Goal: Task Accomplishment & Management: Use online tool/utility

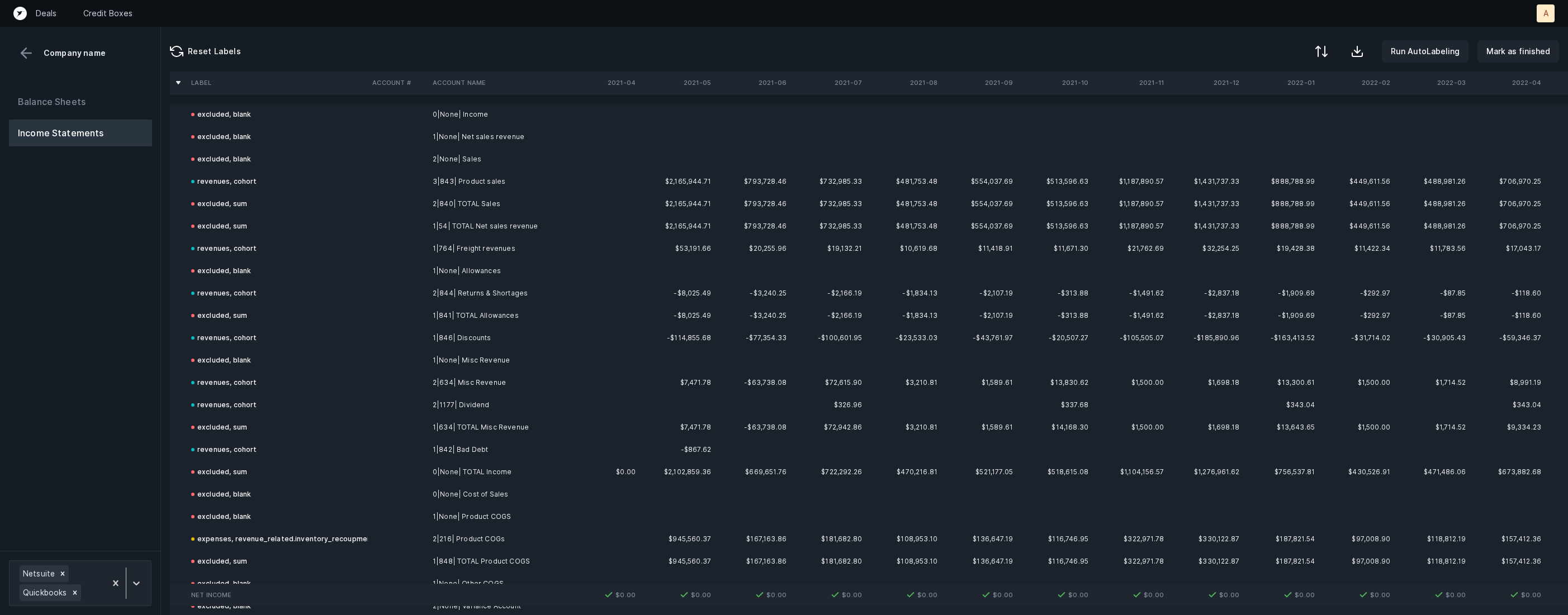
click at [356, 183] on td "revenues, cohort" at bounding box center [277, 181] width 181 height 22
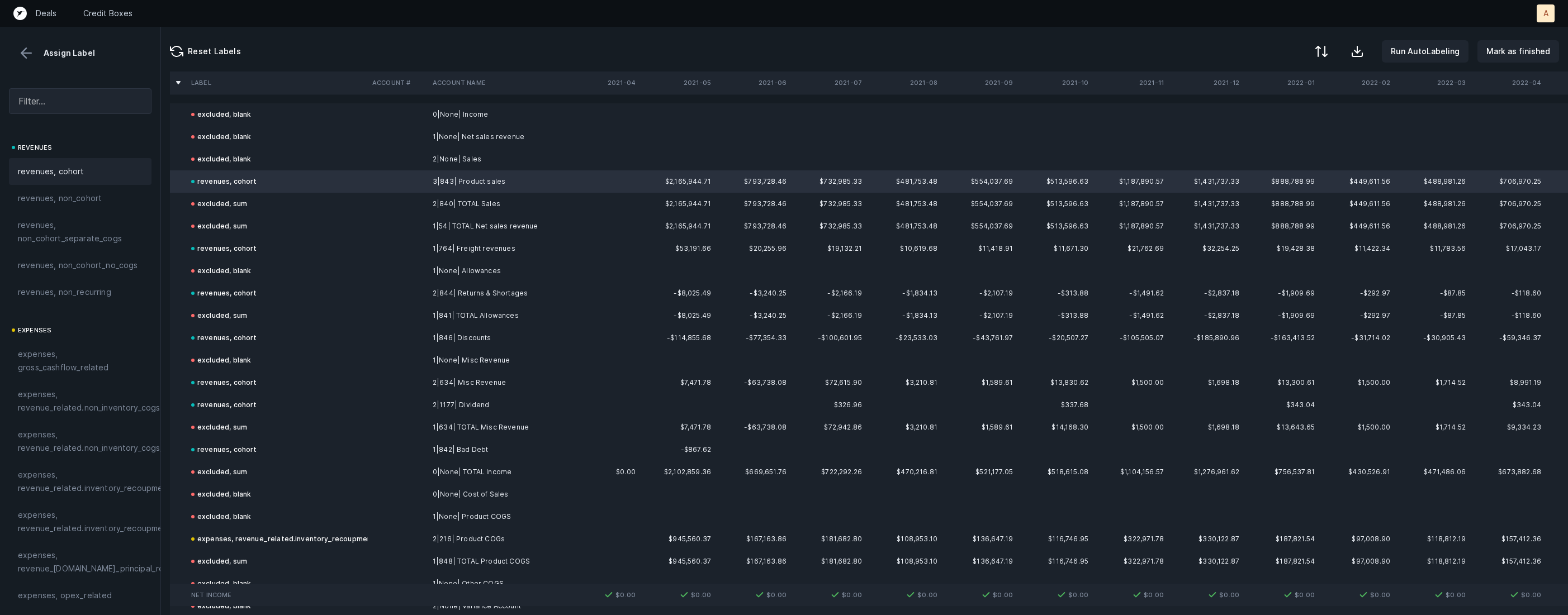
click at [274, 250] on td "revenues, cohort" at bounding box center [277, 248] width 181 height 22
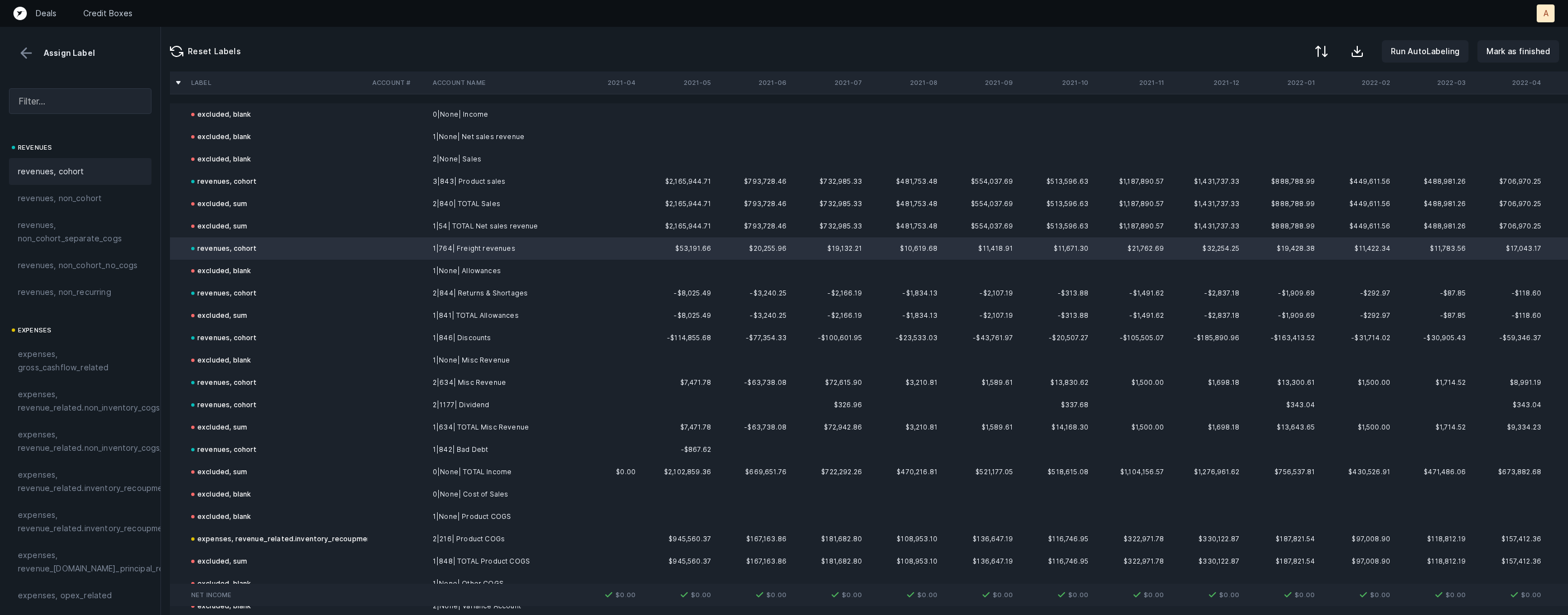
click at [265, 291] on td "revenues, cohort" at bounding box center [277, 293] width 181 height 22
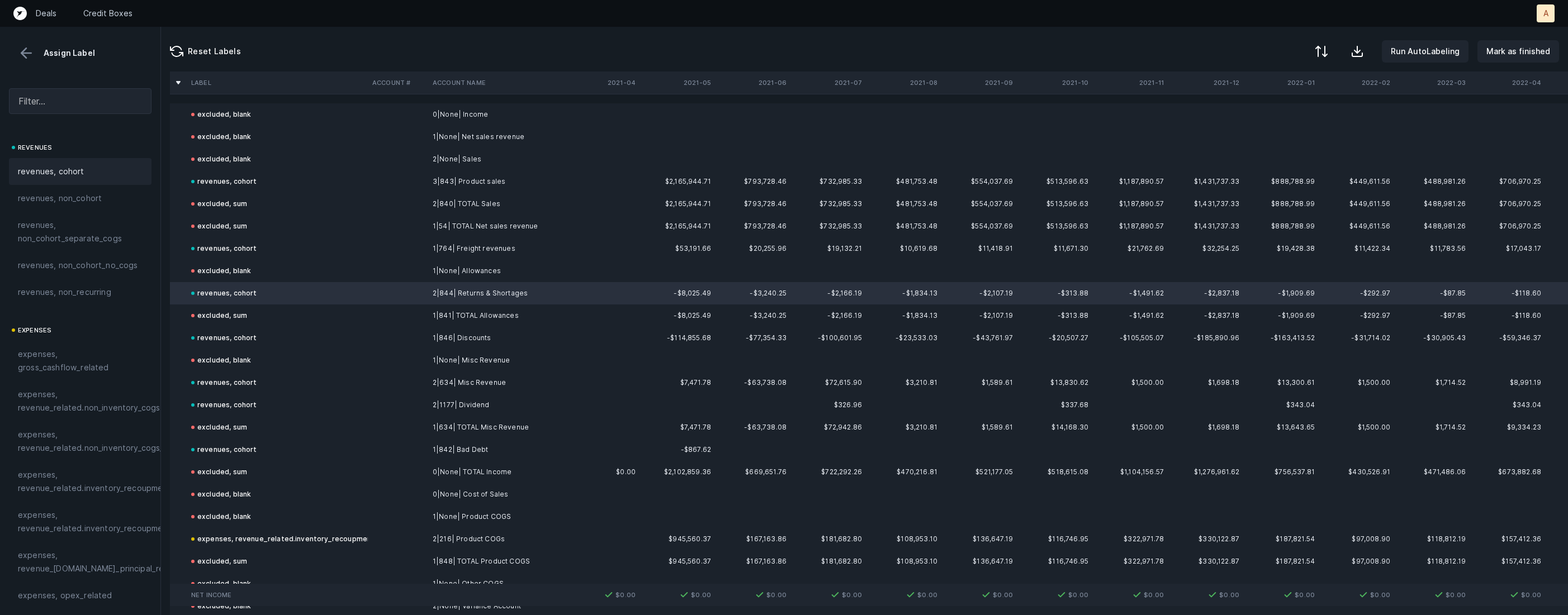
click at [261, 336] on td "revenues, cohort" at bounding box center [277, 338] width 181 height 22
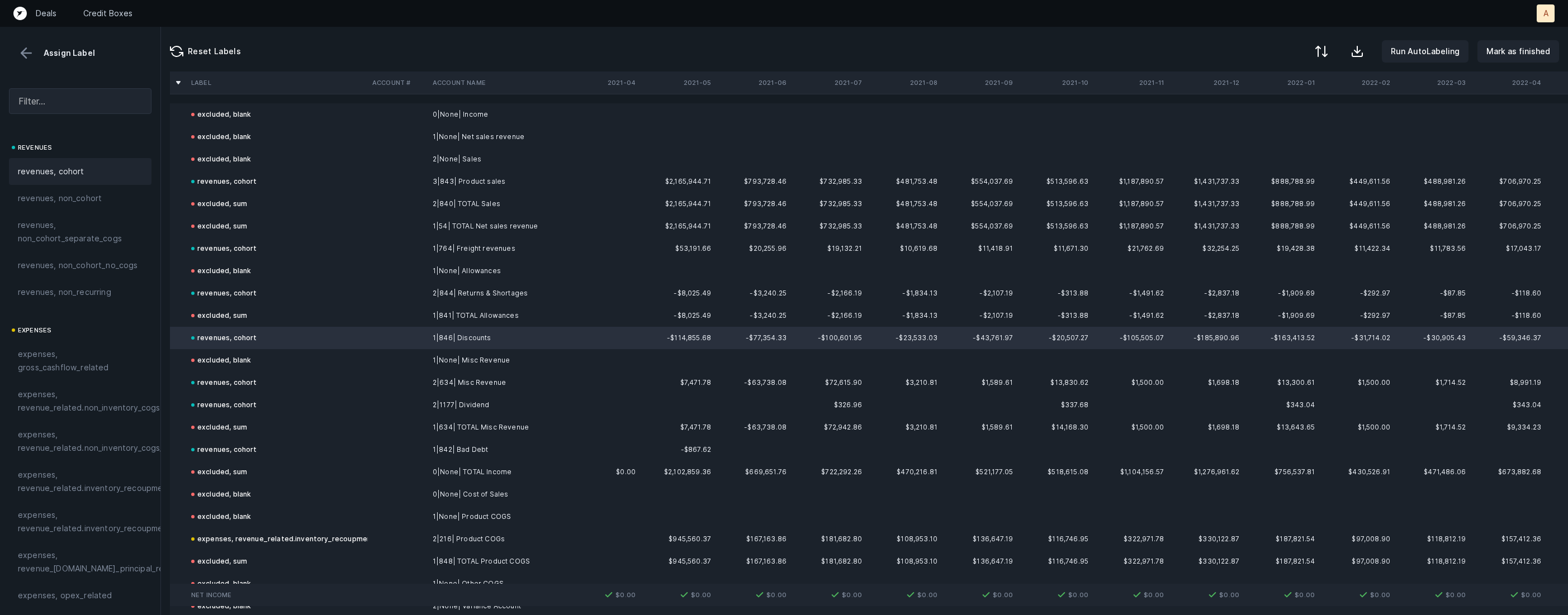
click at [249, 383] on div "revenues, cohort" at bounding box center [225, 383] width 66 height 13
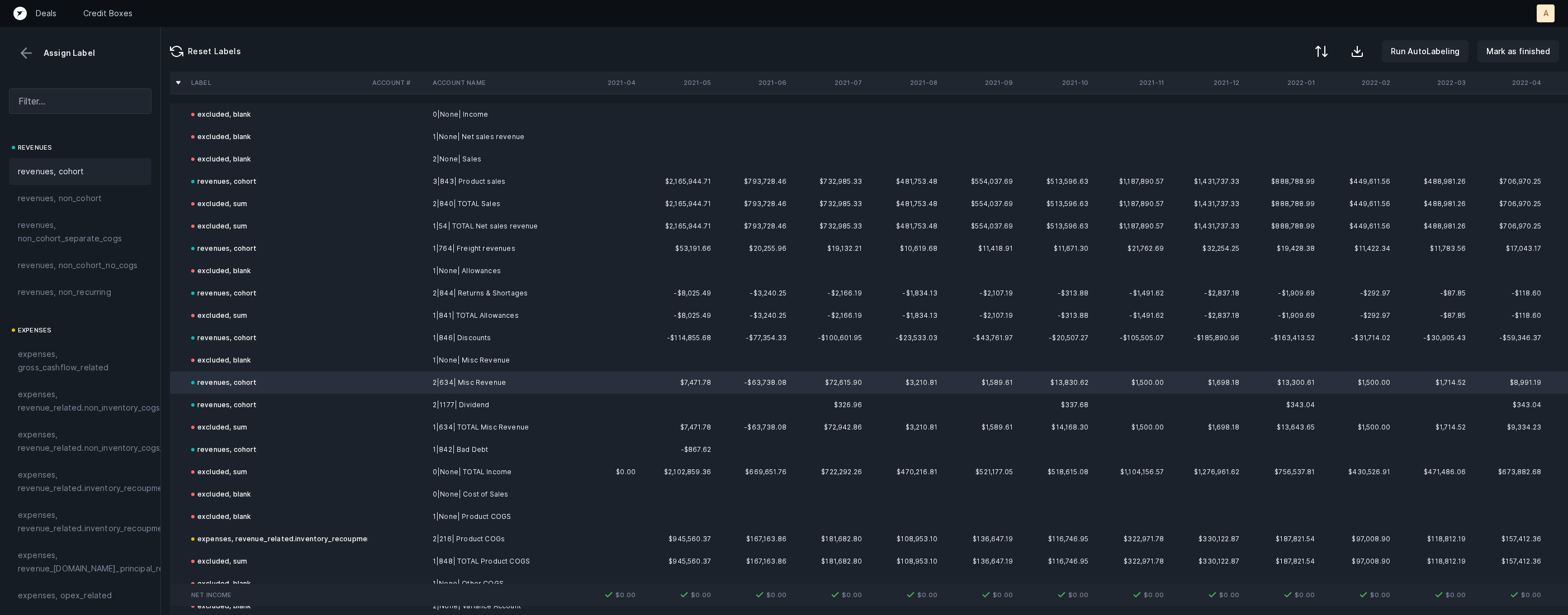
click at [254, 357] on td "excluded, blank" at bounding box center [277, 360] width 181 height 22
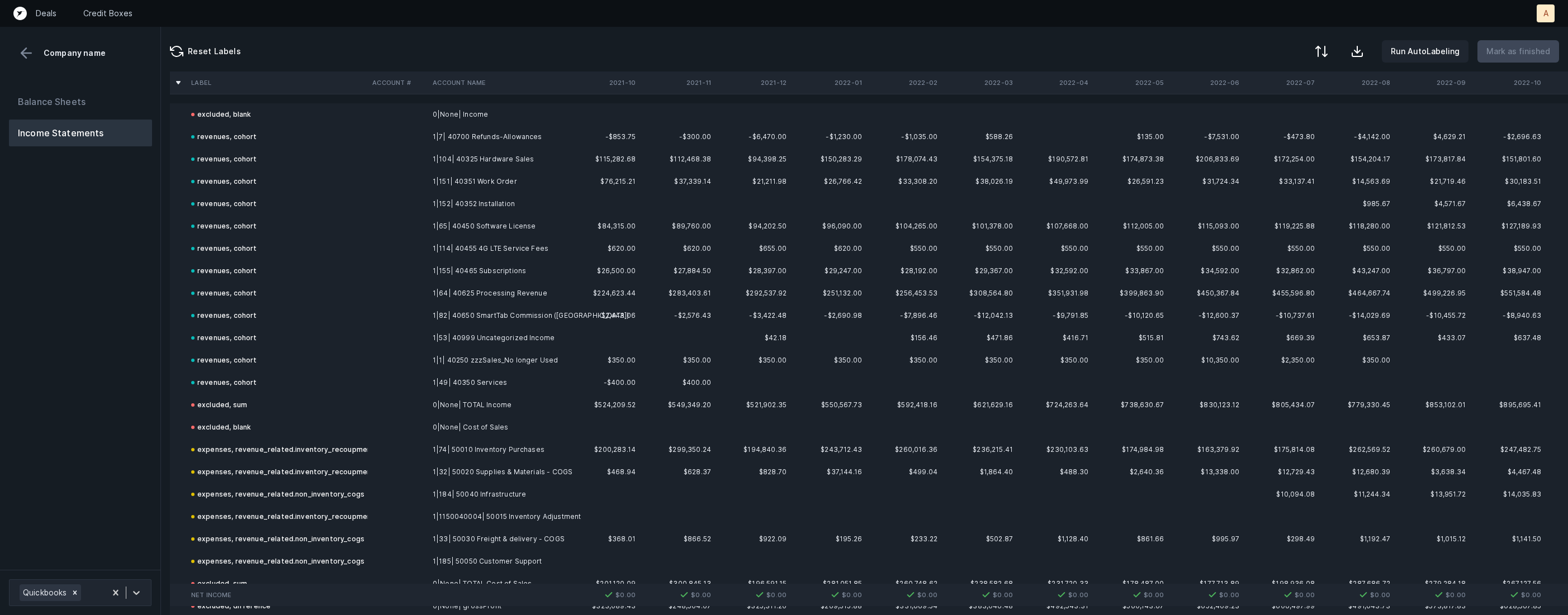
click at [125, 422] on div "Balance Sheets Income Statements" at bounding box center [80, 324] width 161 height 490
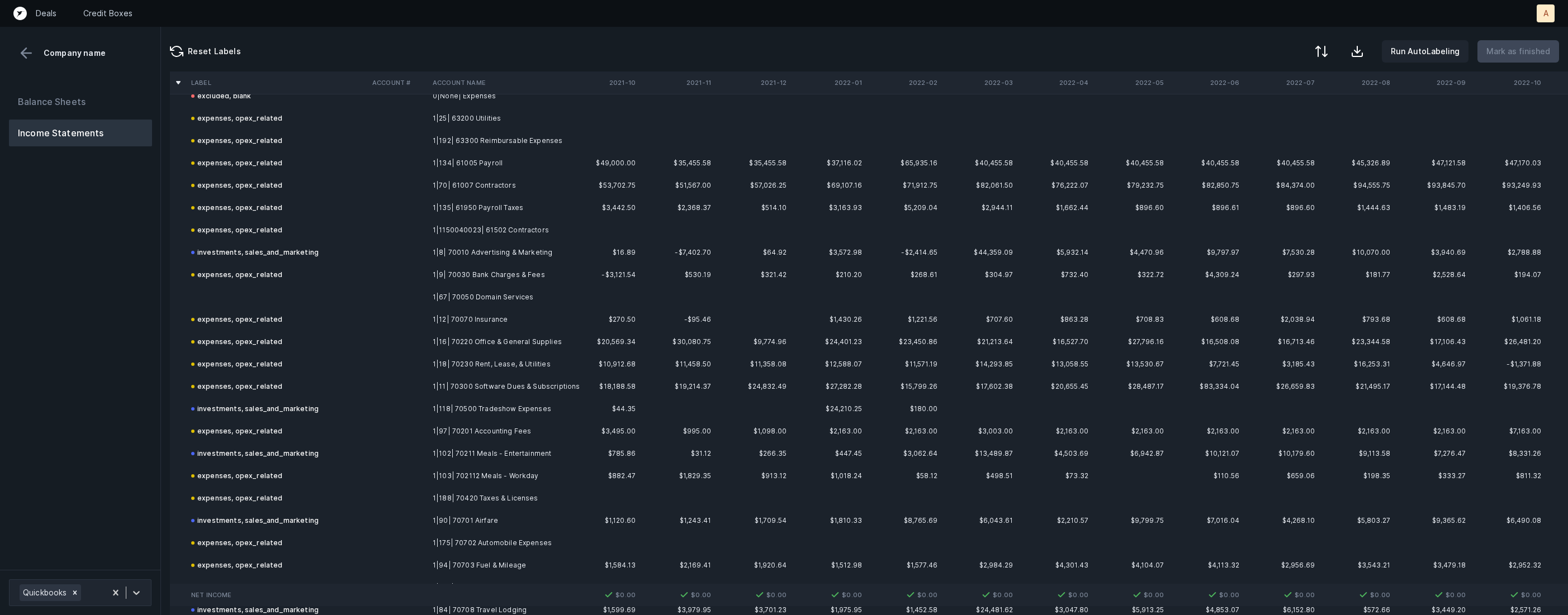
scroll to position [539, 0]
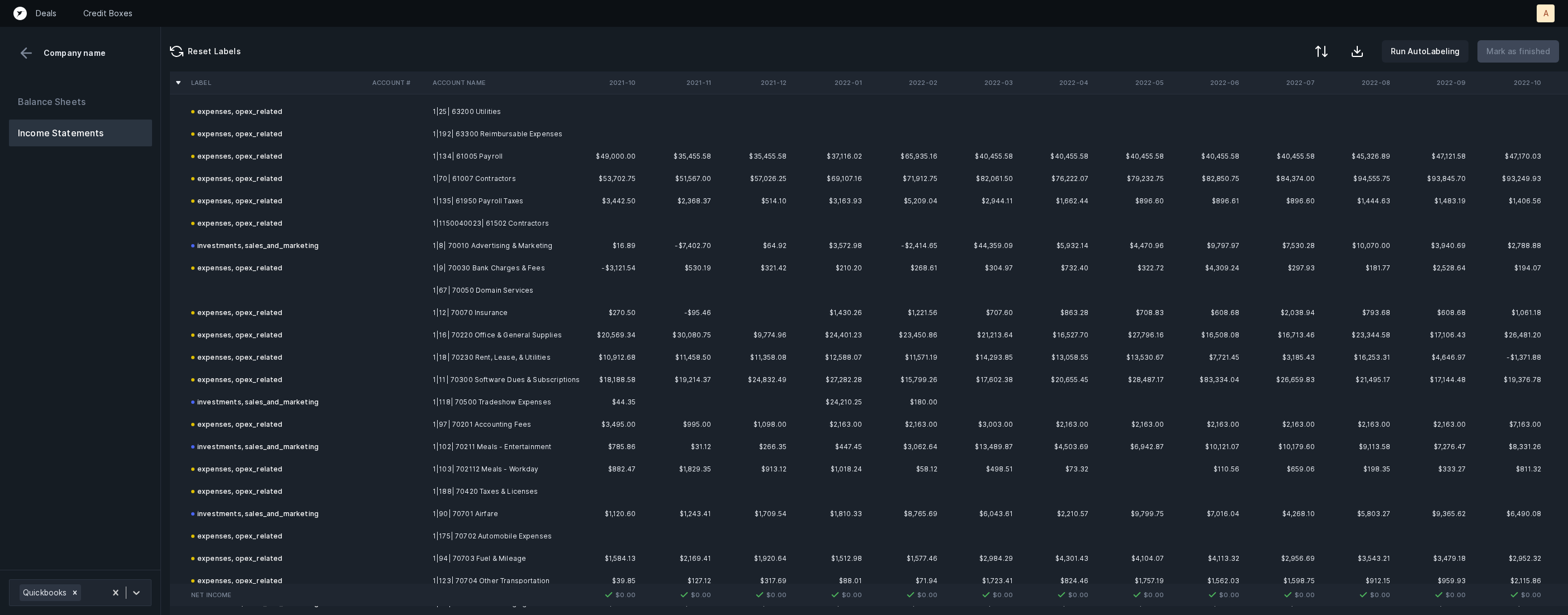
click at [450, 283] on td "1|67| 70050 Domain Services" at bounding box center [496, 291] width 136 height 22
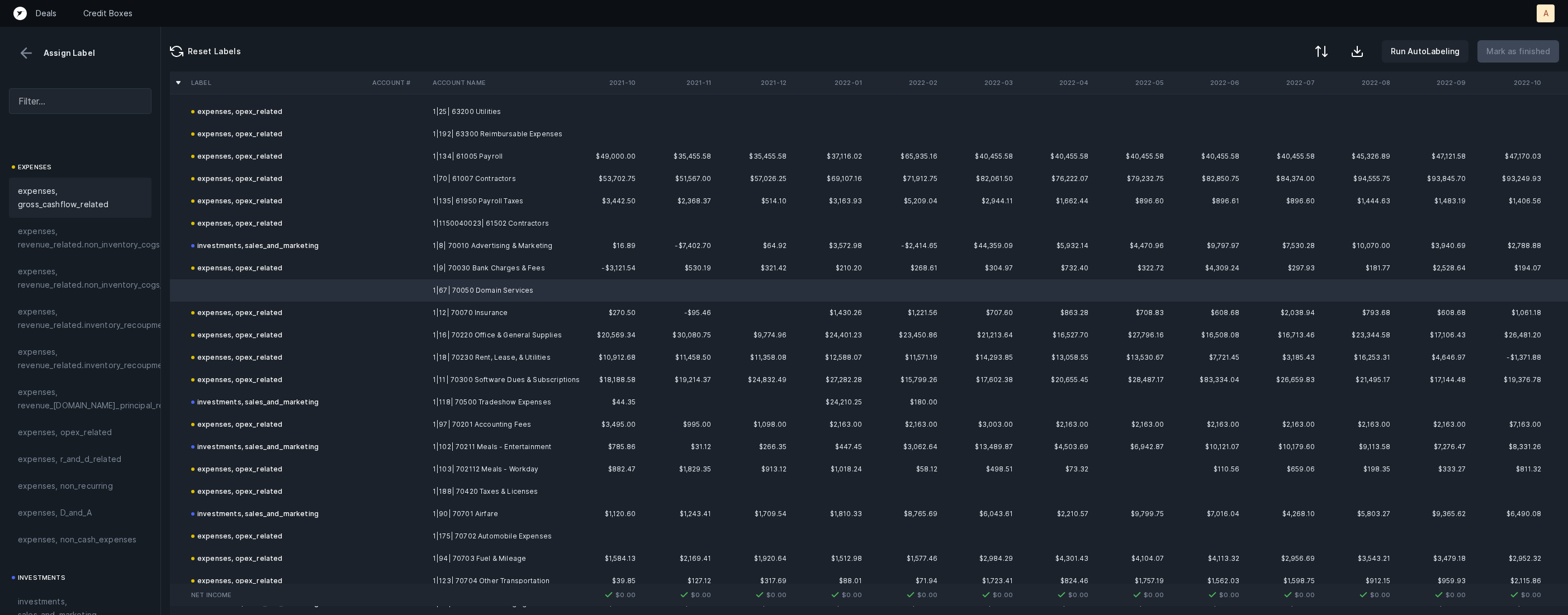
scroll to position [227, 0]
click at [84, 376] on div "expenses, opex_related" at bounding box center [80, 369] width 143 height 26
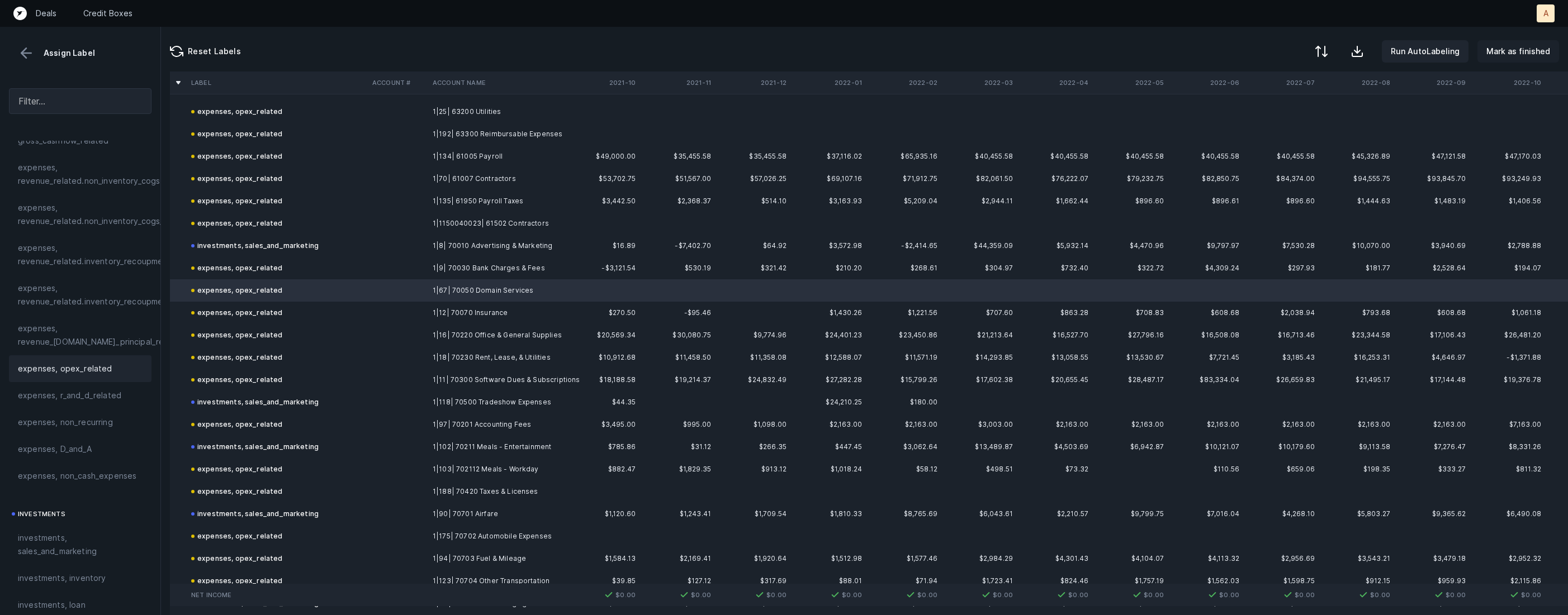
click at [1501, 59] on button "Mark as finished" at bounding box center [1518, 51] width 82 height 22
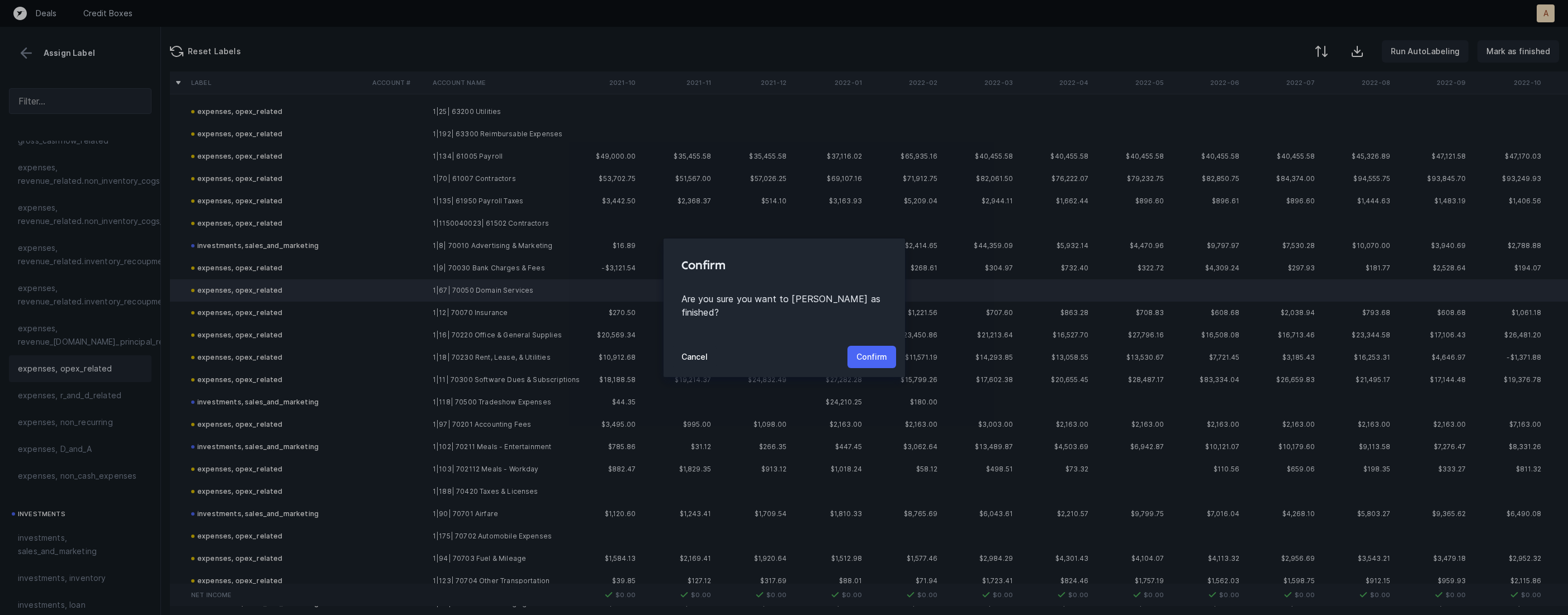
click at [866, 350] on p "Confirm" at bounding box center [871, 357] width 31 height 13
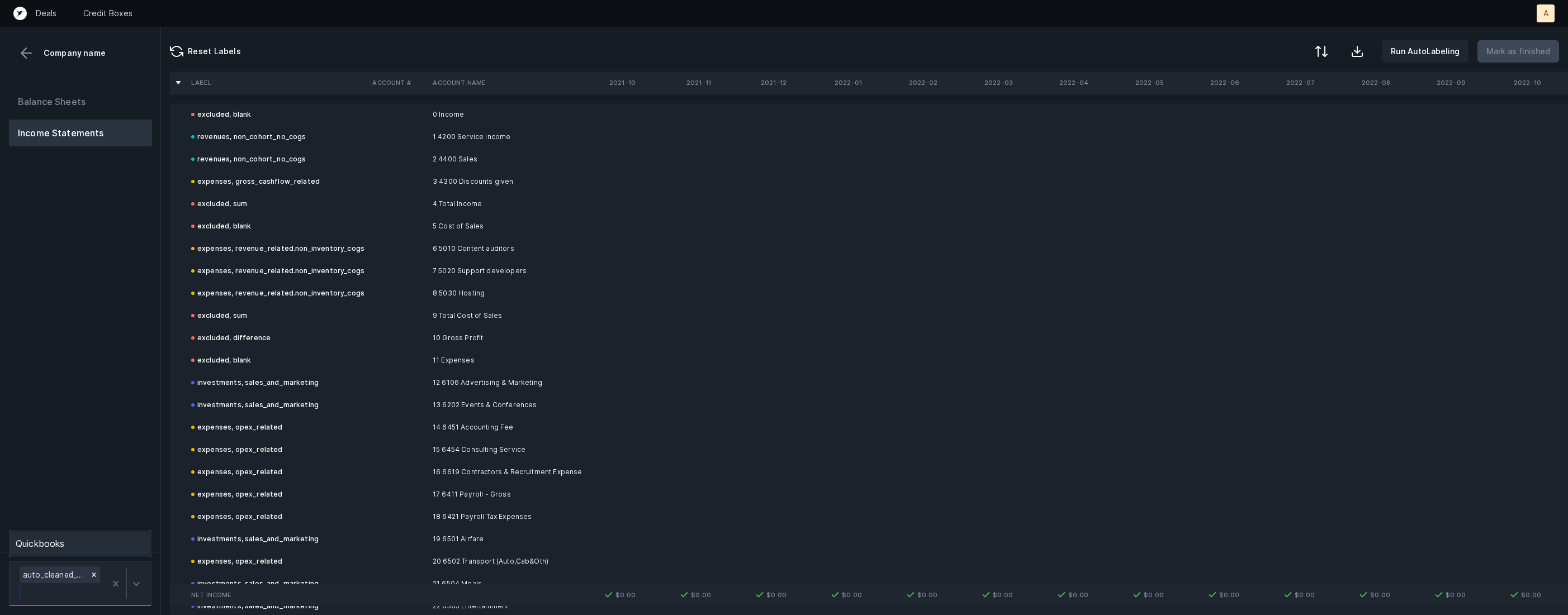
click at [140, 570] on div at bounding box center [126, 584] width 40 height 39
click at [145, 545] on div "Quickbooks" at bounding box center [80, 543] width 143 height 22
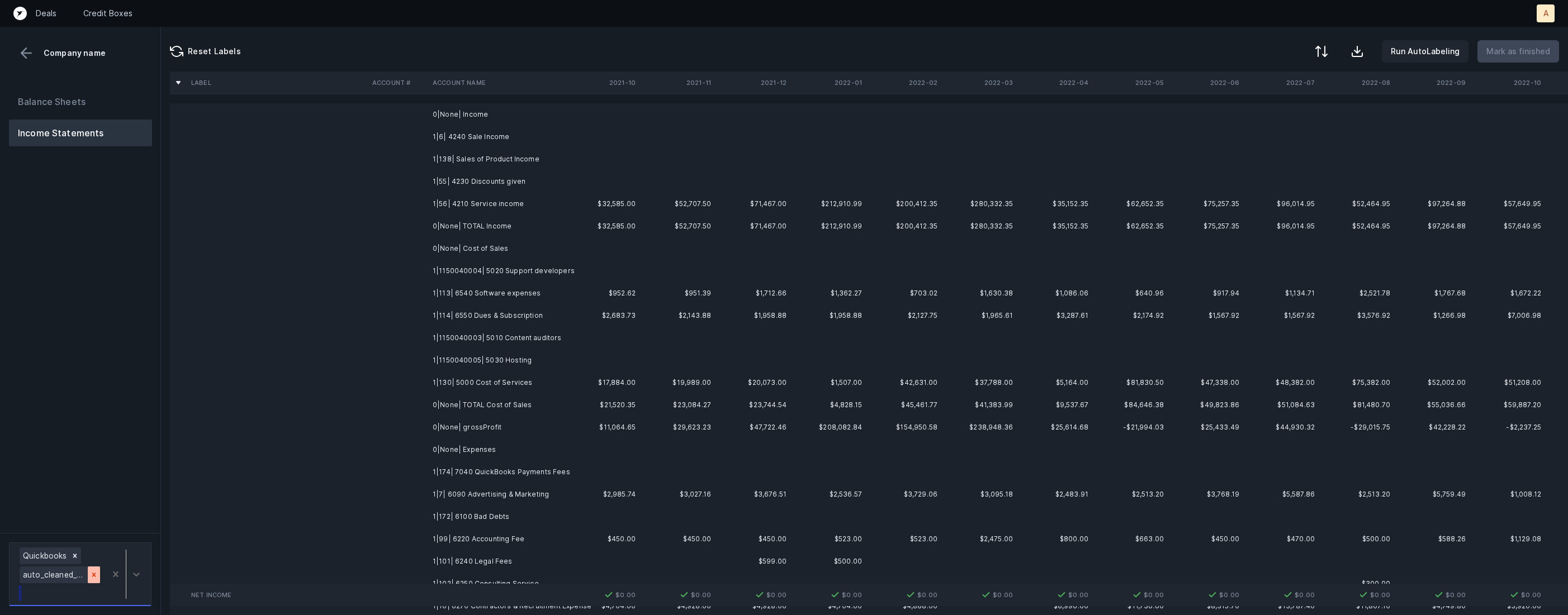
click at [97, 577] on div at bounding box center [93, 575] width 12 height 17
click at [517, 140] on td "1|6| 4240 Sale Income" at bounding box center [496, 136] width 136 height 22
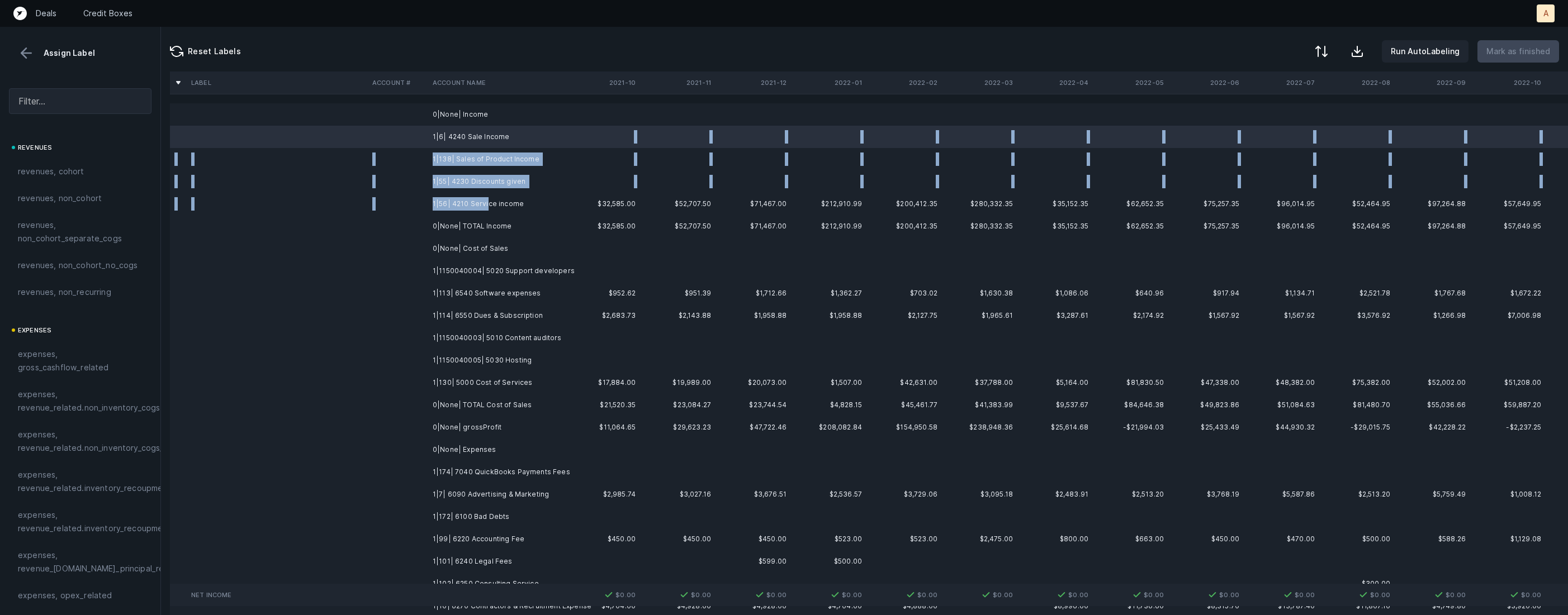
click at [487, 203] on td "1|56| 4210 Service income" at bounding box center [496, 204] width 136 height 22
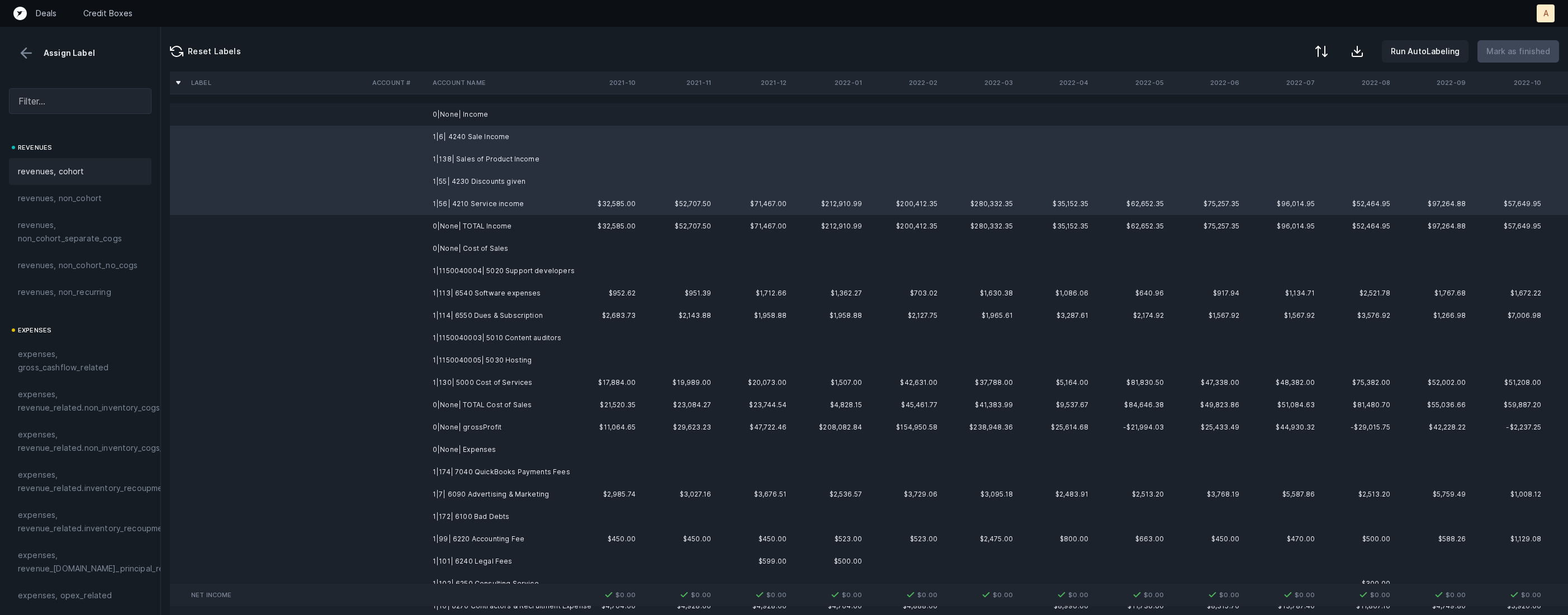
click at [48, 160] on div "revenues, cohort" at bounding box center [80, 172] width 143 height 26
click at [532, 275] on td "1|1150040004| 5020 Support developers" at bounding box center [496, 271] width 136 height 22
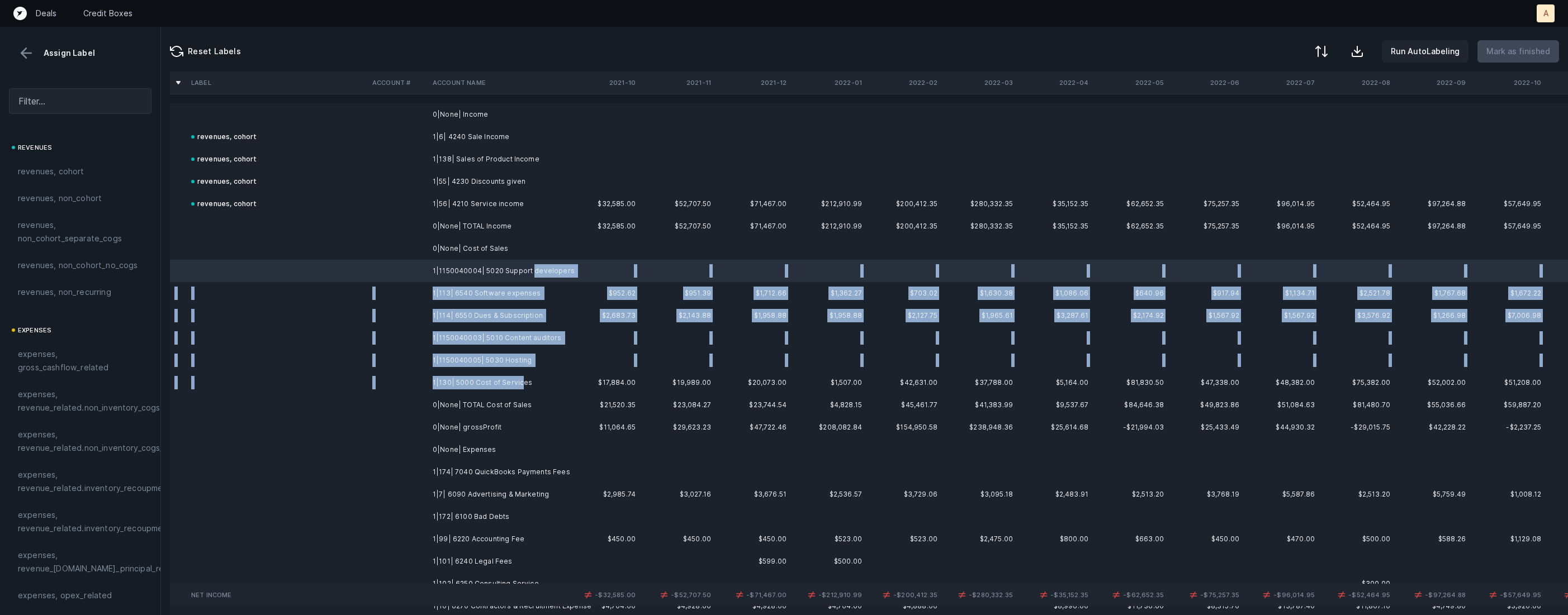
click at [520, 376] on td "1|130| 5000 Cost of Services" at bounding box center [496, 382] width 136 height 22
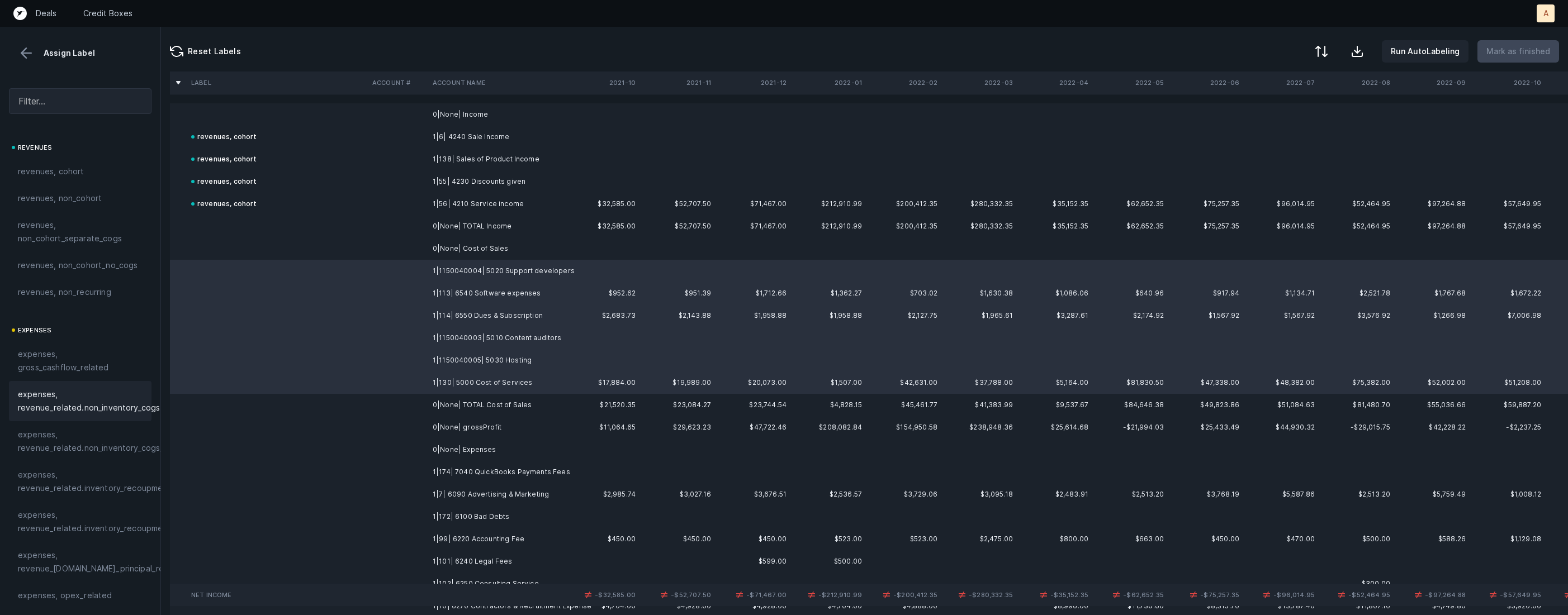
click at [82, 397] on span "expenses, revenue_related.non_inventory_cogs" at bounding box center [89, 401] width 142 height 26
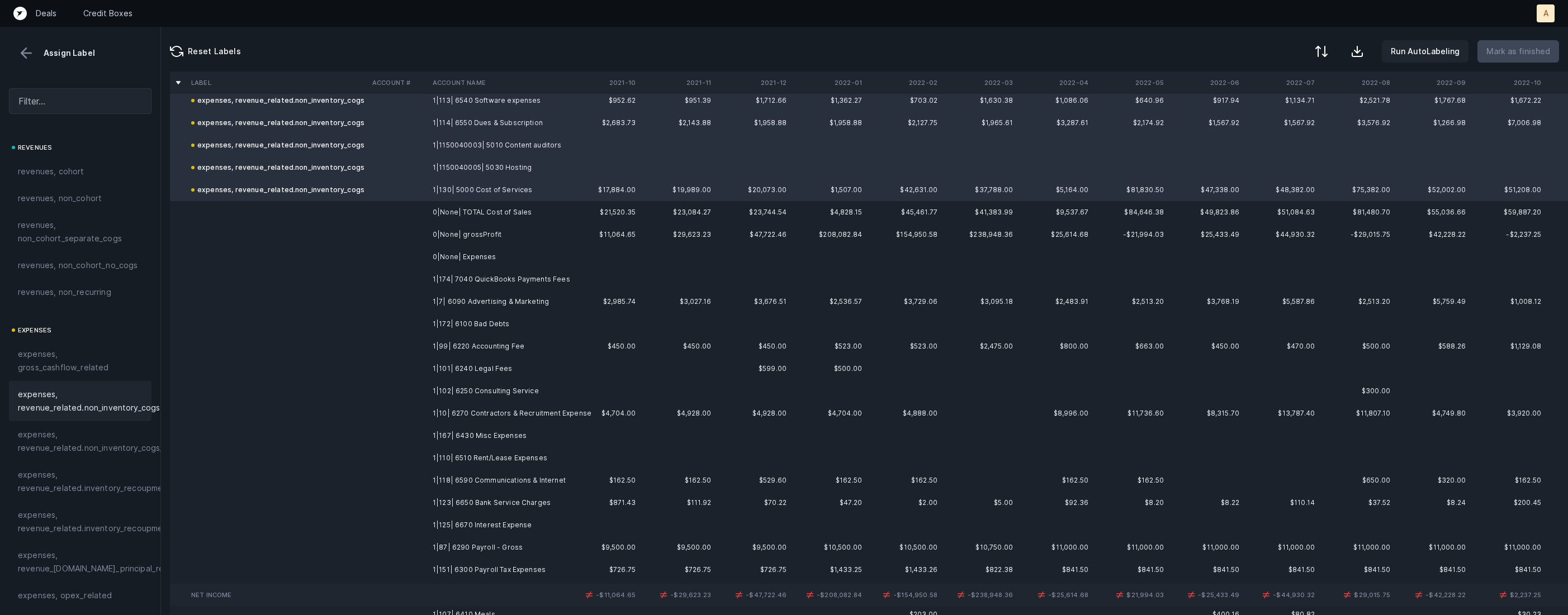
scroll to position [199, 0]
click at [539, 269] on td "1|174| 7040 QuickBooks Payments Fees" at bounding box center [496, 273] width 136 height 22
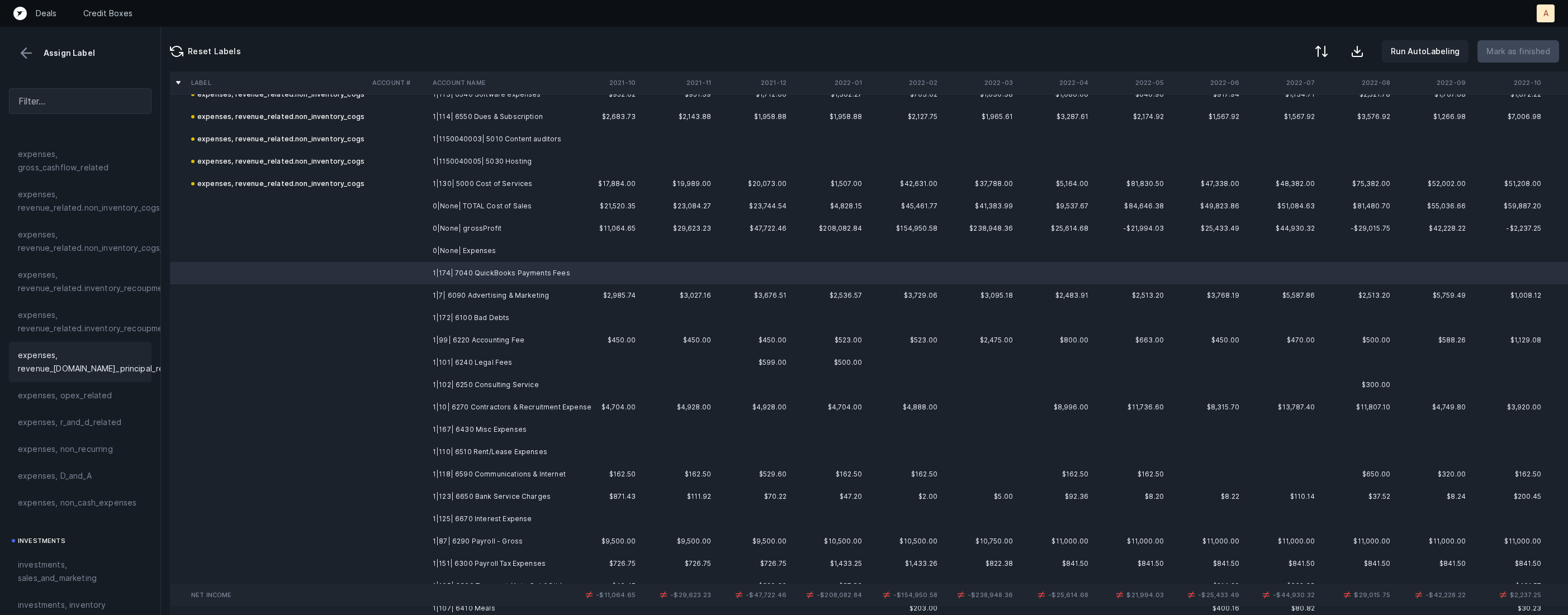
scroll to position [221, 0]
click at [84, 376] on span "expenses, opex_related" at bounding box center [65, 374] width 94 height 13
click at [432, 298] on td "1|7| 6090 Advertising & Marketing" at bounding box center [496, 296] width 136 height 22
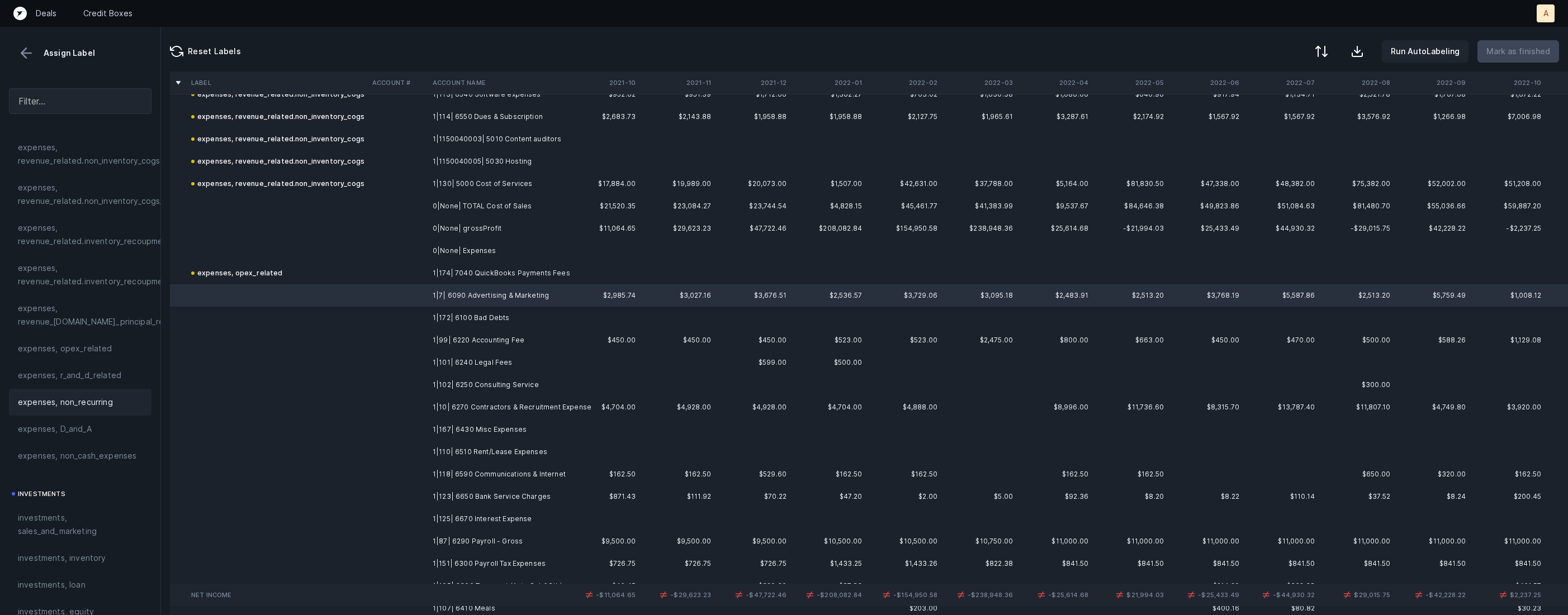
scroll to position [266, 0]
click at [55, 504] on span "investments, sales_and_marketing" at bounding box center [80, 506] width 125 height 26
click at [427, 316] on td at bounding box center [397, 318] width 60 height 22
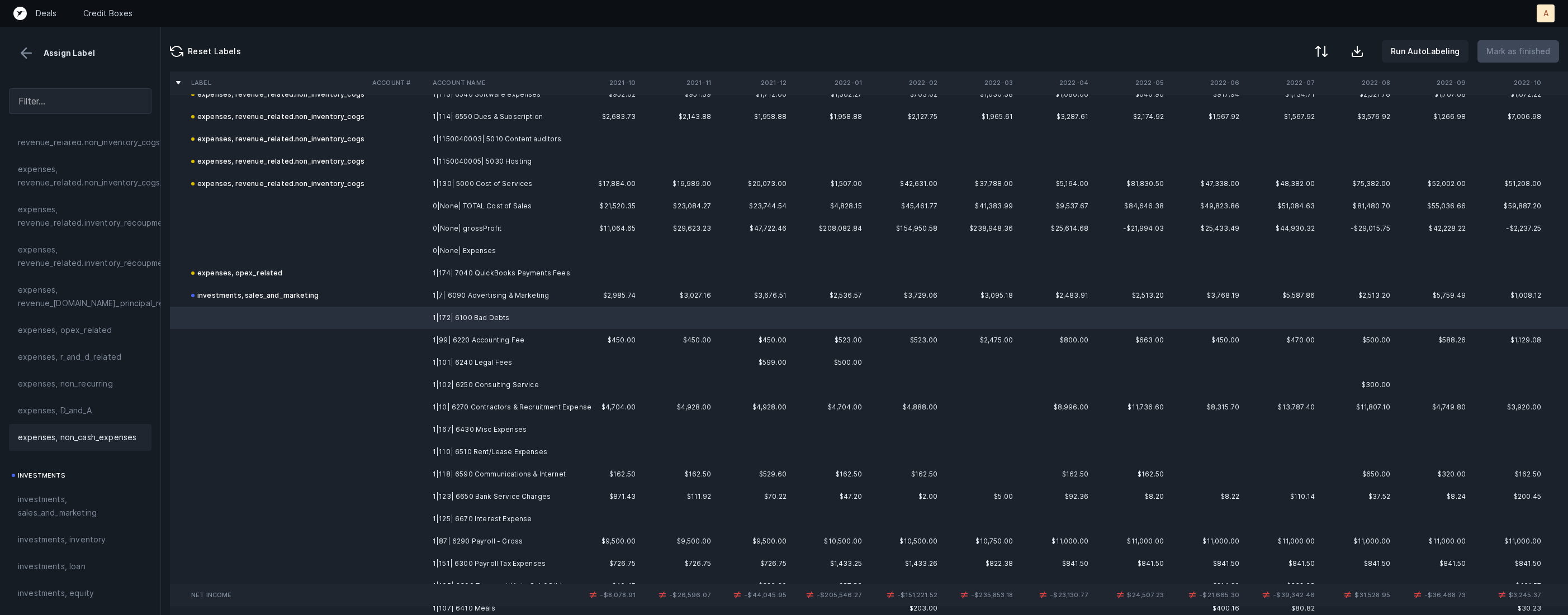
click at [104, 431] on span "expenses, non_cash_expenses" at bounding box center [78, 438] width 119 height 13
click at [475, 341] on td "1|99| 6220 Accounting Fee" at bounding box center [496, 340] width 136 height 22
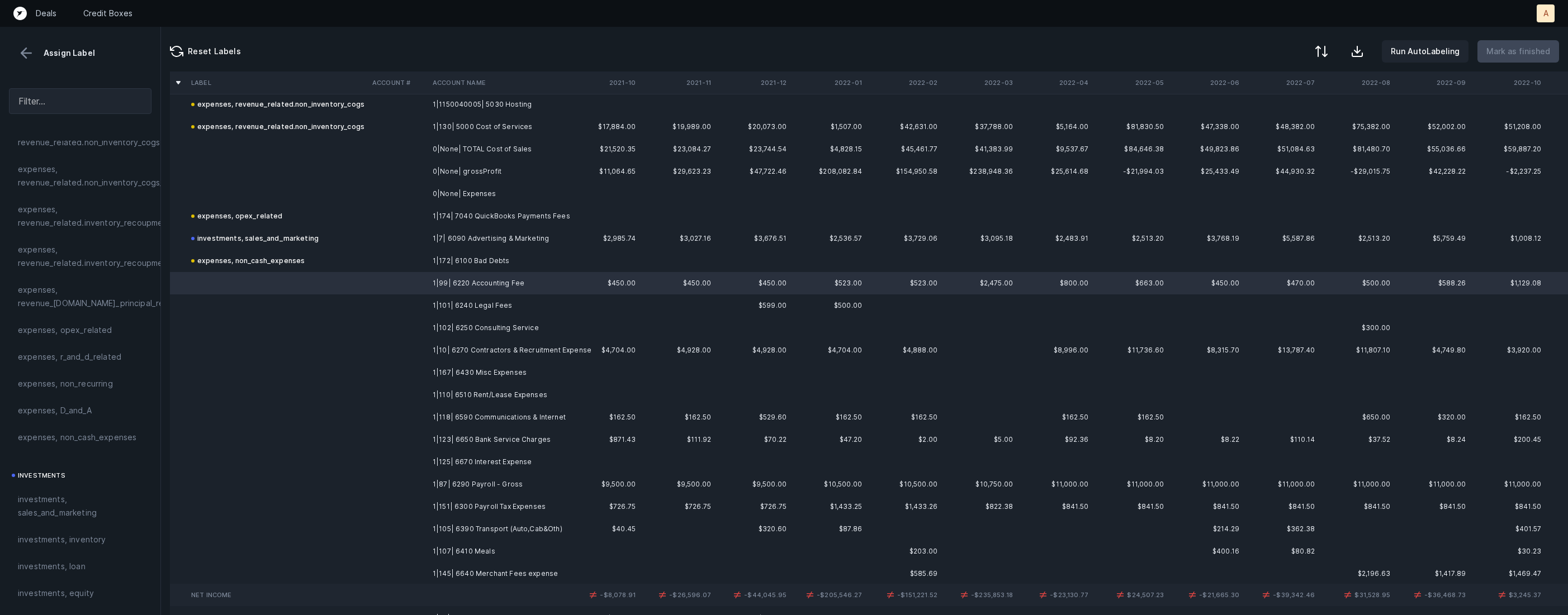
scroll to position [262, 0]
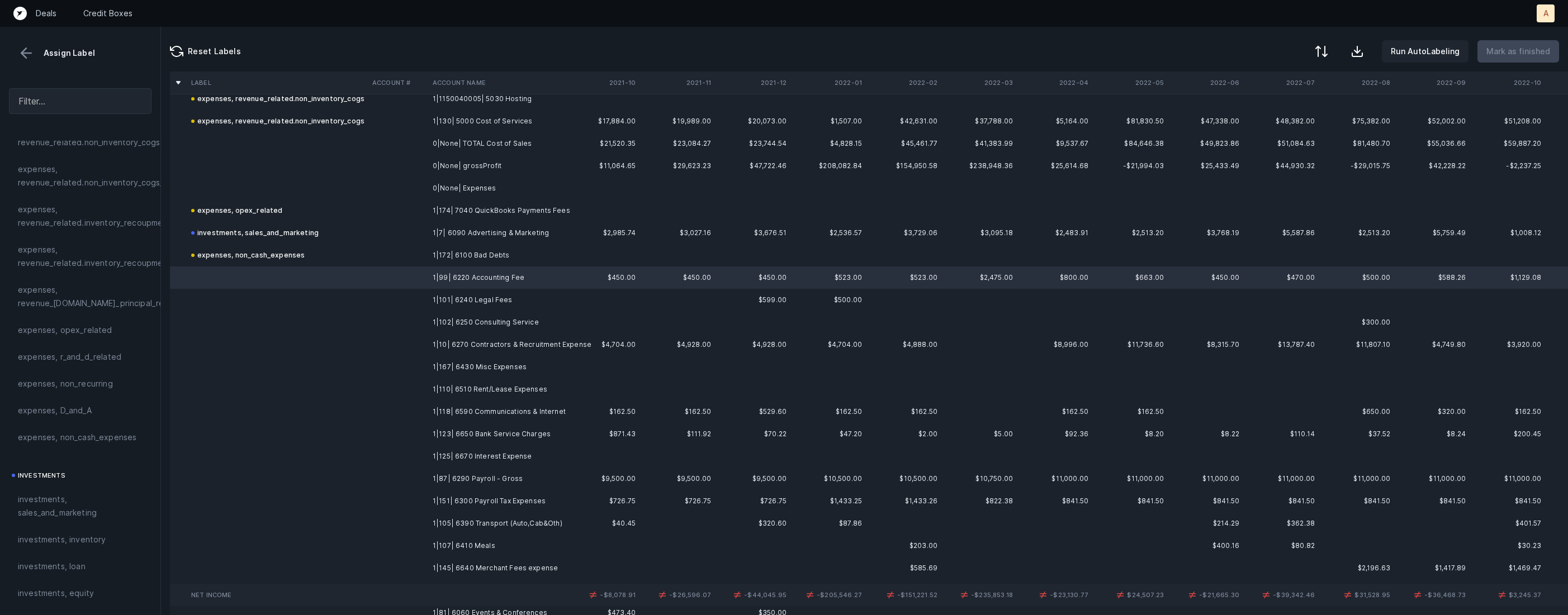
click at [515, 435] on td "1|123| 6650 Bank Service Charges" at bounding box center [496, 434] width 136 height 22
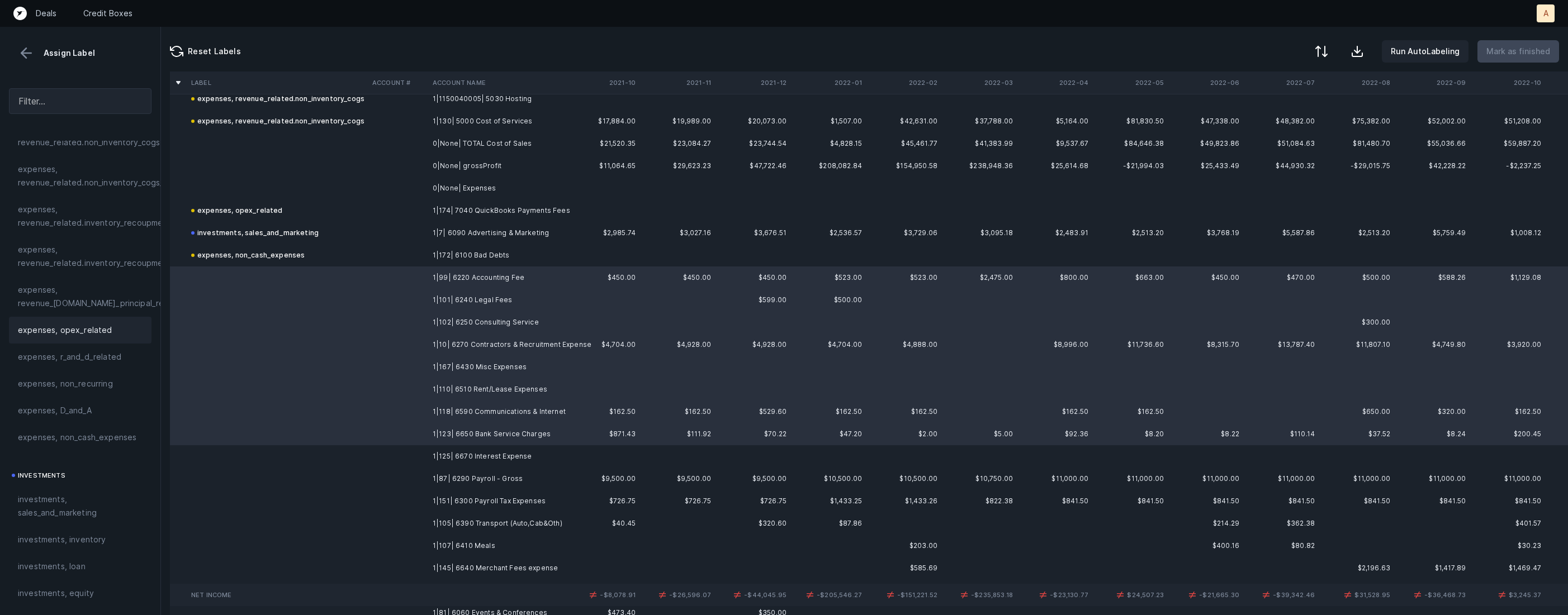
click at [73, 336] on span "expenses, opex_related" at bounding box center [65, 330] width 94 height 13
click at [408, 438] on td at bounding box center [397, 434] width 60 height 22
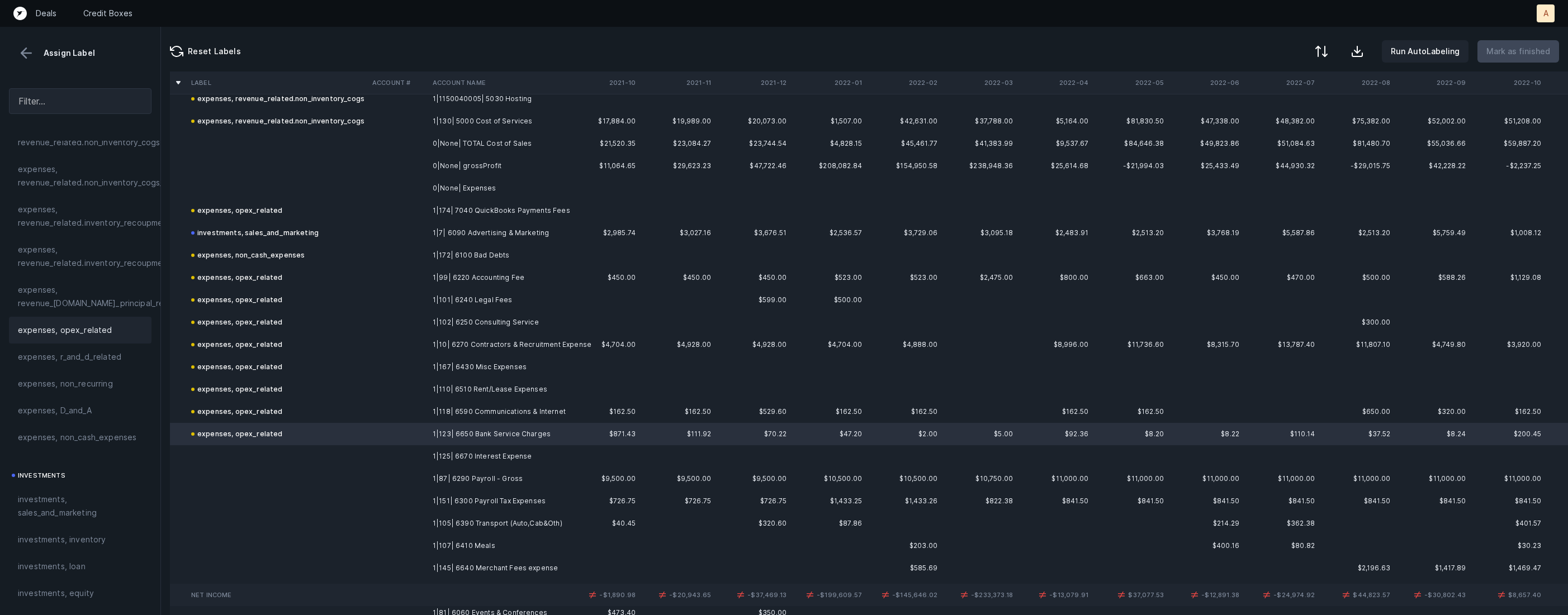
click at [385, 452] on td at bounding box center [397, 457] width 60 height 22
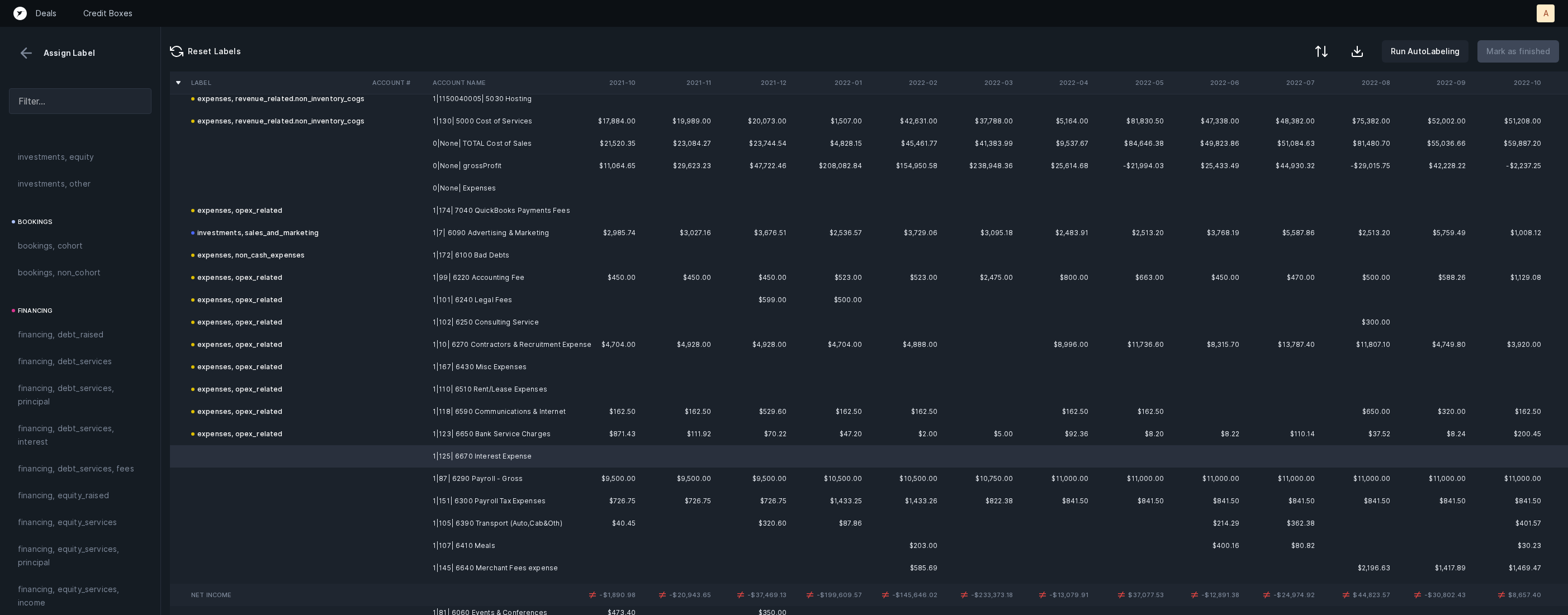
scroll to position [691, 0]
click at [40, 435] on span "financing, debt_services, interest" at bounding box center [80, 447] width 125 height 26
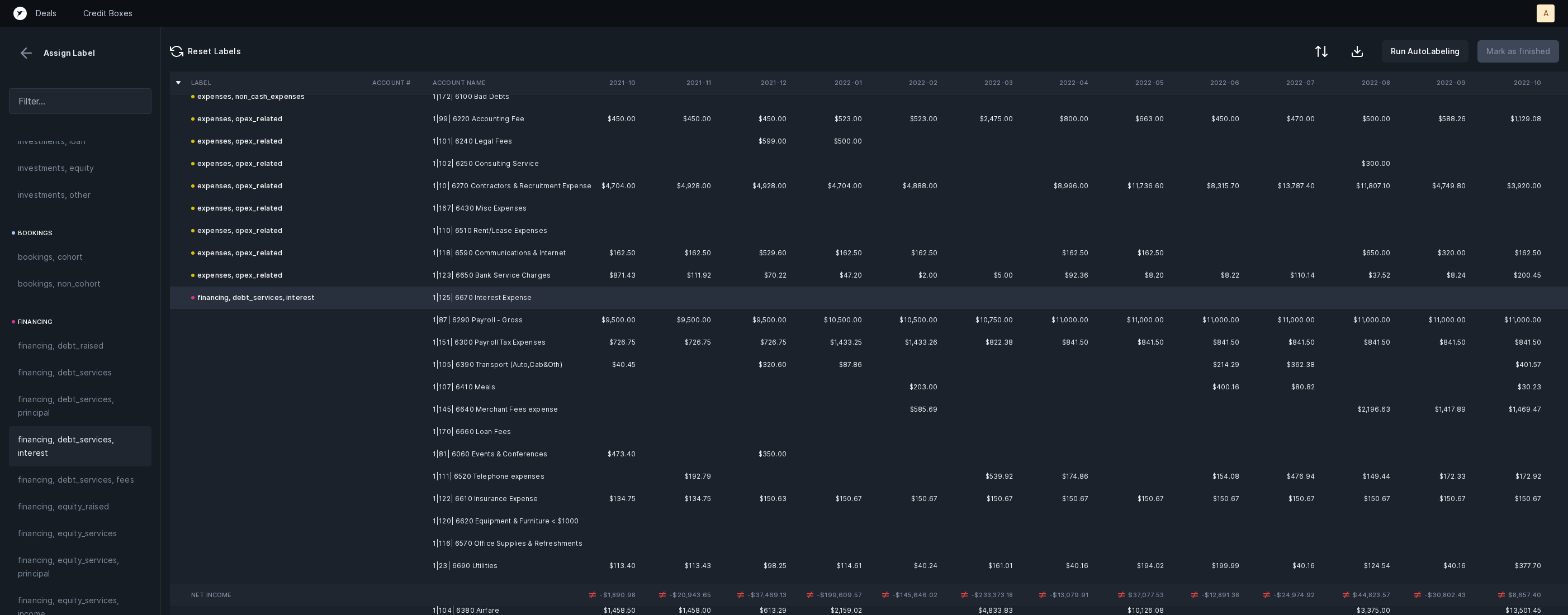
scroll to position [475, 0]
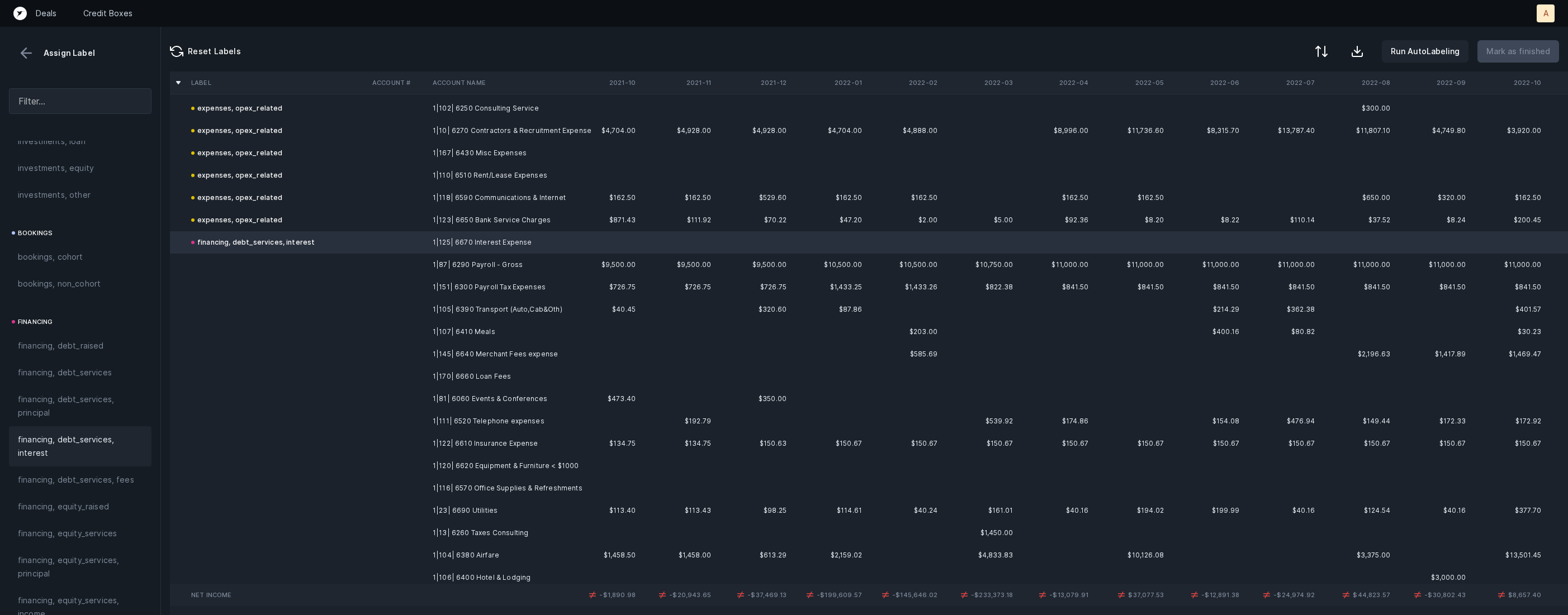
click at [471, 263] on td "1|87| 6290 Payroll - Gross" at bounding box center [496, 264] width 136 height 22
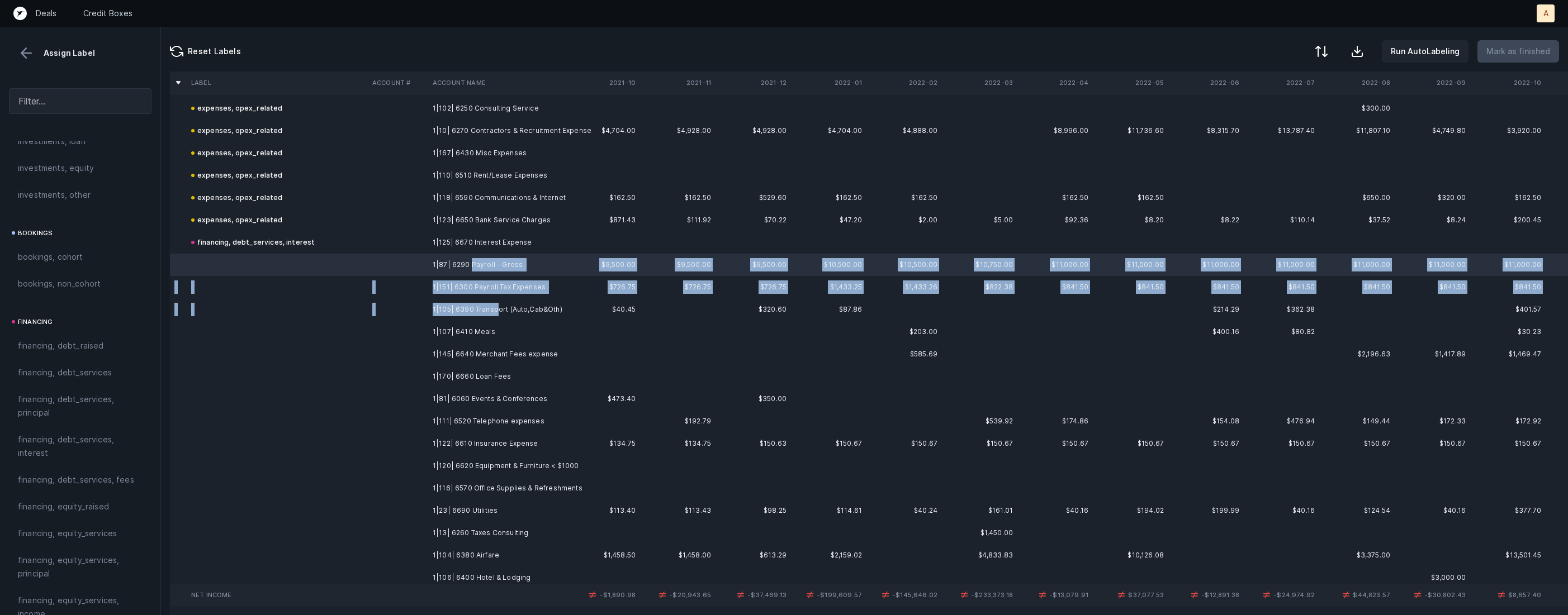
click at [496, 315] on td "1|105| 6390 Transport (Auto,Cab&Oth)" at bounding box center [496, 310] width 136 height 22
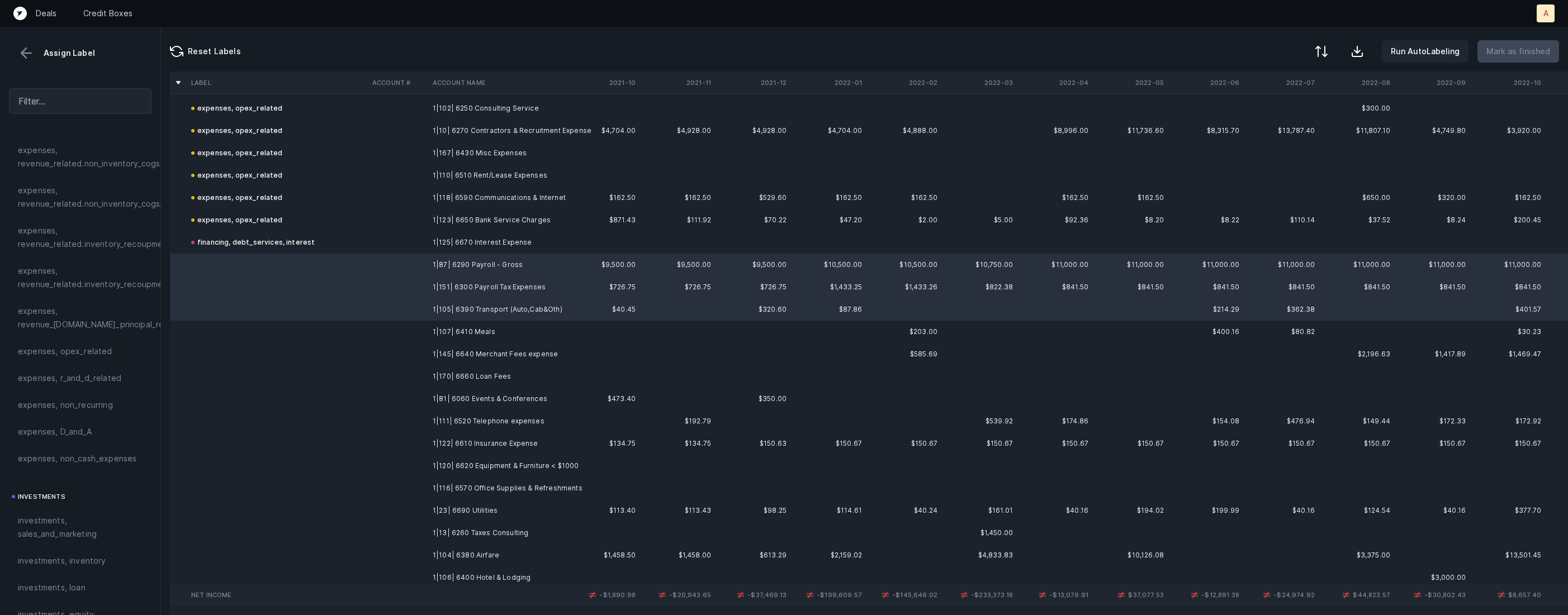
scroll to position [220, 0]
click at [77, 381] on span "expenses, opex_related" at bounding box center [65, 375] width 94 height 13
click at [277, 328] on td at bounding box center [277, 332] width 181 height 22
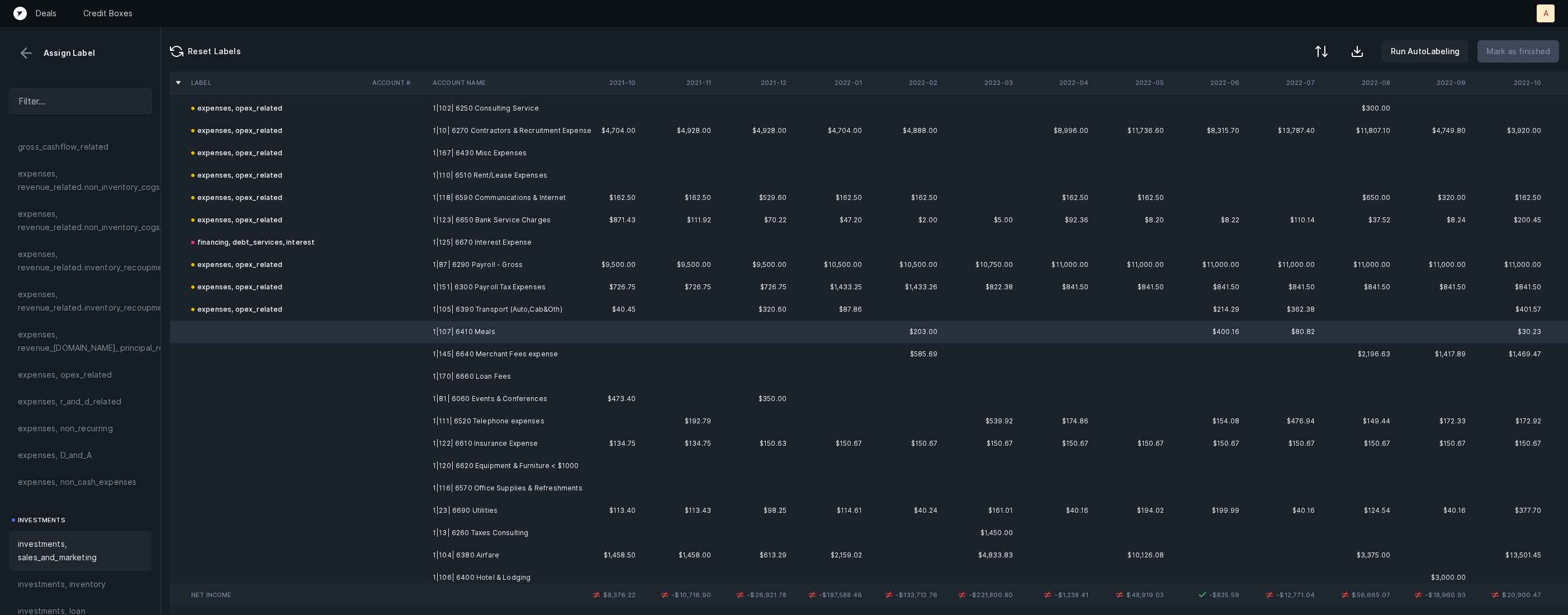
click at [50, 544] on span "investments, sales_and_marketing" at bounding box center [80, 551] width 125 height 26
click at [383, 357] on td at bounding box center [397, 354] width 60 height 22
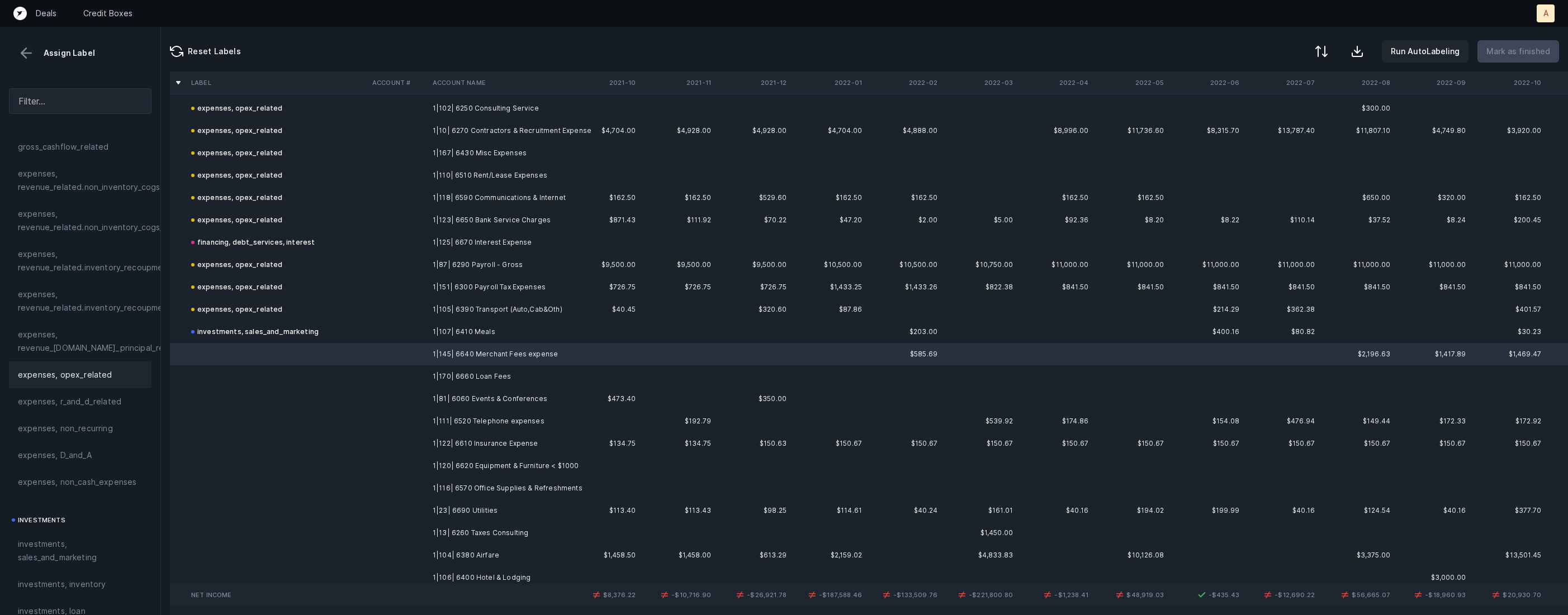
click at [83, 374] on span "expenses, opex_related" at bounding box center [65, 375] width 94 height 13
click at [423, 375] on td at bounding box center [397, 376] width 60 height 22
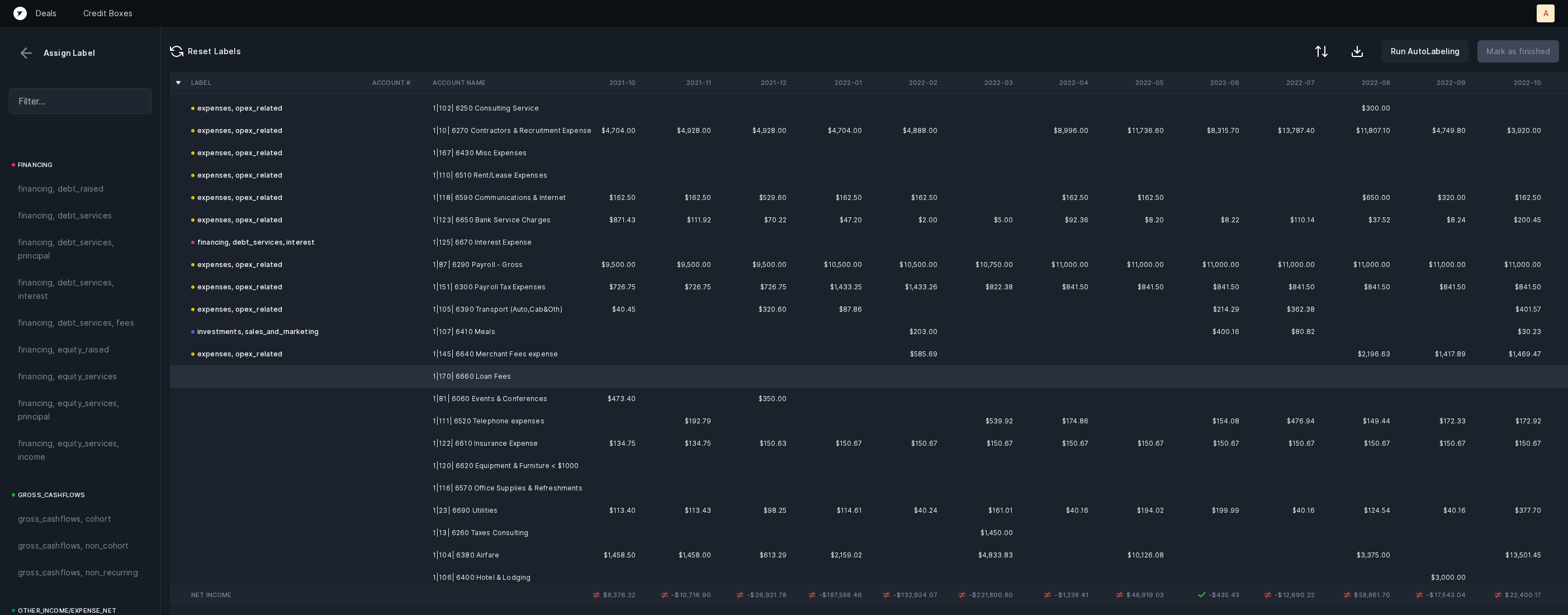
scroll to position [920, 0]
click at [113, 262] on div "financing, debt_services, fees" at bounding box center [80, 251] width 143 height 26
click at [457, 404] on td "1|81| 6060 Events & Conferences" at bounding box center [496, 399] width 136 height 22
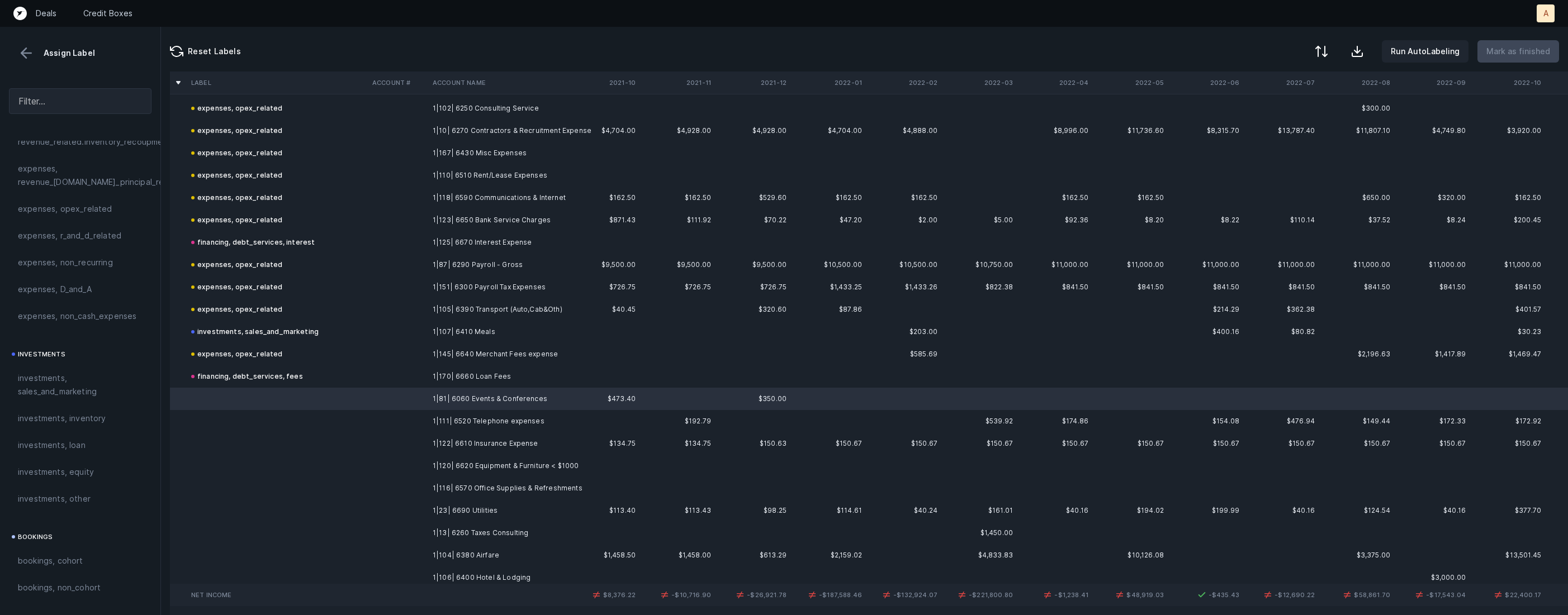
scroll to position [378, 0]
click at [49, 396] on span "investments, sales_and_marketing" at bounding box center [80, 394] width 125 height 26
click at [471, 423] on td "1|111| 6520 Telephone expenses" at bounding box center [496, 421] width 136 height 22
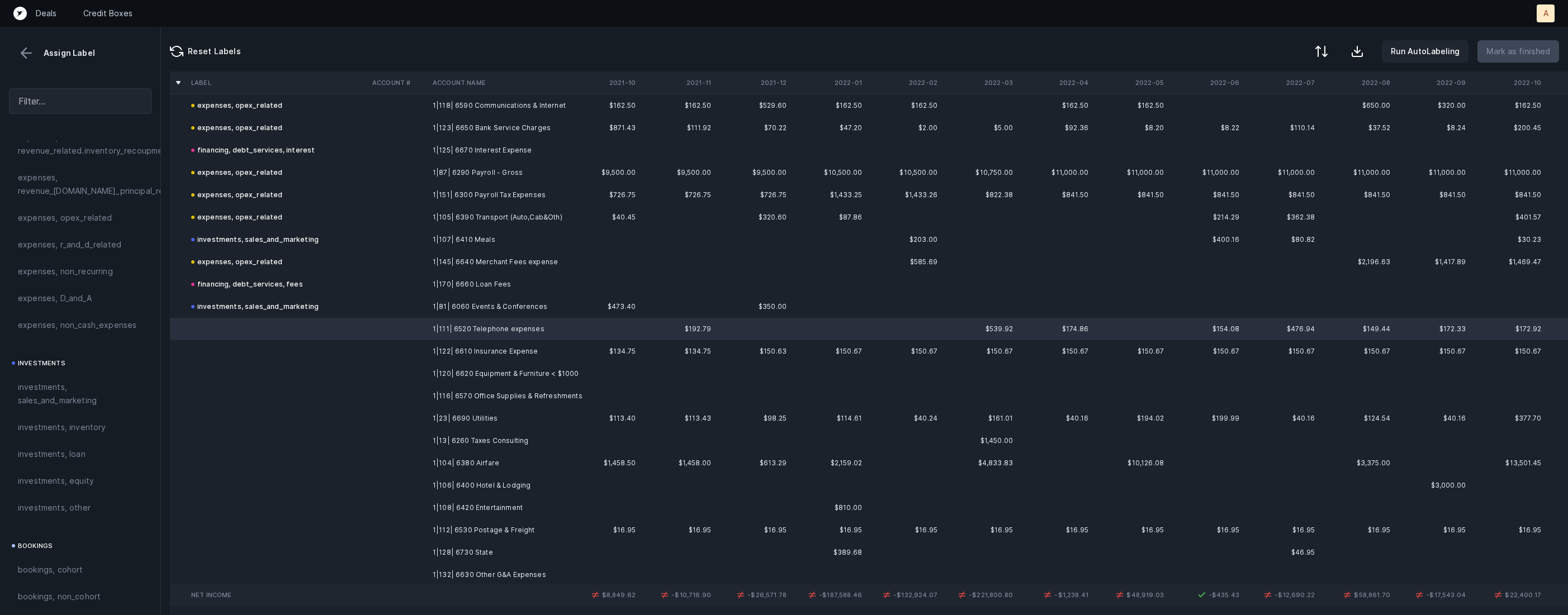
scroll to position [570, 0]
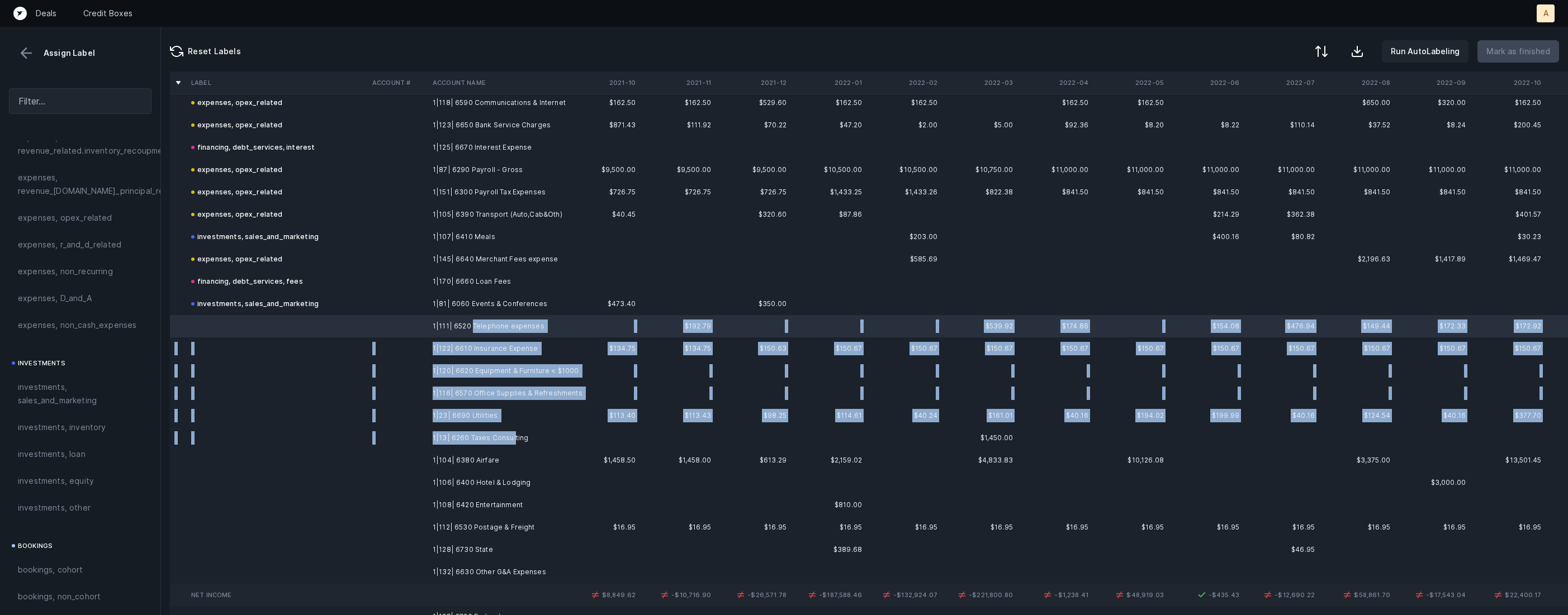
click at [513, 435] on td "1|13| 6260 Taxes Consulting" at bounding box center [496, 438] width 136 height 22
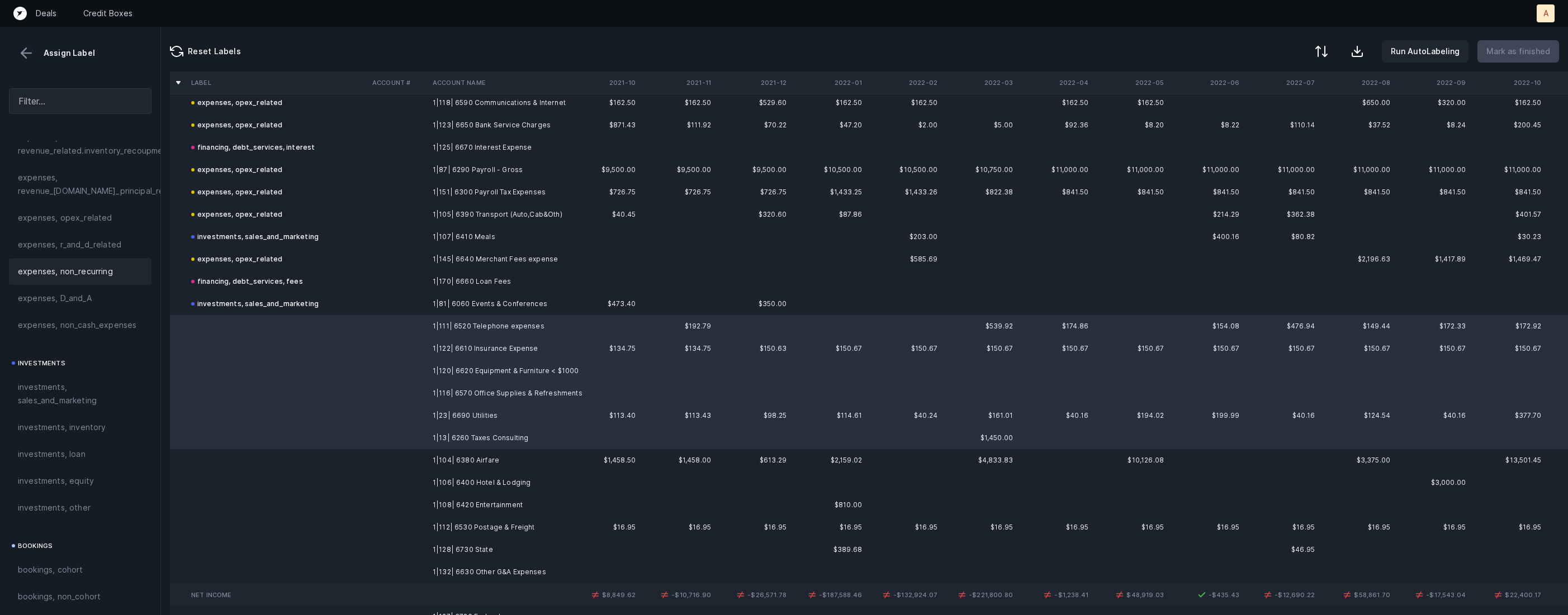
scroll to position [359, 0]
click at [100, 244] on span "expenses, opex_related" at bounding box center [65, 237] width 94 height 13
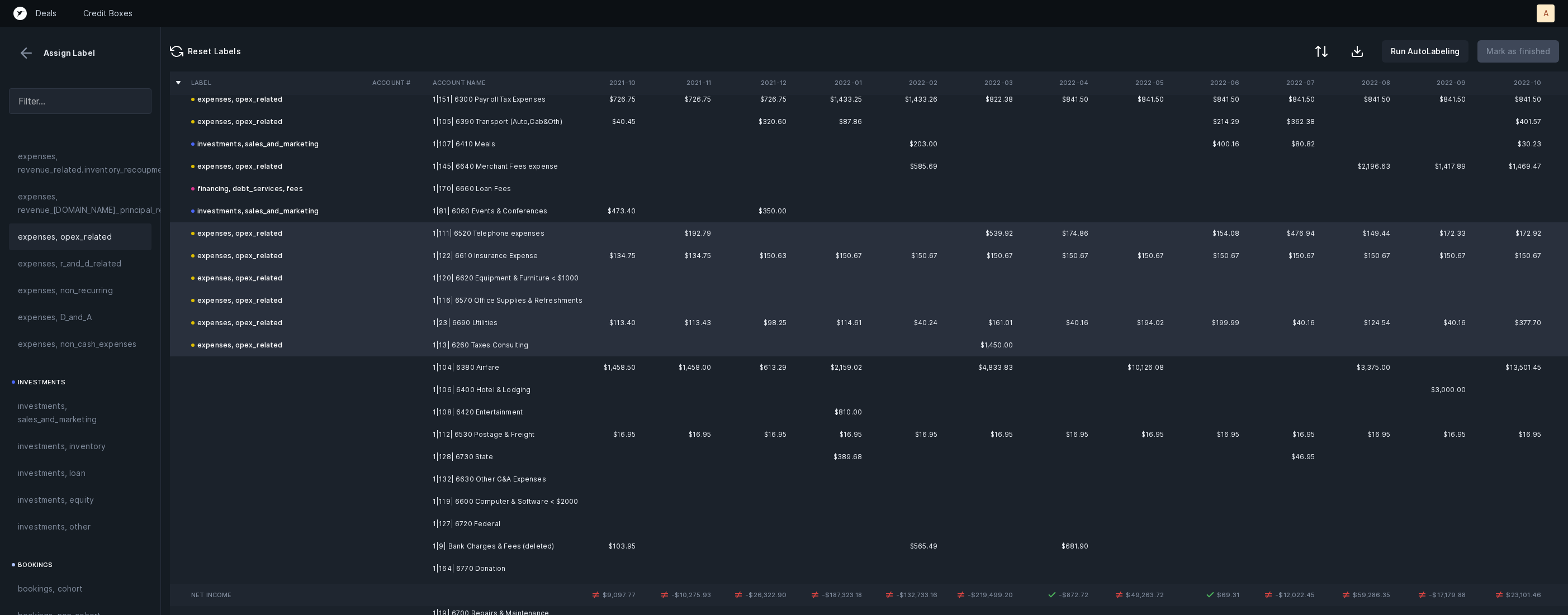
scroll to position [688, 0]
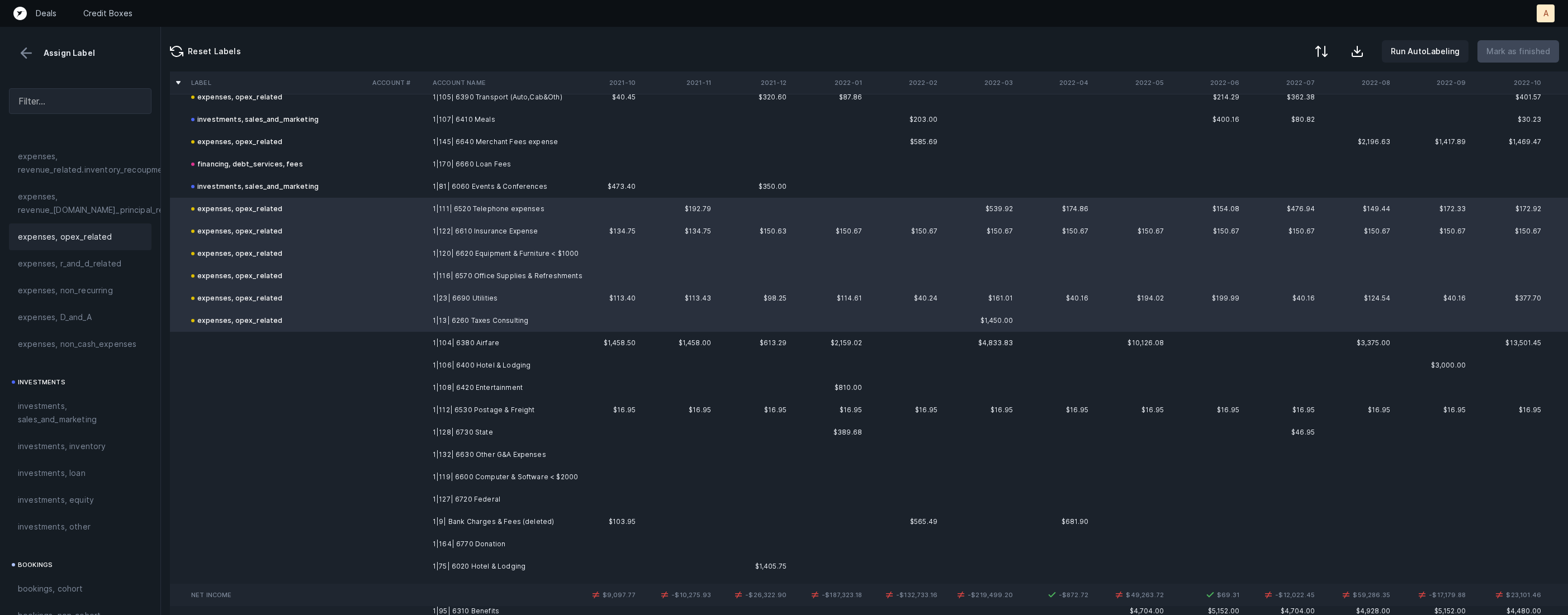
click at [441, 340] on td "1|104| 6380 Airfare" at bounding box center [496, 343] width 136 height 22
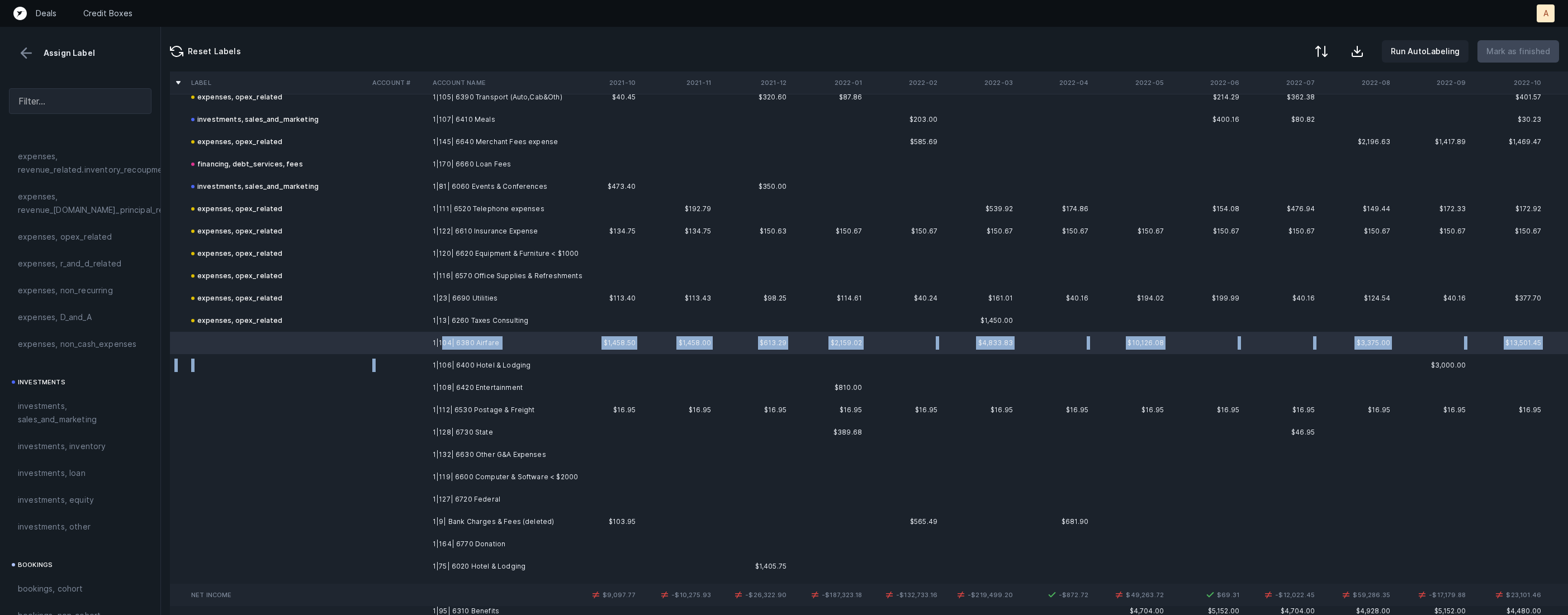
click at [430, 367] on td "1|106| 6400 Hotel & Lodging" at bounding box center [496, 365] width 136 height 22
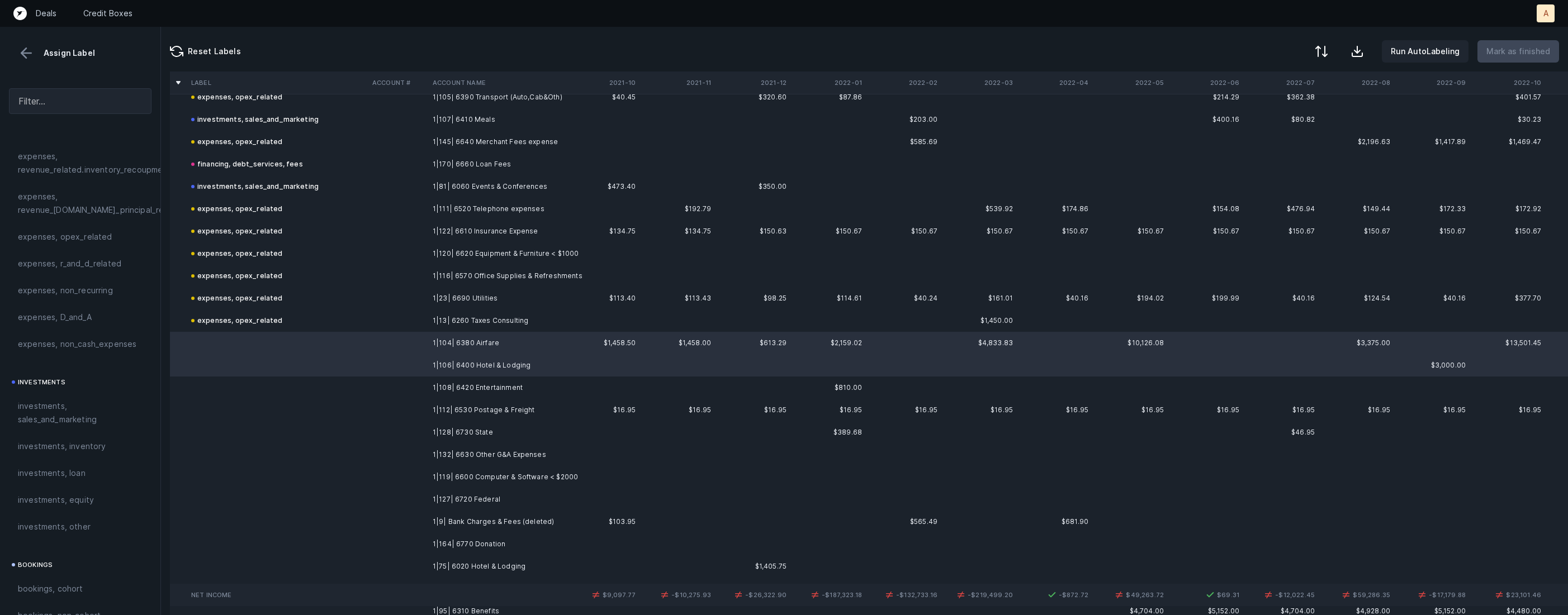
click at [396, 387] on td at bounding box center [397, 387] width 60 height 22
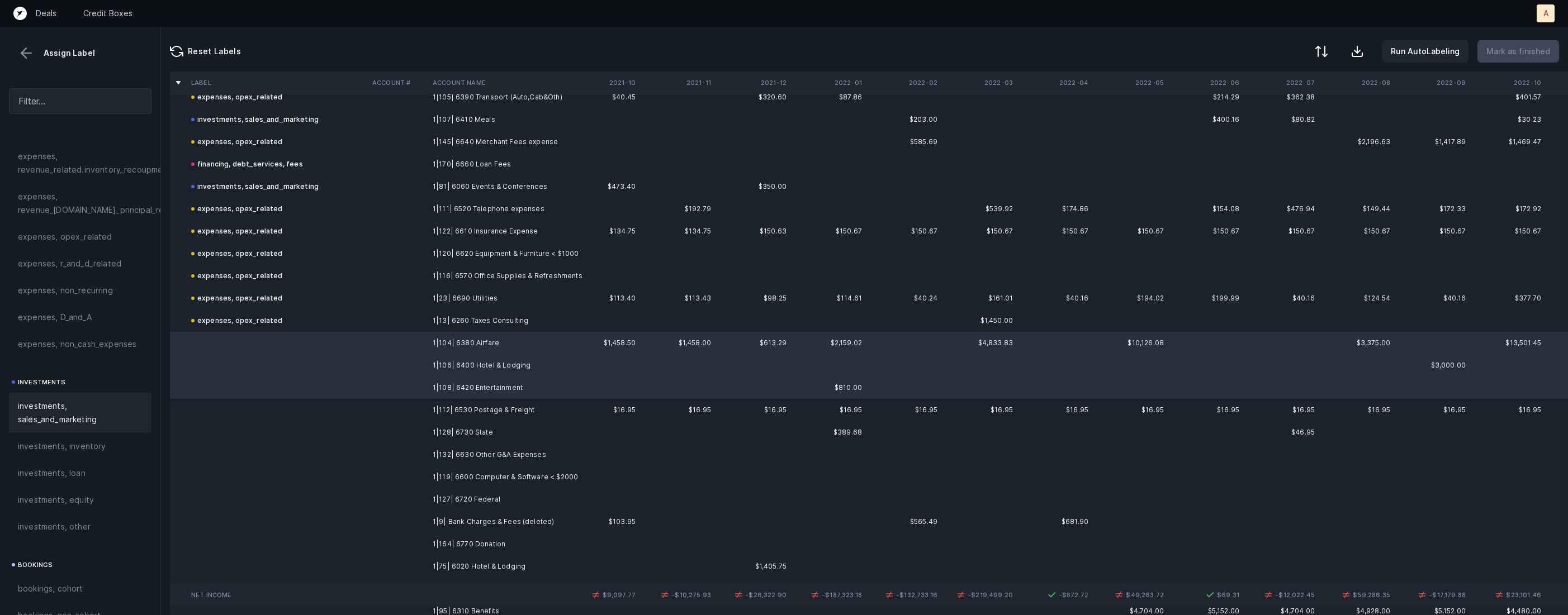
click at [67, 404] on span "investments, sales_and_marketing" at bounding box center [80, 413] width 125 height 26
click at [467, 409] on td "1|112| 6530 Postage & Freight" at bounding box center [496, 409] width 136 height 22
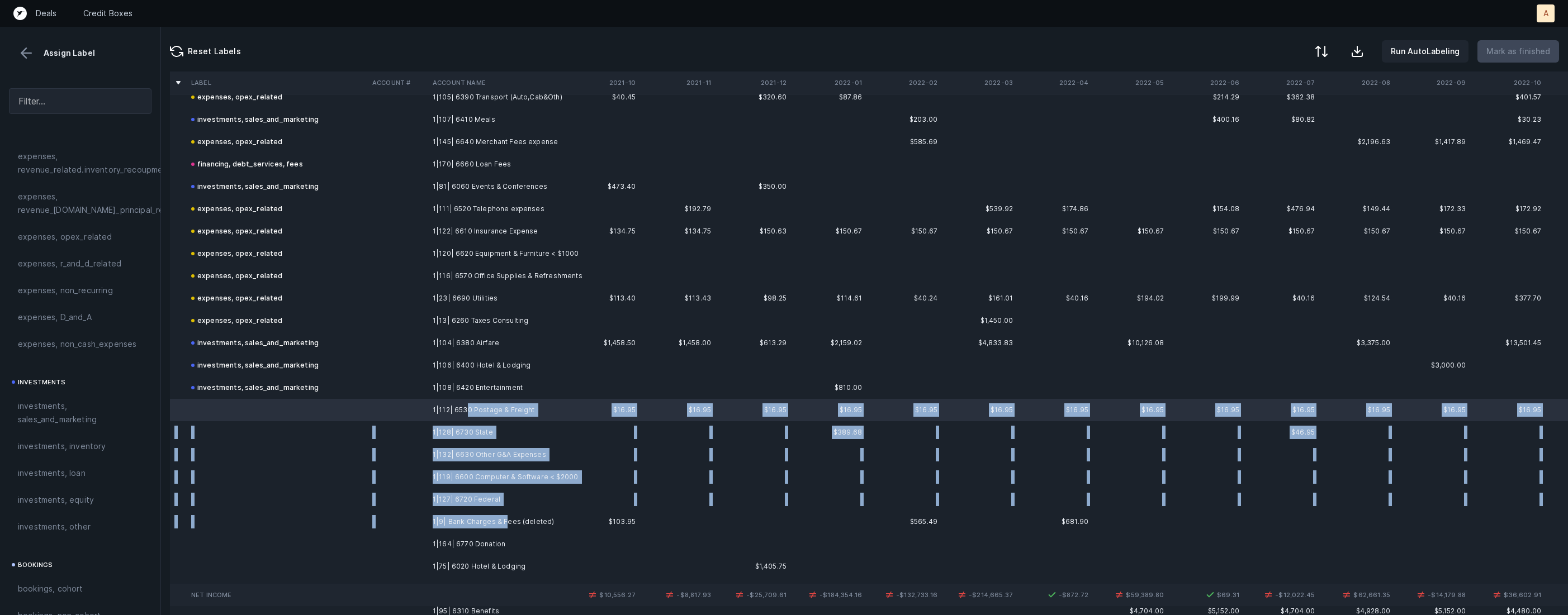
click at [505, 518] on td "1|9| Bank Charges & Fees (deleted)" at bounding box center [496, 522] width 136 height 22
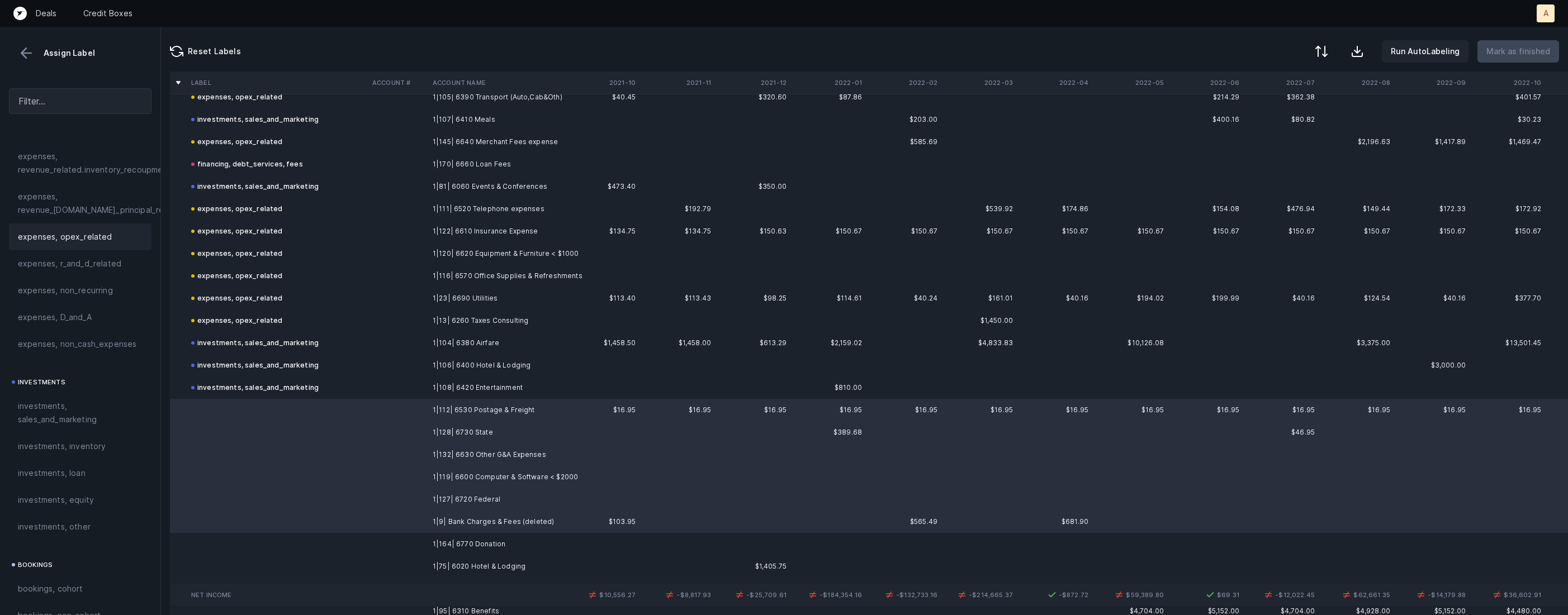
click at [92, 225] on div "expenses, opex_related" at bounding box center [80, 237] width 143 height 26
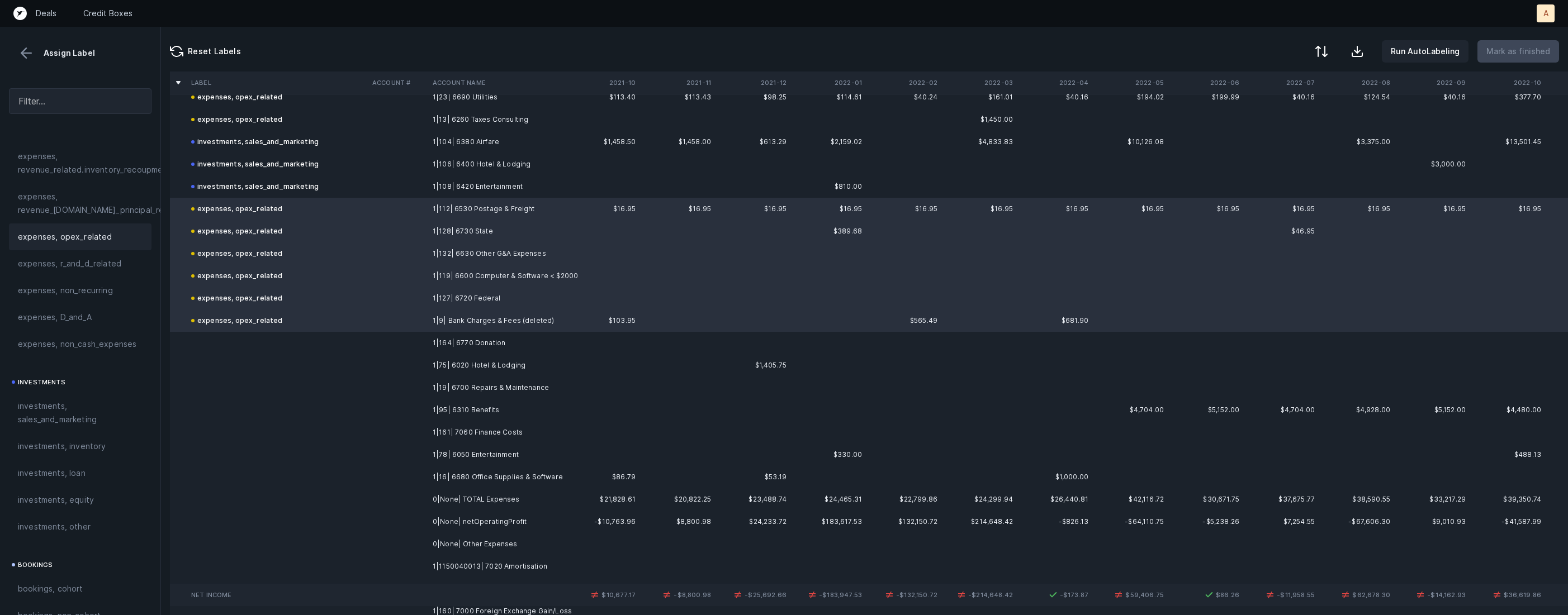
scroll to position [901, 0]
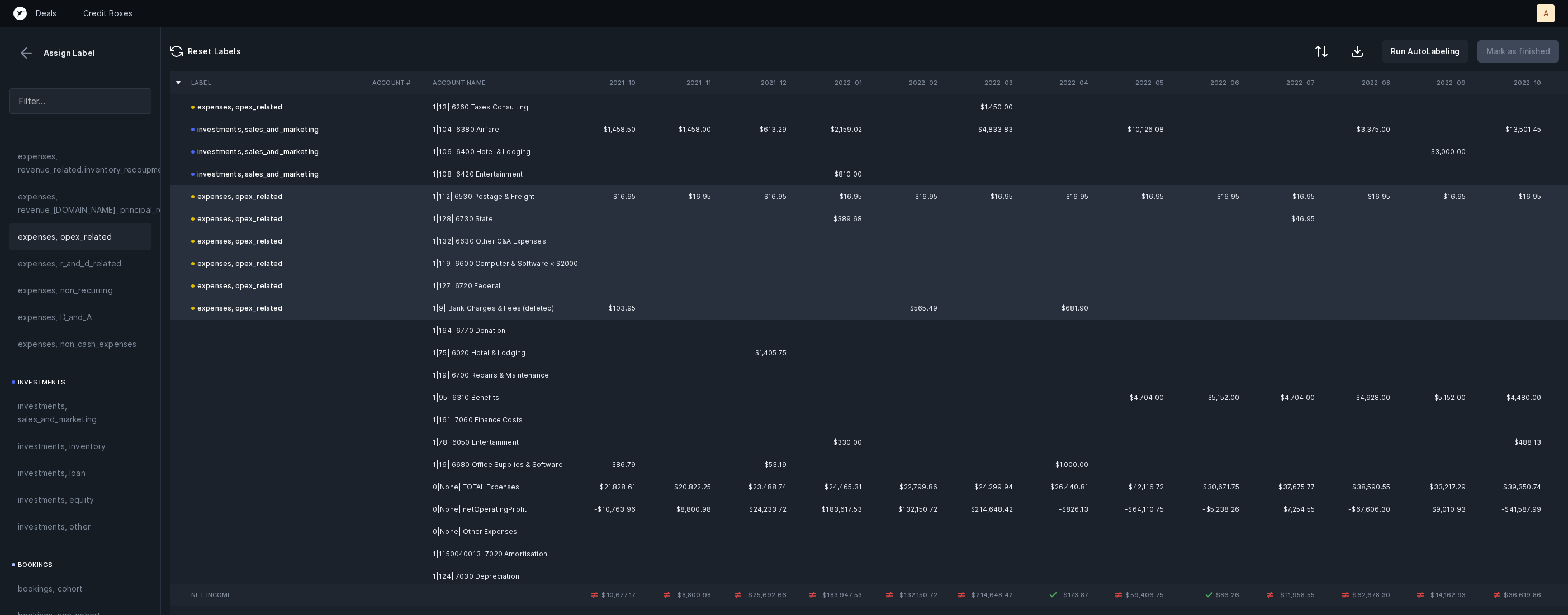
click at [475, 328] on td "1|164| 6770 Donation" at bounding box center [496, 330] width 136 height 22
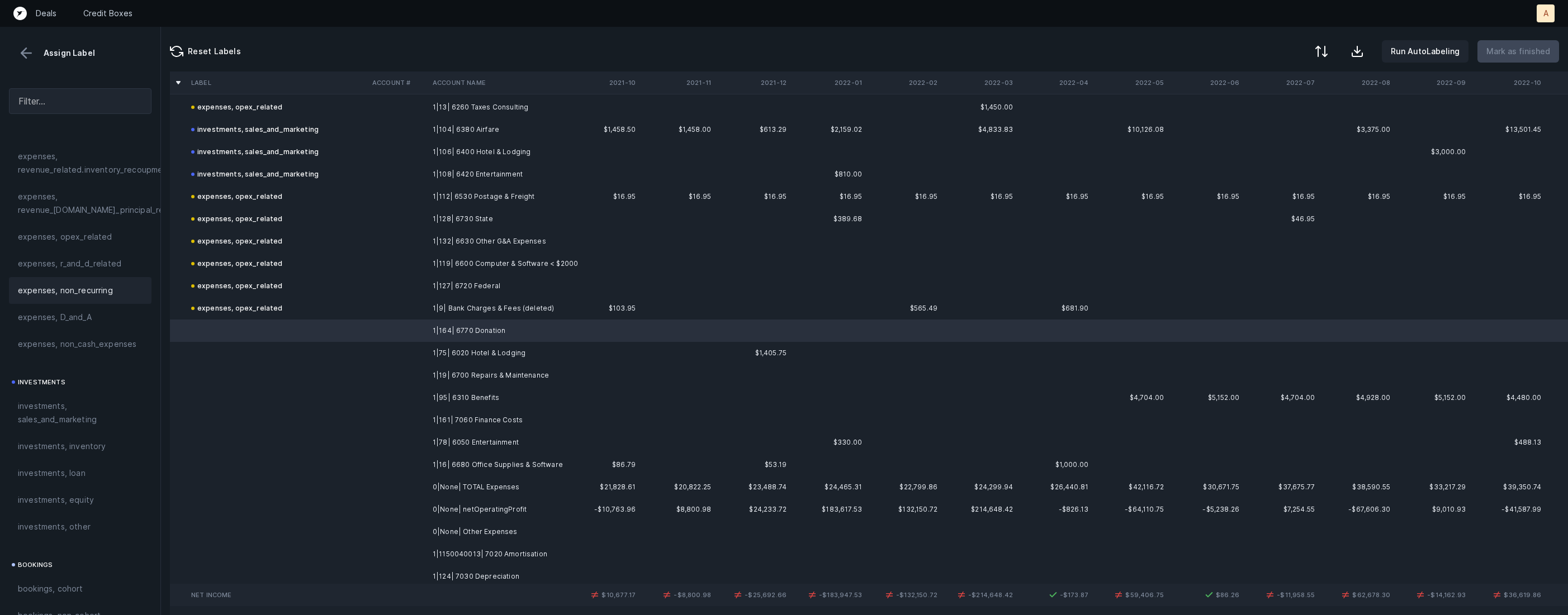
click at [83, 286] on span "expenses, non_recurring" at bounding box center [65, 291] width 95 height 13
click at [484, 350] on td "1|75| 6020 Hotel & Lodging" at bounding box center [496, 352] width 136 height 22
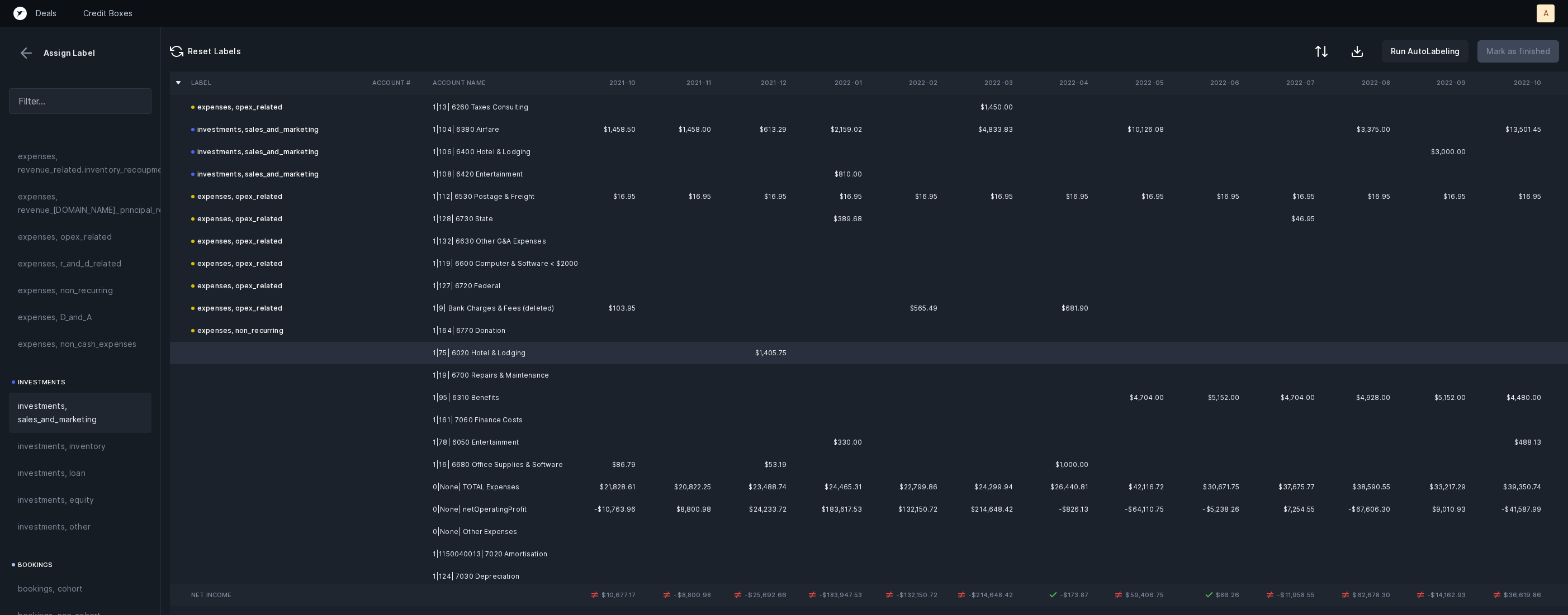
click at [32, 412] on span "investments, sales_and_marketing" at bounding box center [80, 413] width 125 height 26
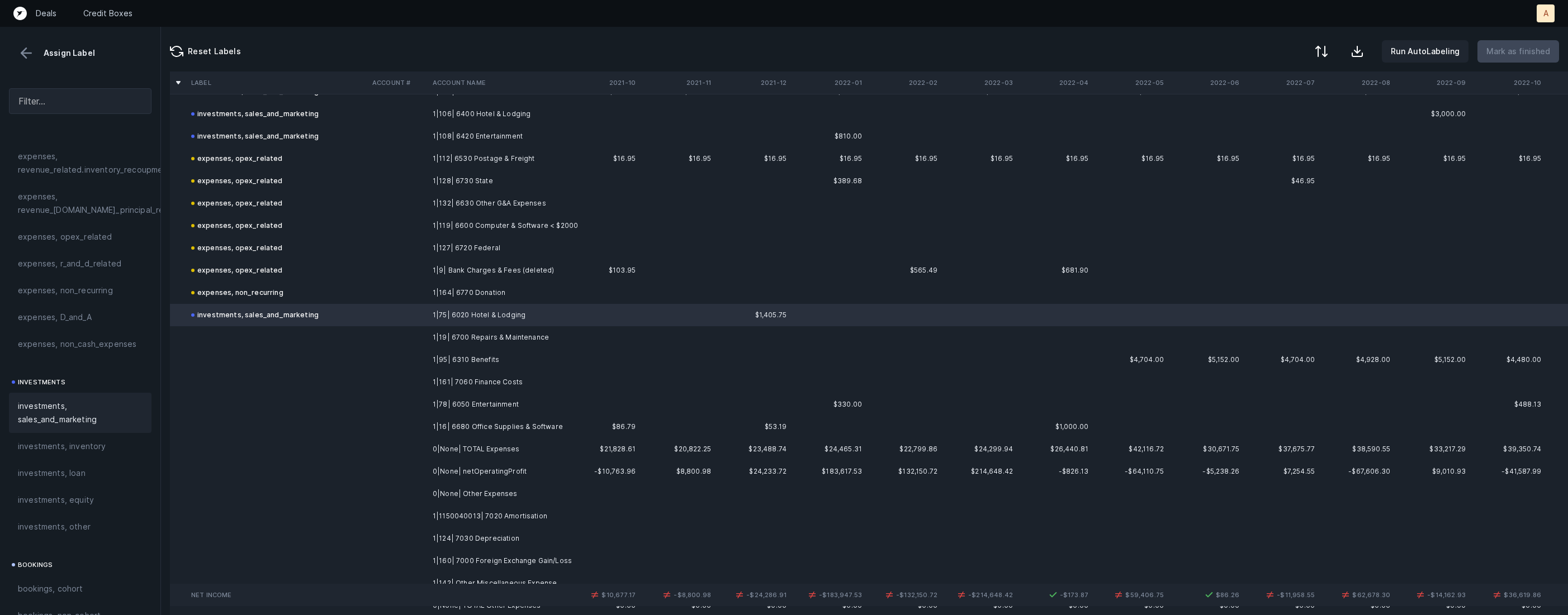
scroll to position [970, 0]
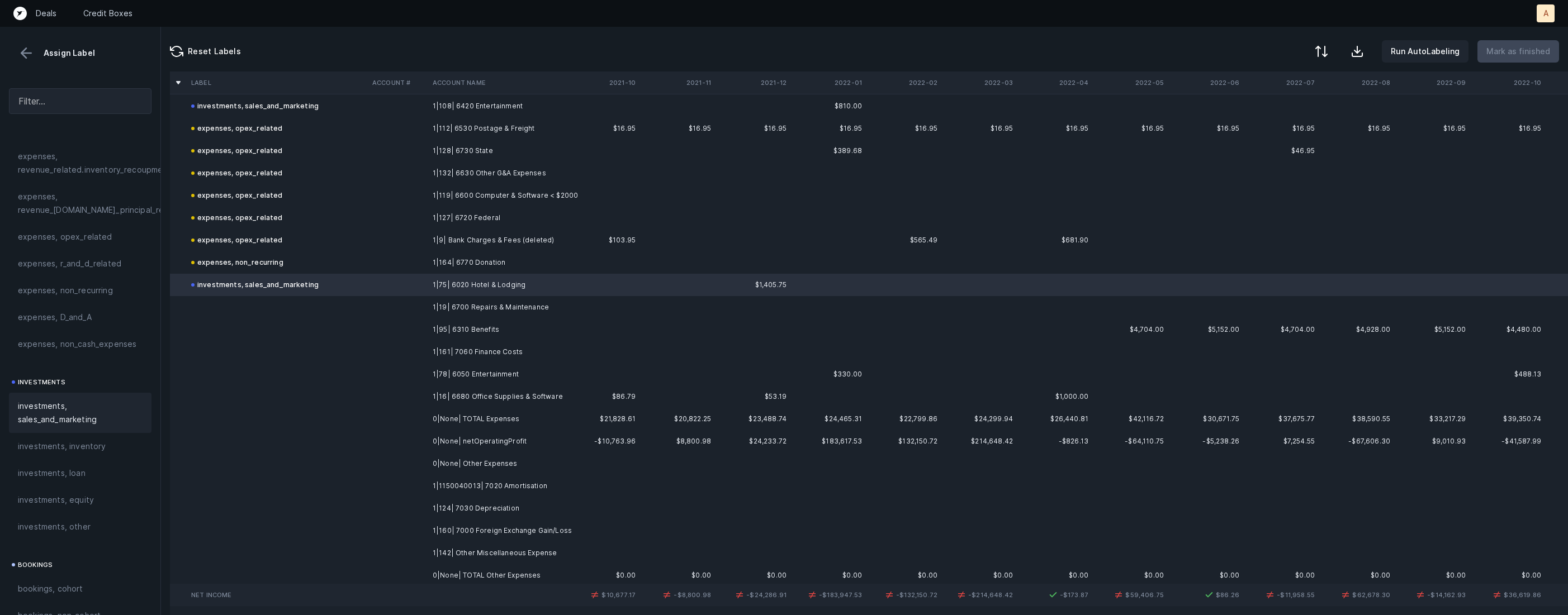
click at [492, 313] on td "1|19| 6700 Repairs & Maintenance" at bounding box center [496, 307] width 136 height 22
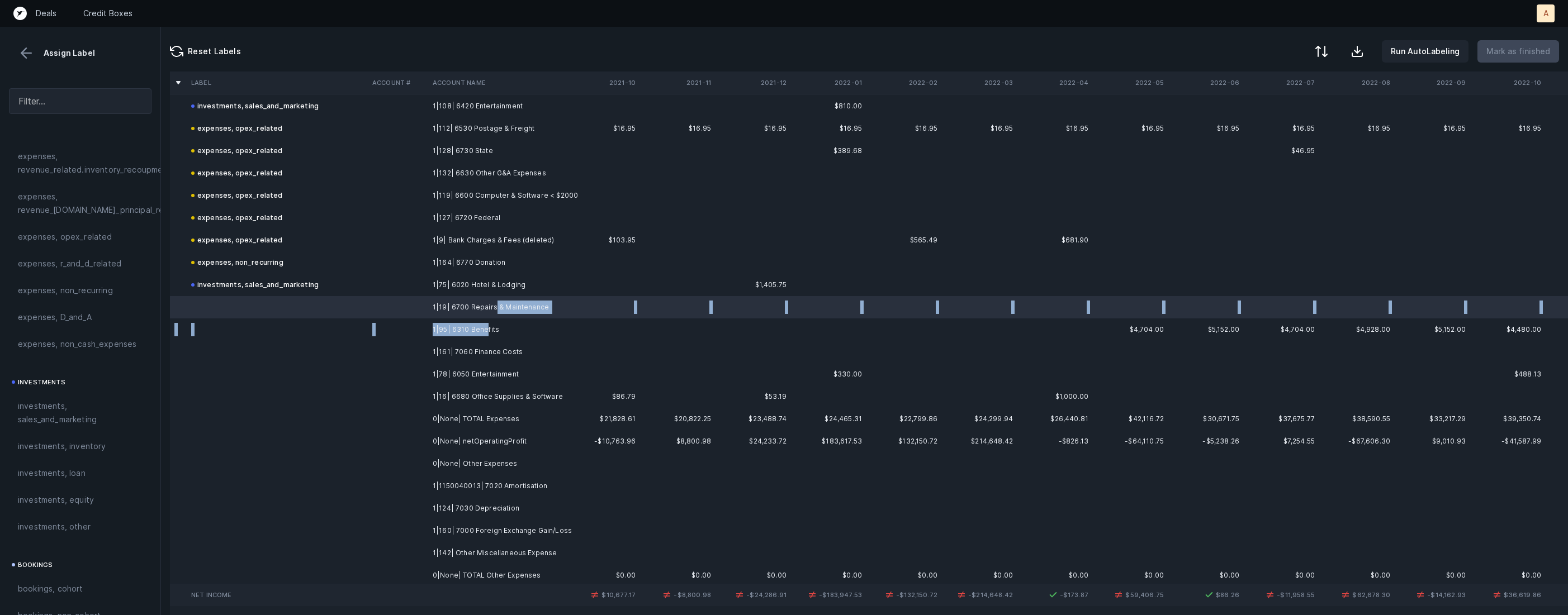
click at [485, 328] on td "1|95| 6310 Benefits" at bounding box center [496, 329] width 136 height 22
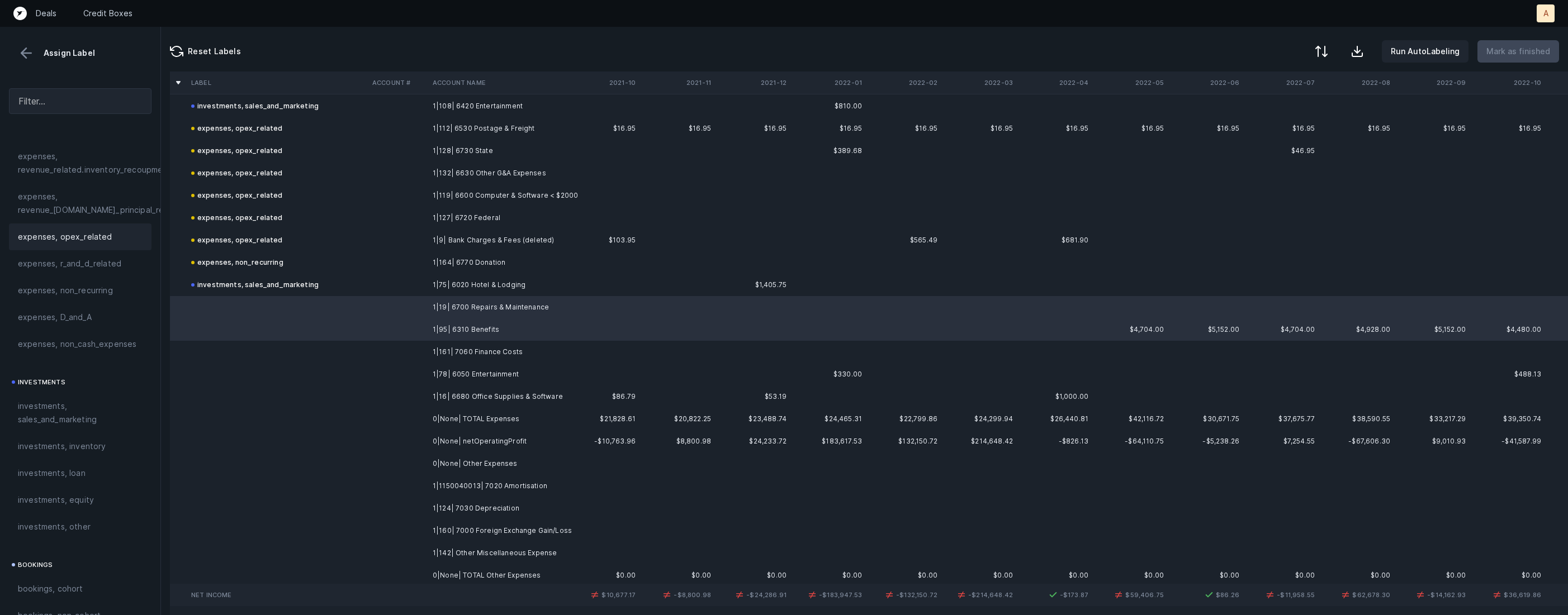
click at [43, 239] on span "expenses, opex_related" at bounding box center [65, 237] width 94 height 13
click at [386, 347] on td at bounding box center [397, 352] width 60 height 22
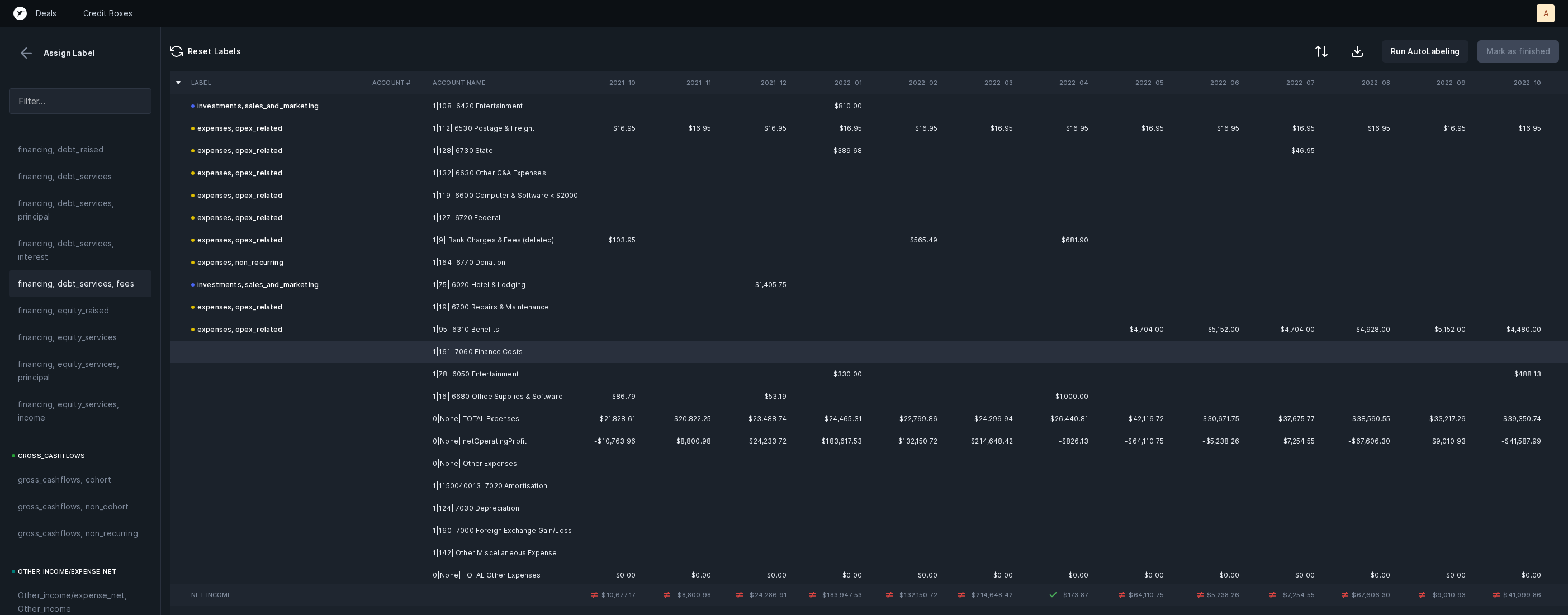
scroll to position [869, 0]
click at [88, 300] on span "financing, debt_services, fees" at bounding box center [76, 301] width 116 height 13
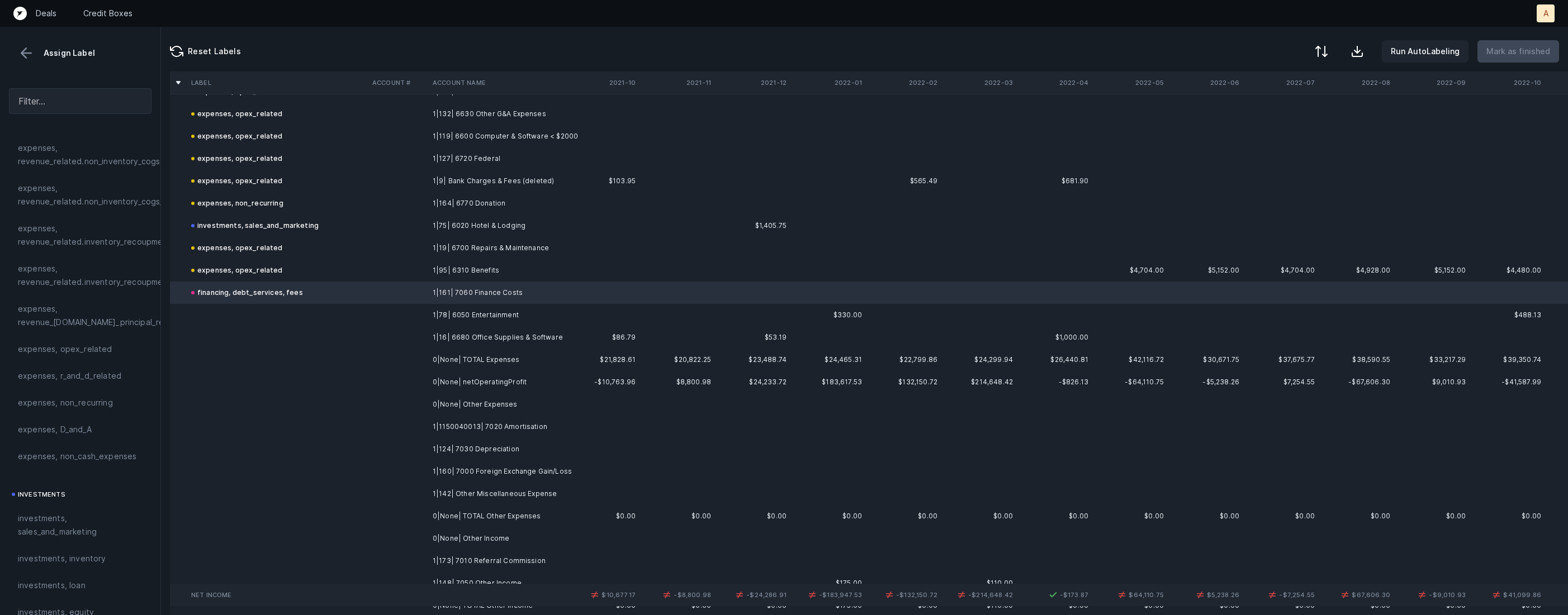
scroll to position [1115, 0]
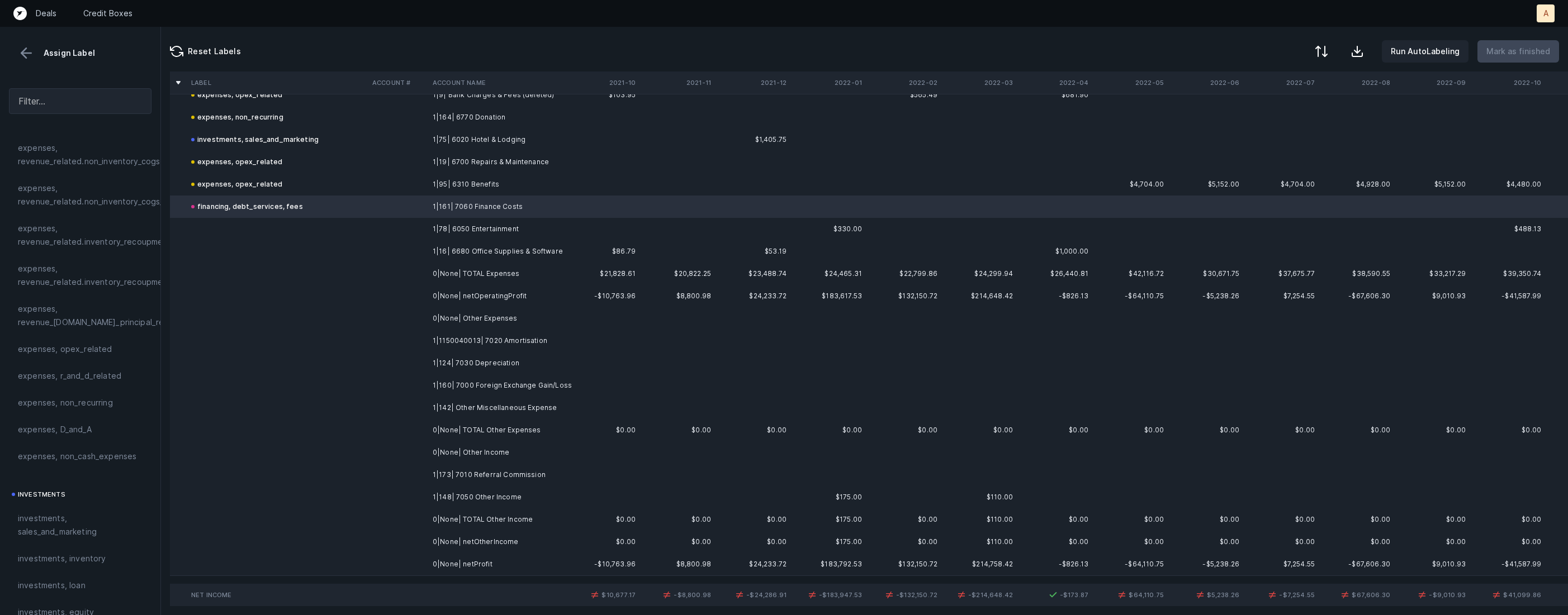
click at [437, 223] on td "1|78| 6050 Entertainment" at bounding box center [496, 229] width 136 height 22
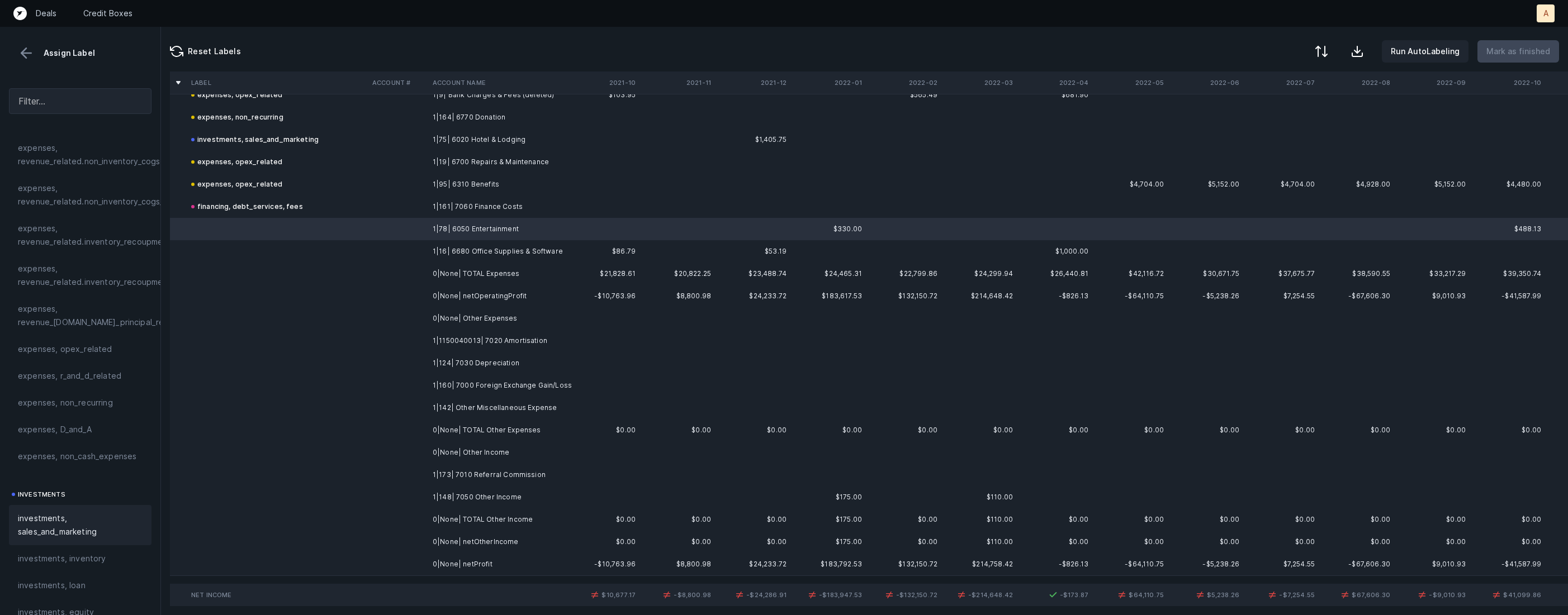
click at [51, 509] on div "investments, sales_and_marketing" at bounding box center [80, 525] width 143 height 40
click at [467, 241] on td "1|16| 6680 Office Supplies & Software" at bounding box center [496, 251] width 136 height 22
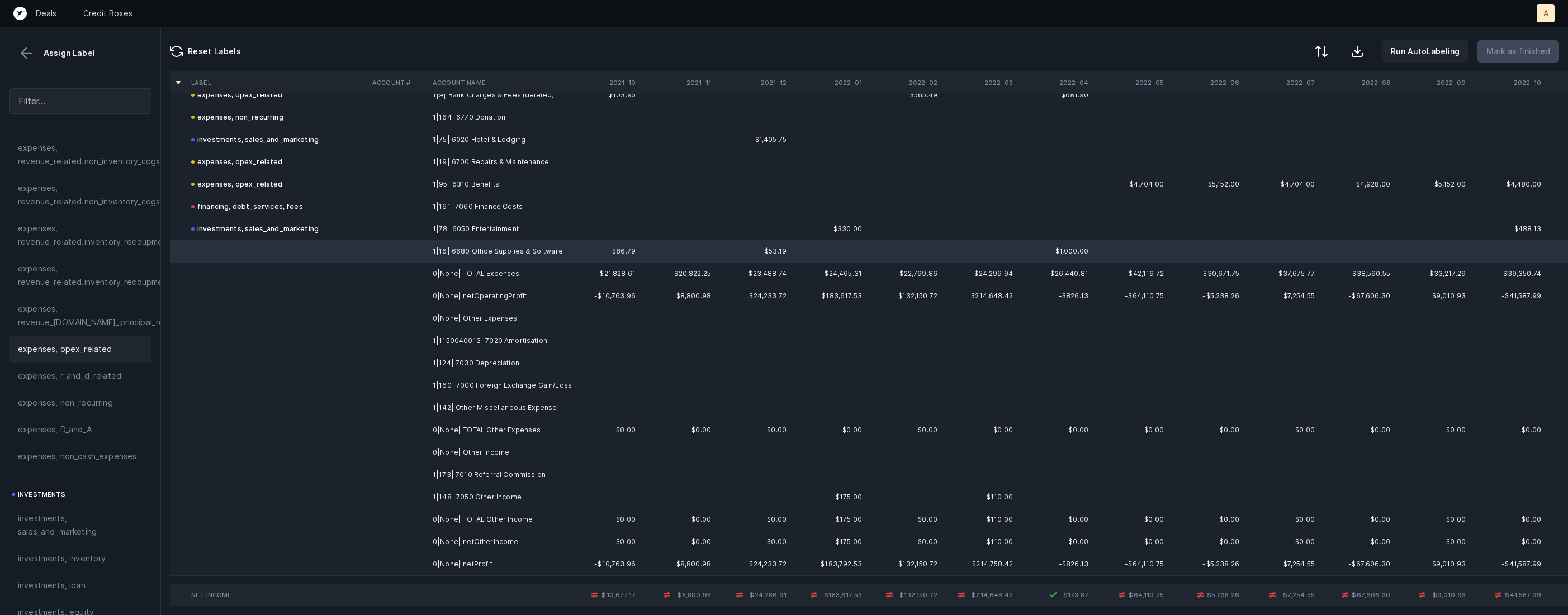
click at [85, 345] on span "expenses, opex_related" at bounding box center [65, 349] width 94 height 13
click at [448, 364] on td "1|124| 7030 Depreciation" at bounding box center [496, 363] width 136 height 22
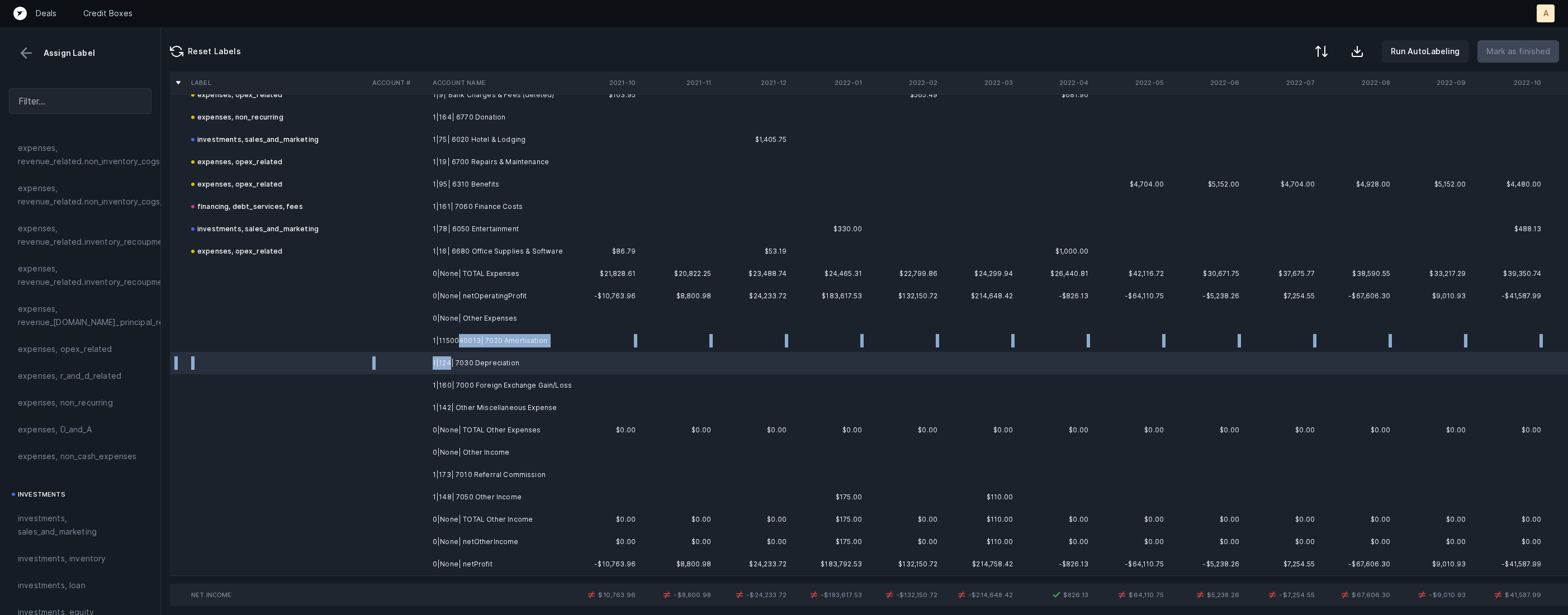
click at [455, 347] on td "1|1150040013| 7020 Amortisation" at bounding box center [496, 340] width 136 height 22
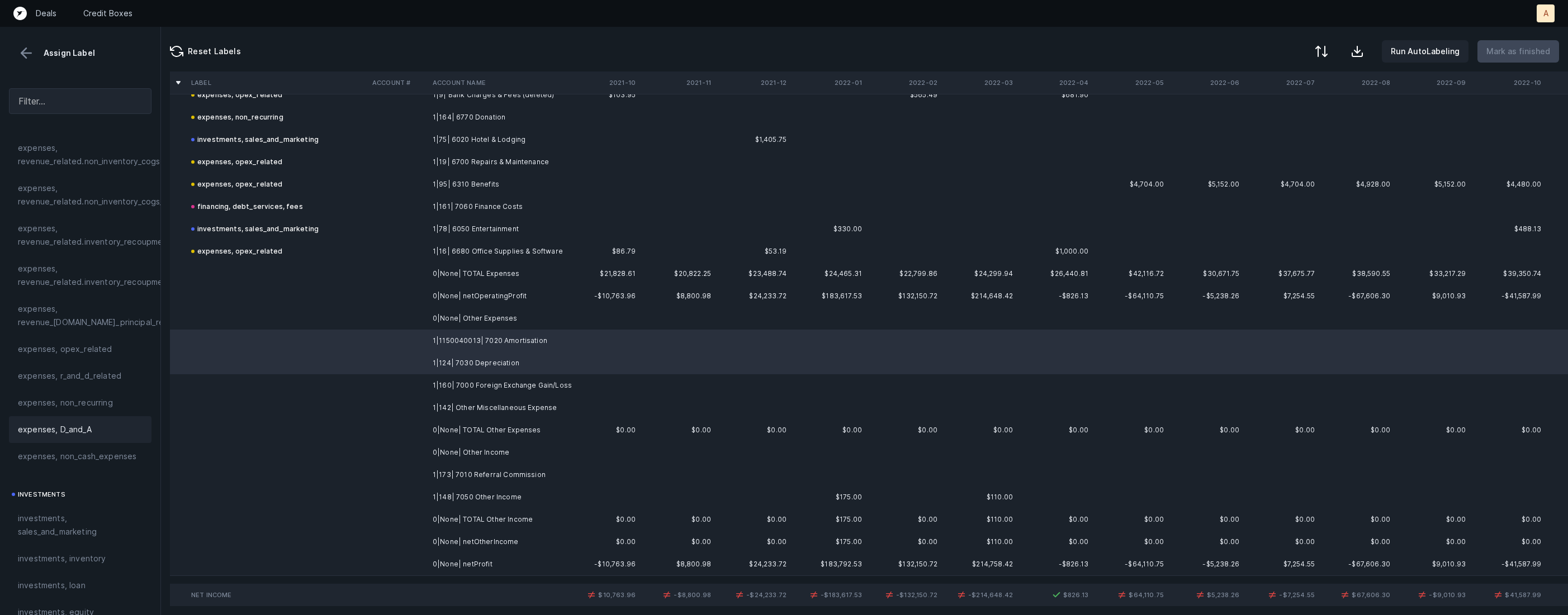
click at [85, 431] on span "expenses, D_and_A" at bounding box center [54, 430] width 73 height 13
click at [451, 387] on td "1|160| 7000 Foreign Exchange Gain/Loss" at bounding box center [496, 386] width 136 height 22
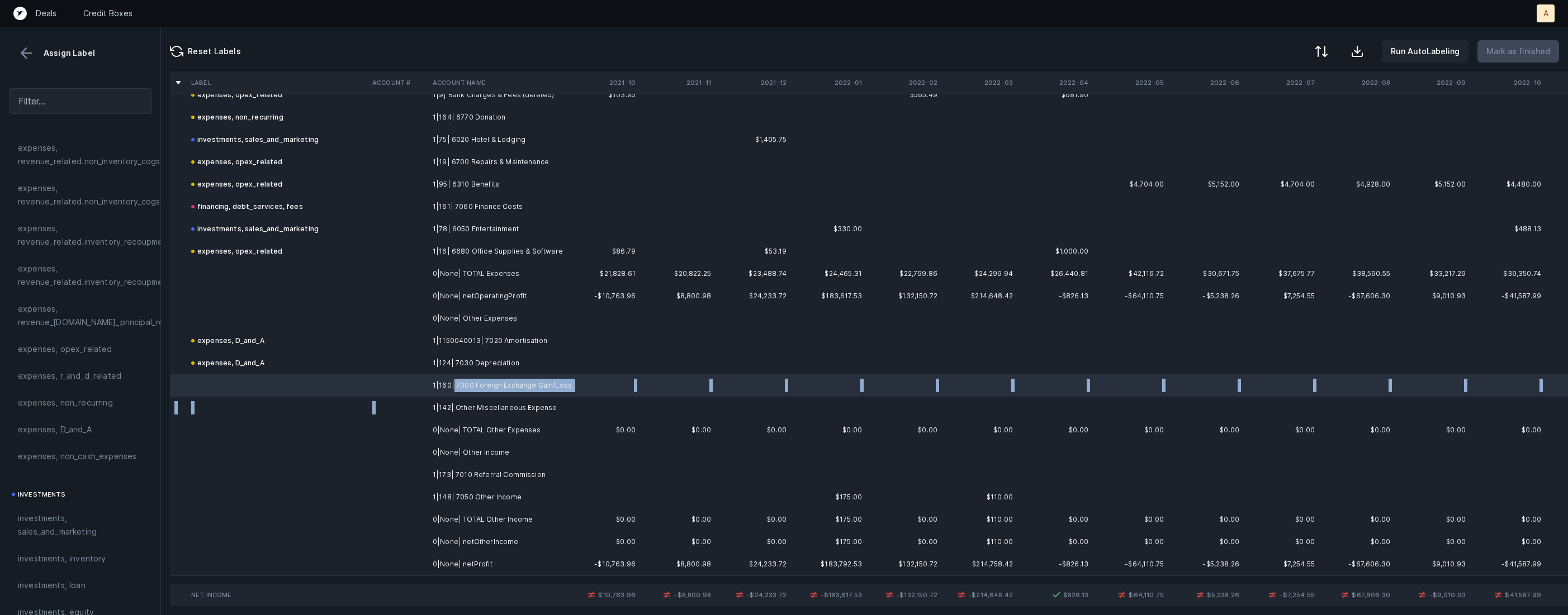
click at [430, 411] on td "1|142| Other Miscellaneous Expense" at bounding box center [496, 408] width 136 height 22
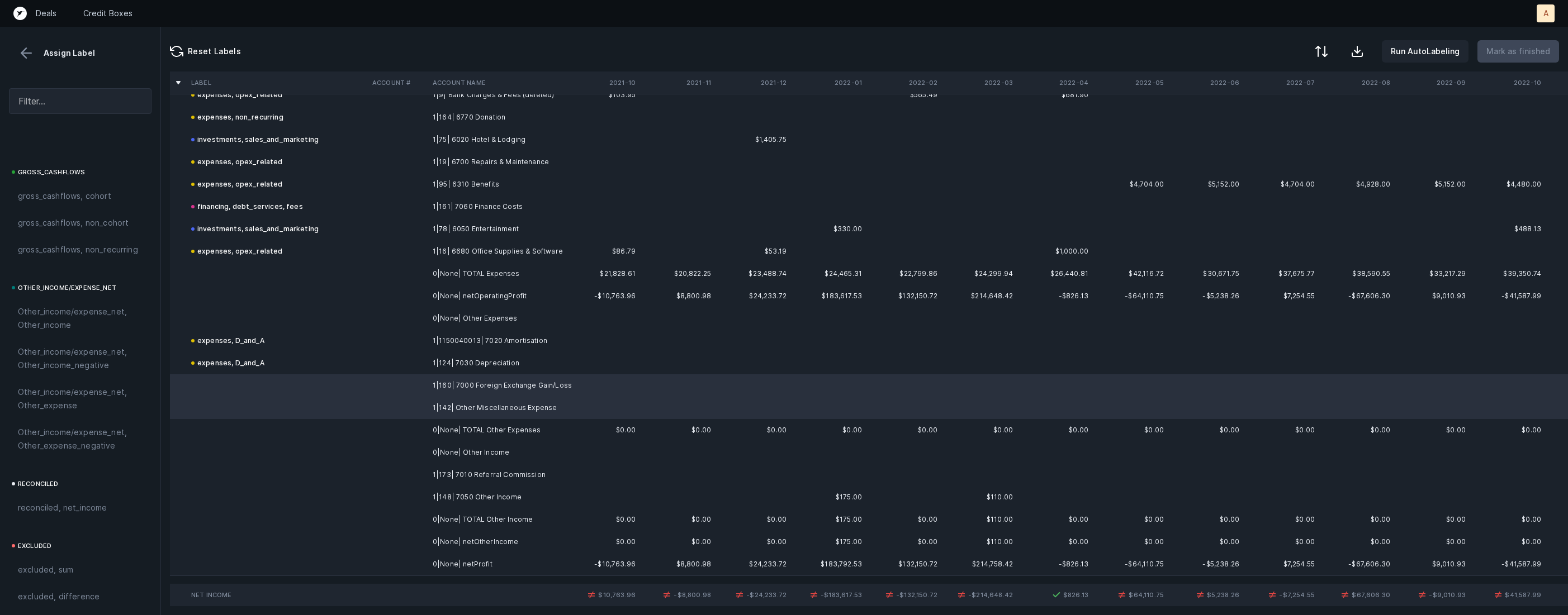
scroll to position [1213, 0]
click at [69, 355] on span "Other_income/expense_net, Other_expense" at bounding box center [80, 357] width 125 height 26
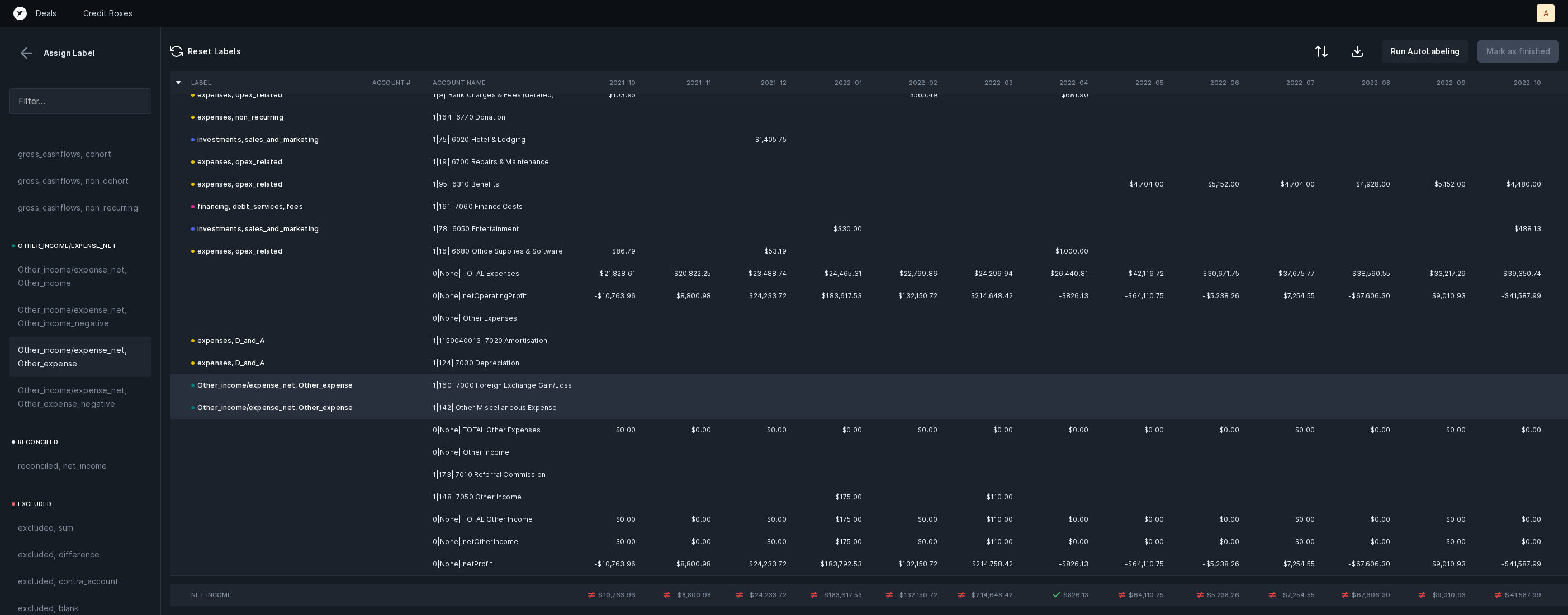
click at [445, 473] on td "1|173| 7010 Referral Commission" at bounding box center [496, 475] width 136 height 22
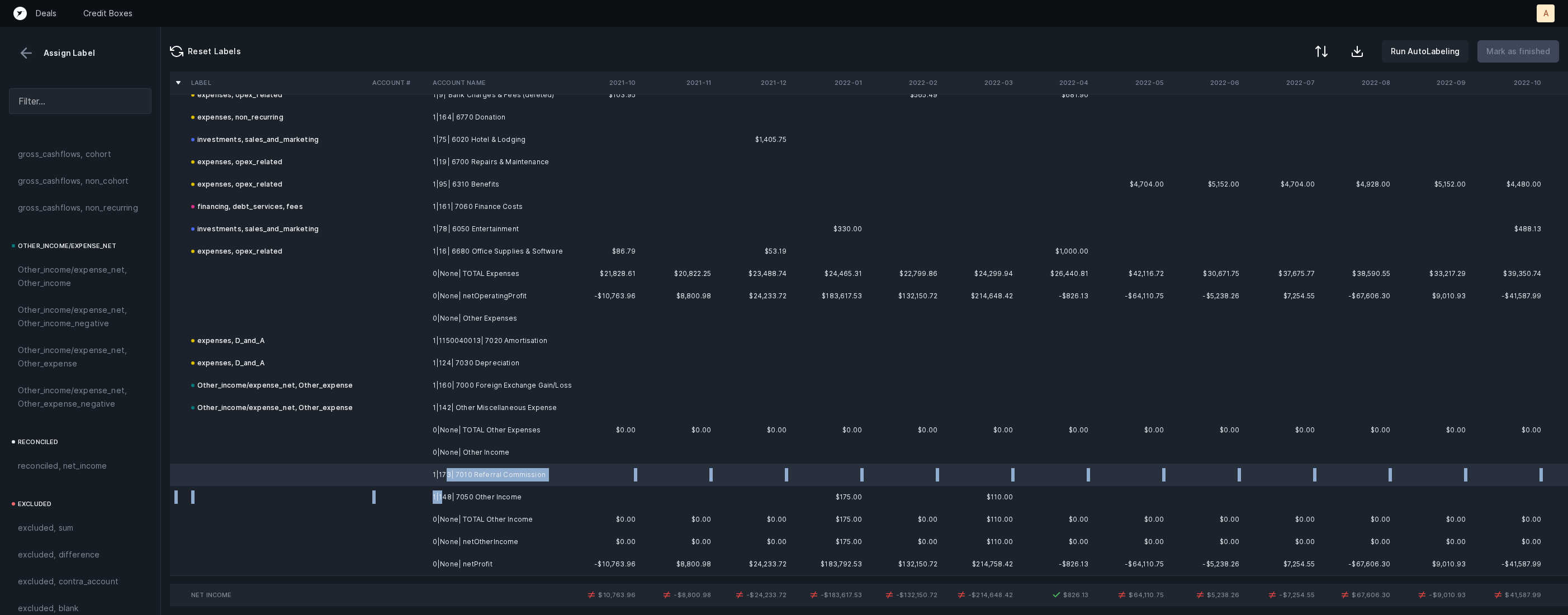
click at [441, 496] on td "1|148| 7050 Other Income" at bounding box center [496, 497] width 136 height 22
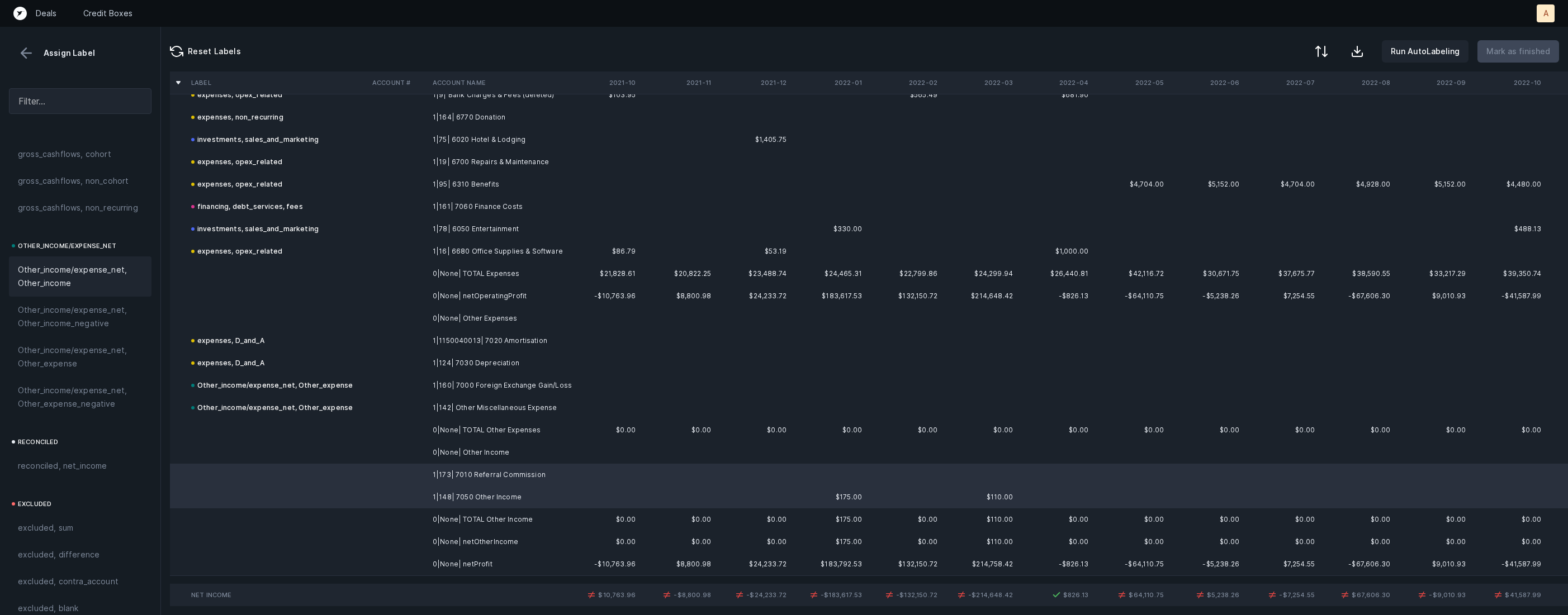
click at [69, 275] on span "Other_income/expense_net, Other_income" at bounding box center [80, 277] width 125 height 26
click at [381, 561] on td at bounding box center [397, 564] width 60 height 22
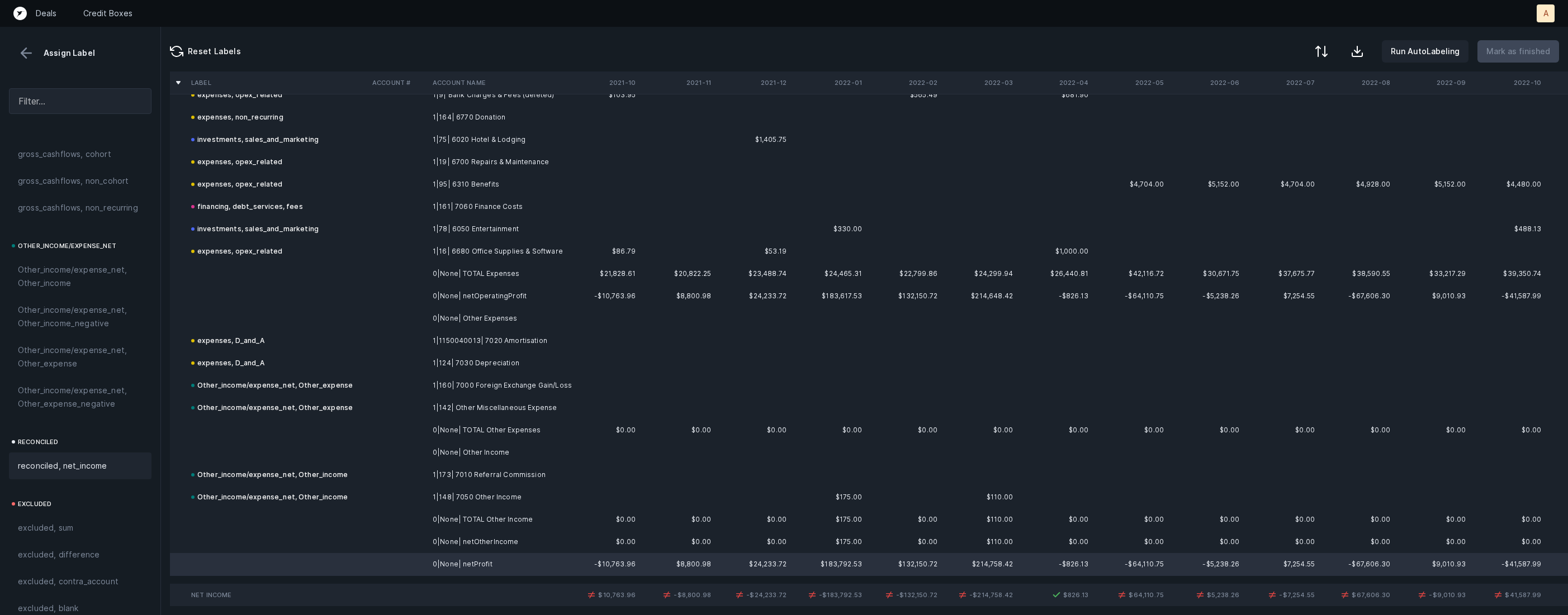
click at [92, 461] on span "reconciled, net_income" at bounding box center [63, 466] width 89 height 13
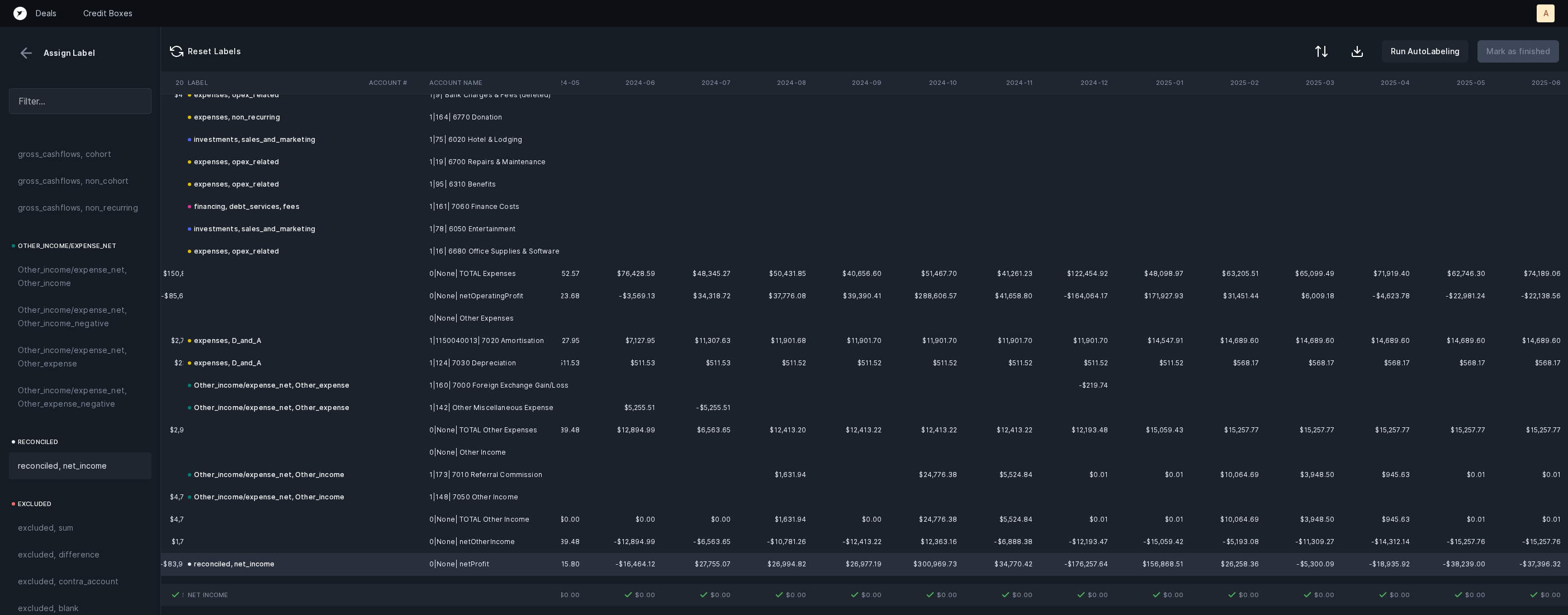
scroll to position [1115, 2619]
click at [1324, 53] on div at bounding box center [1320, 53] width 13 height 13
click at [1266, 115] on div "By Hum label" at bounding box center [1249, 118] width 50 height 13
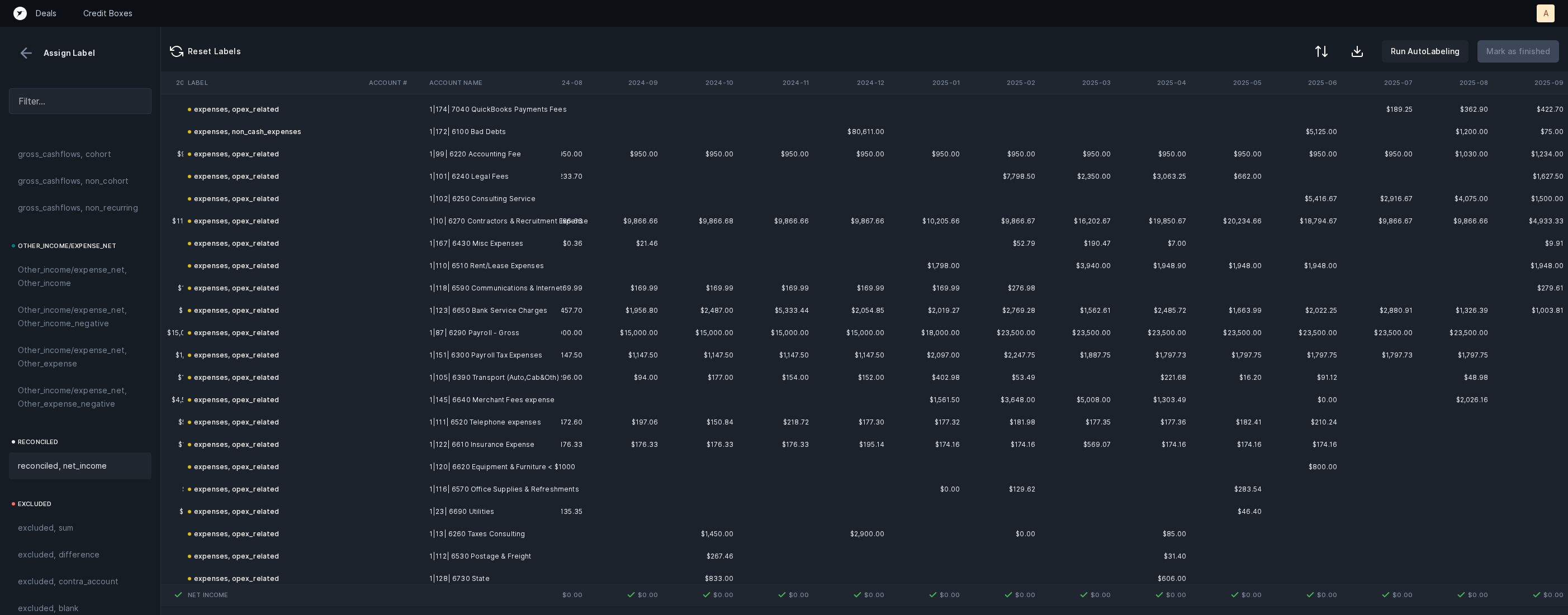
scroll to position [0, 2619]
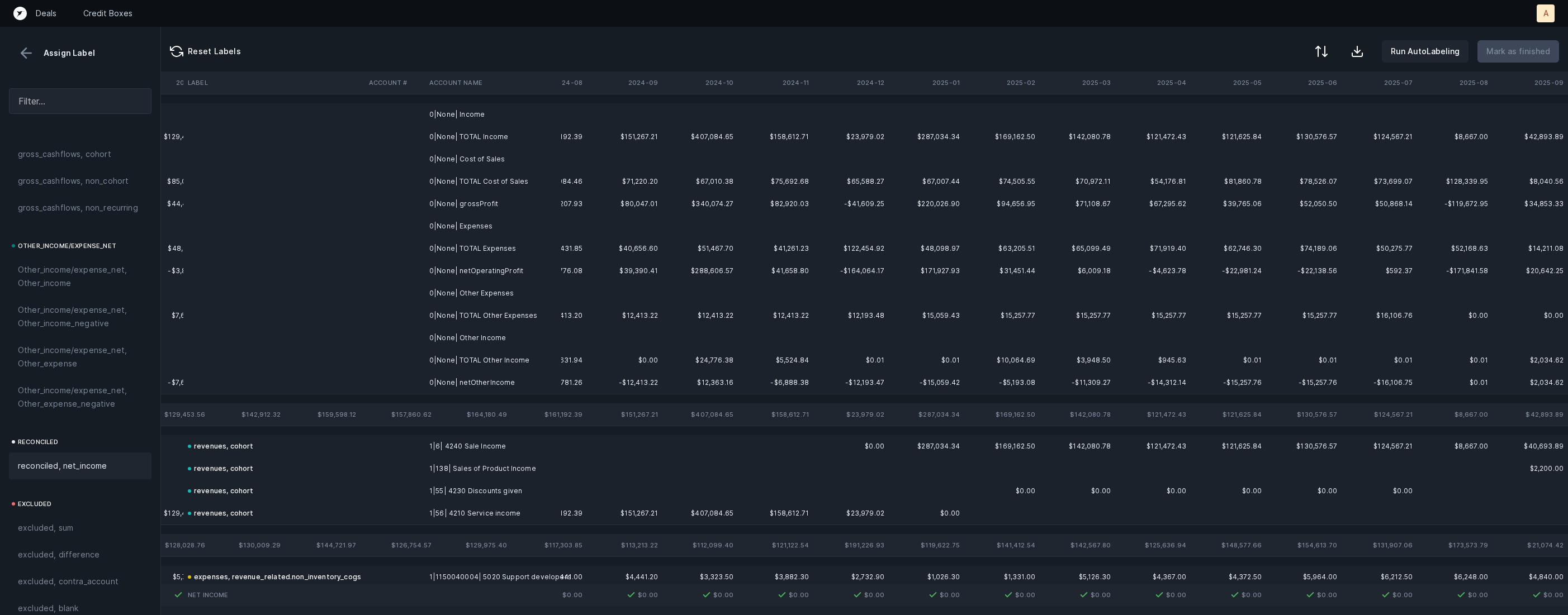
click at [582, 114] on td at bounding box center [548, 114] width 75 height 22
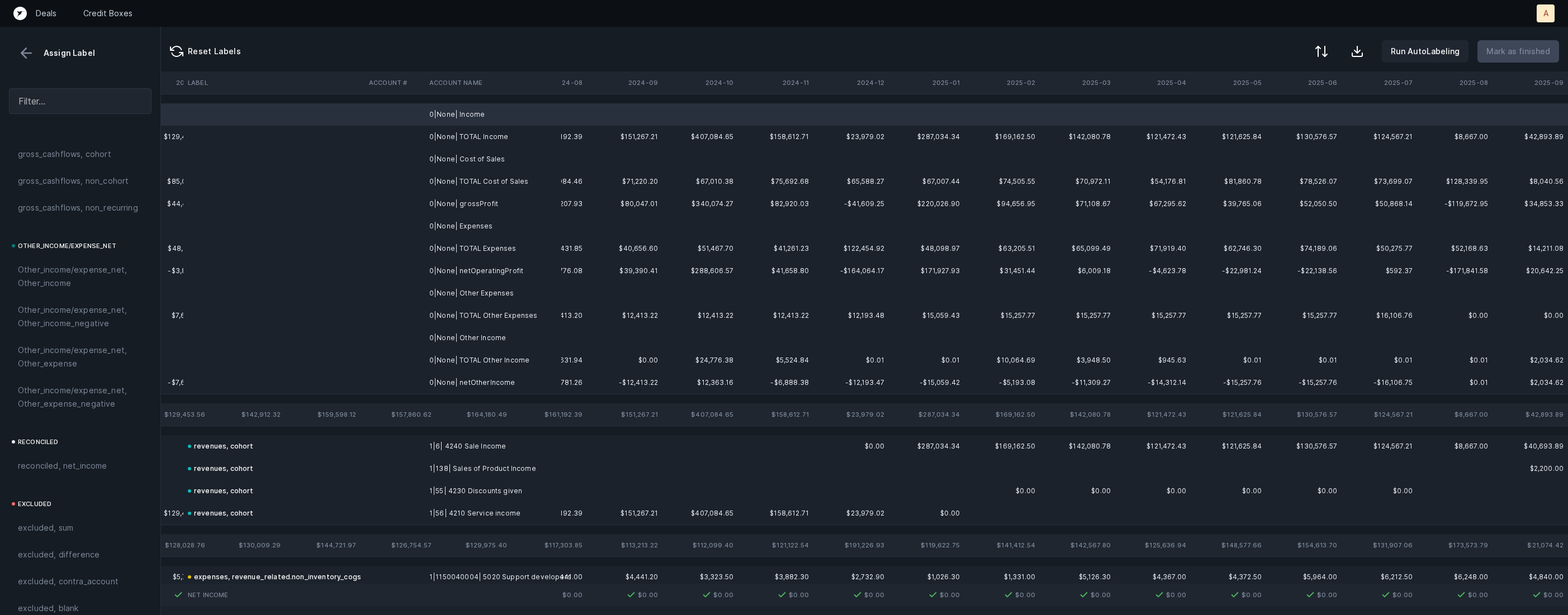
click at [484, 154] on td "0|None| Cost of Sales" at bounding box center [493, 158] width 136 height 22
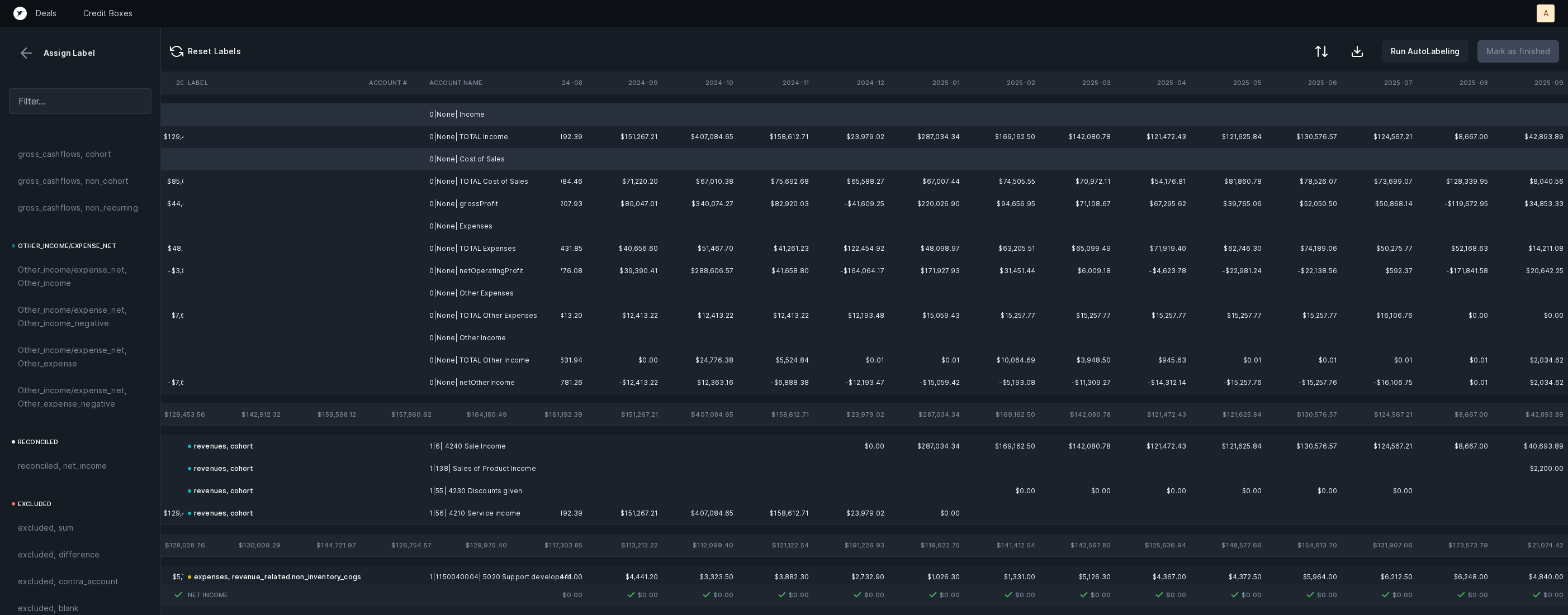
click at [486, 229] on td "0|None| Expenses" at bounding box center [493, 226] width 136 height 22
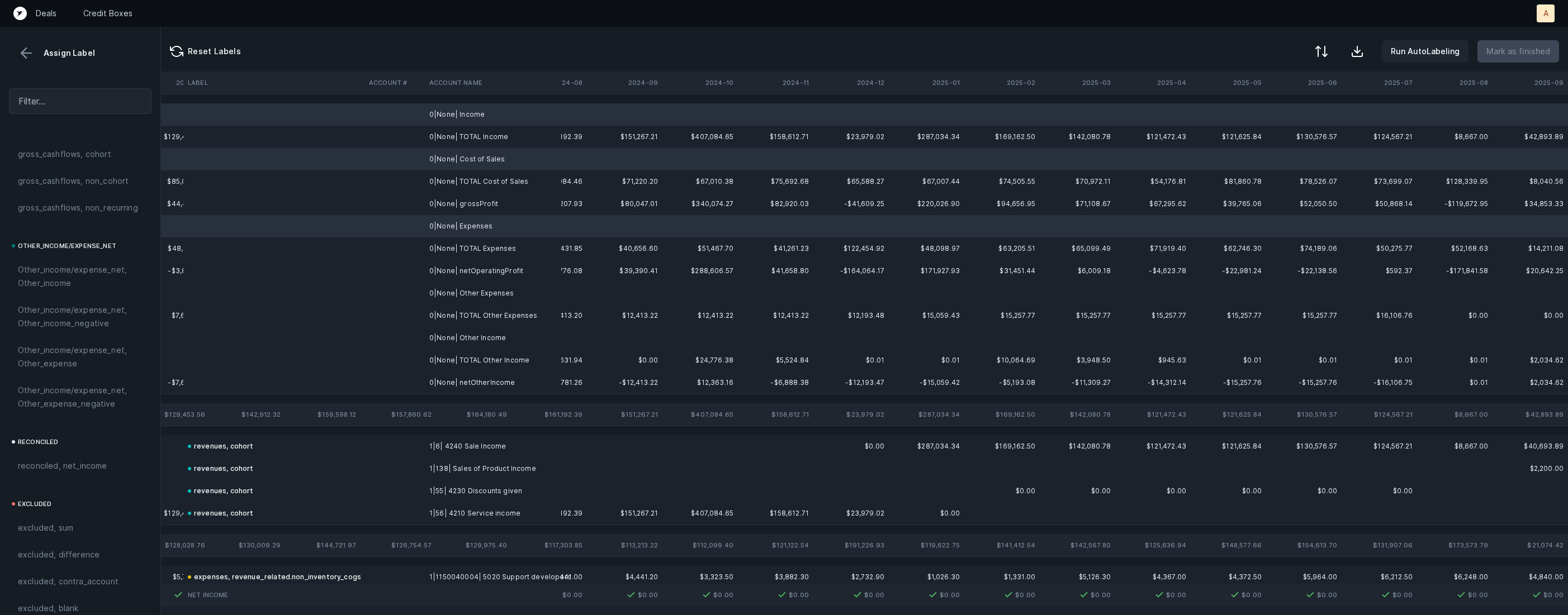
click at [487, 287] on td "0|None| Other Expenses" at bounding box center [493, 293] width 136 height 22
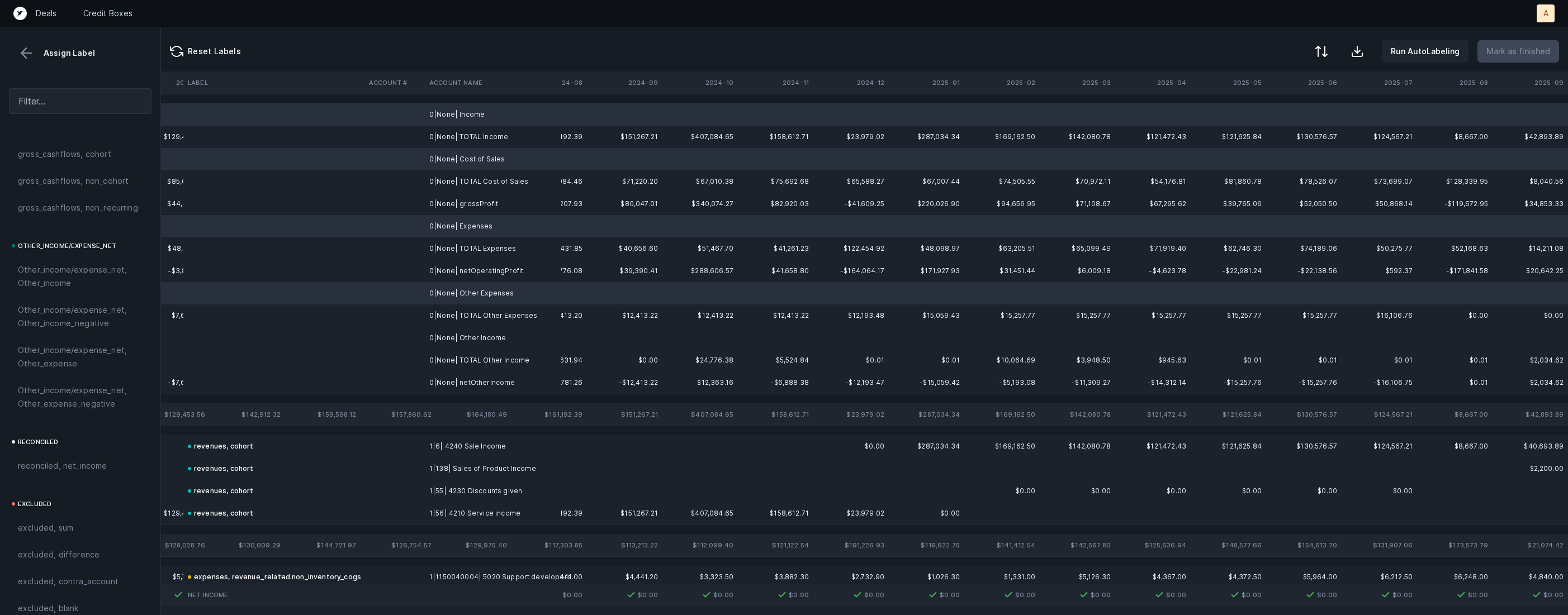
click at [482, 337] on td "0|None| Other Income" at bounding box center [493, 338] width 136 height 22
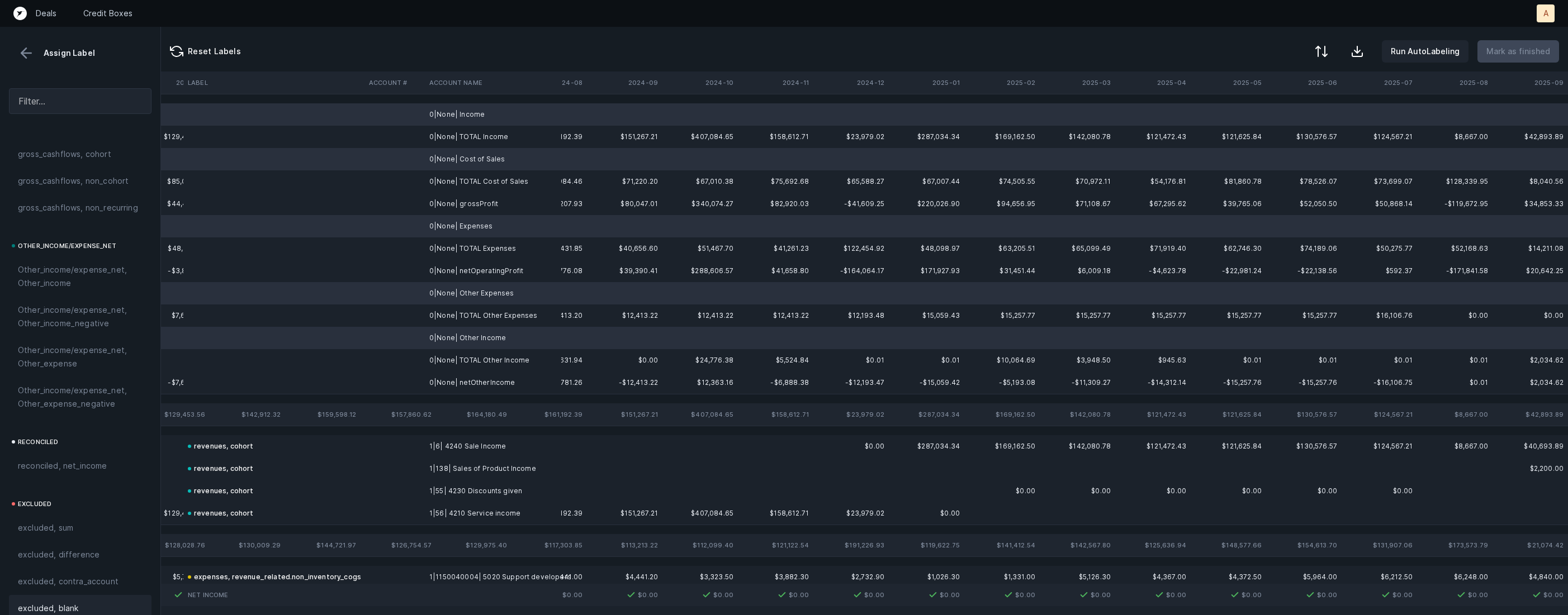
scroll to position [1231, 0]
click at [73, 598] on span "excluded, blank" at bounding box center [48, 593] width 60 height 13
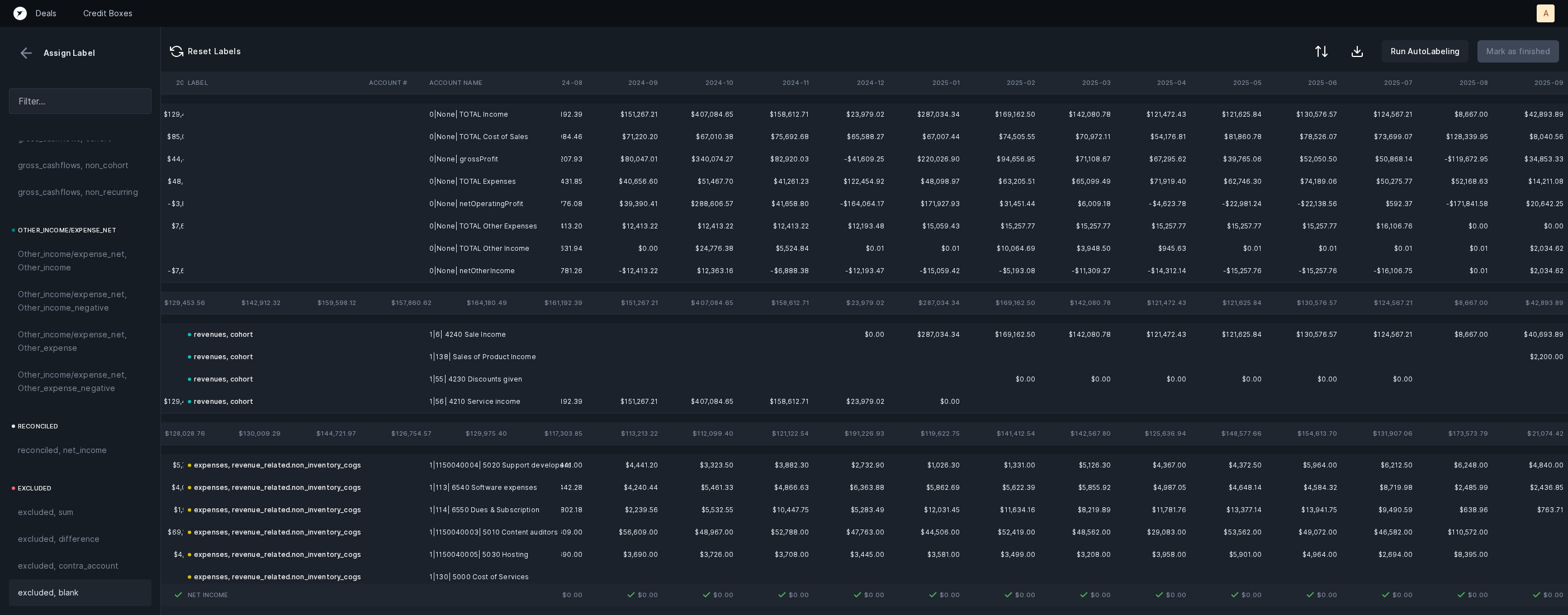
click at [481, 147] on td "0|None| TOTAL Cost of Sales" at bounding box center [493, 136] width 136 height 22
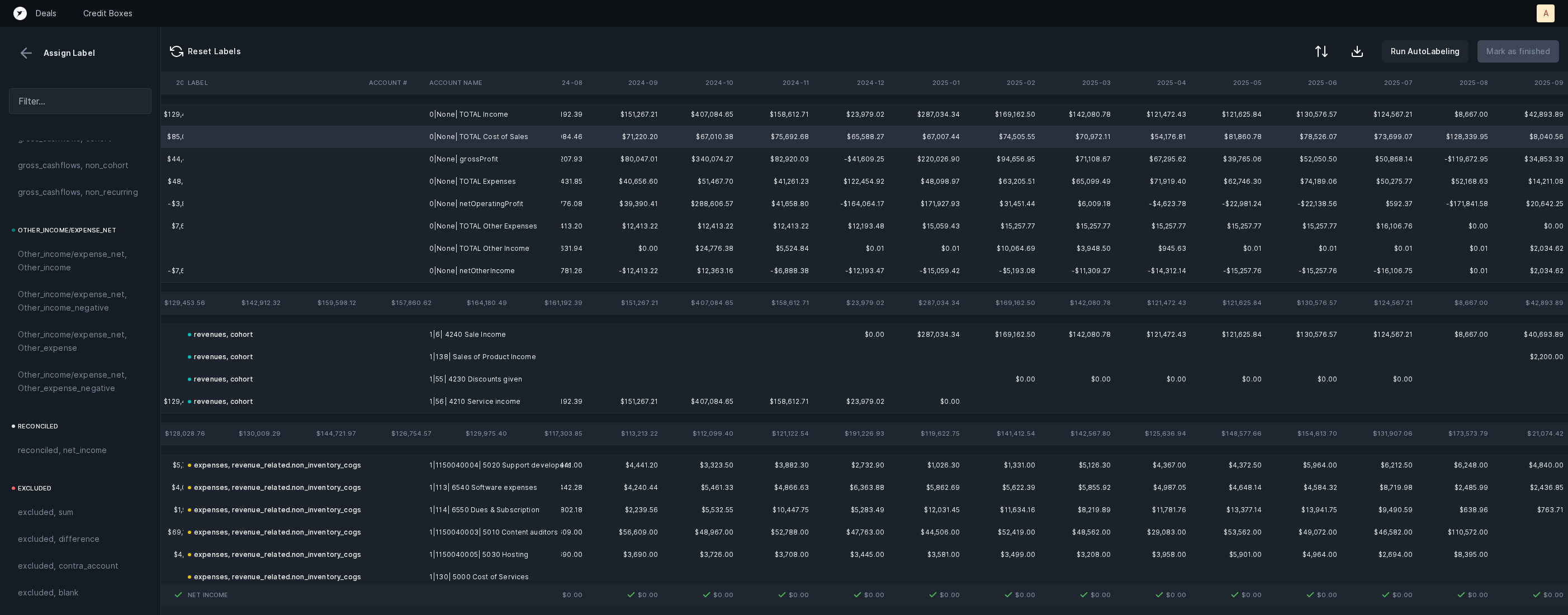
click at [476, 205] on td "0|None| netOperatingProfit" at bounding box center [493, 204] width 136 height 22
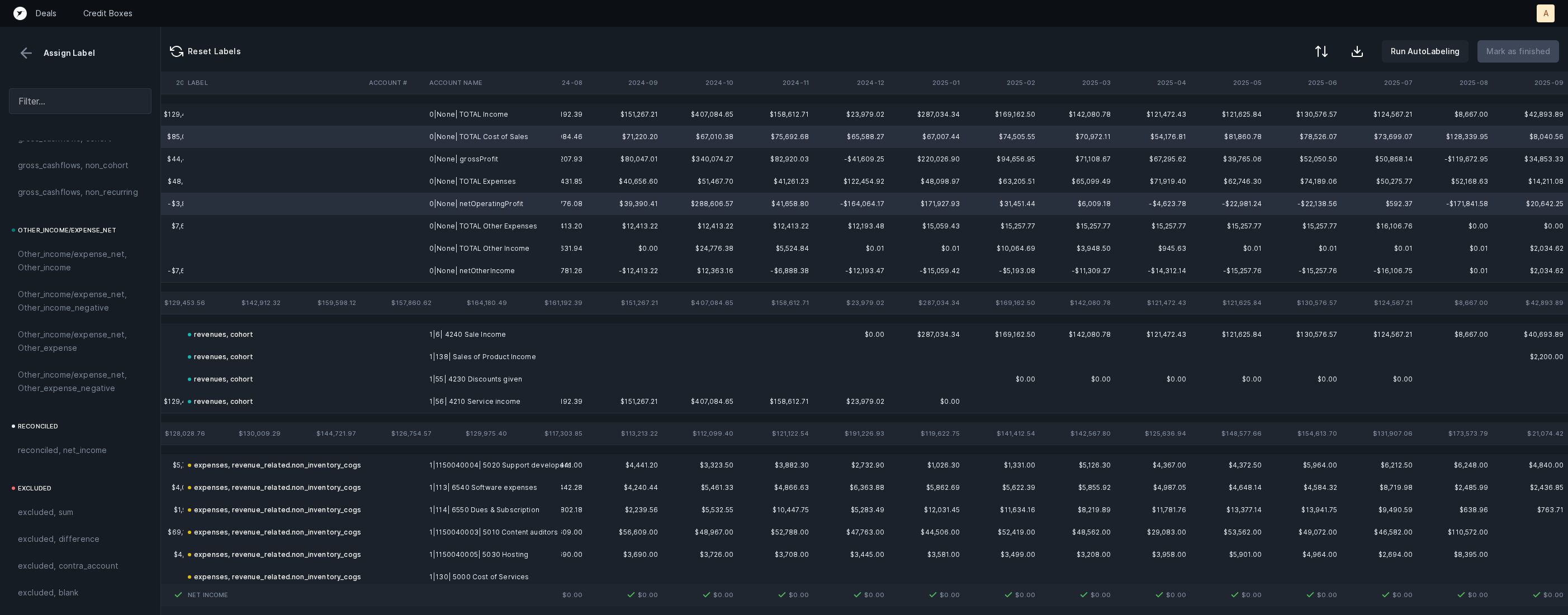
click at [471, 269] on td "0|None| netOtherIncome" at bounding box center [493, 271] width 136 height 22
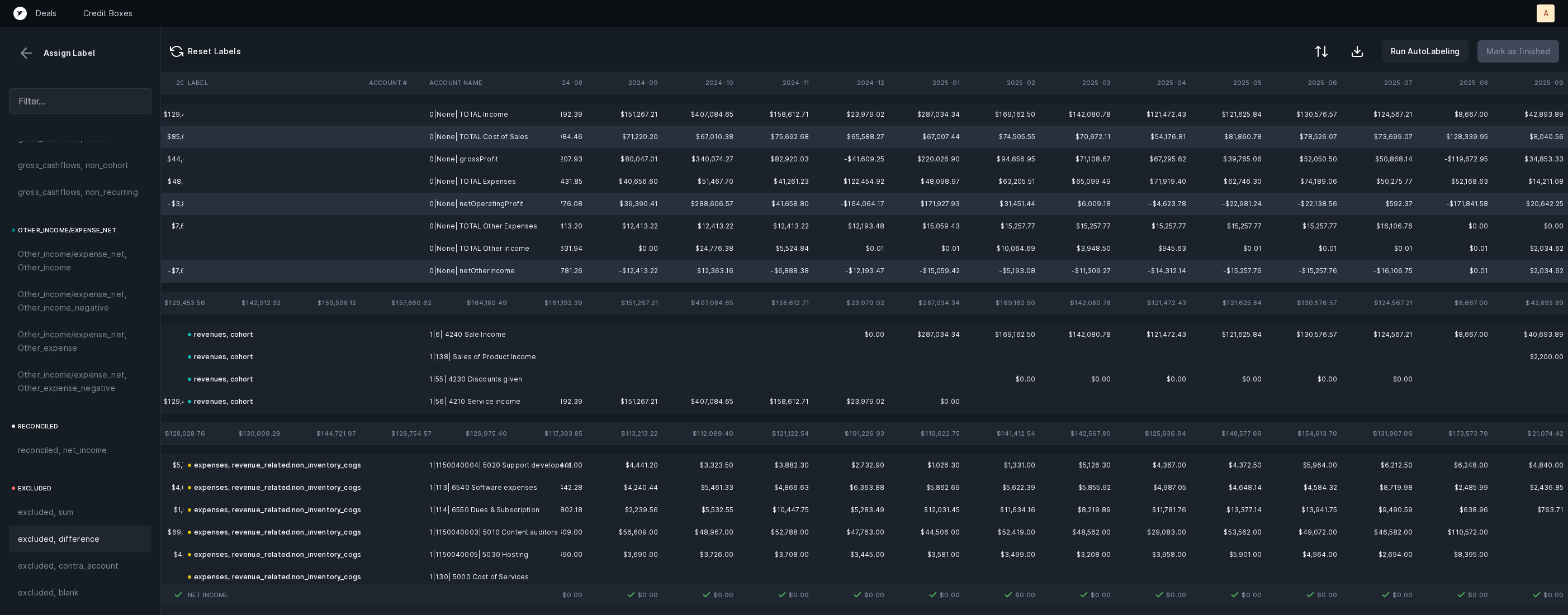
click at [79, 532] on span "excluded, difference" at bounding box center [59, 539] width 82 height 13
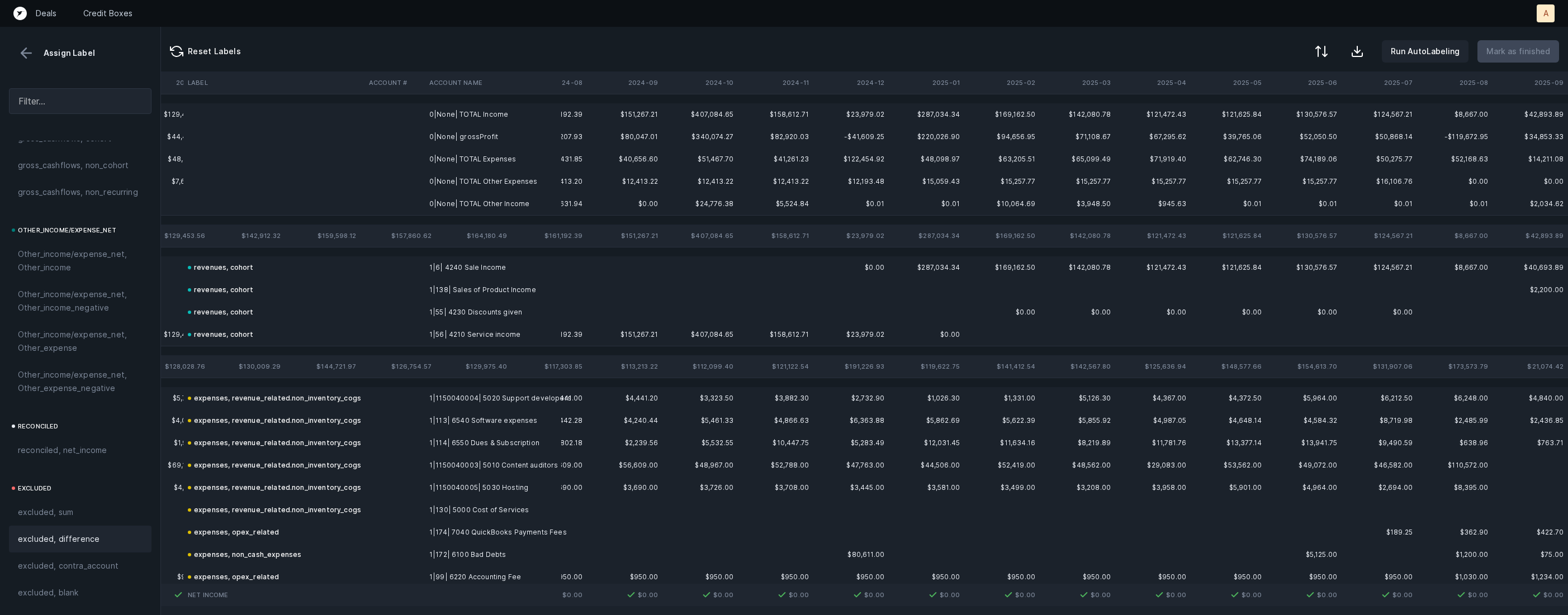
click at [534, 116] on td "0|None| TOTAL Income" at bounding box center [493, 114] width 136 height 22
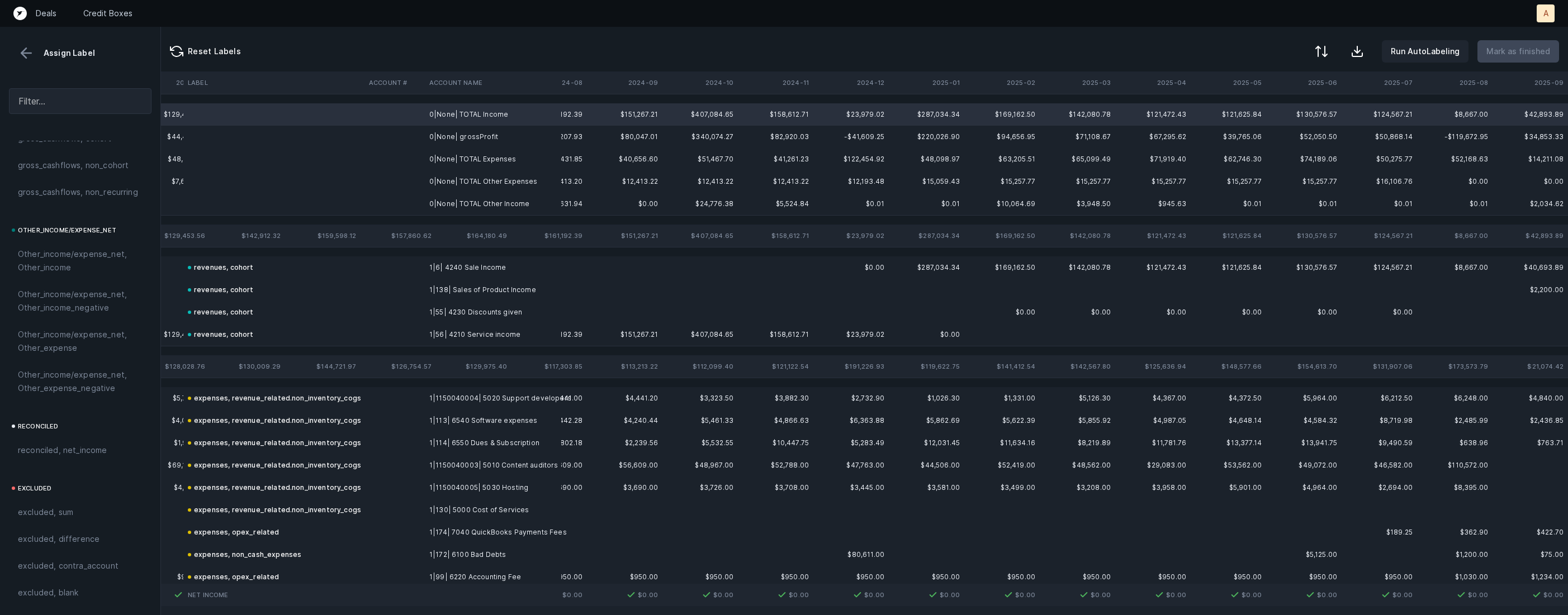
click at [490, 142] on td "0|None| grossProfit" at bounding box center [493, 136] width 136 height 22
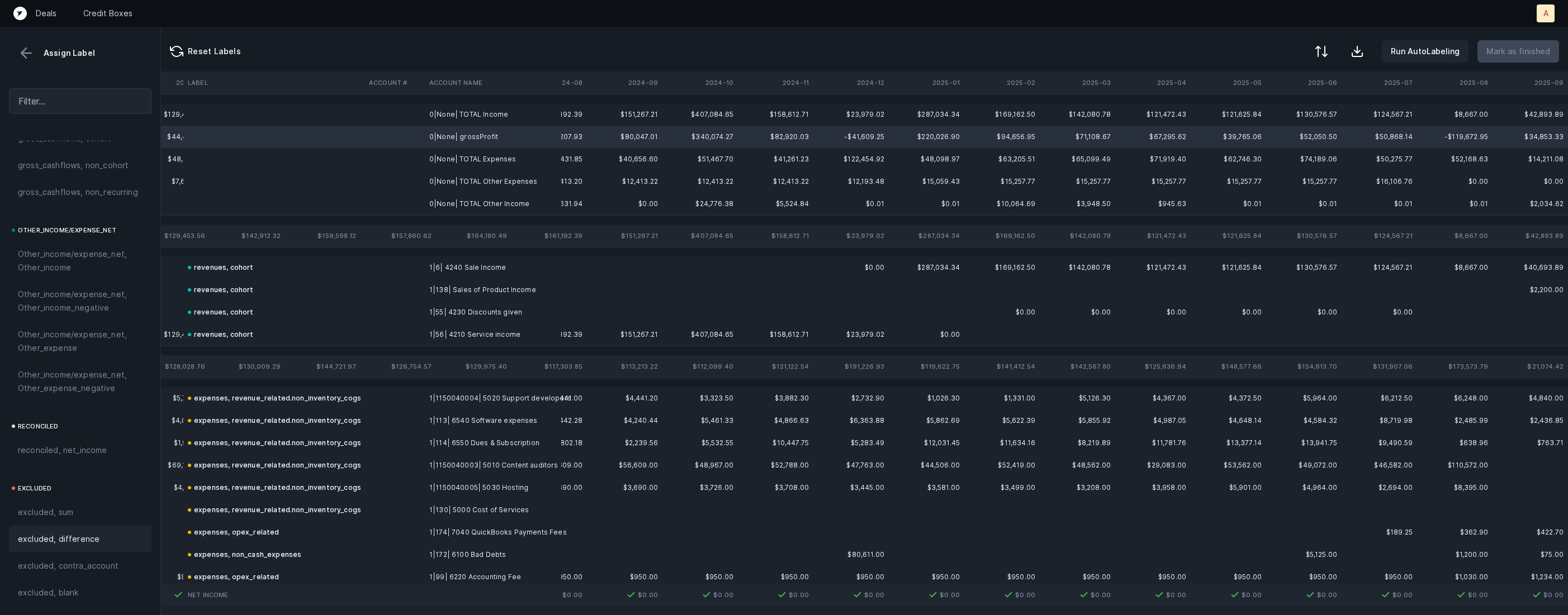
click at [47, 532] on span "excluded, difference" at bounding box center [59, 539] width 82 height 13
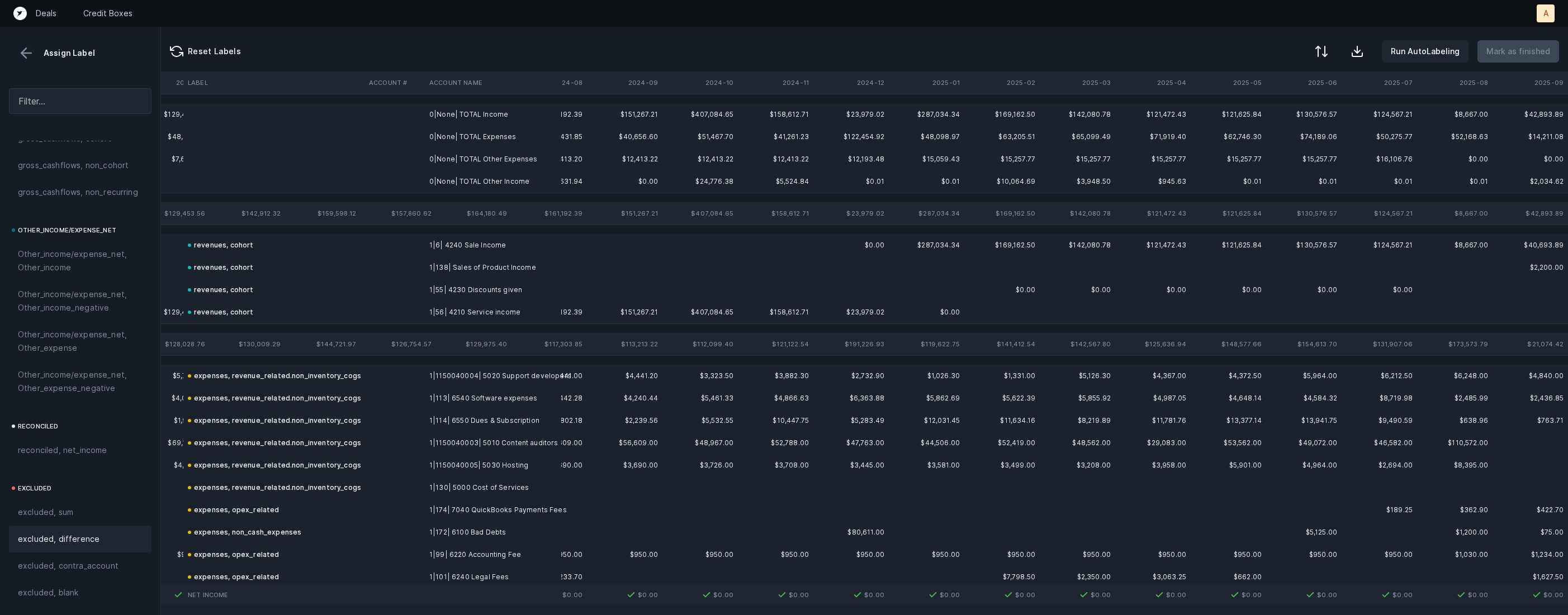
click at [477, 111] on td "0|None| TOTAL Income" at bounding box center [493, 114] width 136 height 22
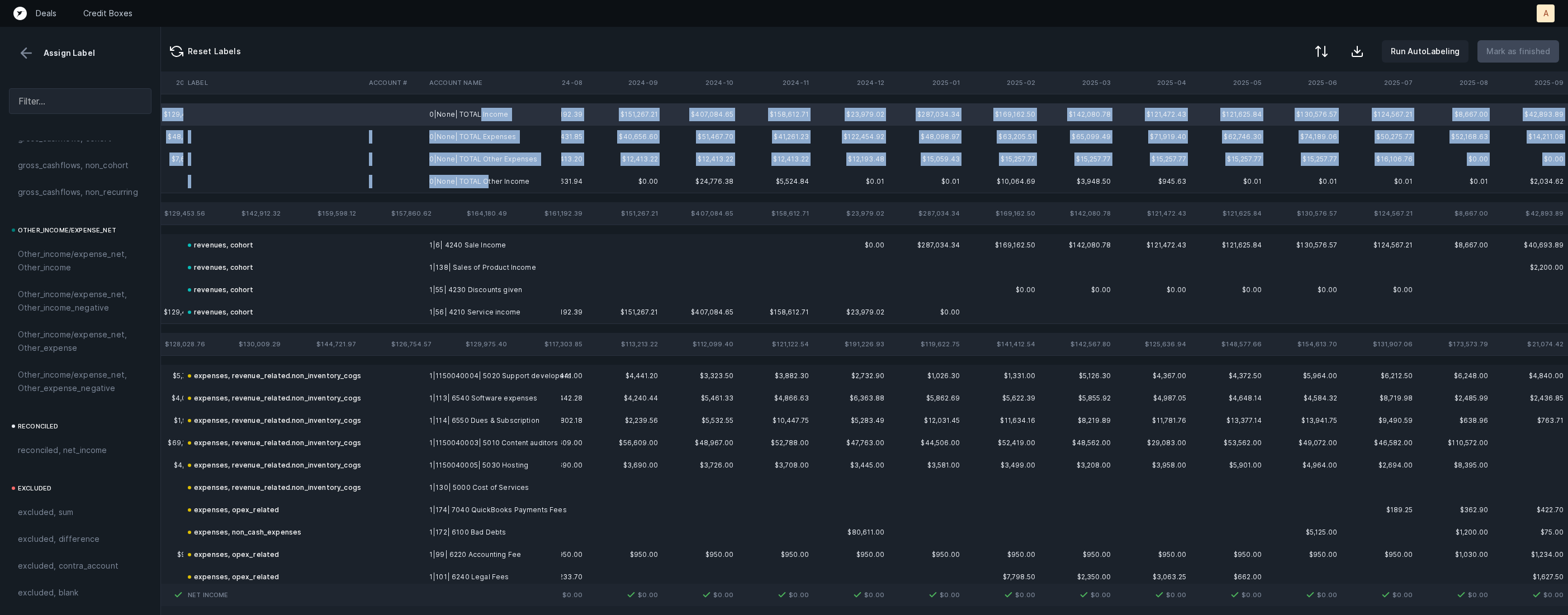
click at [486, 179] on td "0|None| TOTAL Other Income" at bounding box center [493, 181] width 136 height 22
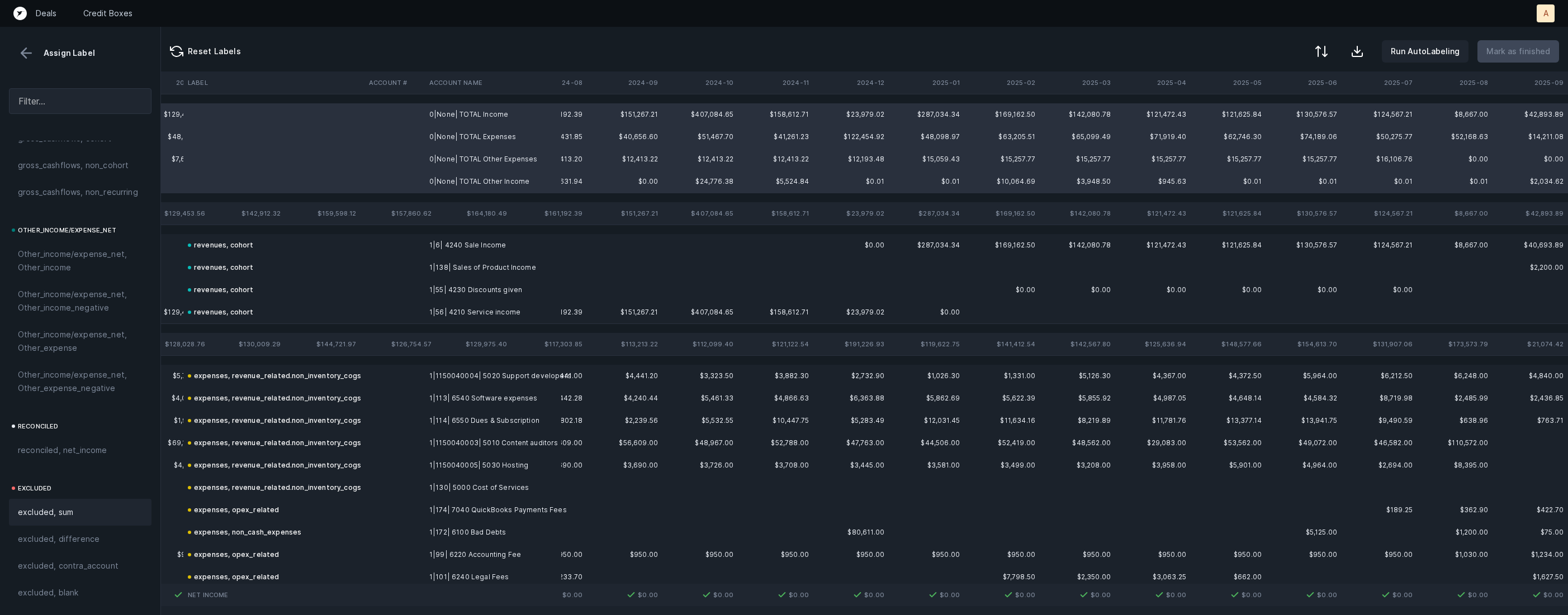
click at [115, 509] on div "excluded, sum" at bounding box center [80, 513] width 125 height 13
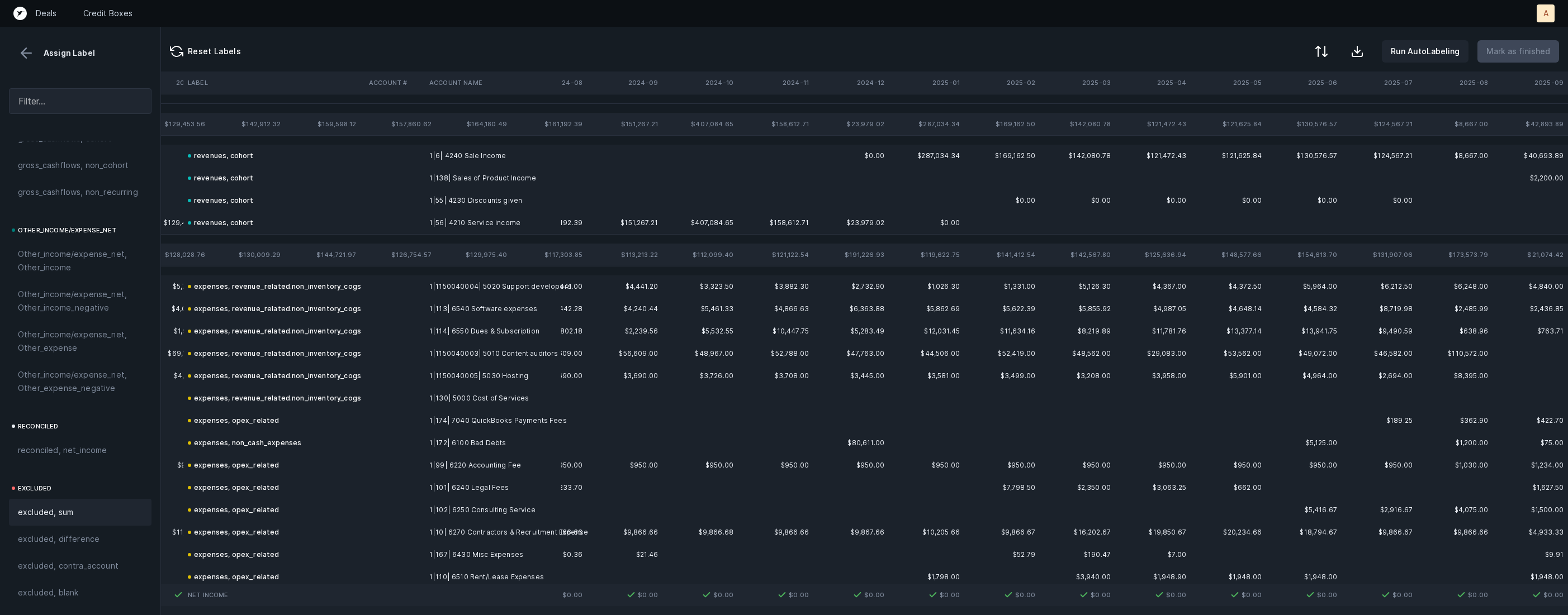
click at [29, 47] on button at bounding box center [26, 53] width 17 height 17
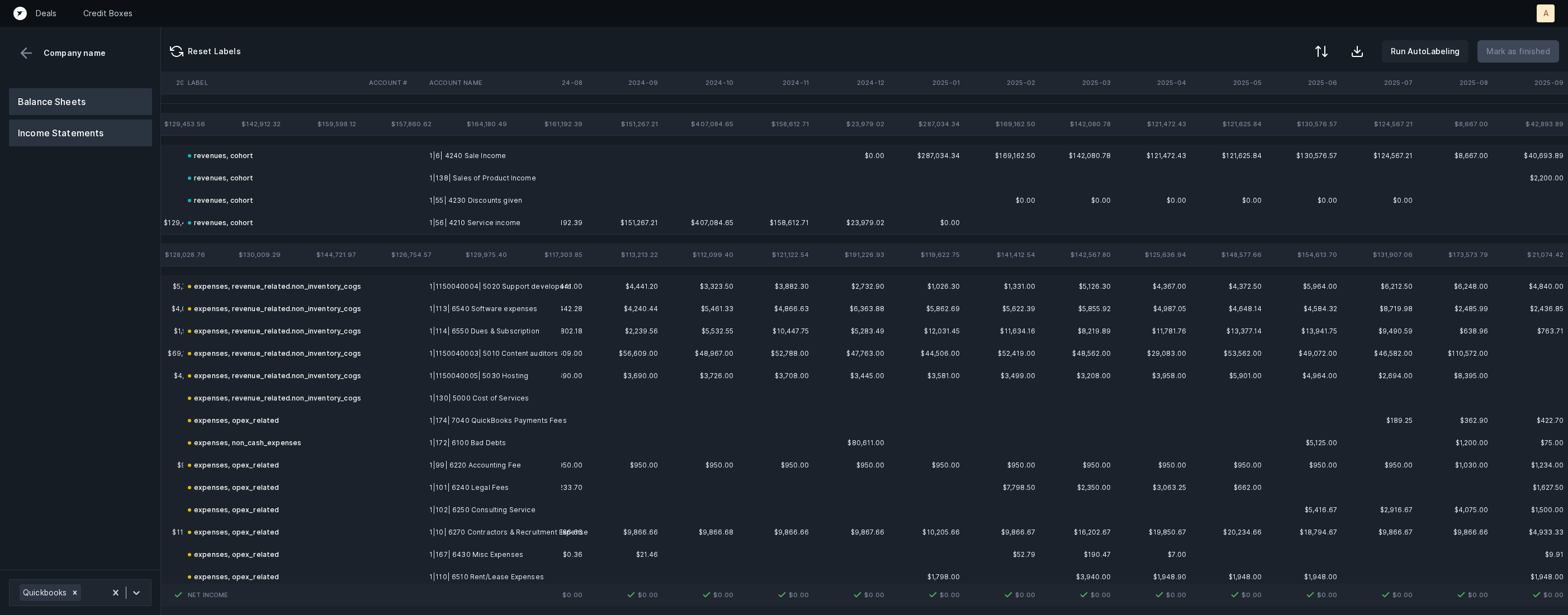
click at [70, 94] on button "Balance Sheets" at bounding box center [80, 102] width 143 height 26
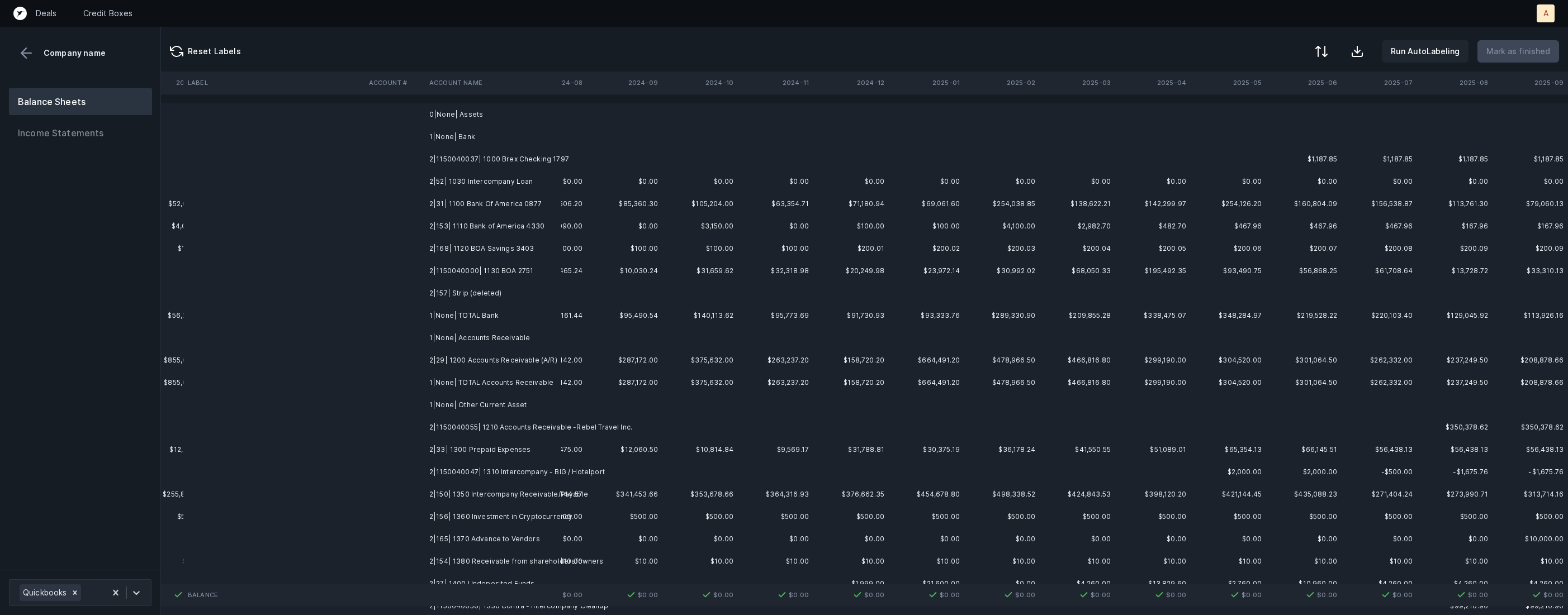
click at [484, 158] on td "2|1150040037| 1000 Brex Checking 1797" at bounding box center [493, 158] width 136 height 22
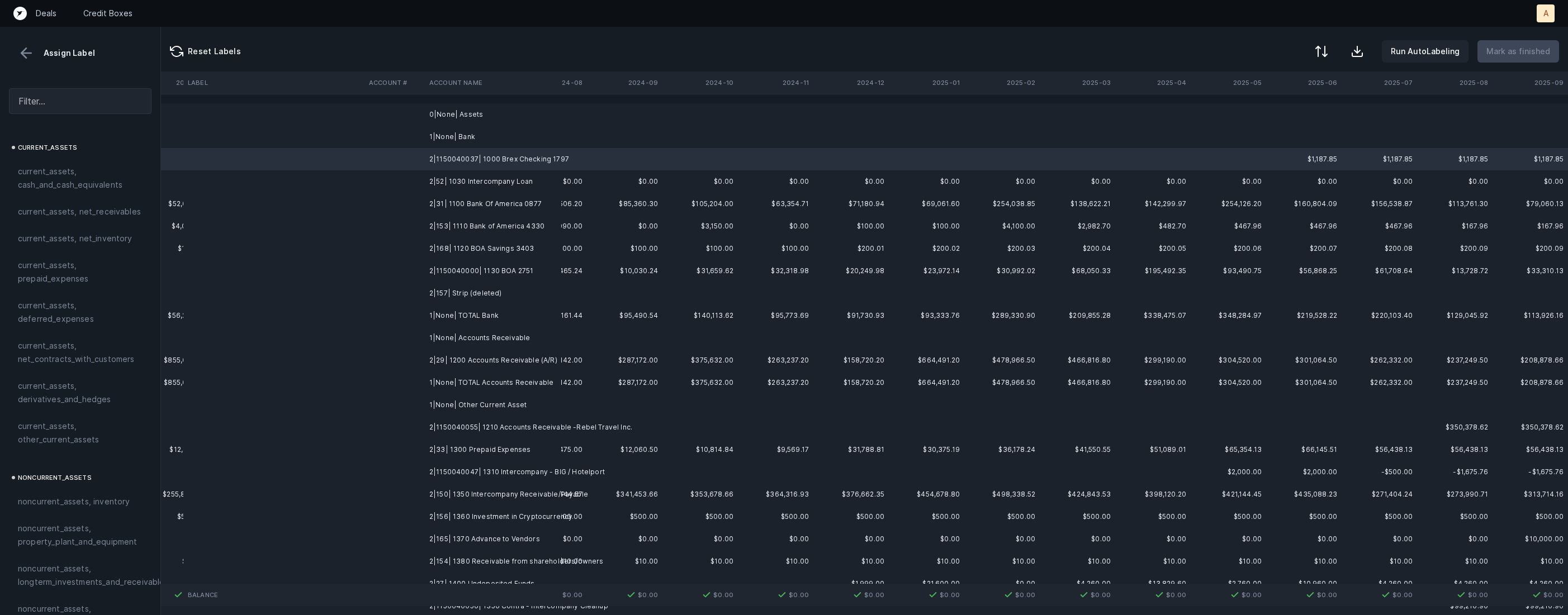
click at [473, 293] on td "2|157| Strip (deleted)" at bounding box center [493, 293] width 136 height 22
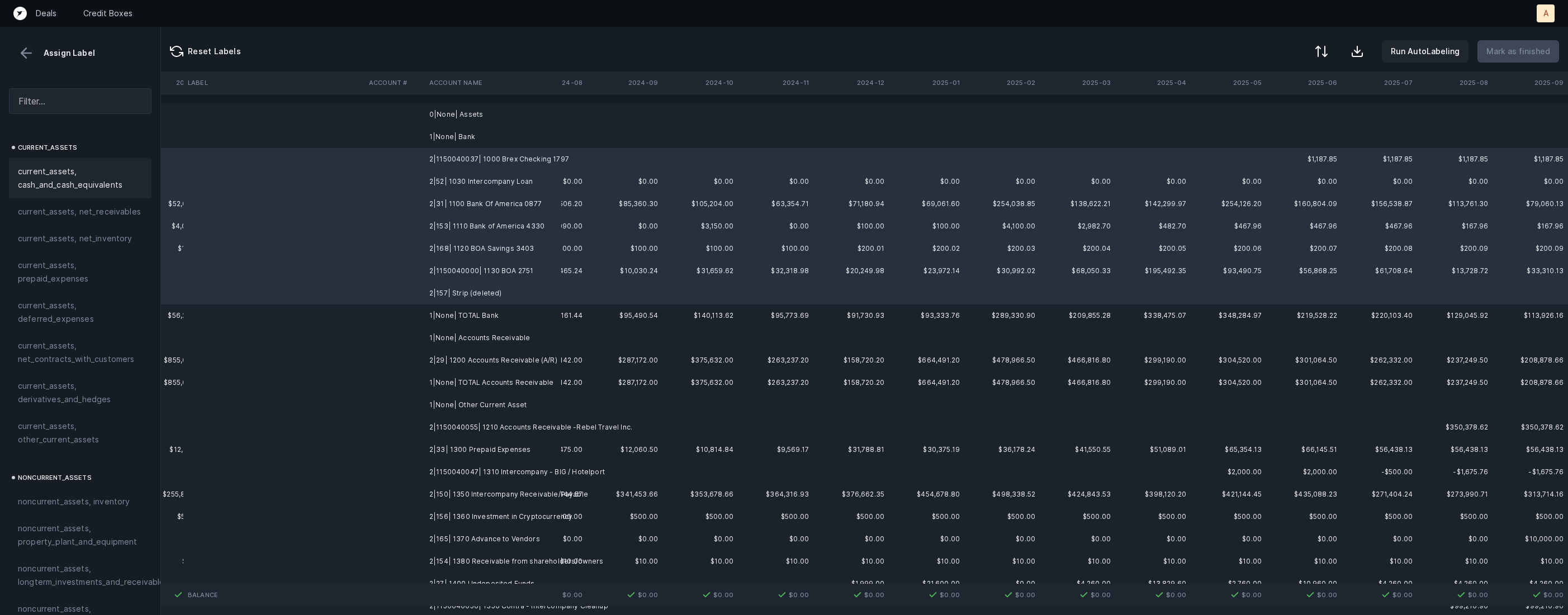
click at [56, 168] on span "current_assets, cash_and_cash_equivalents" at bounding box center [80, 178] width 125 height 26
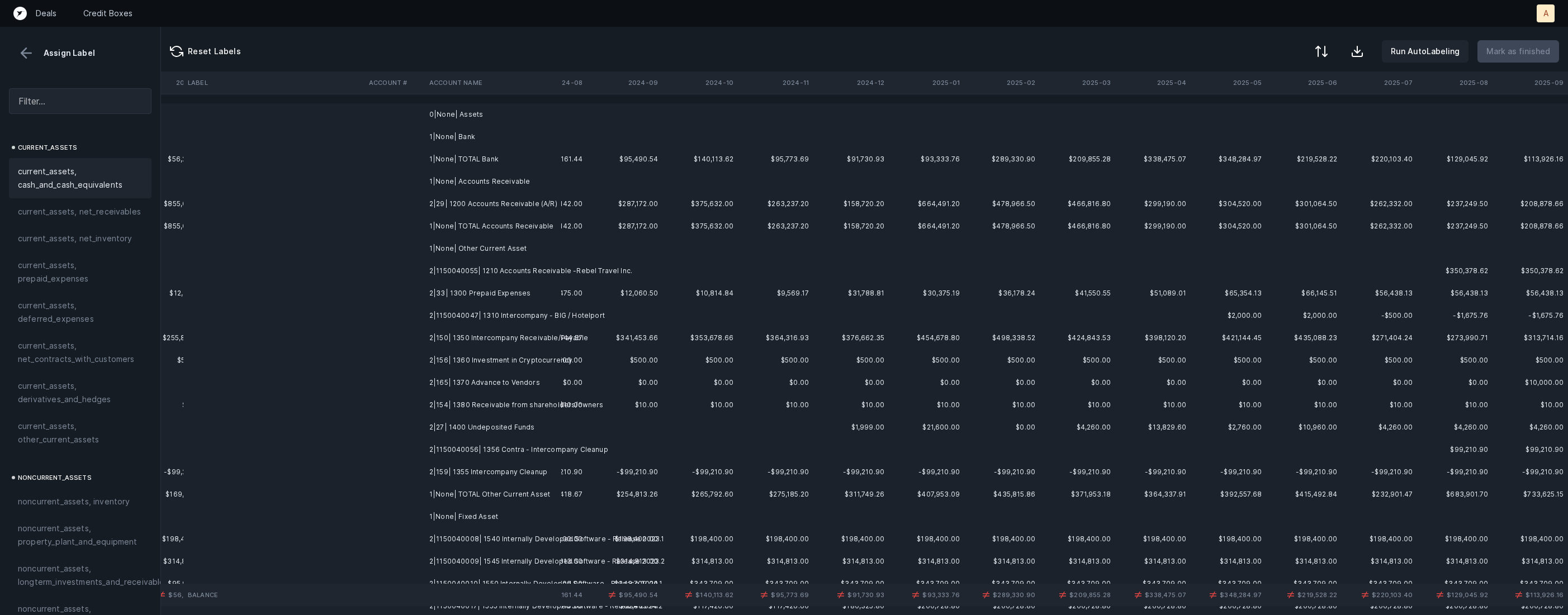
click at [467, 203] on td "2|29| 1200 Accounts Receivable (A/R)" at bounding box center [493, 204] width 136 height 22
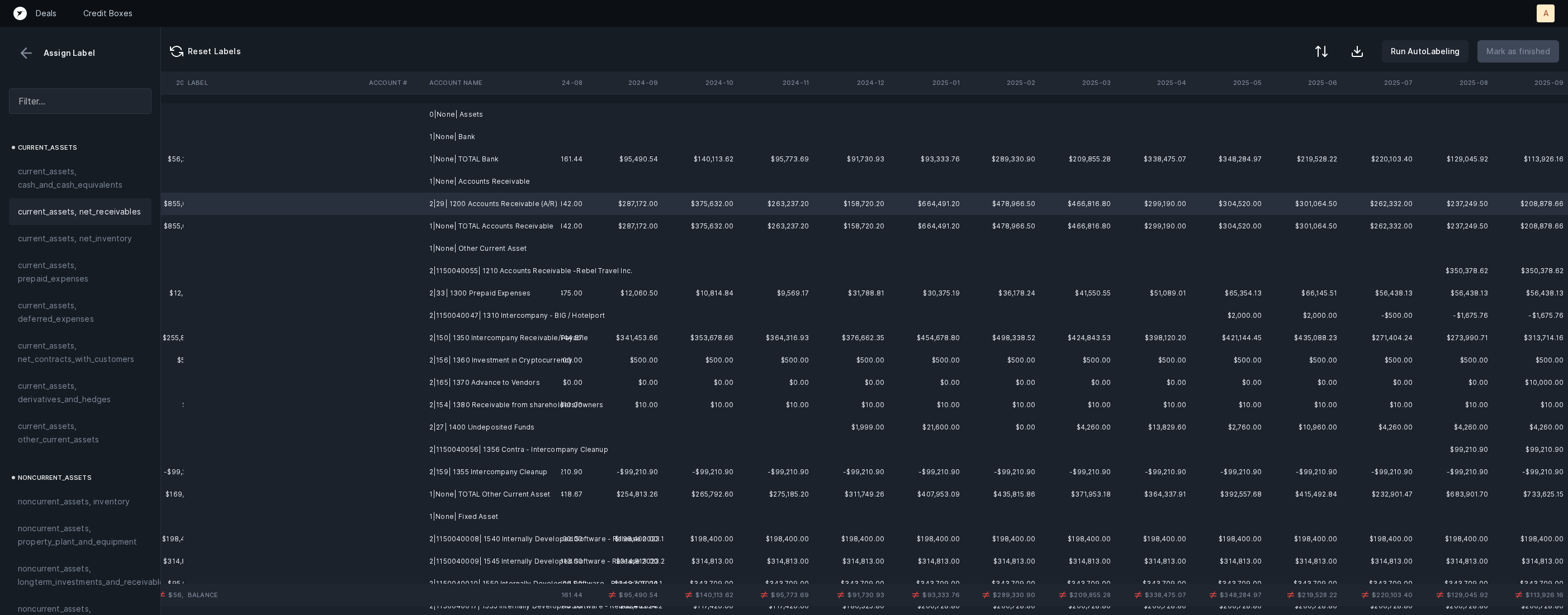
click at [50, 211] on span "current_assets, net_receivables" at bounding box center [79, 211] width 123 height 13
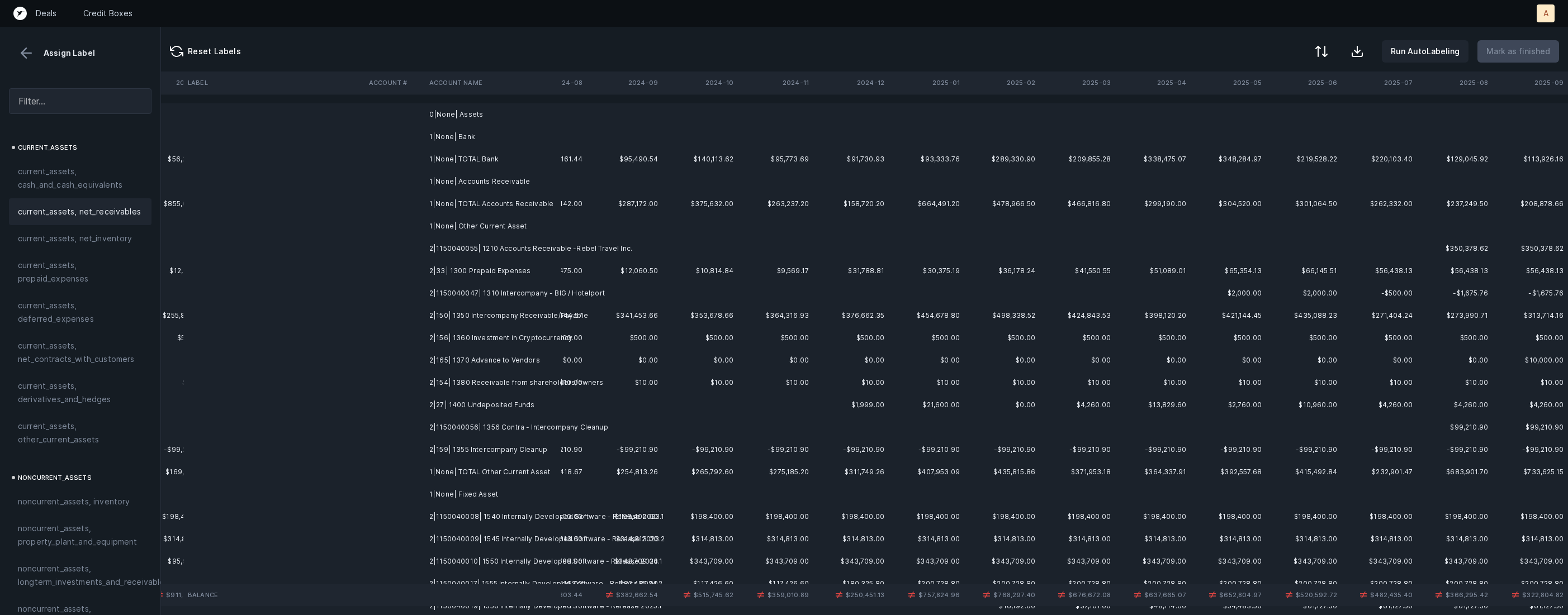
click at [478, 253] on td "2|1150040055| 1210 Accounts Receivable -Rebel Travel Inc." at bounding box center [493, 248] width 136 height 22
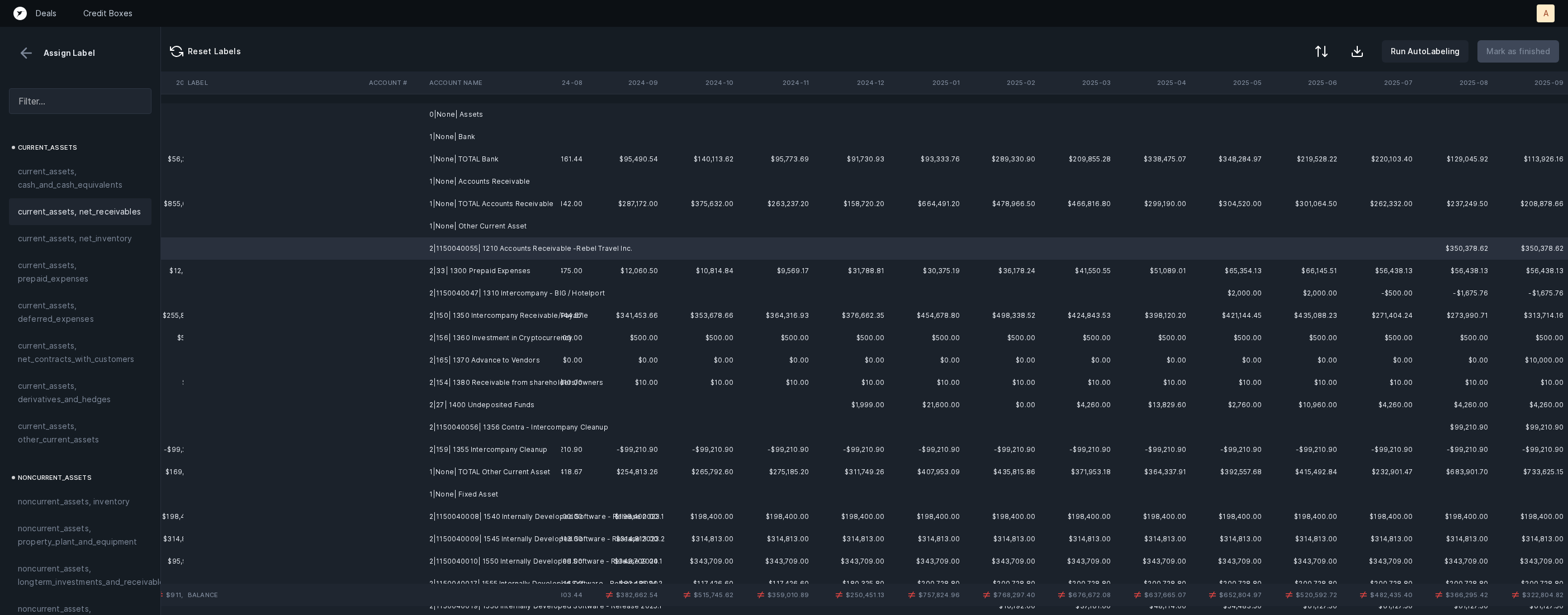
click at [110, 217] on span "current_assets, net_receivables" at bounding box center [79, 211] width 123 height 13
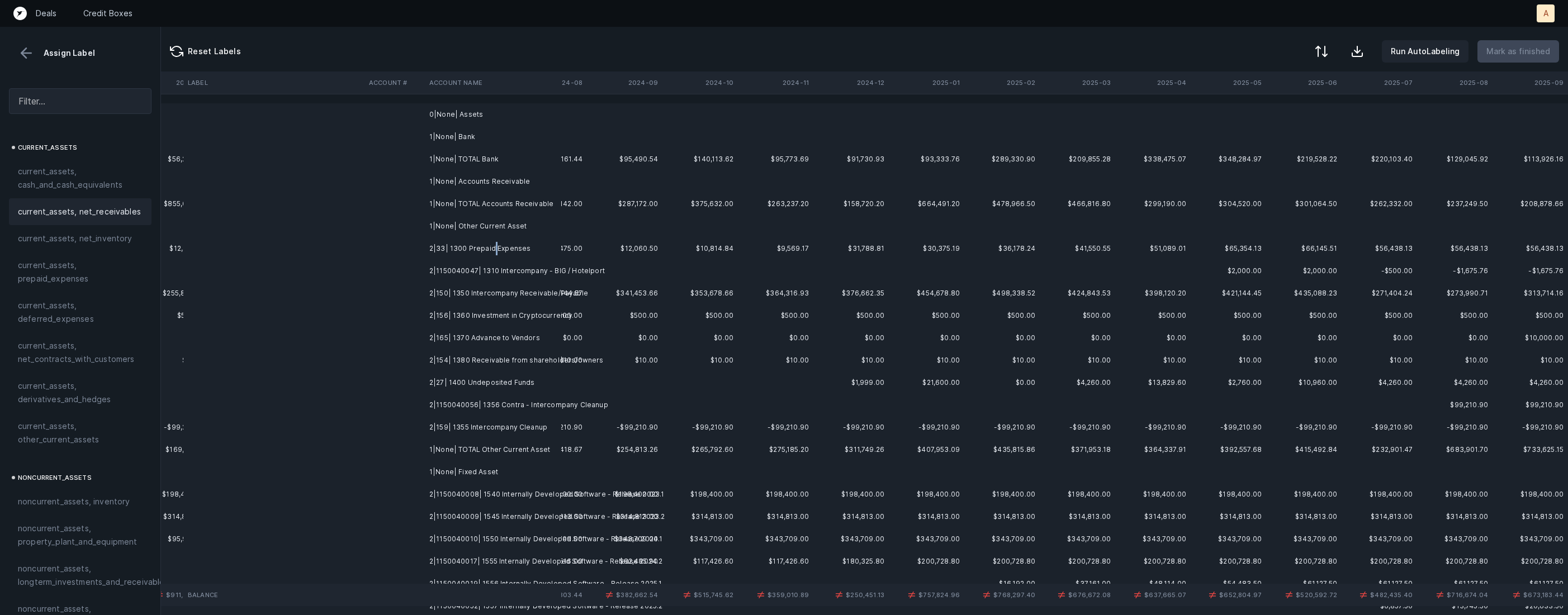
click at [492, 250] on td "2|33| 1300 Prepaid Expenses" at bounding box center [493, 248] width 136 height 22
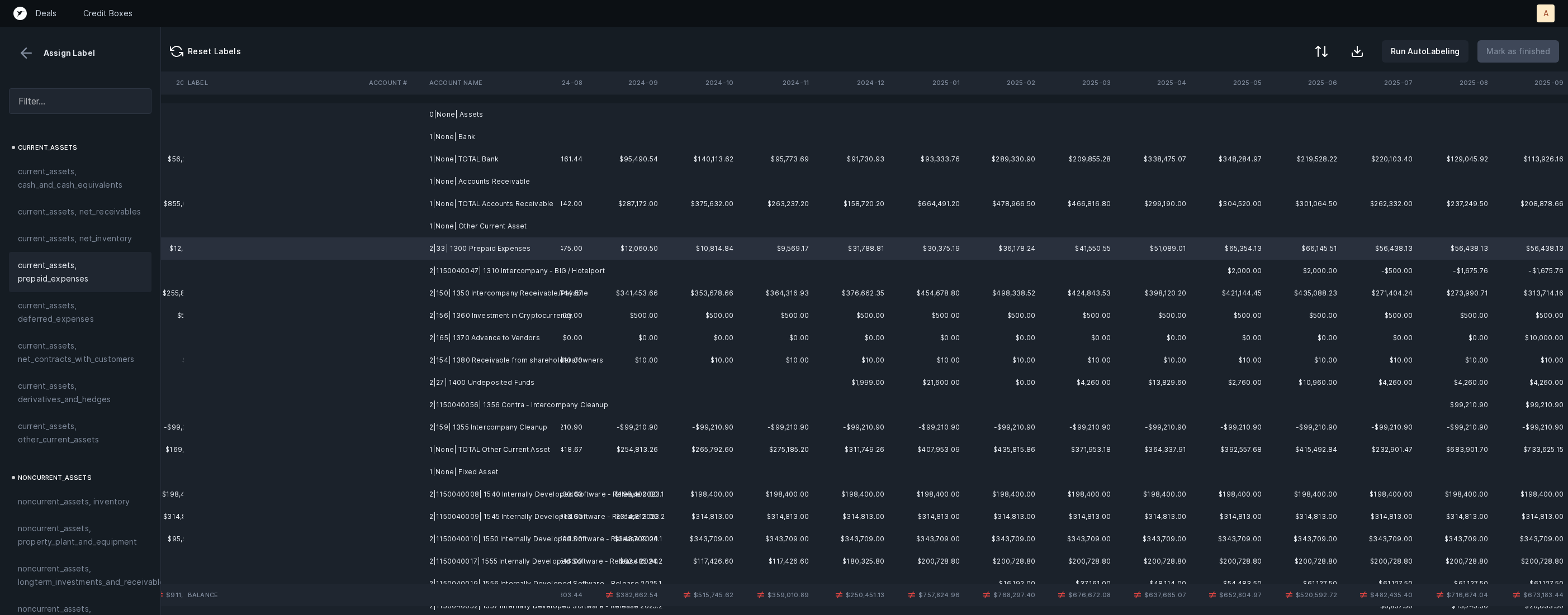
click at [116, 268] on span "current_assets, prepaid_expenses" at bounding box center [80, 272] width 125 height 26
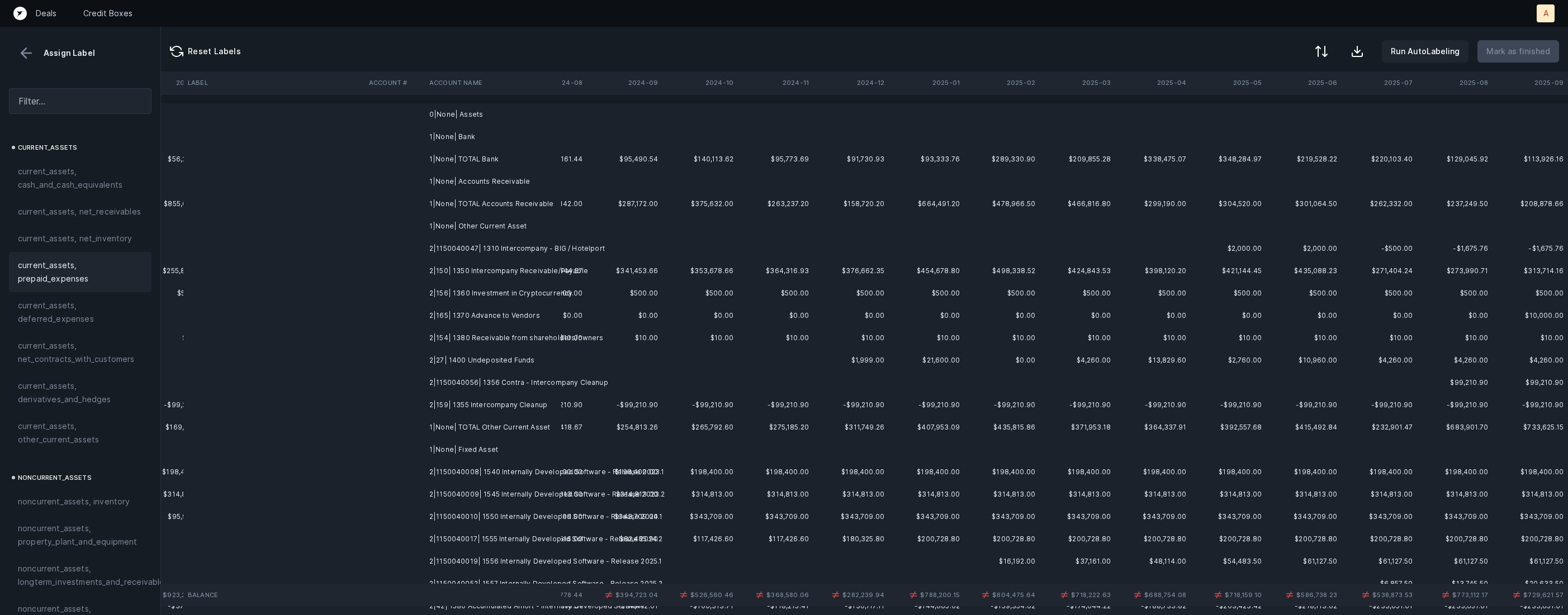
click at [514, 250] on td "2|1150040047| 1310 Intercompany - BIG / Hotelport" at bounding box center [493, 248] width 136 height 22
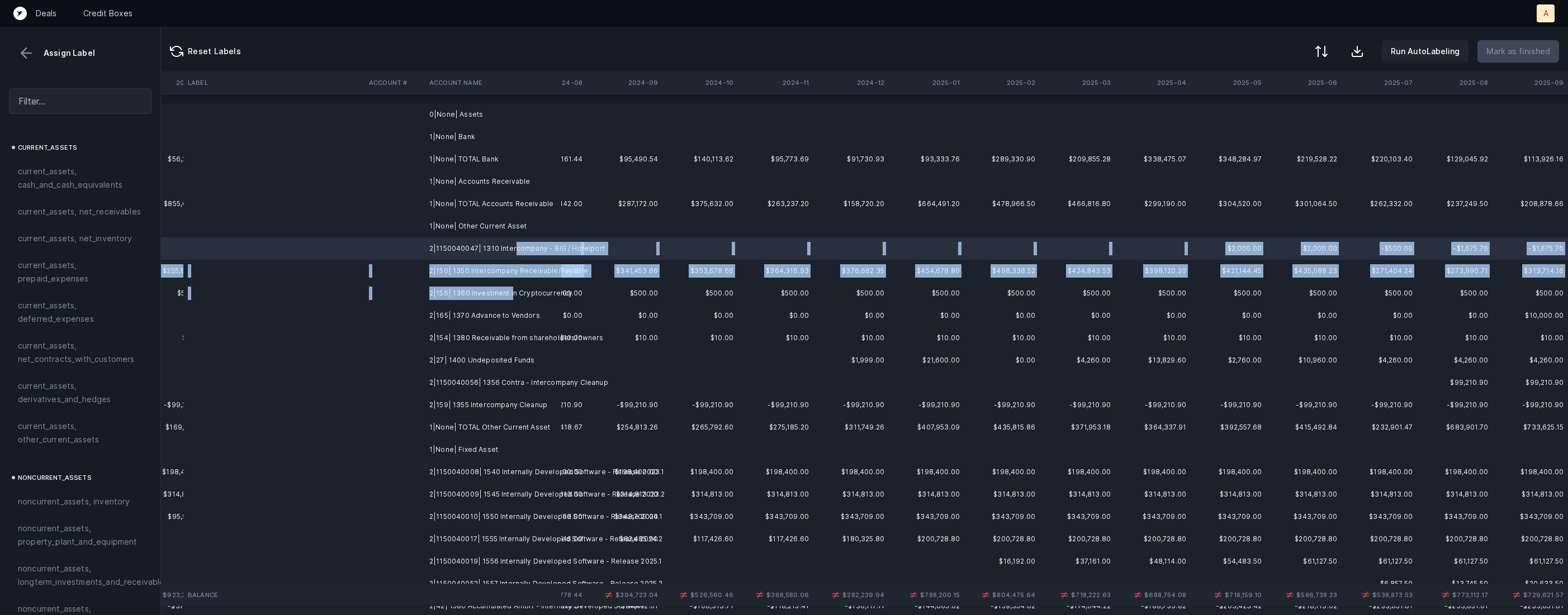
click at [509, 288] on td "2|156| 1360 Investment in Cryptocurrency" at bounding box center [493, 293] width 136 height 22
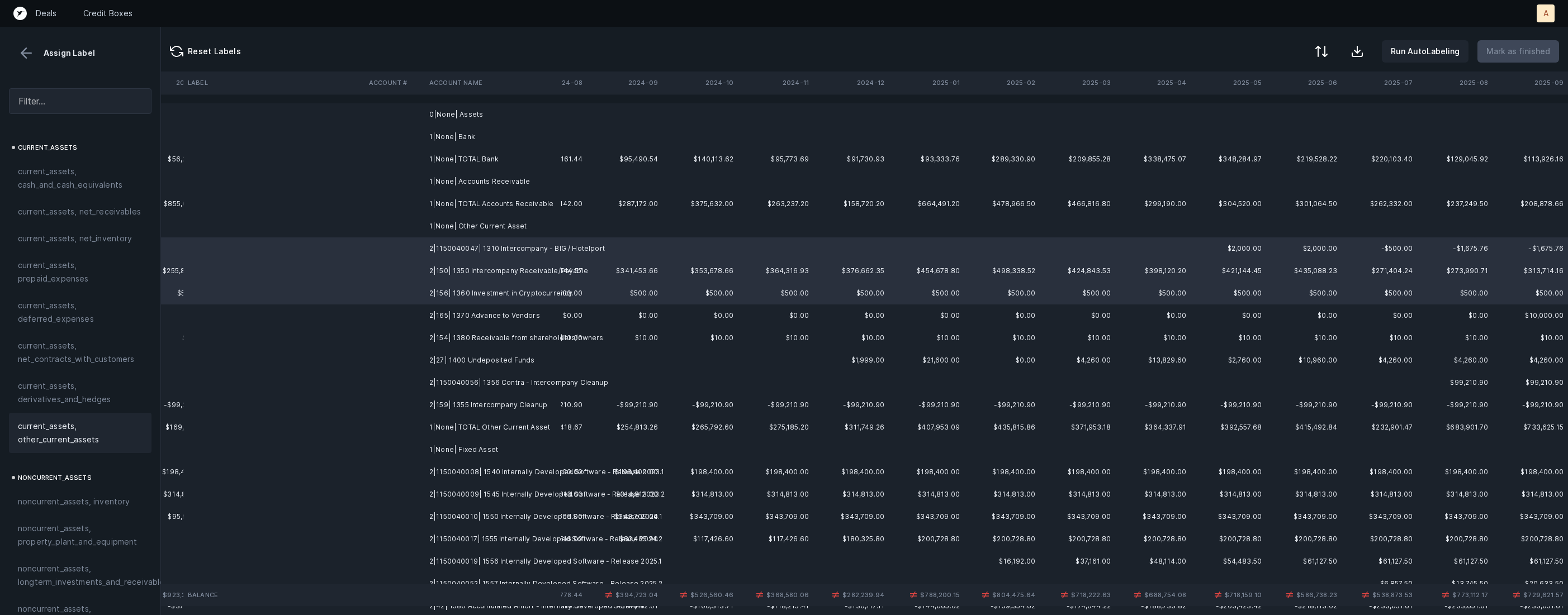
click at [51, 433] on span "current_assets, other_current_assets" at bounding box center [80, 433] width 125 height 26
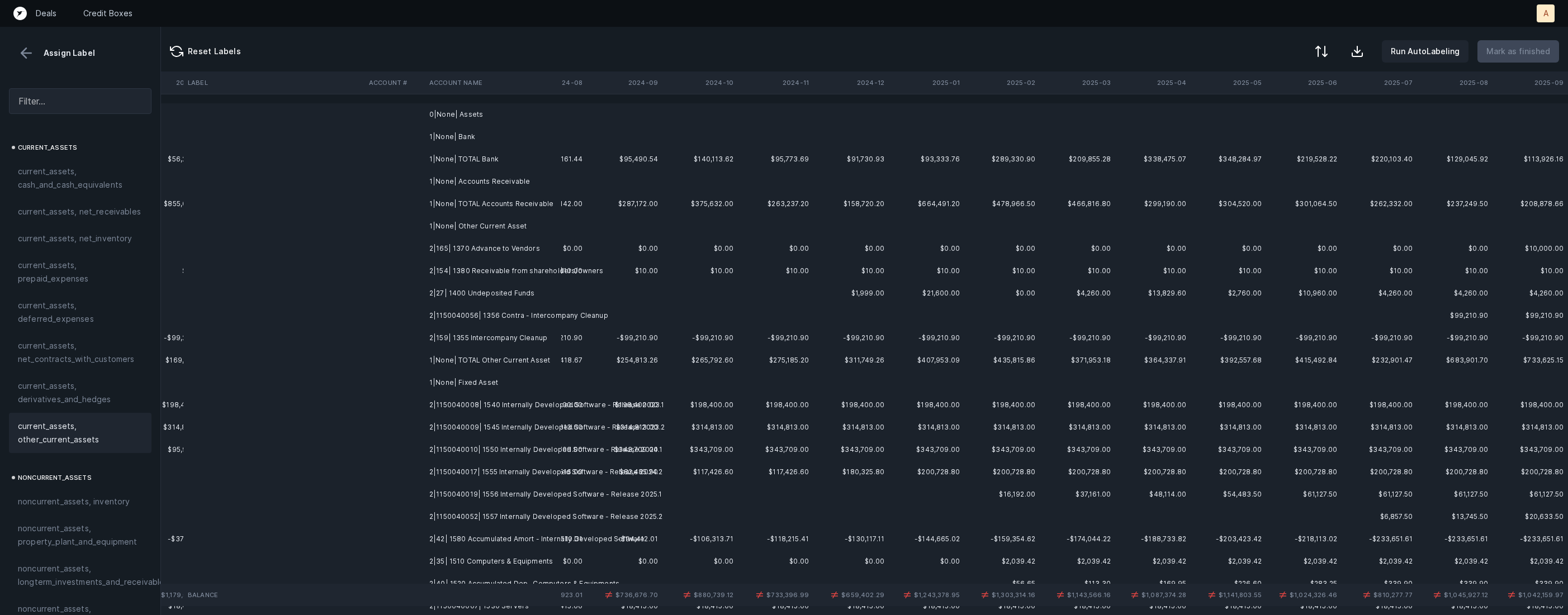
click at [458, 253] on td "2|165| 1370 Advance to Vendors" at bounding box center [493, 248] width 136 height 22
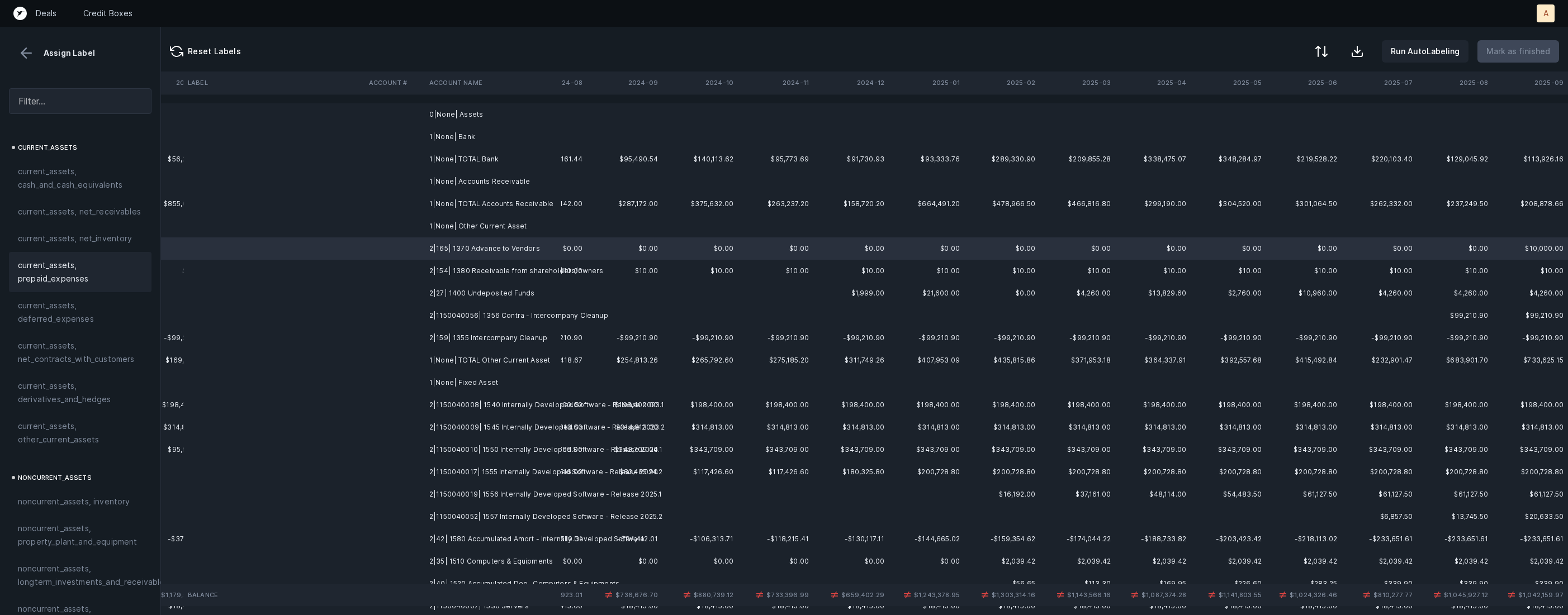
click at [99, 260] on span "current_assets, prepaid_expenses" at bounding box center [80, 272] width 125 height 26
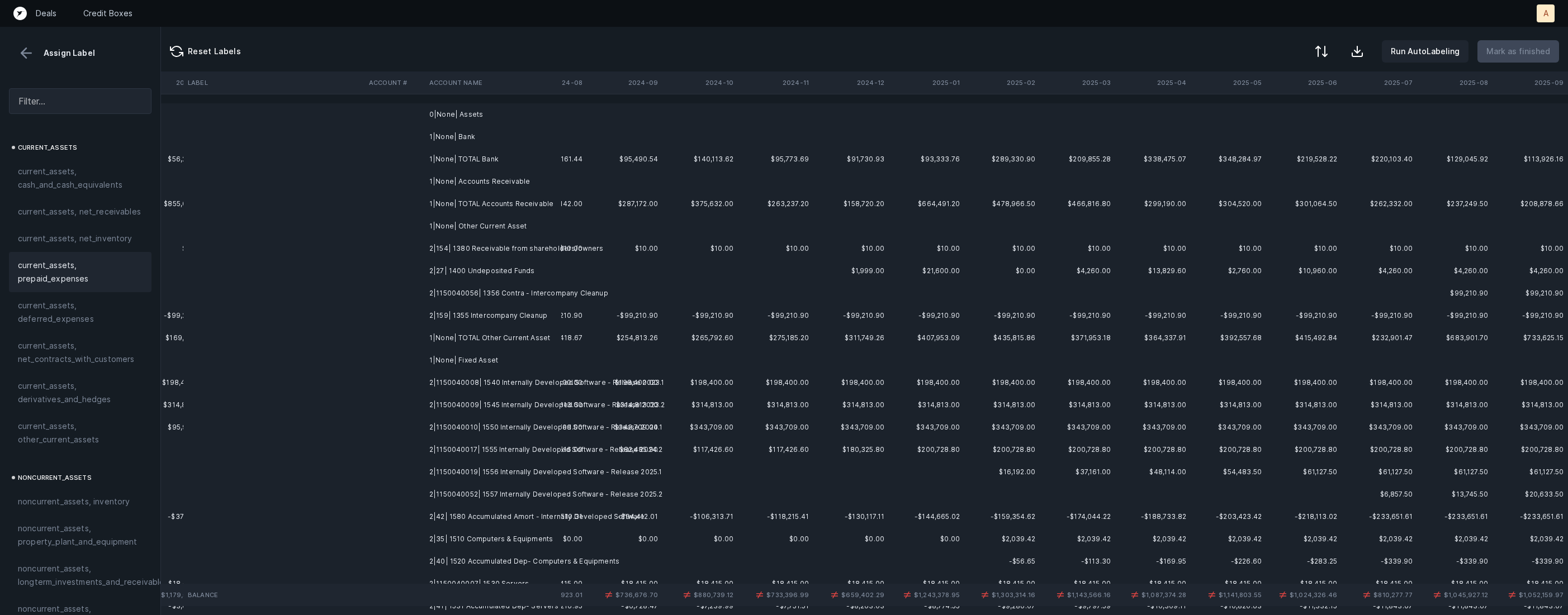
click at [445, 250] on td "2|154| 1380 Receivable from shareholders/owners" at bounding box center [493, 248] width 136 height 22
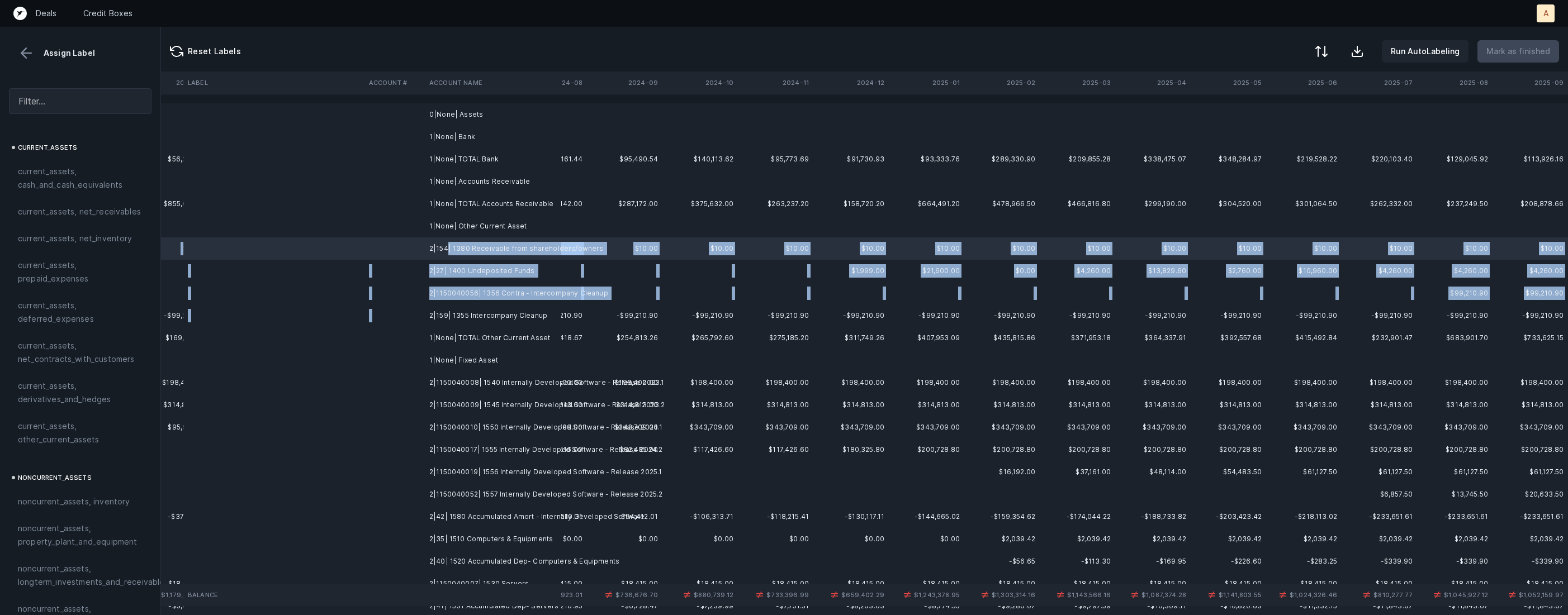
click at [471, 308] on td "2|159| 1355 Intercompany Cleanup" at bounding box center [493, 315] width 136 height 22
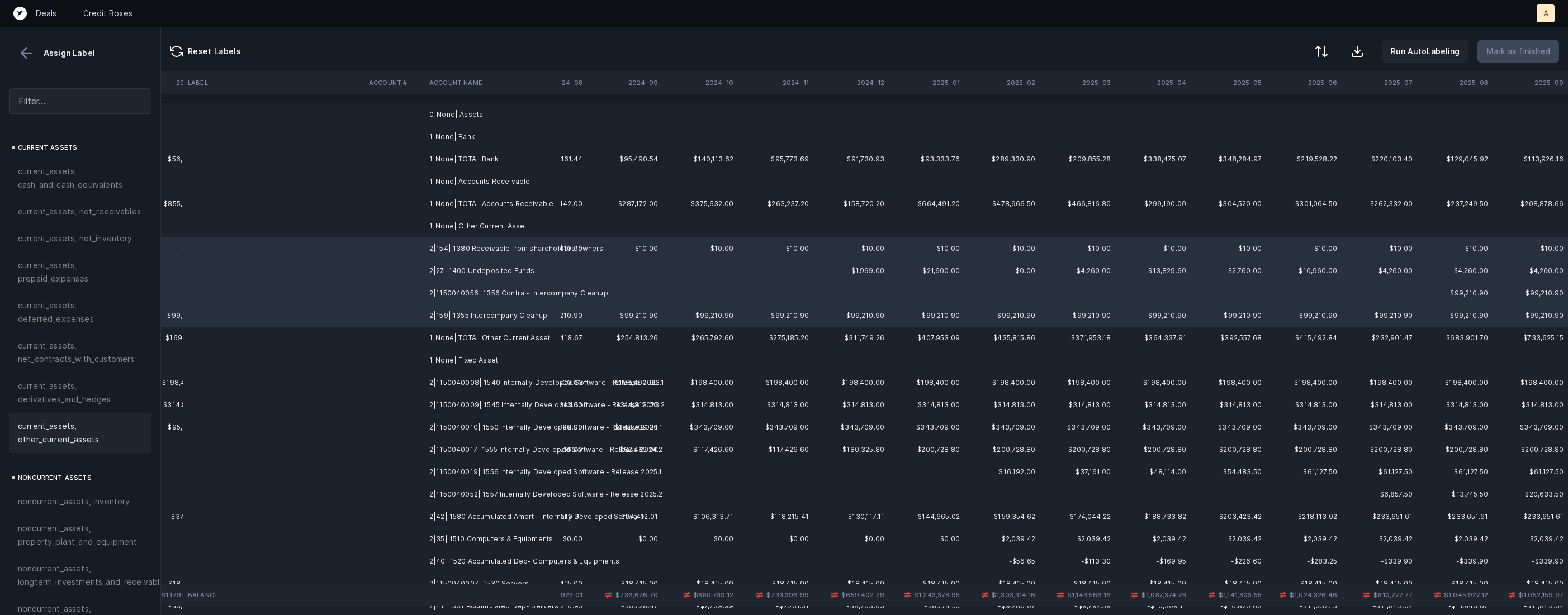
click at [70, 419] on span "current_assets, other_current_assets" at bounding box center [80, 433] width 125 height 26
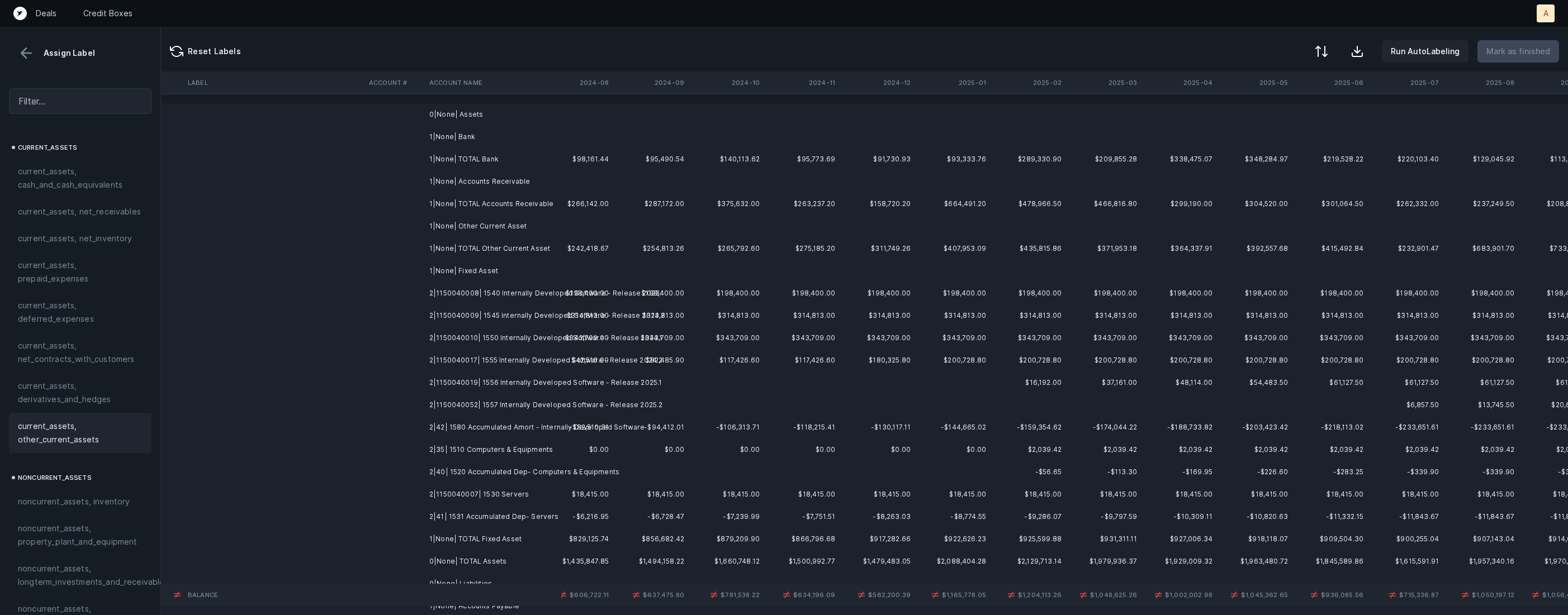
scroll to position [0, 2583]
drag, startPoint x: 272, startPoint y: 349, endPoint x: 281, endPoint y: 349, distance: 9.0
click at [281, 349] on td at bounding box center [273, 360] width 181 height 22
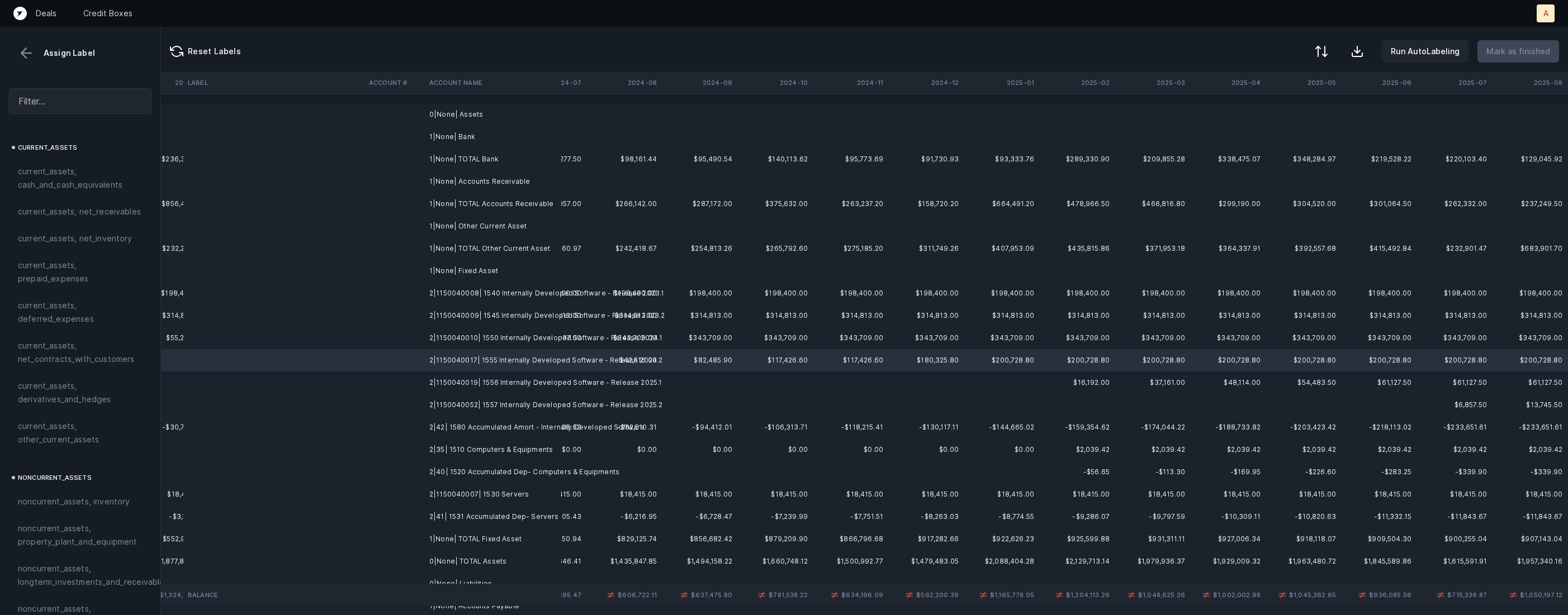
scroll to position [0, 2565]
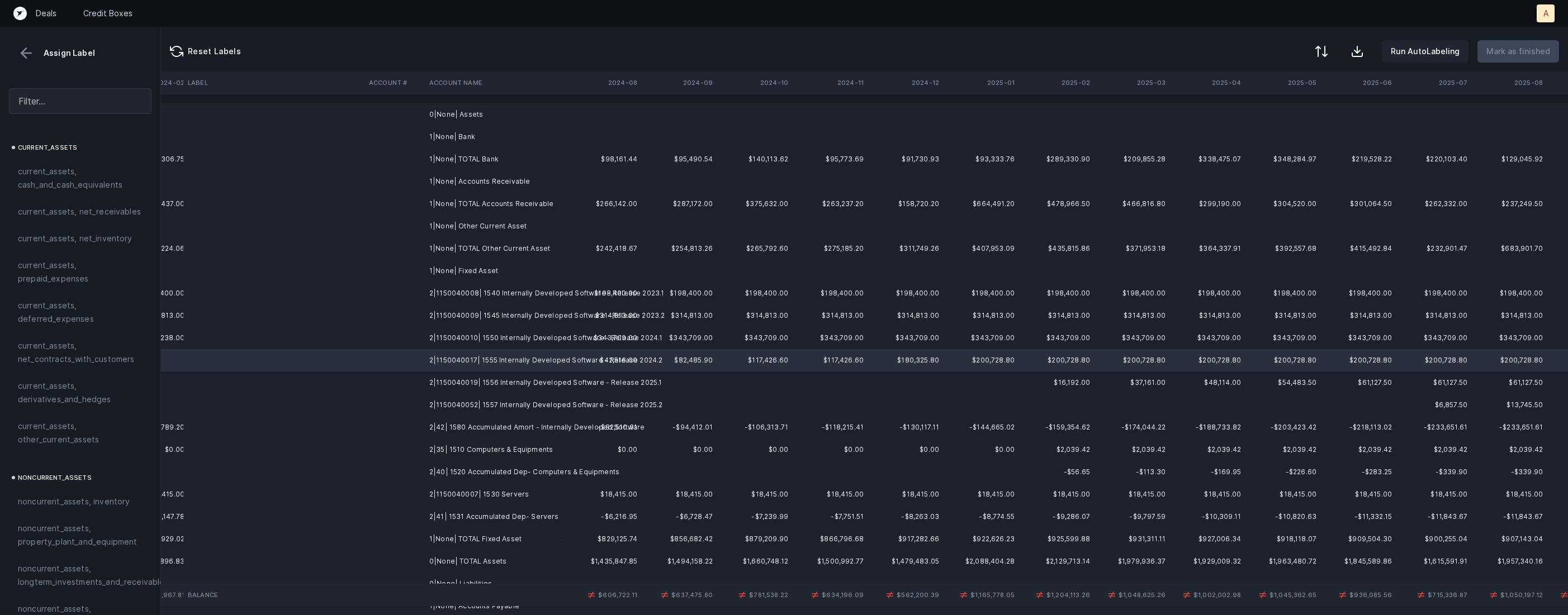
click at [399, 291] on td at bounding box center [394, 293] width 60 height 22
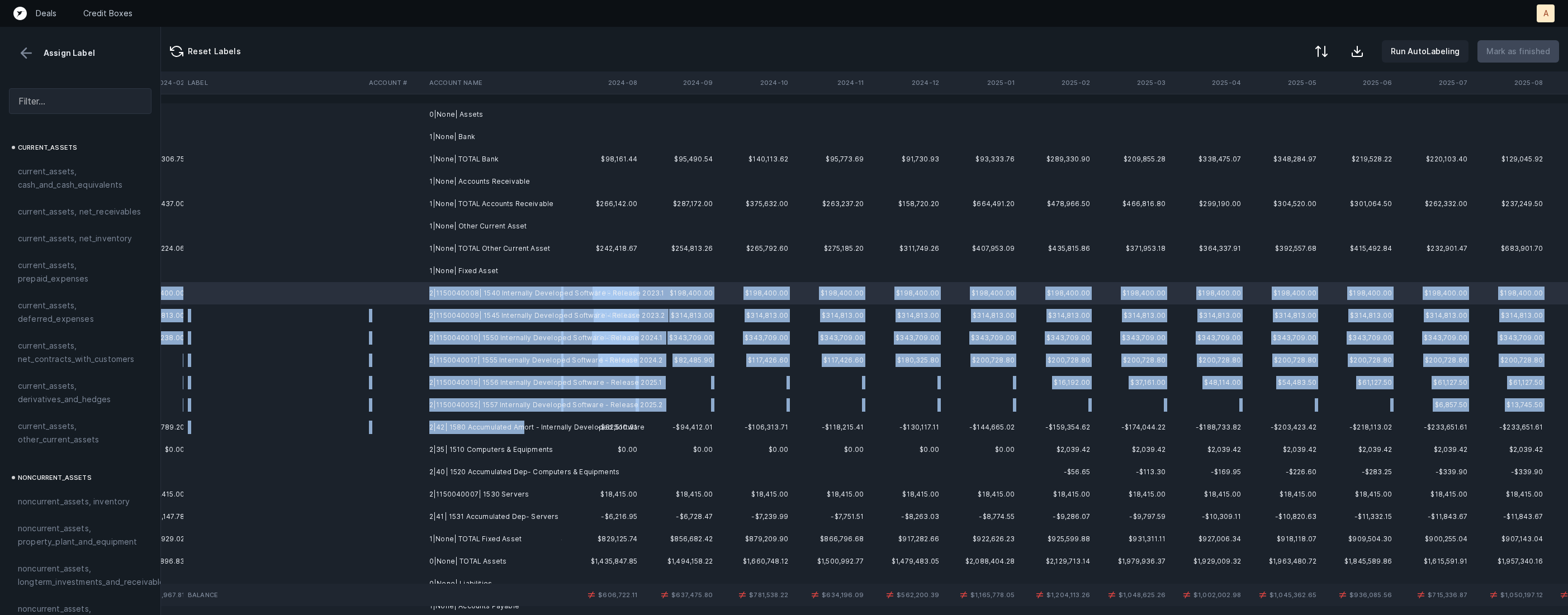
click at [523, 423] on td "2|42| 1580 Accumulated Amort - Internally Developed Software" at bounding box center [493, 427] width 136 height 22
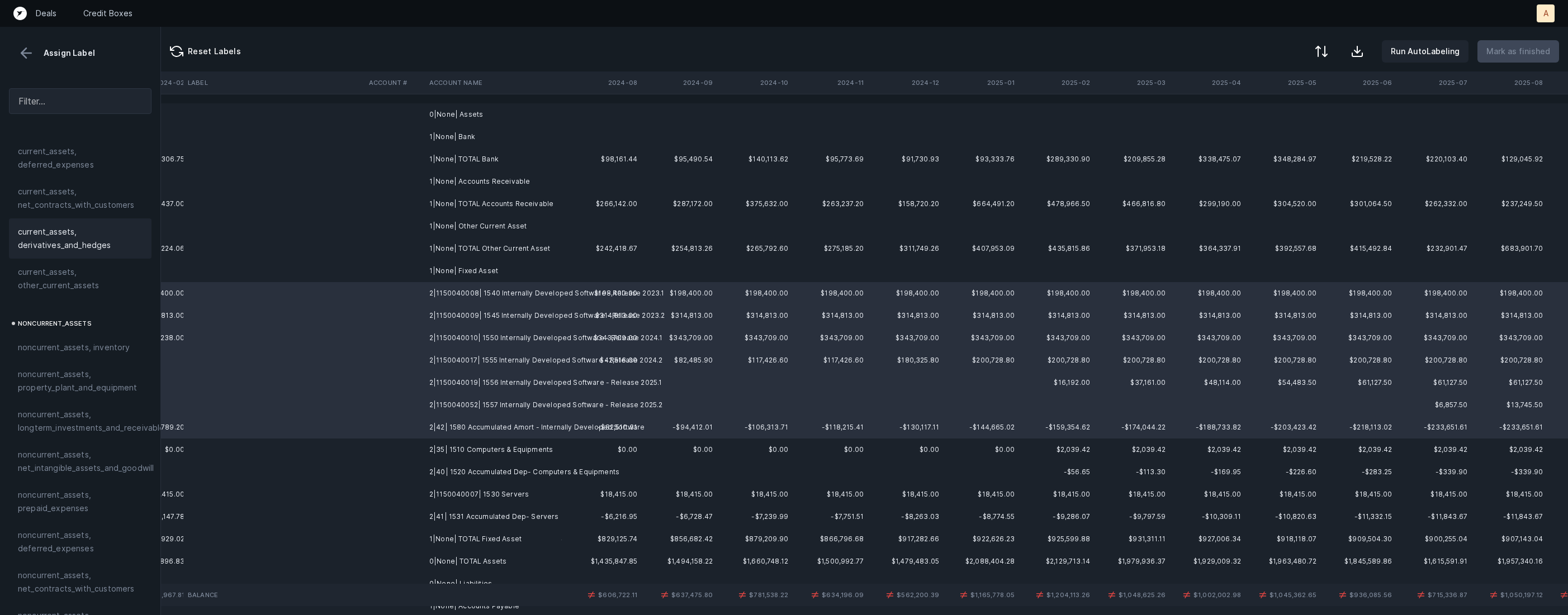
scroll to position [220, 0]
click at [84, 393] on span "noncurrent_assets, net_intangible_assets_and_goodwill" at bounding box center [86, 396] width 136 height 26
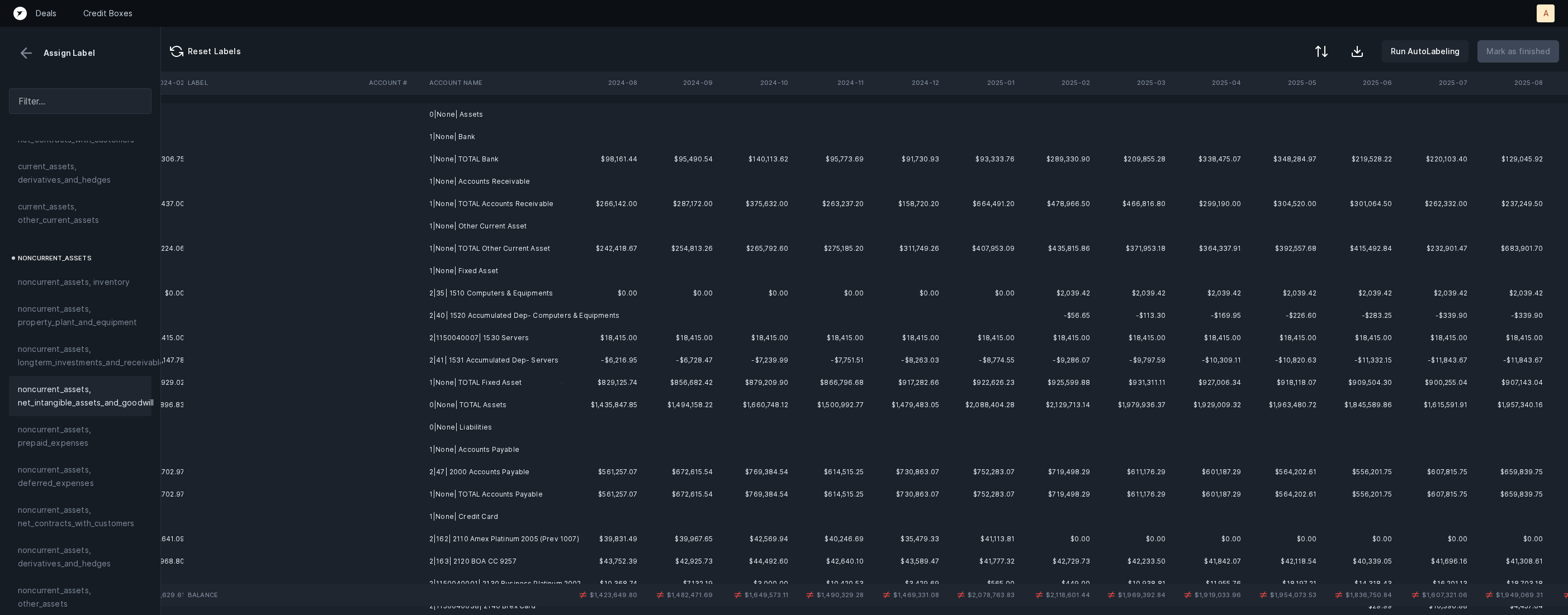
click at [484, 294] on td "2|35| 1510 Computers & Equipments" at bounding box center [493, 293] width 136 height 22
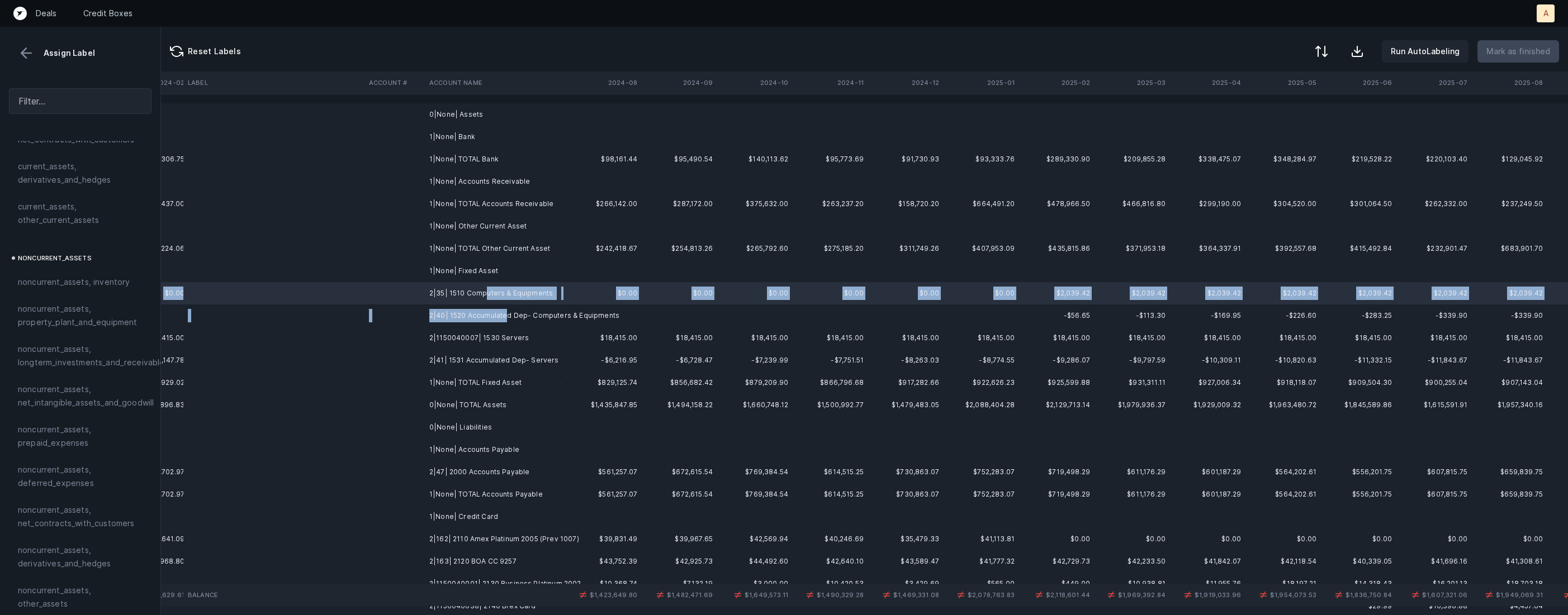
click at [503, 315] on td "2|40| 1520 Accumulated Dep- Computers & Equipments" at bounding box center [493, 315] width 136 height 22
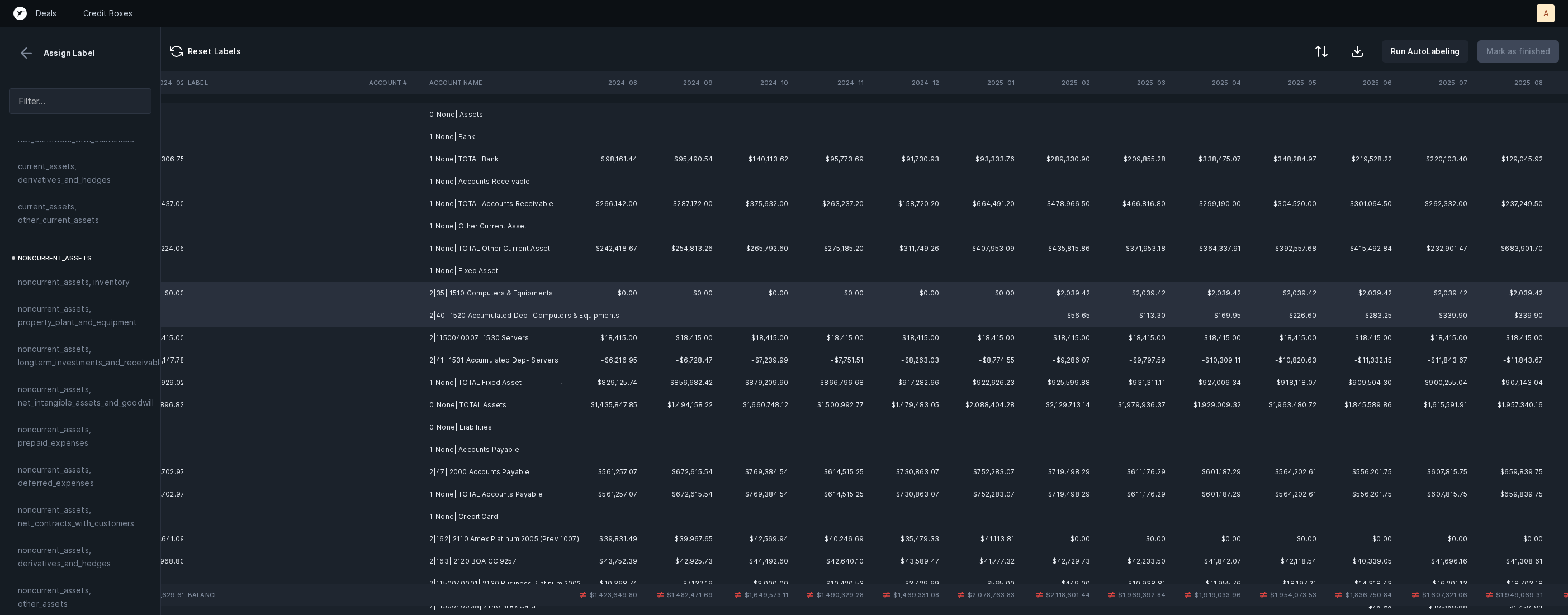
click at [507, 356] on td "2|41| 1531 Accumulated Dep- Servers" at bounding box center [493, 360] width 136 height 22
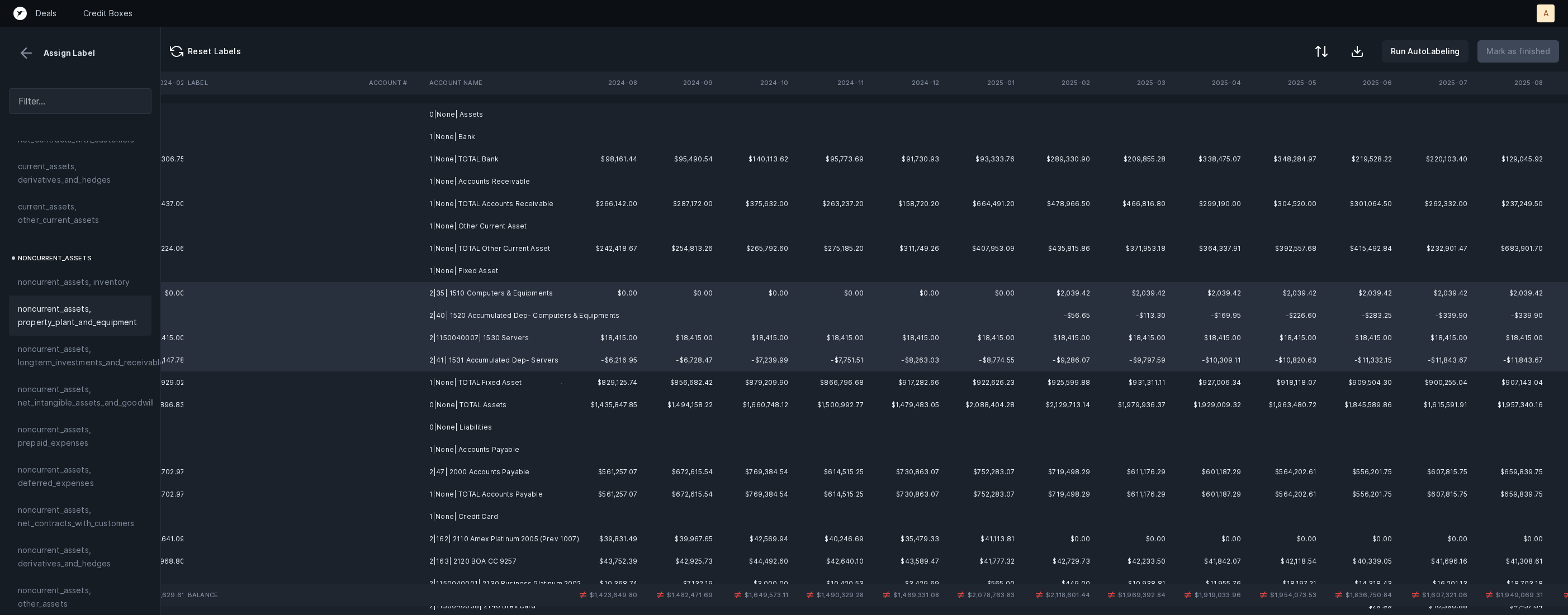
click at [80, 307] on span "noncurrent_assets, property_plant_and_equipment" at bounding box center [80, 315] width 125 height 26
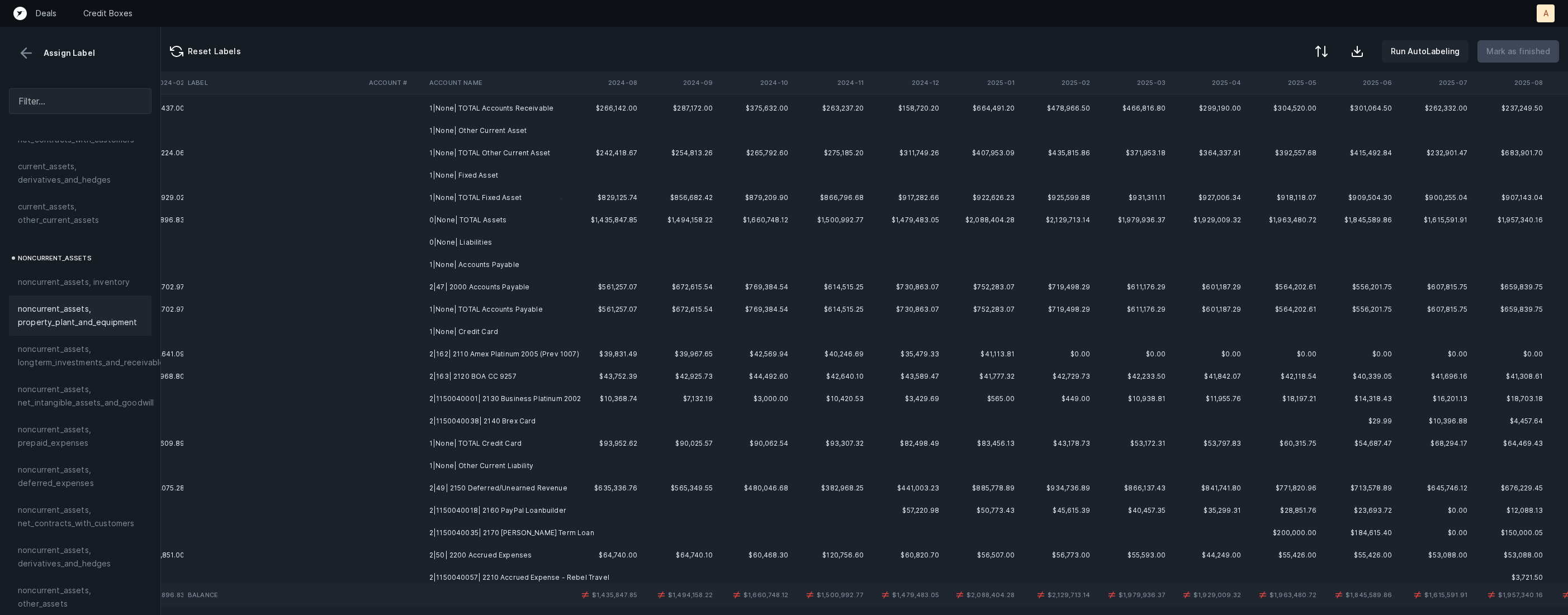
scroll to position [115, 2565]
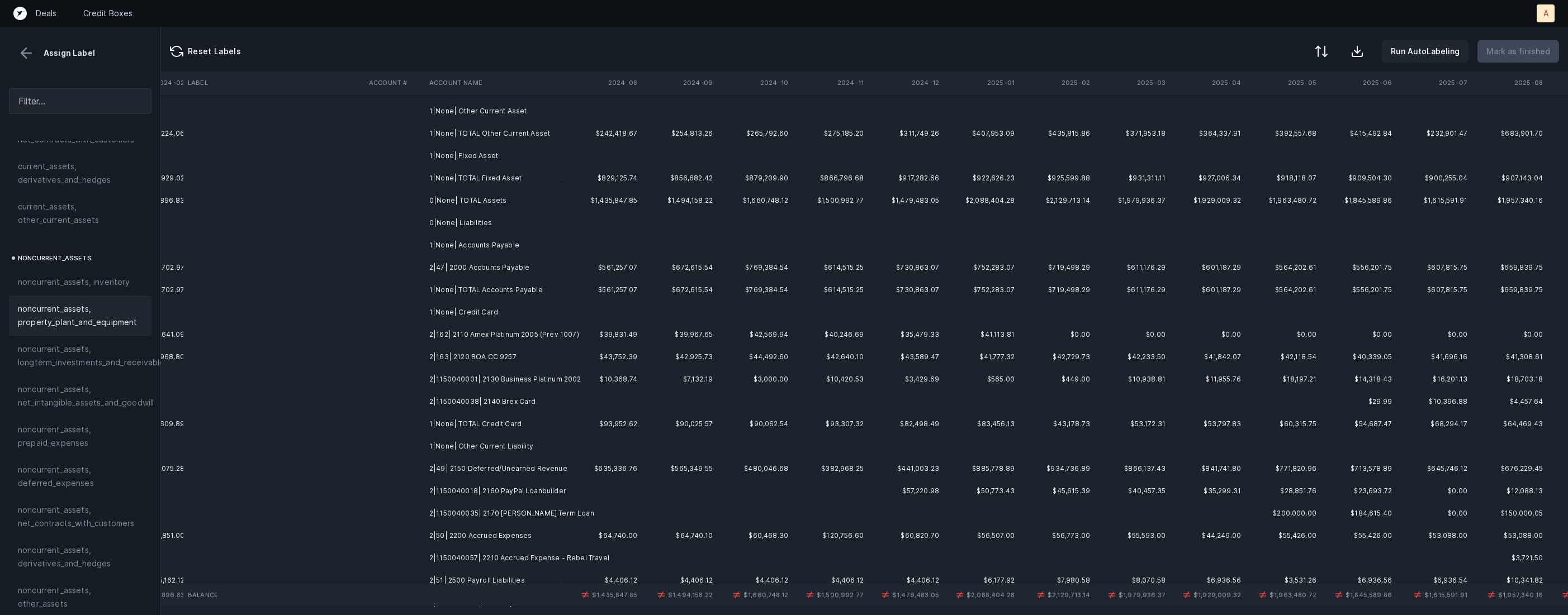
click at [516, 263] on td "2|47| 2000 Accounts Payable" at bounding box center [493, 267] width 136 height 22
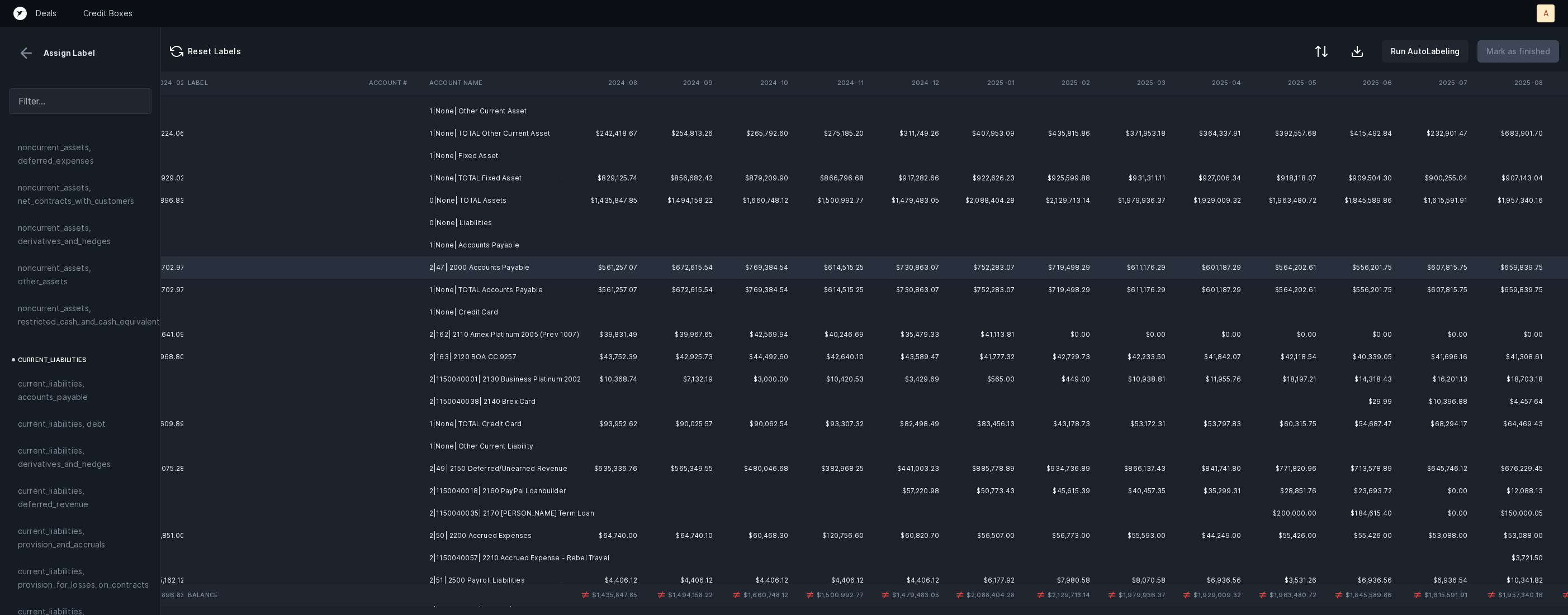
scroll to position [572, 0]
click at [86, 348] on span "current_liabilities, accounts_payable" at bounding box center [80, 361] width 125 height 26
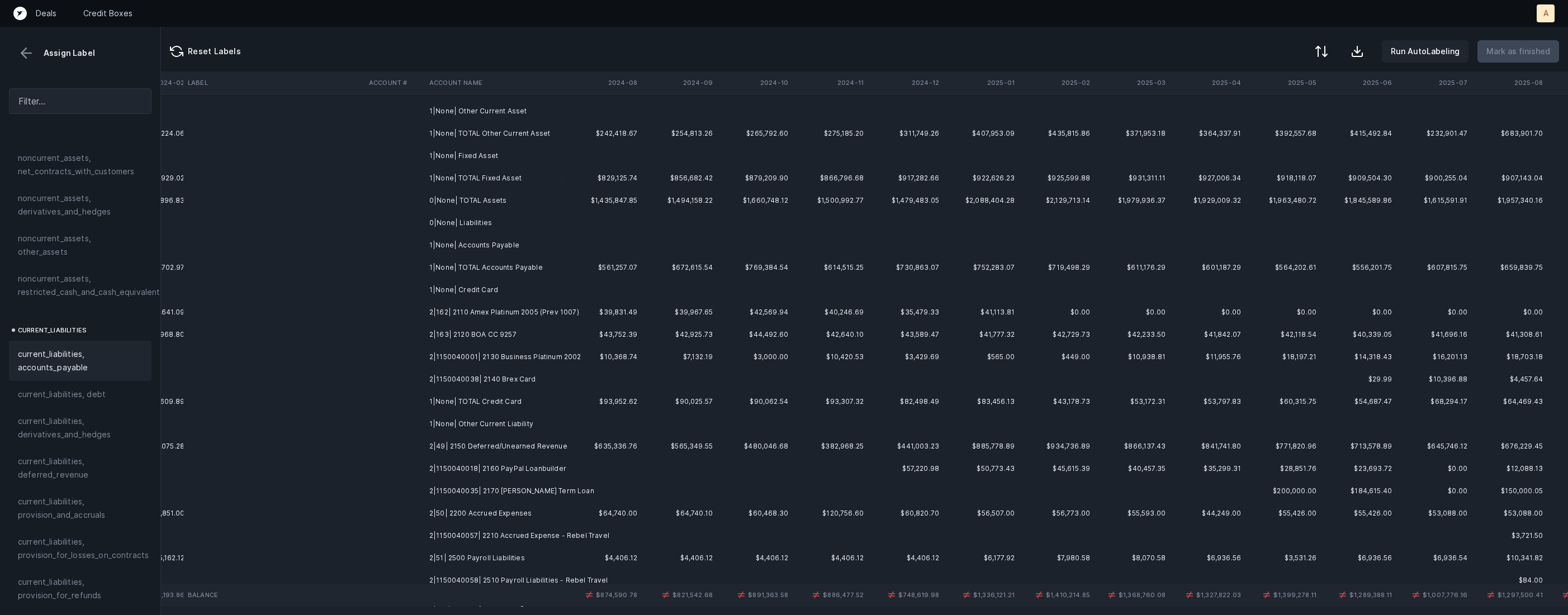
click at [537, 319] on td "2|162| 2110 Amex Platinum 2005 (Prev 1007)" at bounding box center [493, 312] width 136 height 22
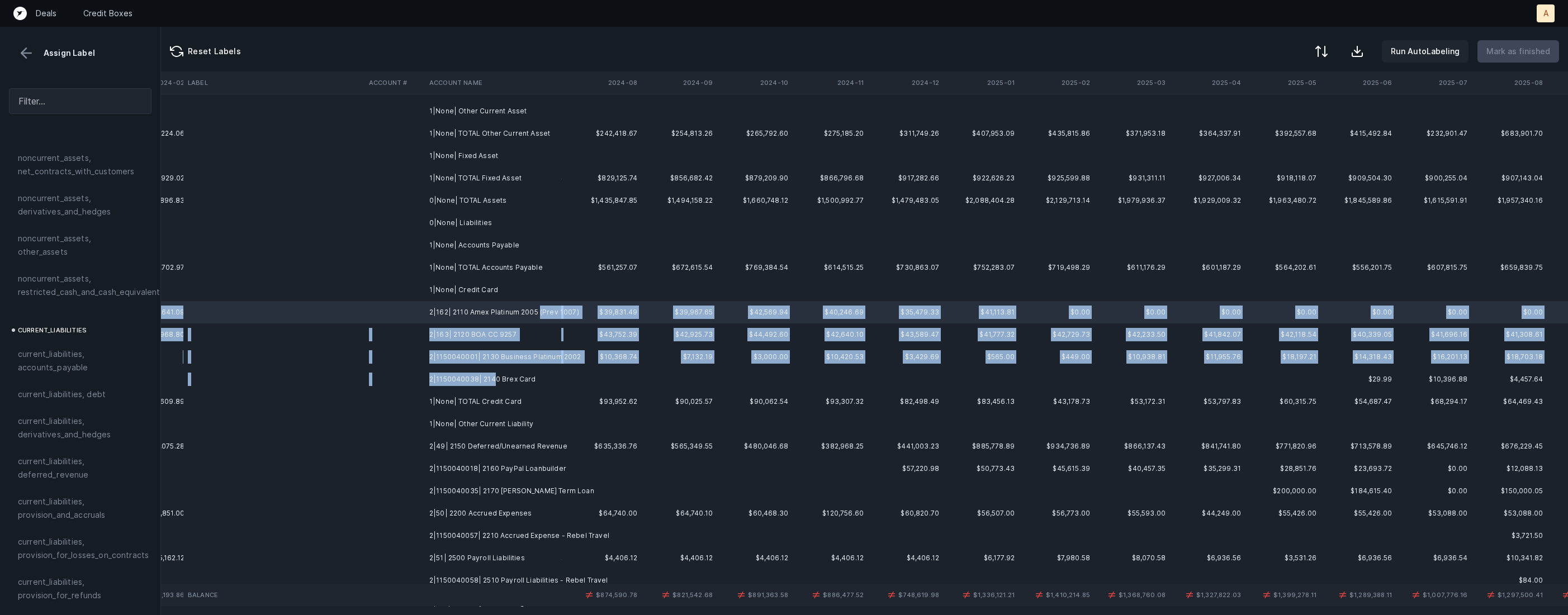
click at [493, 376] on td "2|1150040038| 2140 Brex Card" at bounding box center [493, 379] width 136 height 22
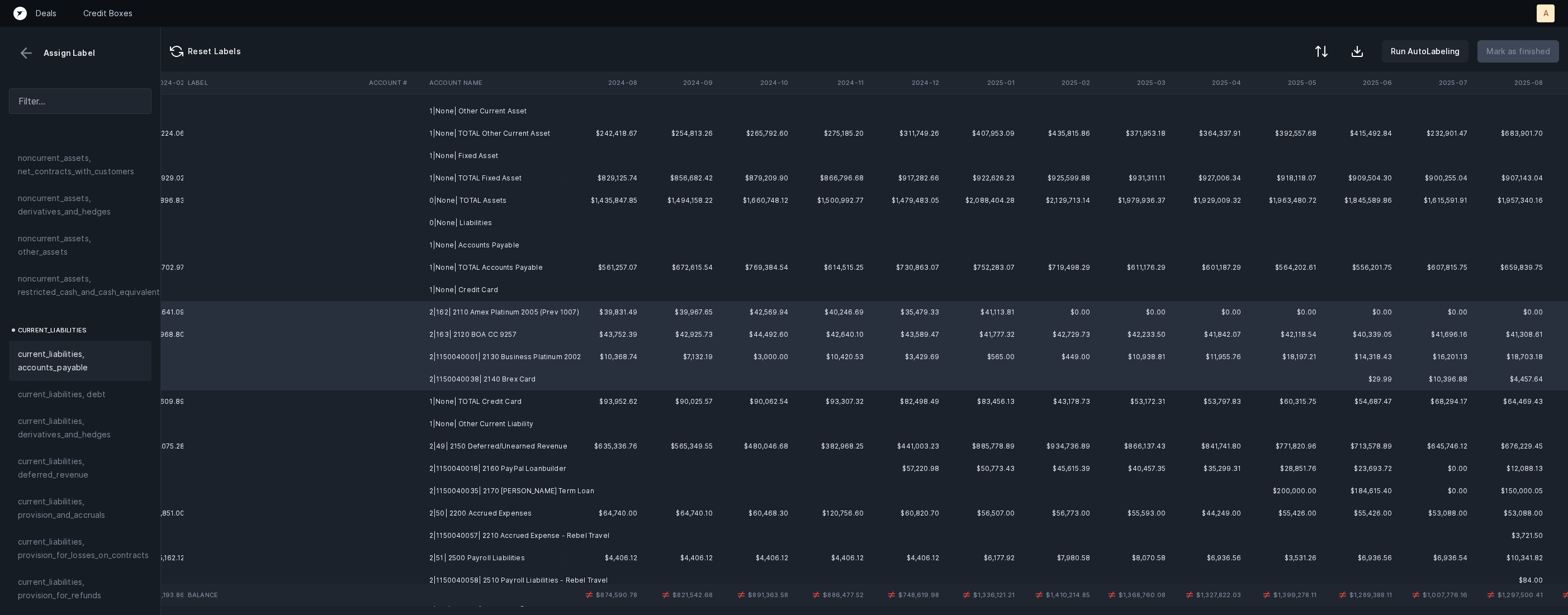
click at [92, 348] on span "current_liabilities, accounts_payable" at bounding box center [80, 361] width 125 height 26
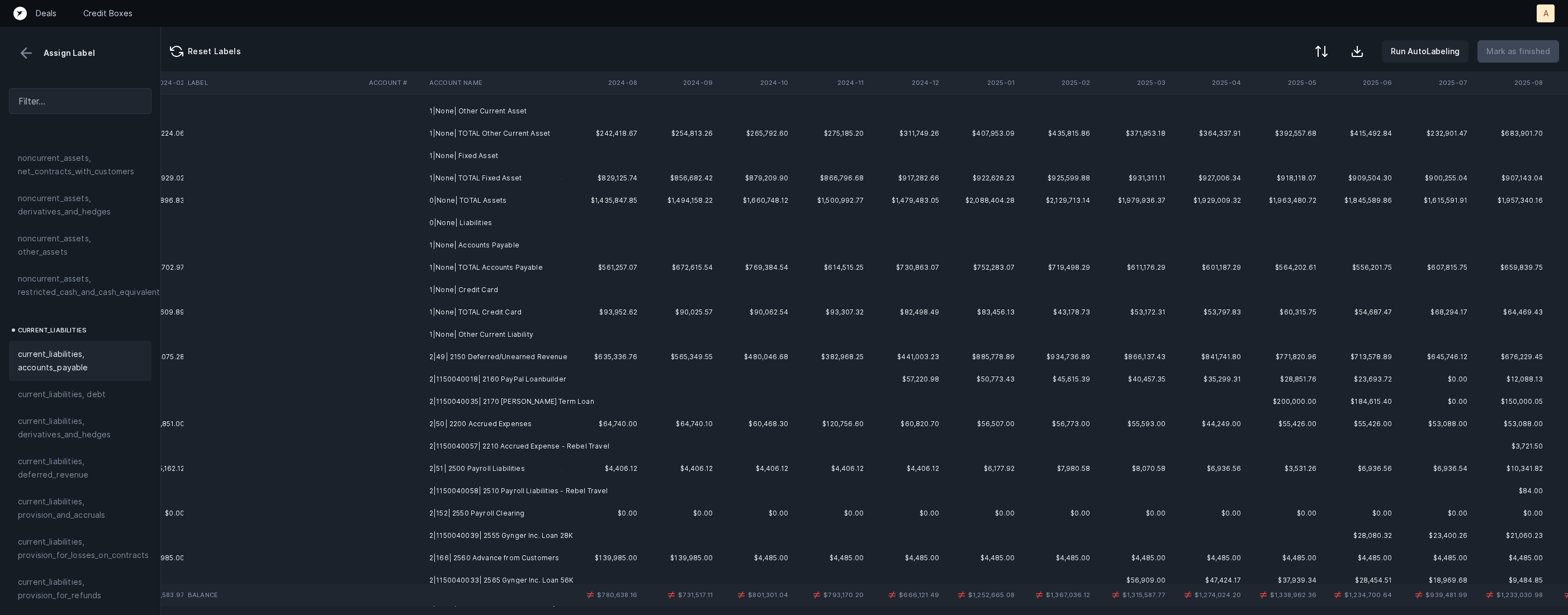
click at [539, 359] on td "2|49| 2150 Deferred/Unearned Revenue" at bounding box center [493, 357] width 136 height 22
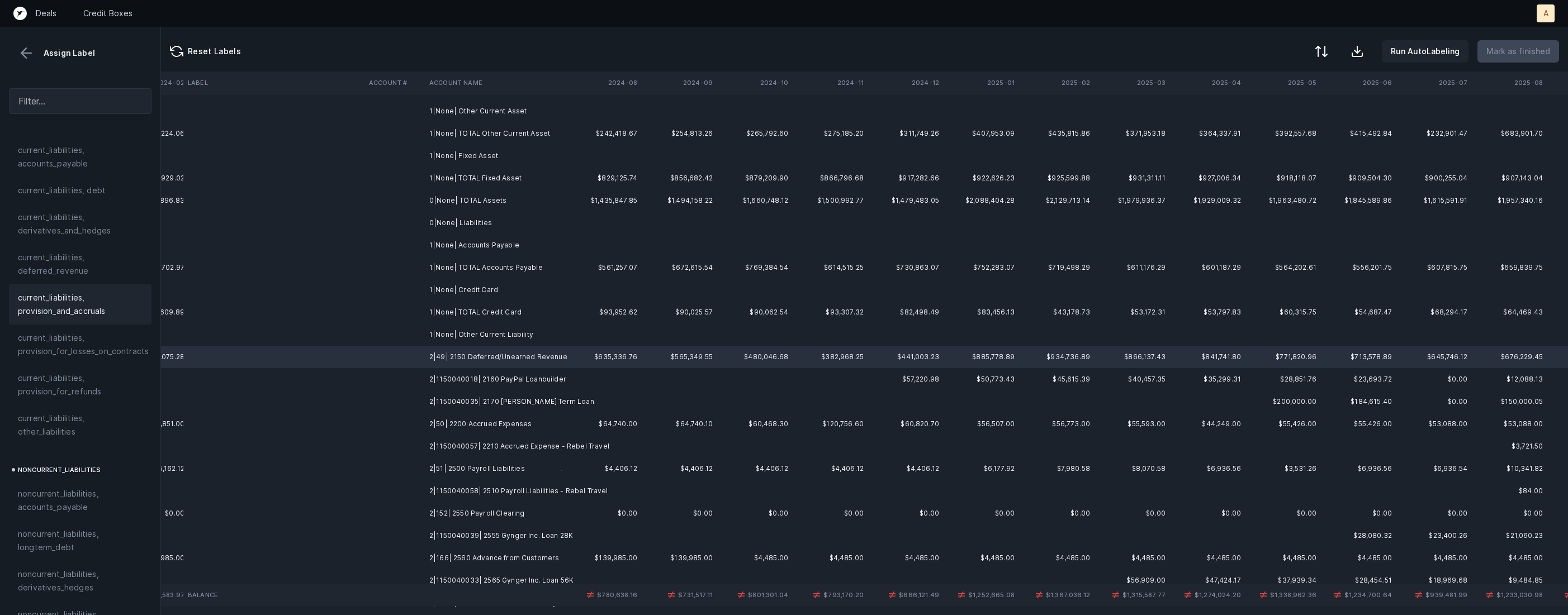
scroll to position [750, 0]
click at [92, 277] on span "current_liabilities, deferred_revenue" at bounding box center [80, 290] width 125 height 26
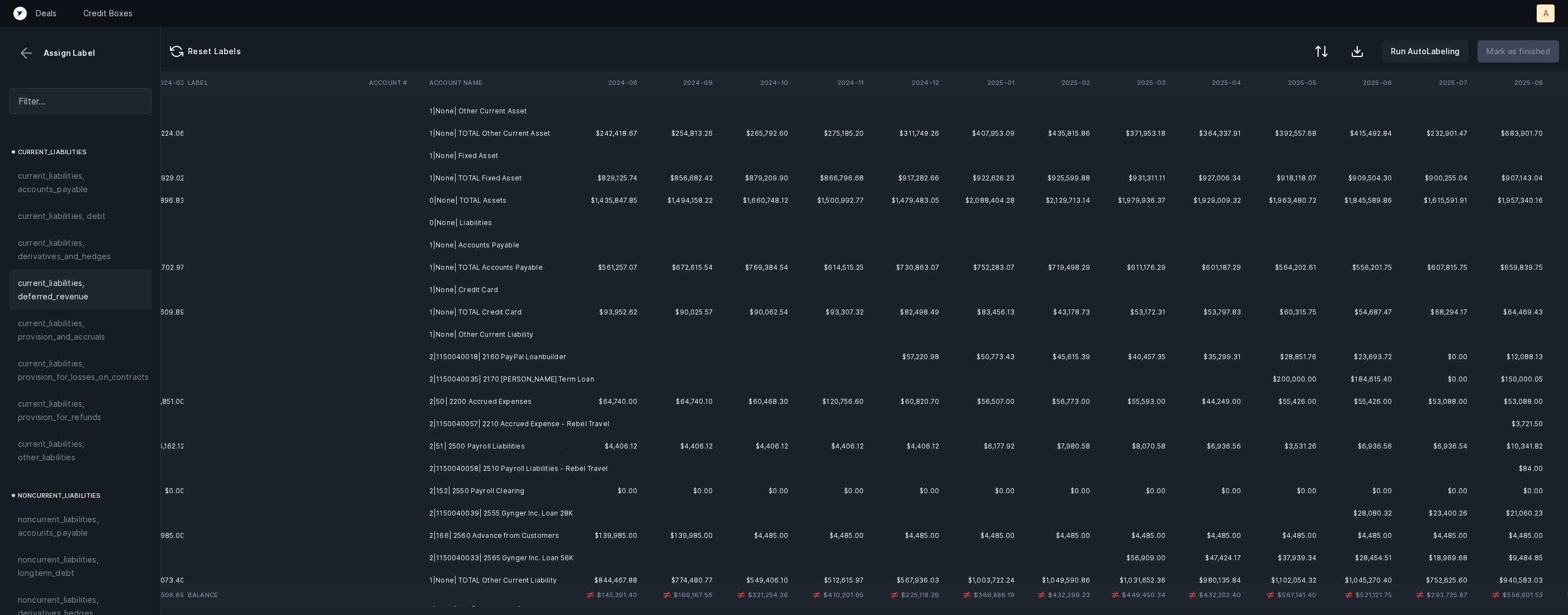
click at [529, 363] on td "2|1150040018| 2160 PayPal Loanbuilder" at bounding box center [493, 357] width 136 height 22
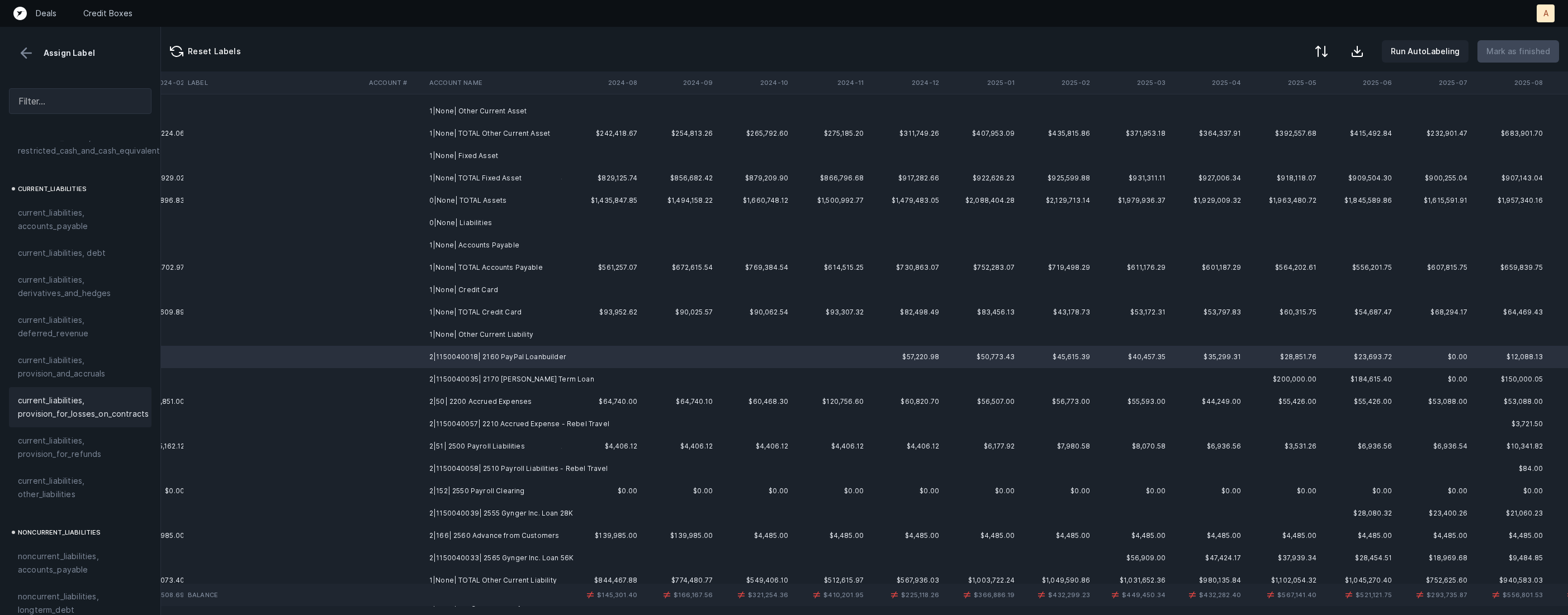
scroll to position [711, 0]
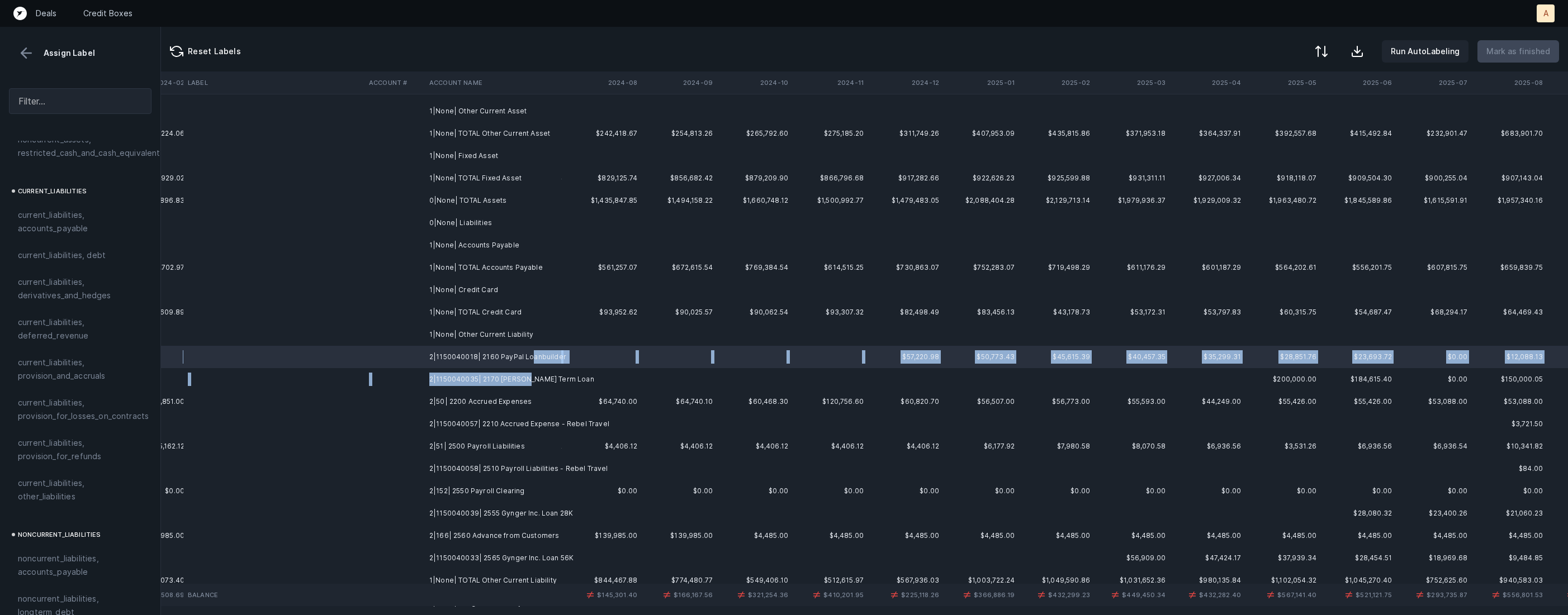
click at [523, 378] on td "2|1150040035| 2170 Ondeck Term Loan" at bounding box center [493, 379] width 136 height 22
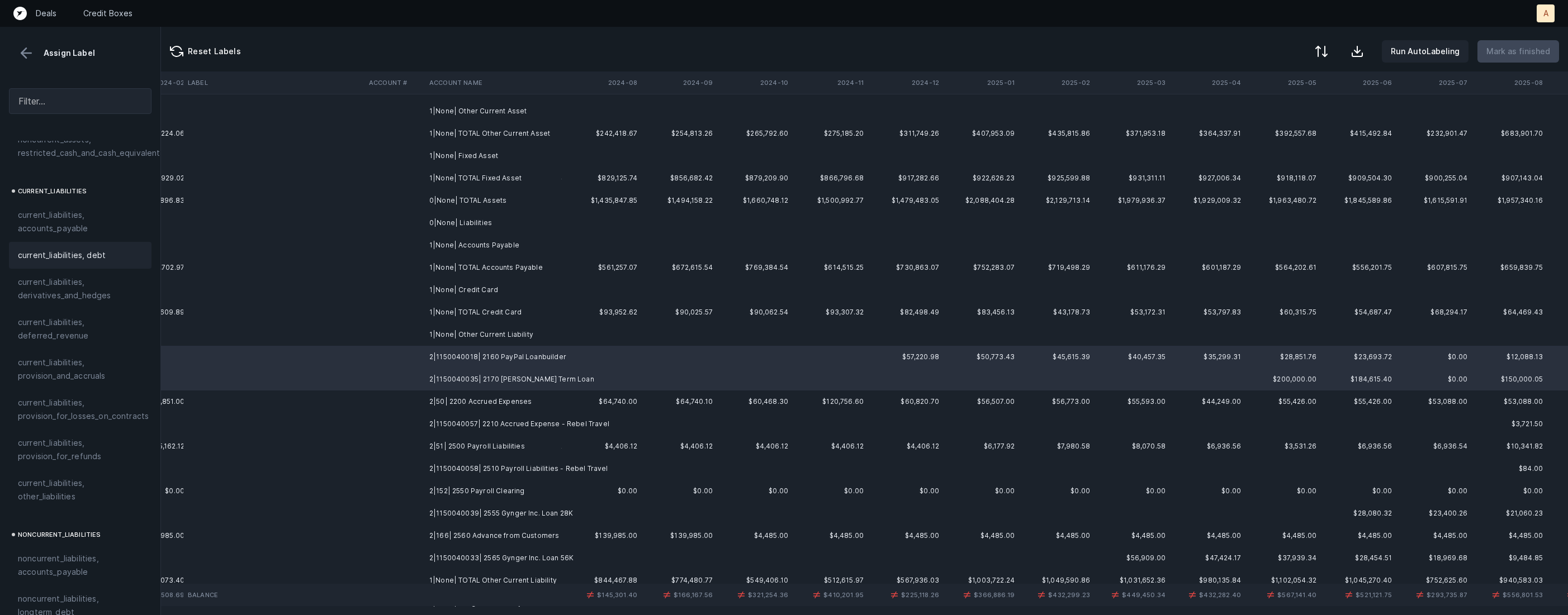
click at [91, 242] on div "current_liabilities, debt" at bounding box center [80, 255] width 143 height 26
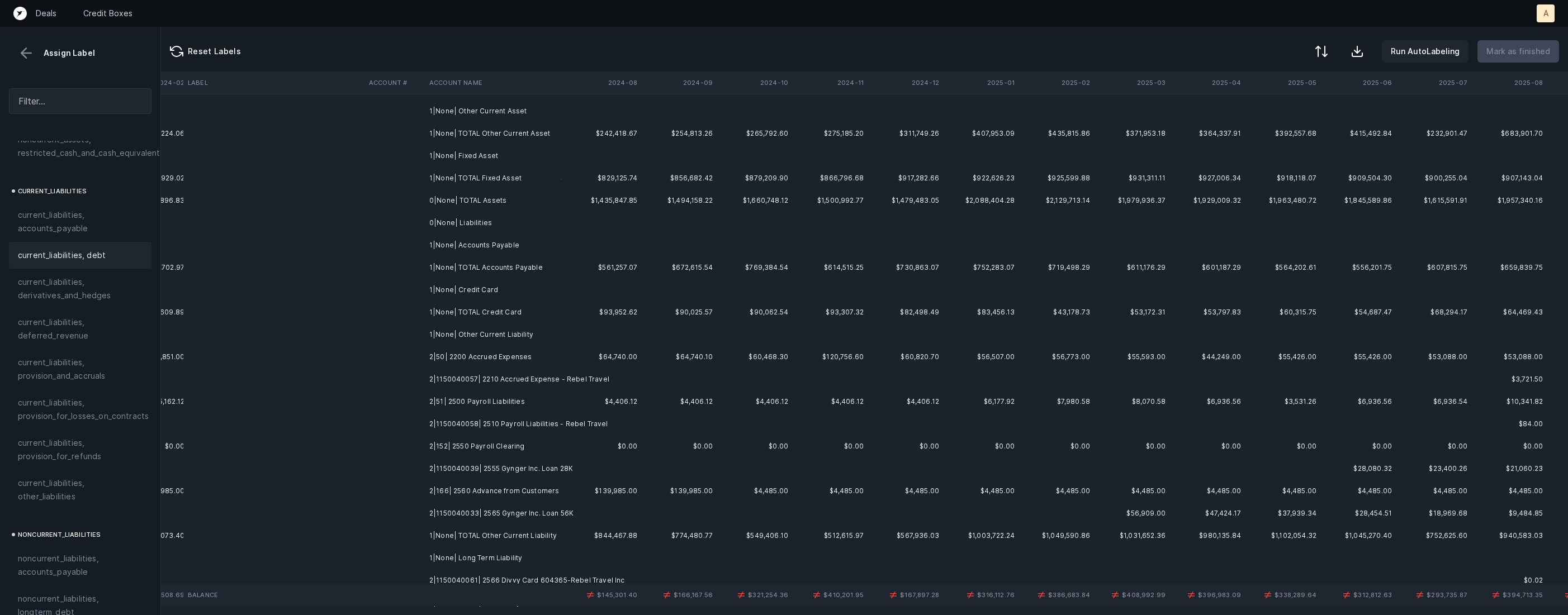
click at [540, 351] on td "2|50| 2200 Accrued Expenses" at bounding box center [493, 357] width 136 height 22
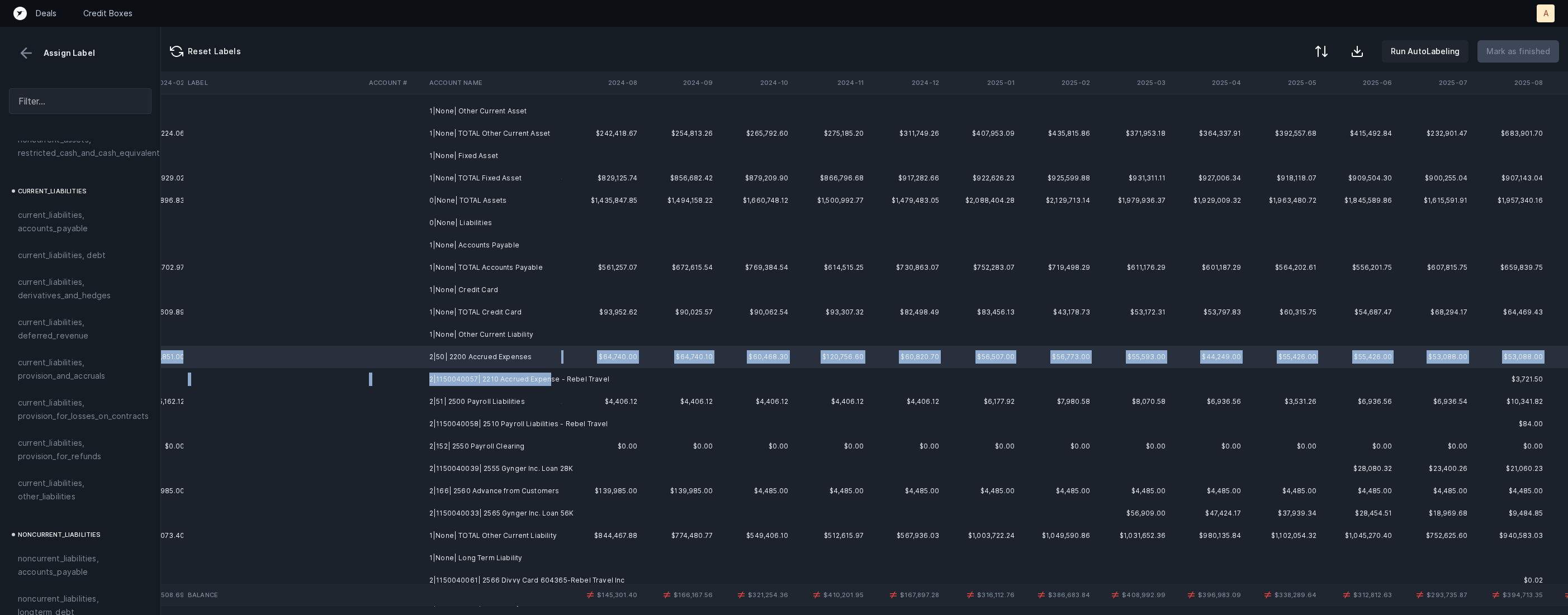
click at [547, 374] on td "2|1150040057| 2210 Accrued Expense - Rebel Travel" at bounding box center [493, 379] width 136 height 22
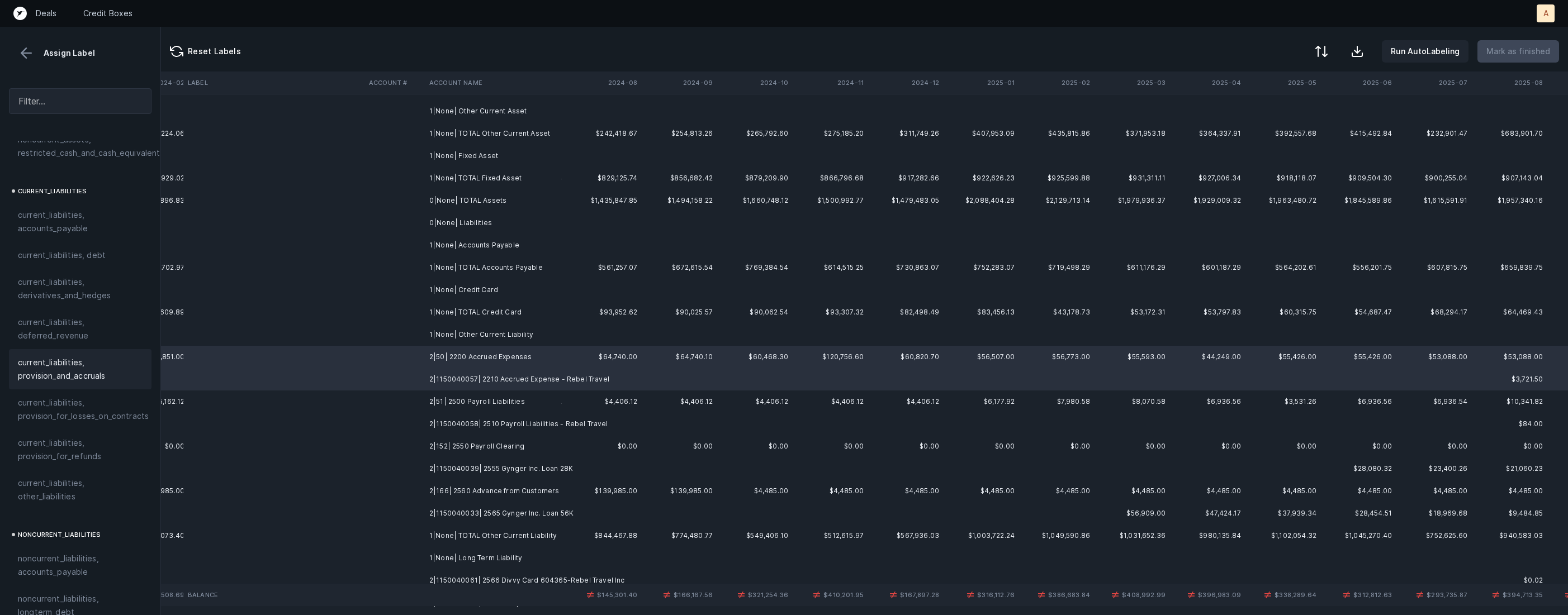
click at [58, 356] on span "current_liabilities, provision_and_accruals" at bounding box center [80, 369] width 125 height 26
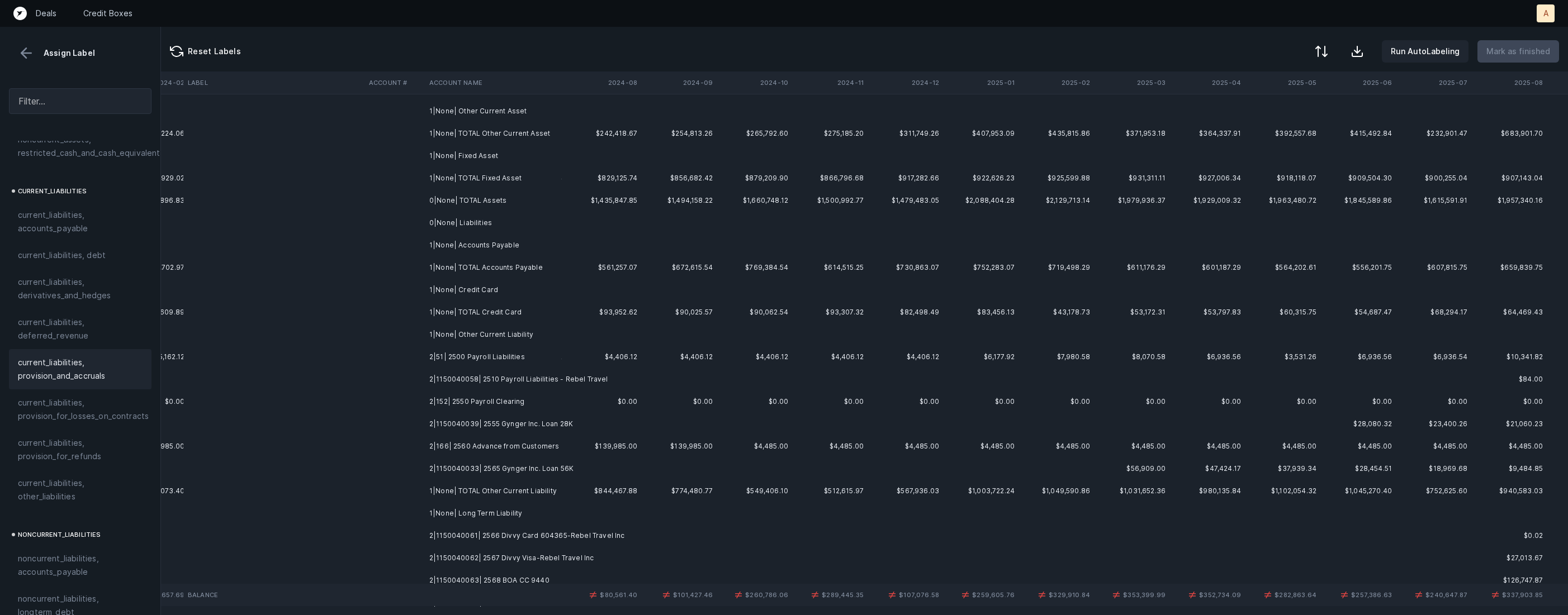
click at [495, 352] on td "2|51| 2500 Payroll Liabilities" at bounding box center [493, 357] width 136 height 22
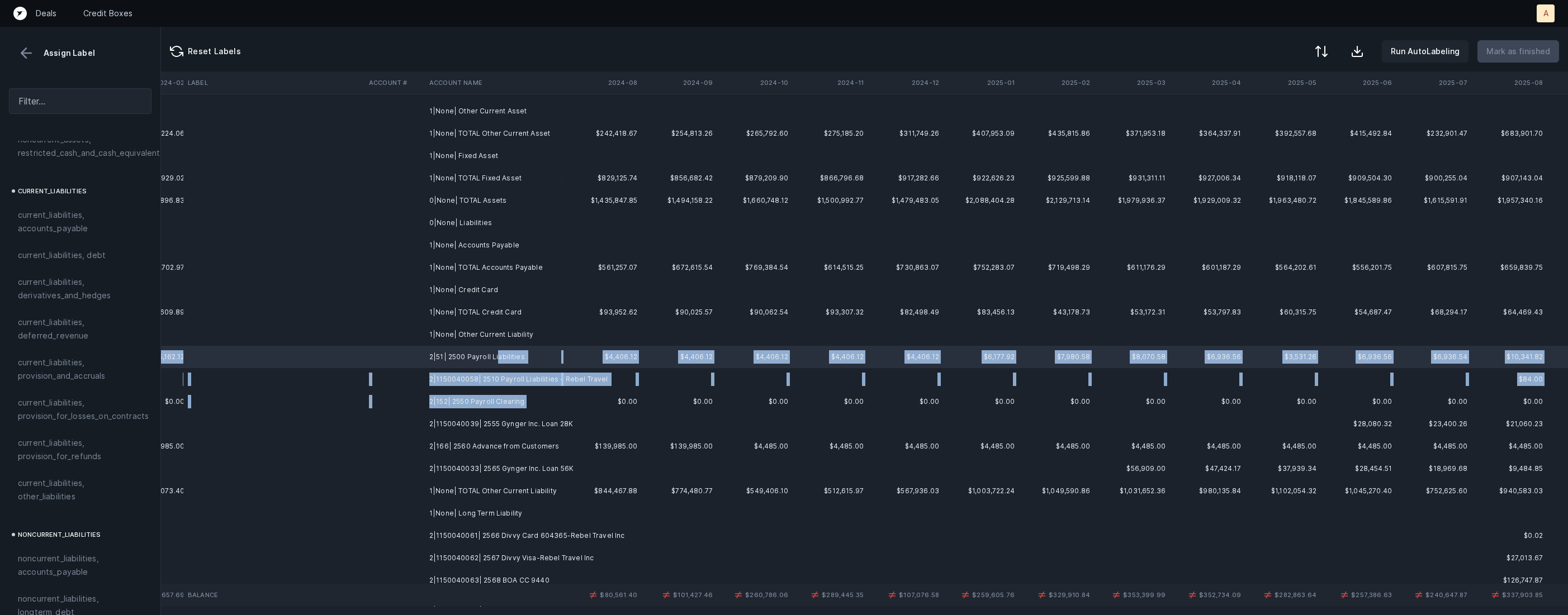
click at [556, 400] on td "2|152| 2550 Payroll Clearing" at bounding box center [493, 401] width 136 height 22
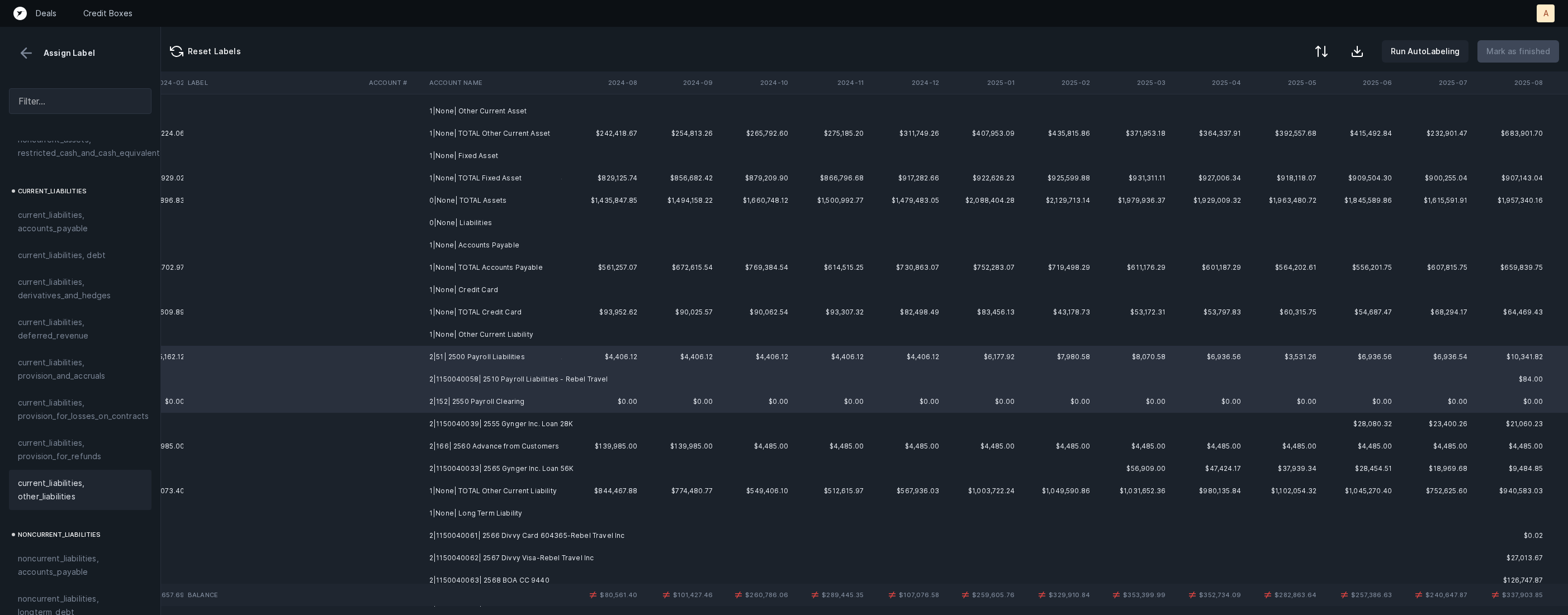
click at [54, 477] on span "current_liabilities, other_liabilities" at bounding box center [80, 490] width 125 height 26
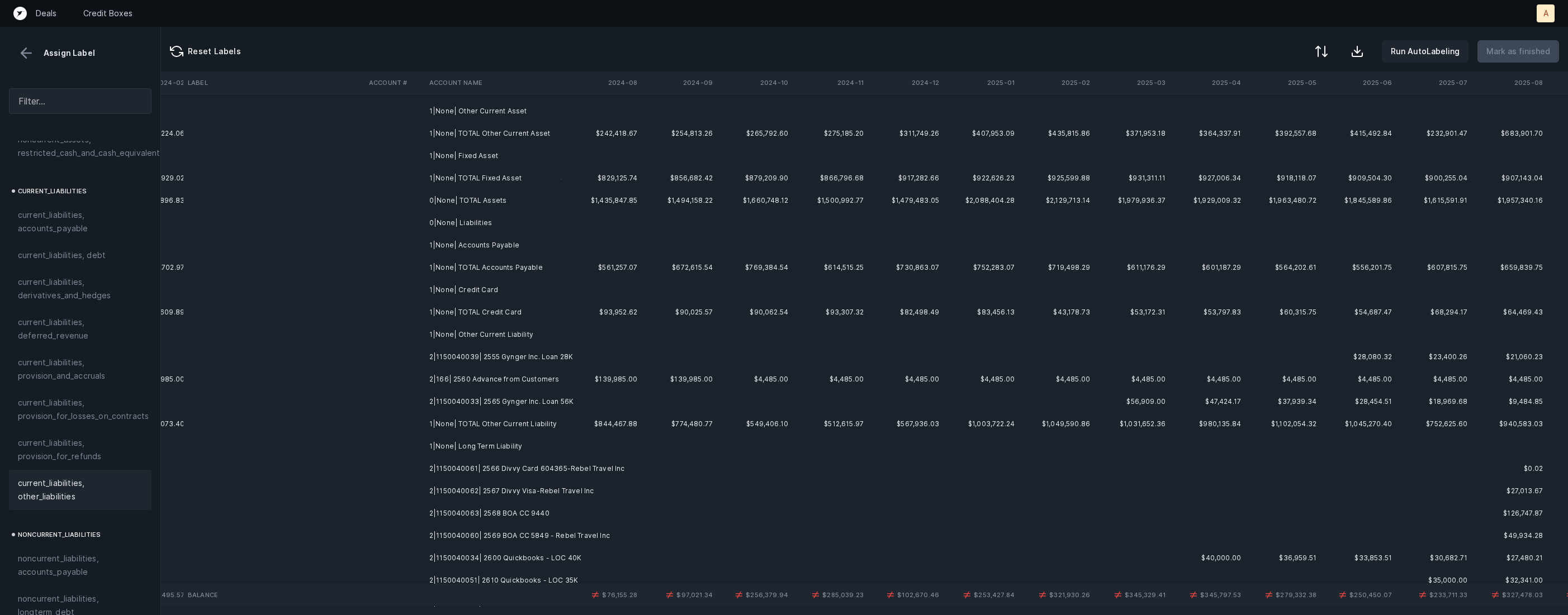
click at [538, 352] on td "2|1150040039| 2555 Gynger Inc. Loan 28K" at bounding box center [493, 357] width 136 height 22
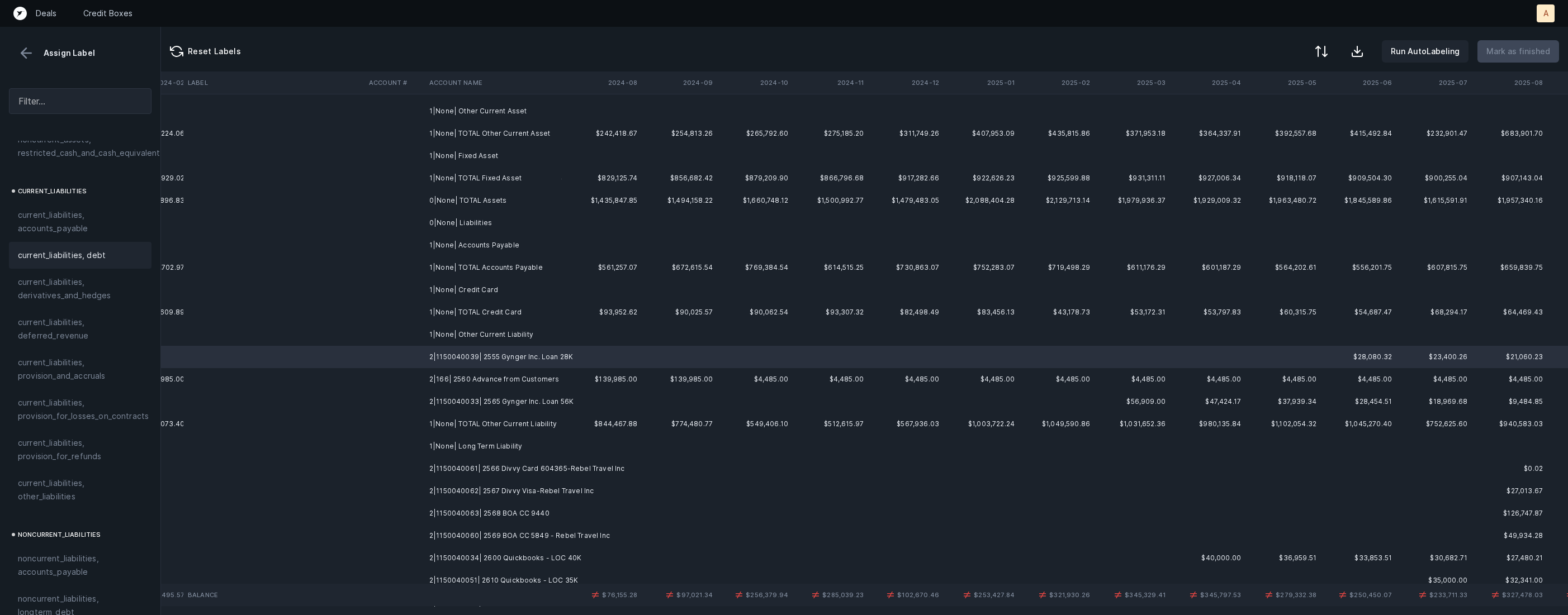
click at [100, 248] on span "current_liabilities, debt" at bounding box center [62, 255] width 88 height 13
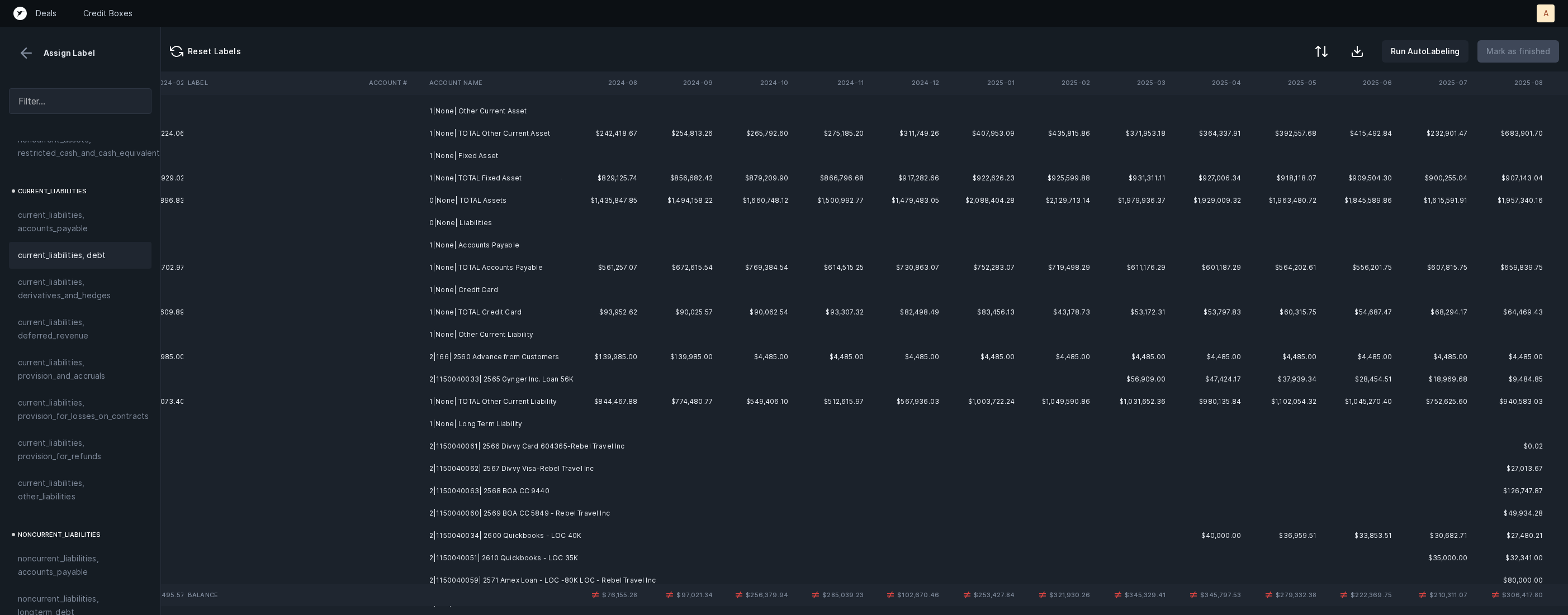
click at [475, 362] on td "2|166| 2560 Advance from Customers" at bounding box center [493, 357] width 136 height 22
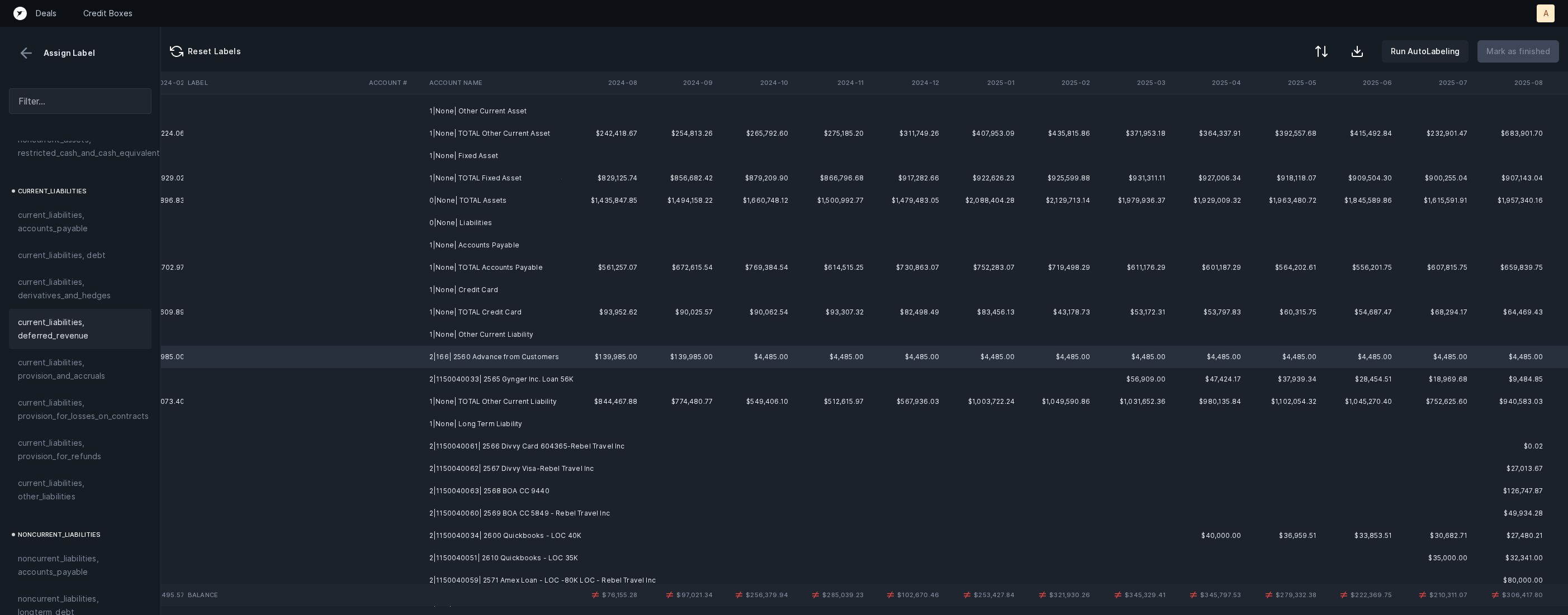
click at [100, 316] on span "current_liabilities, deferred_revenue" at bounding box center [80, 329] width 125 height 26
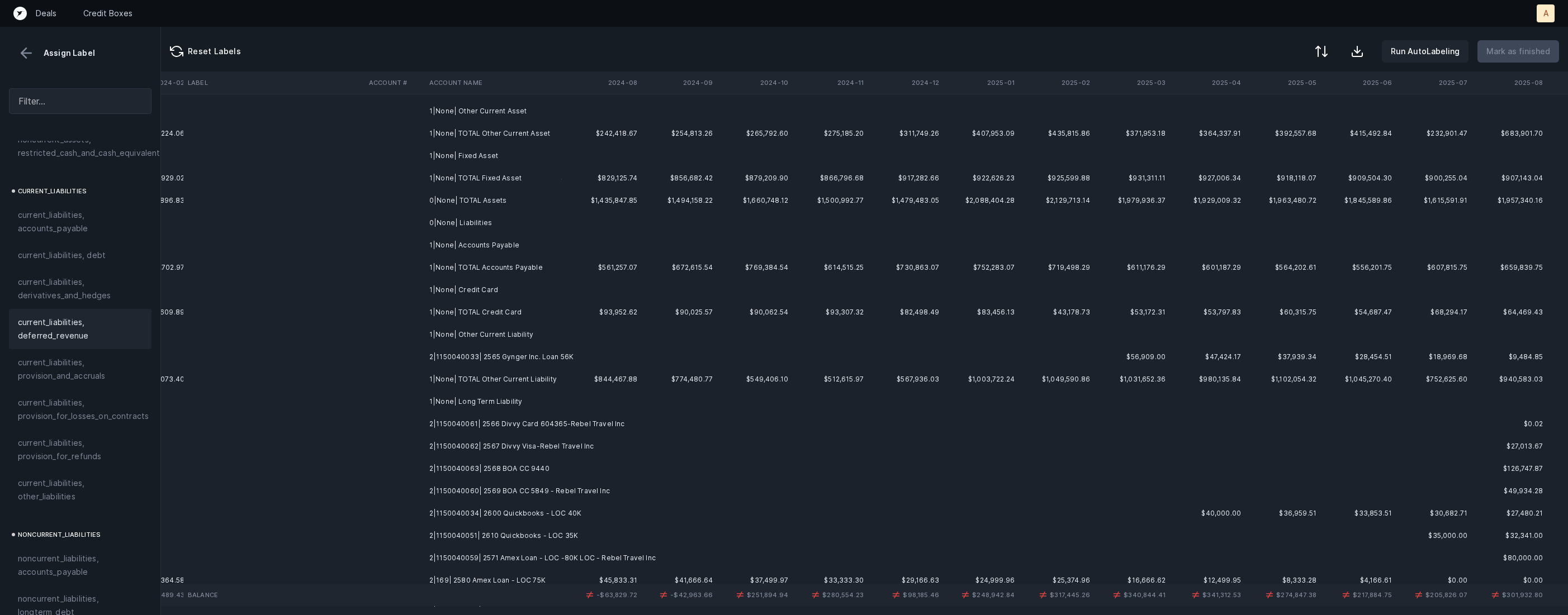
click at [452, 362] on td "2|1150040033| 2565 Gynger Inc. Loan 56K" at bounding box center [493, 357] width 136 height 22
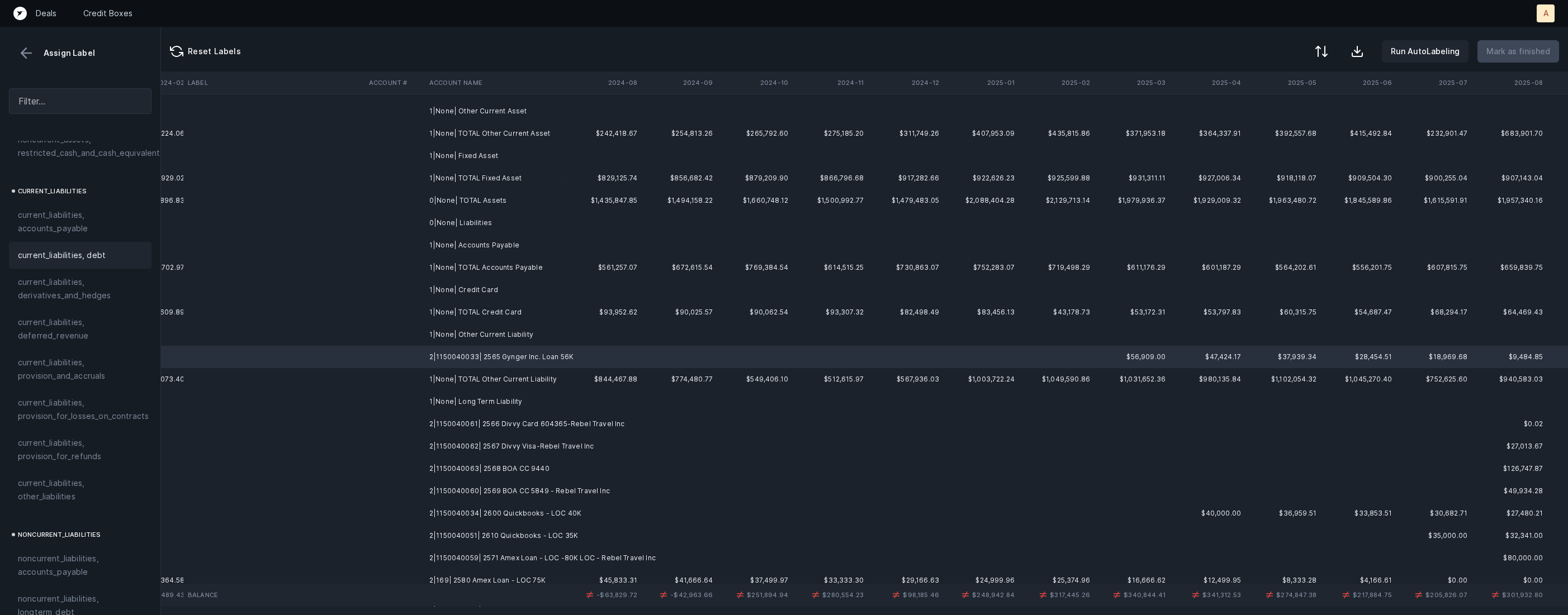
click at [97, 248] on span "current_liabilities, debt" at bounding box center [62, 255] width 88 height 13
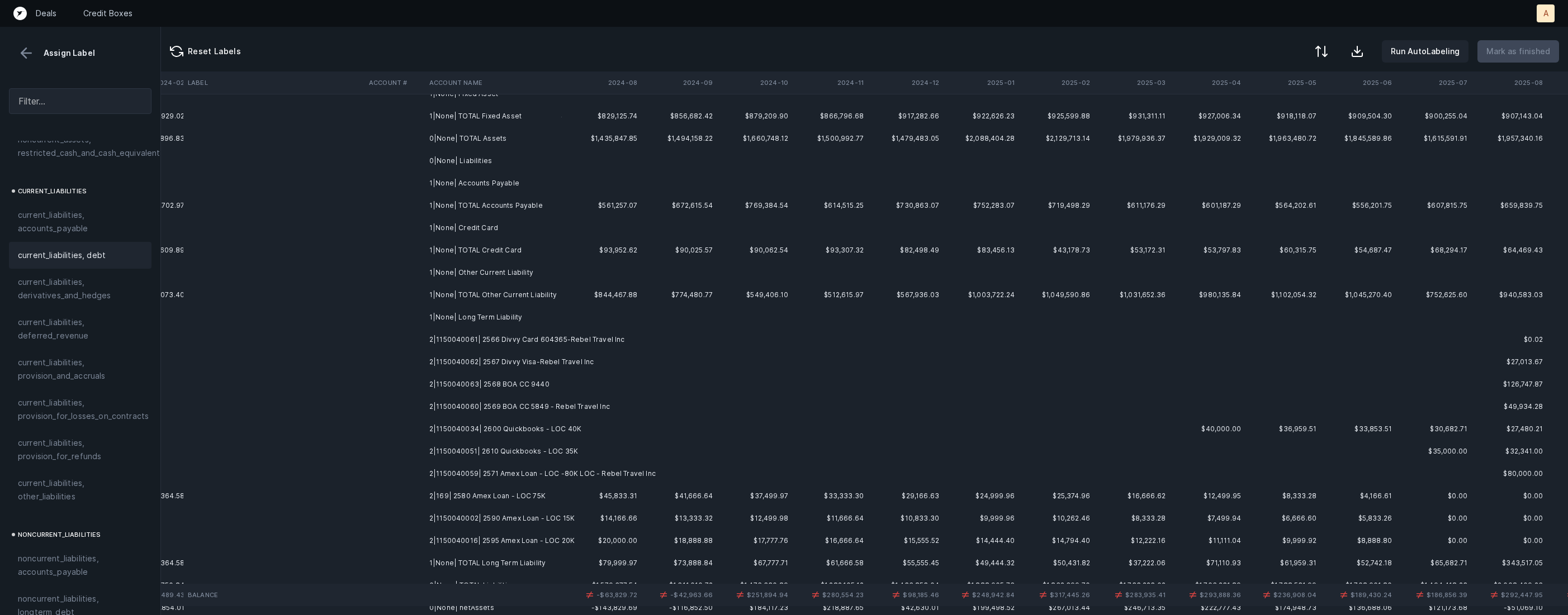
scroll to position [225, 2565]
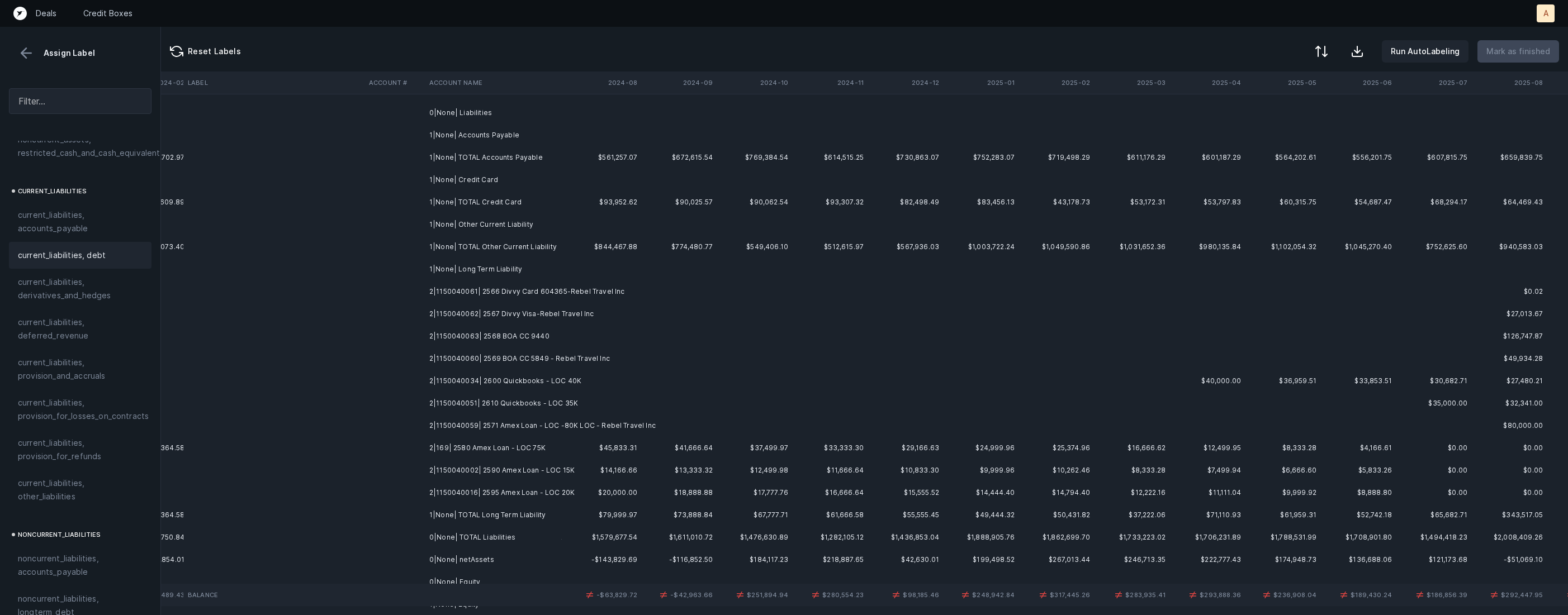
click at [561, 296] on td "2|1150040061| 2566 Divvy Card 604365-Rebel Travel Inc" at bounding box center [493, 291] width 136 height 22
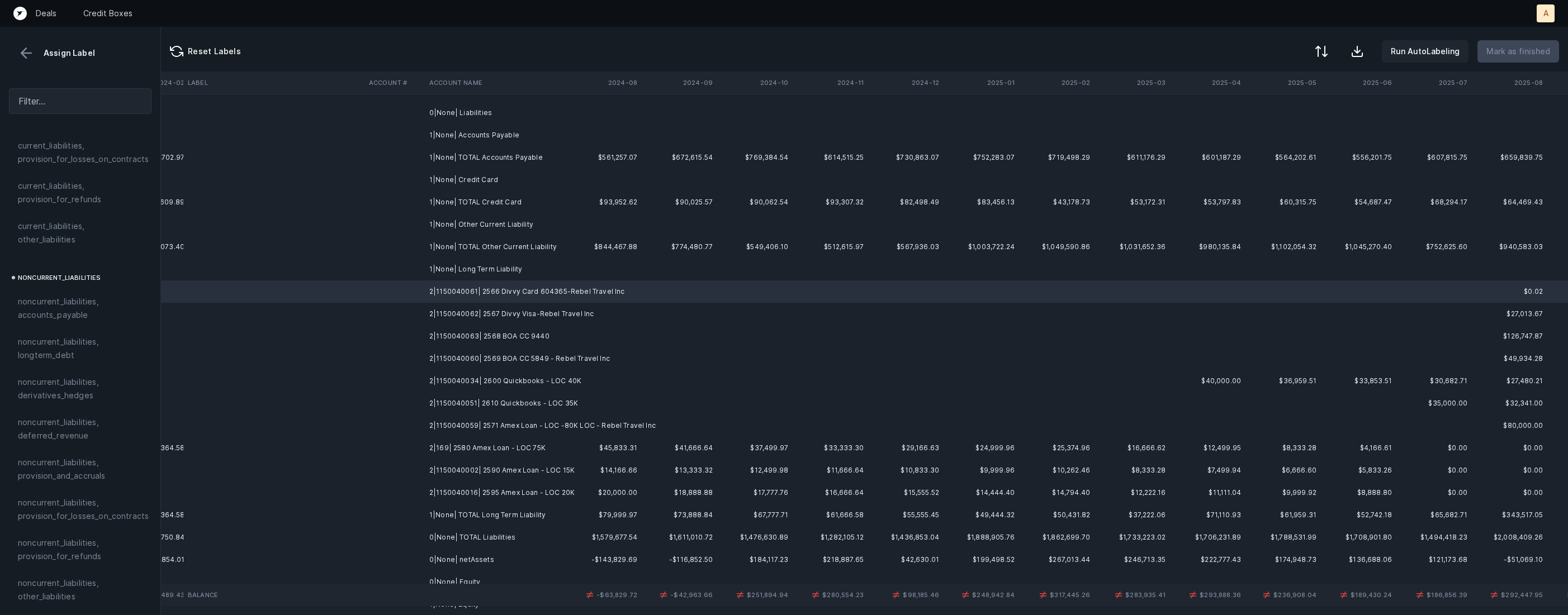
scroll to position [970, 0]
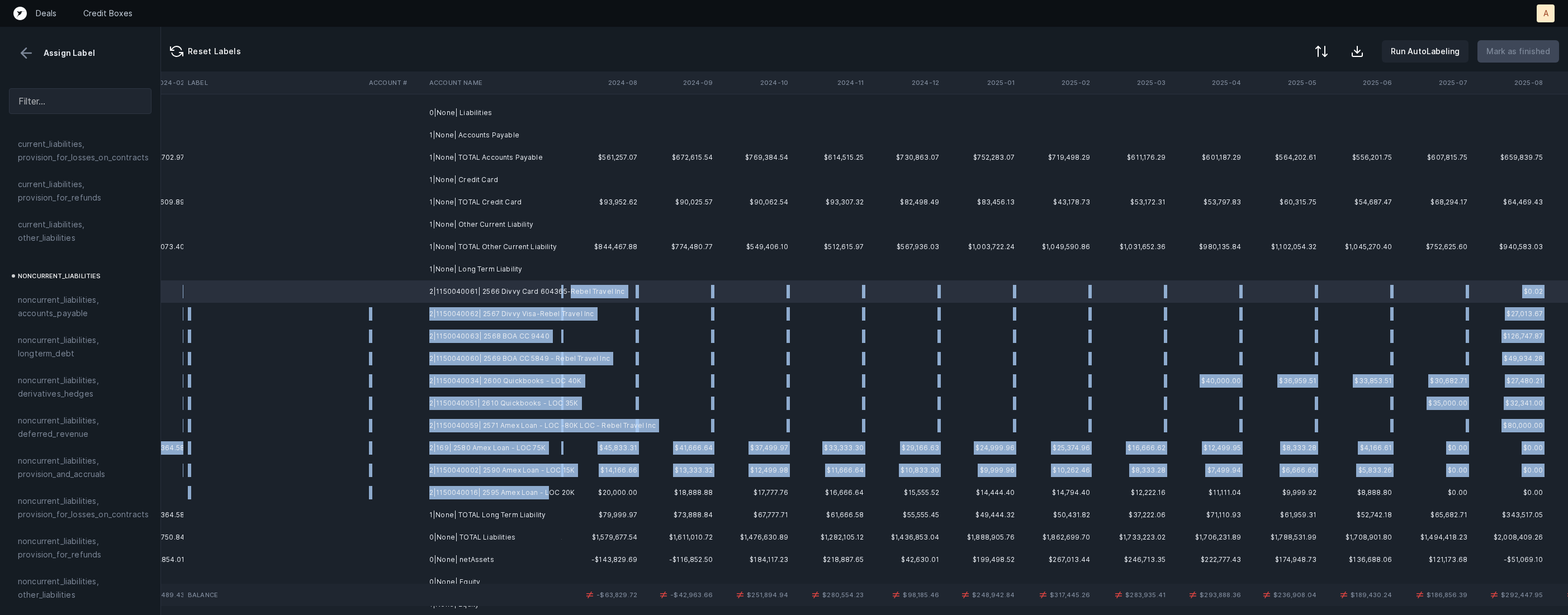
click at [546, 486] on td "2|1150040016| 2595 Amex Loan - LOC 20K" at bounding box center [493, 493] width 136 height 22
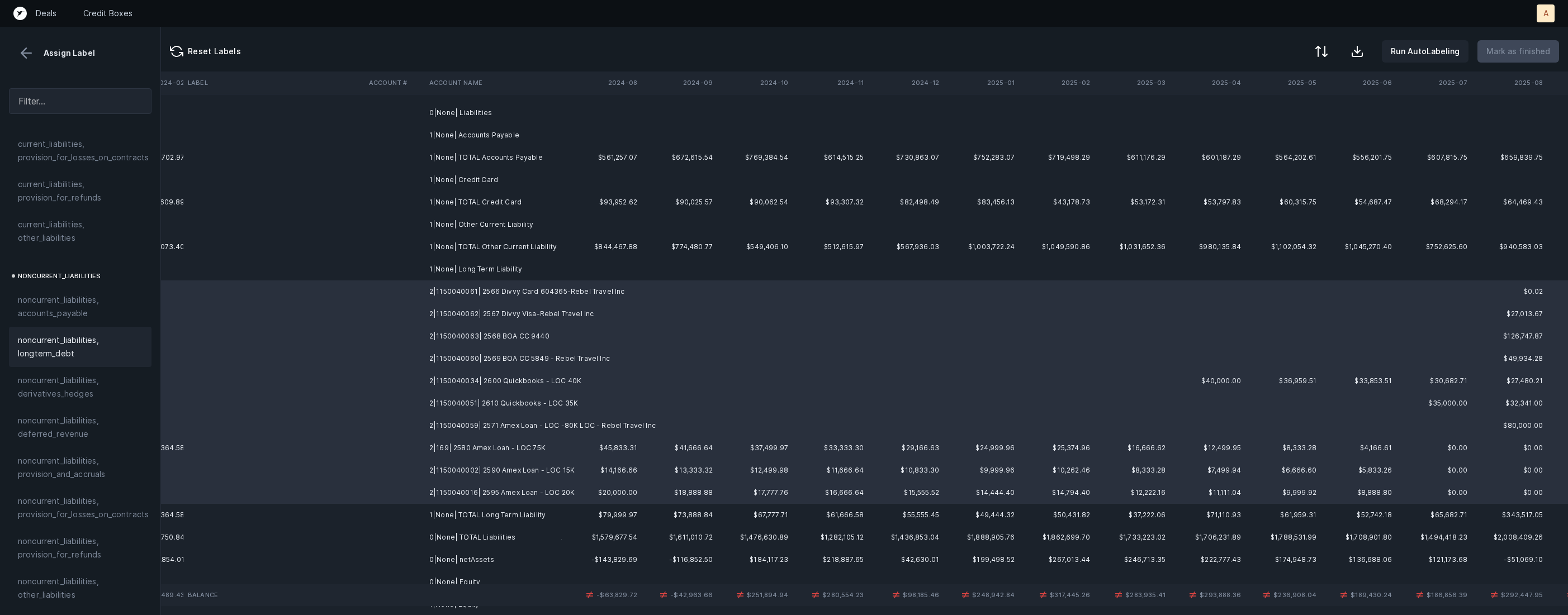
click at [82, 336] on span "noncurrent_liabilities, longterm_debt" at bounding box center [80, 347] width 125 height 26
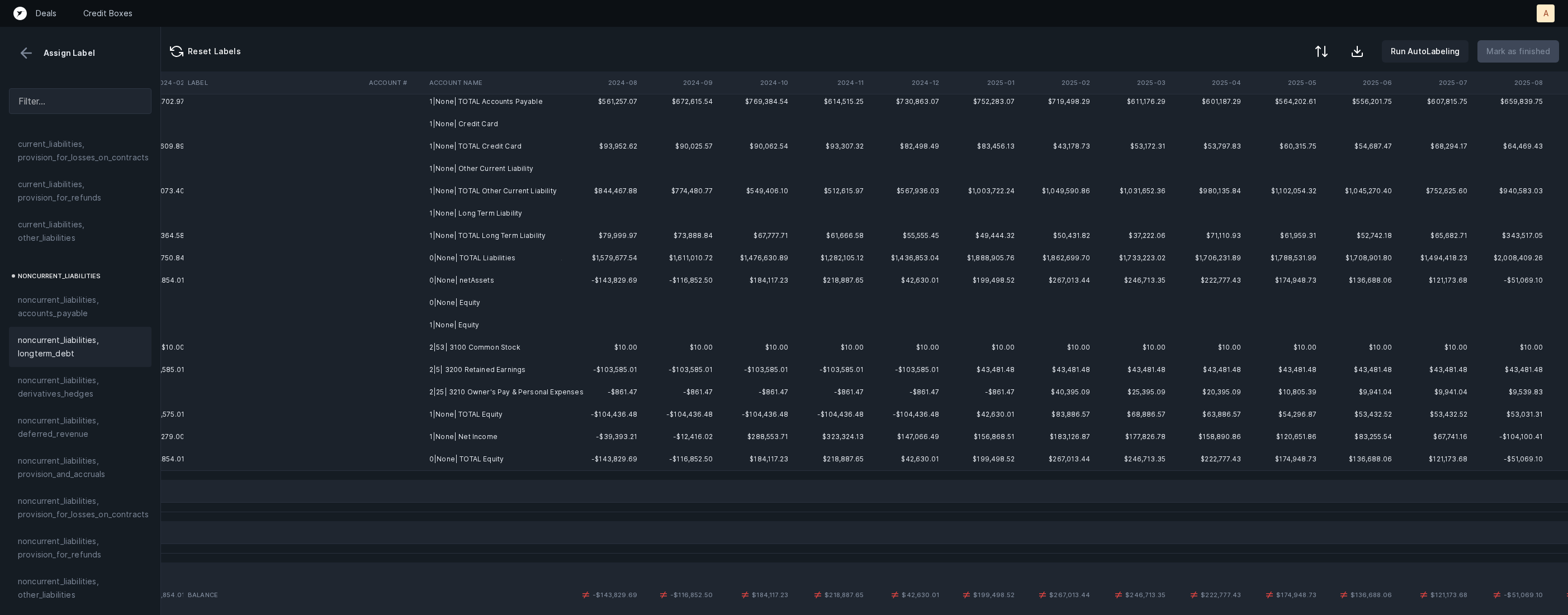
scroll to position [307, 2565]
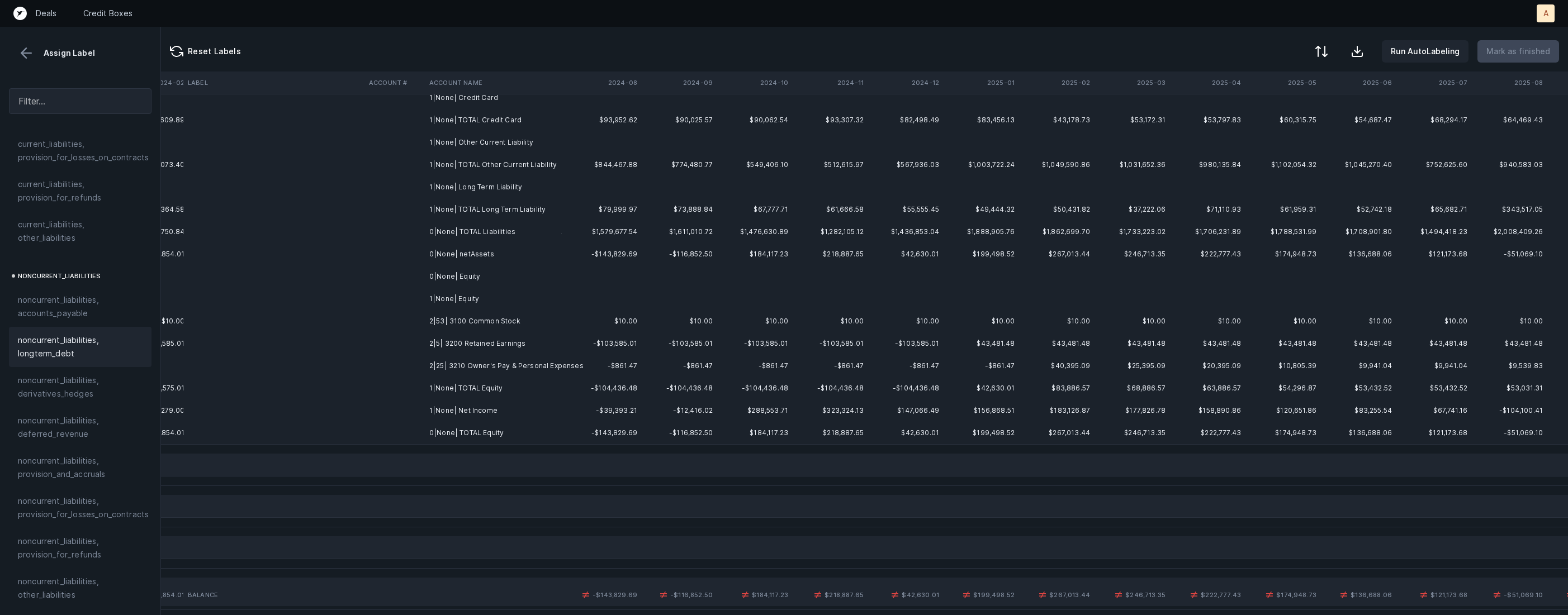
click at [522, 323] on td "2|53| 3100 Common Stock" at bounding box center [493, 321] width 136 height 22
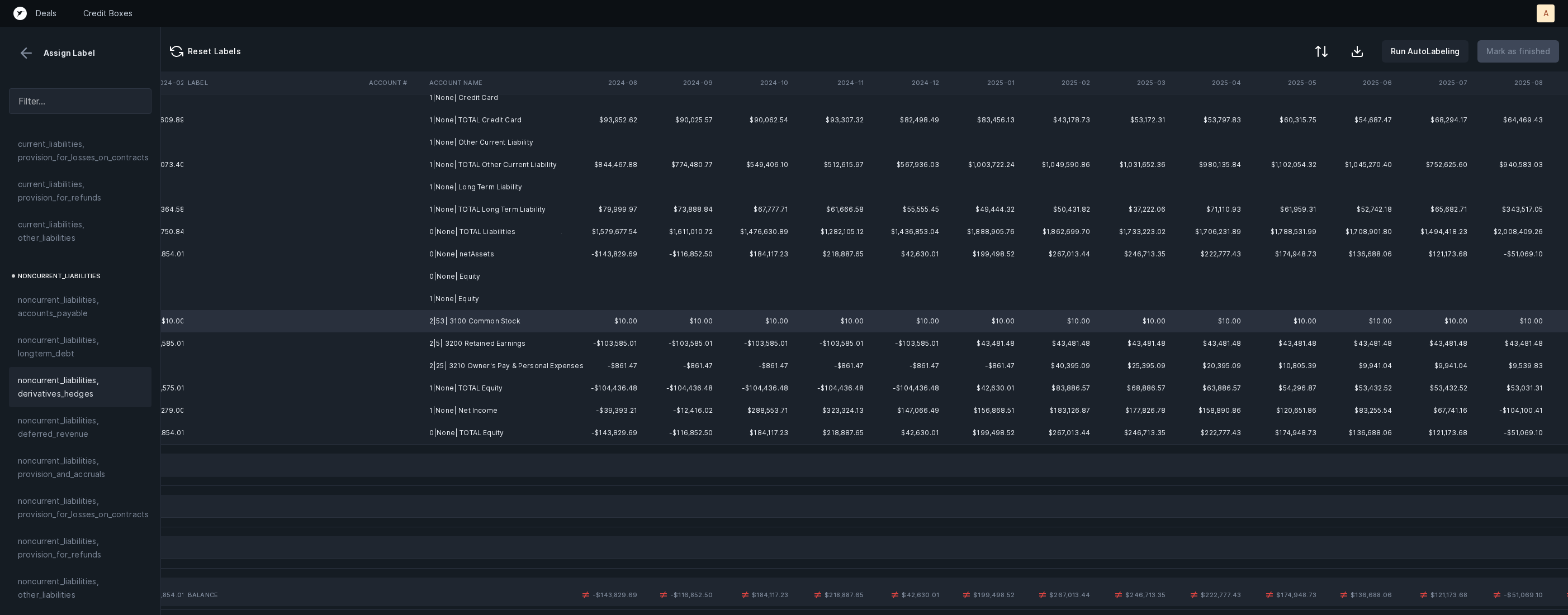
scroll to position [1191, 0]
click at [92, 428] on span "equity, paid_in_capital" at bounding box center [60, 435] width 85 height 13
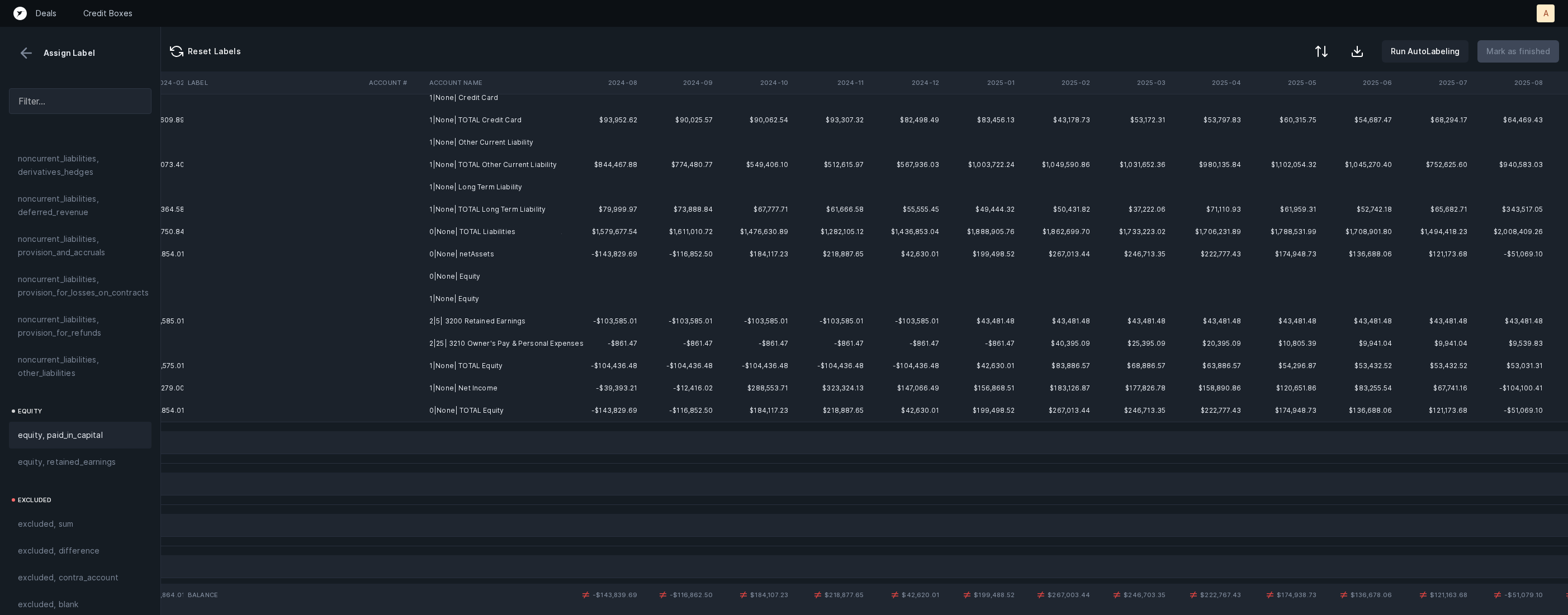
click at [498, 321] on td "2|5| 3200 Retained Earnings" at bounding box center [493, 321] width 136 height 22
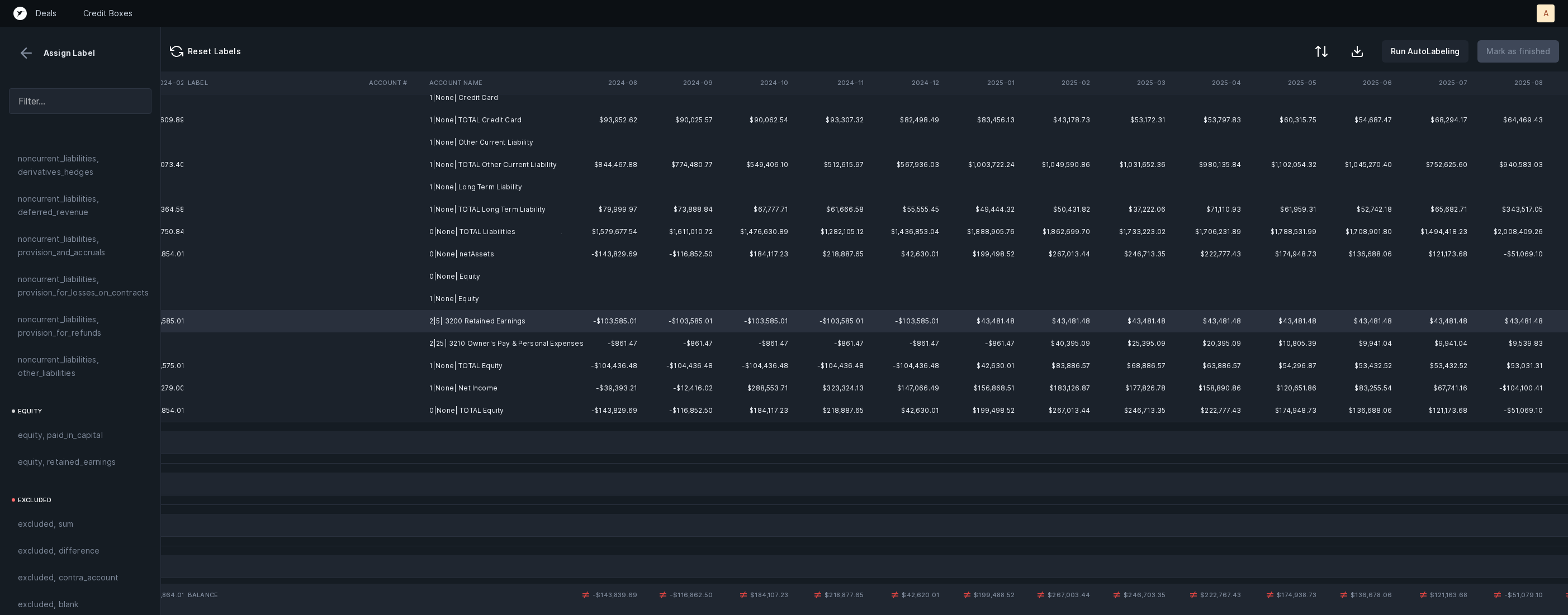
click at [479, 384] on td "1|None| Net Income" at bounding box center [493, 388] width 136 height 22
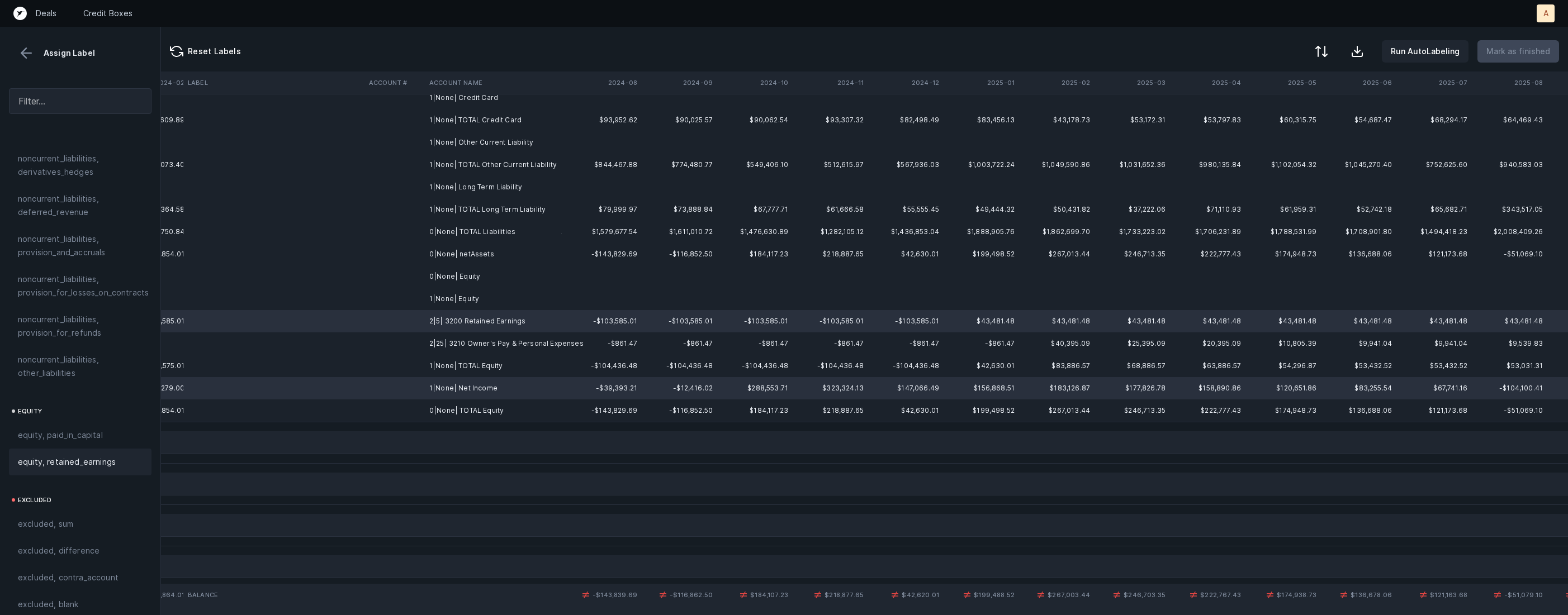
click at [87, 449] on div "equity, retained_earnings" at bounding box center [80, 462] width 143 height 26
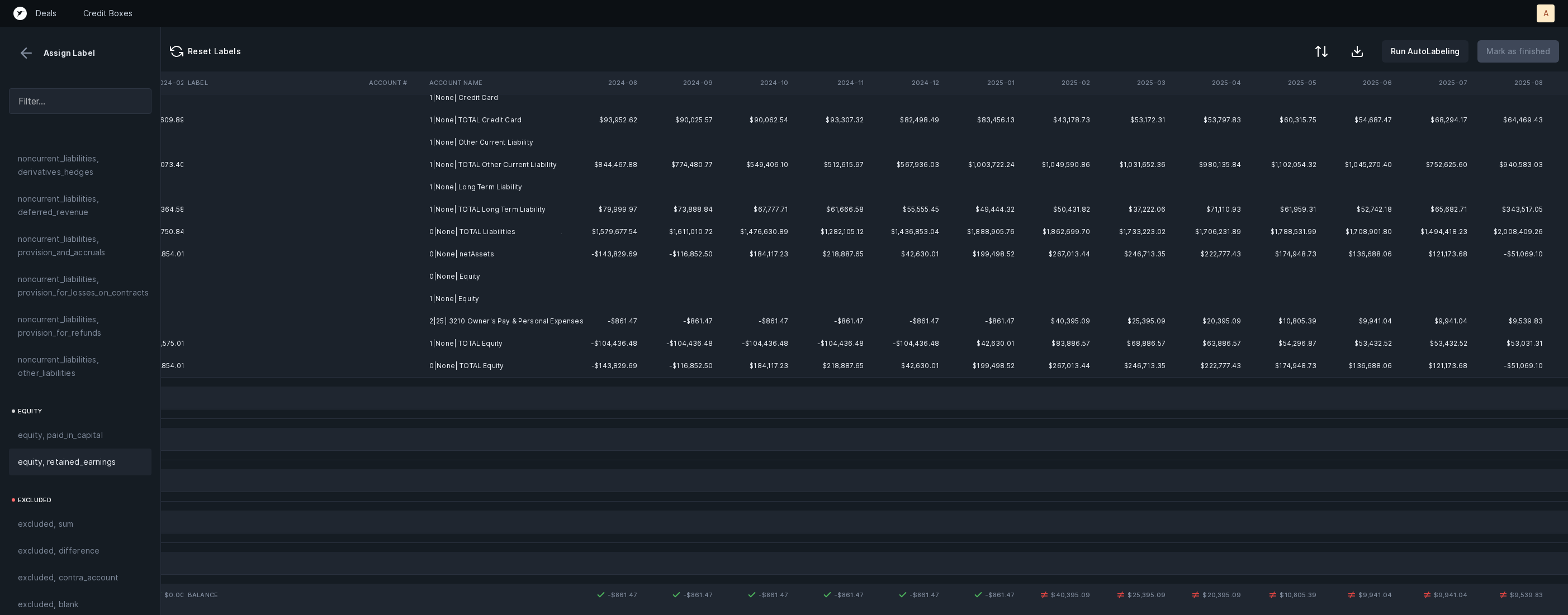
click at [443, 316] on td "2|25| 3210 Owner's Pay & Personal Expenses" at bounding box center [493, 321] width 136 height 22
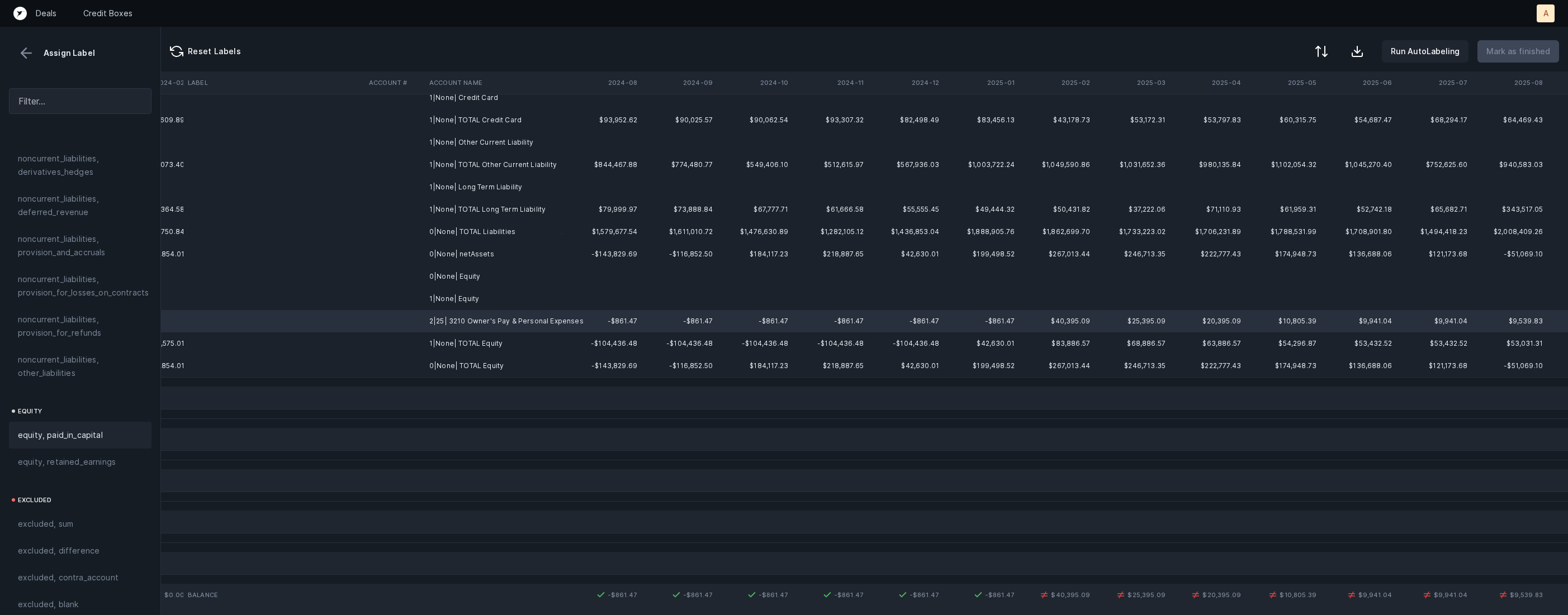
click at [93, 428] on span "equity, paid_in_capital" at bounding box center [60, 435] width 85 height 13
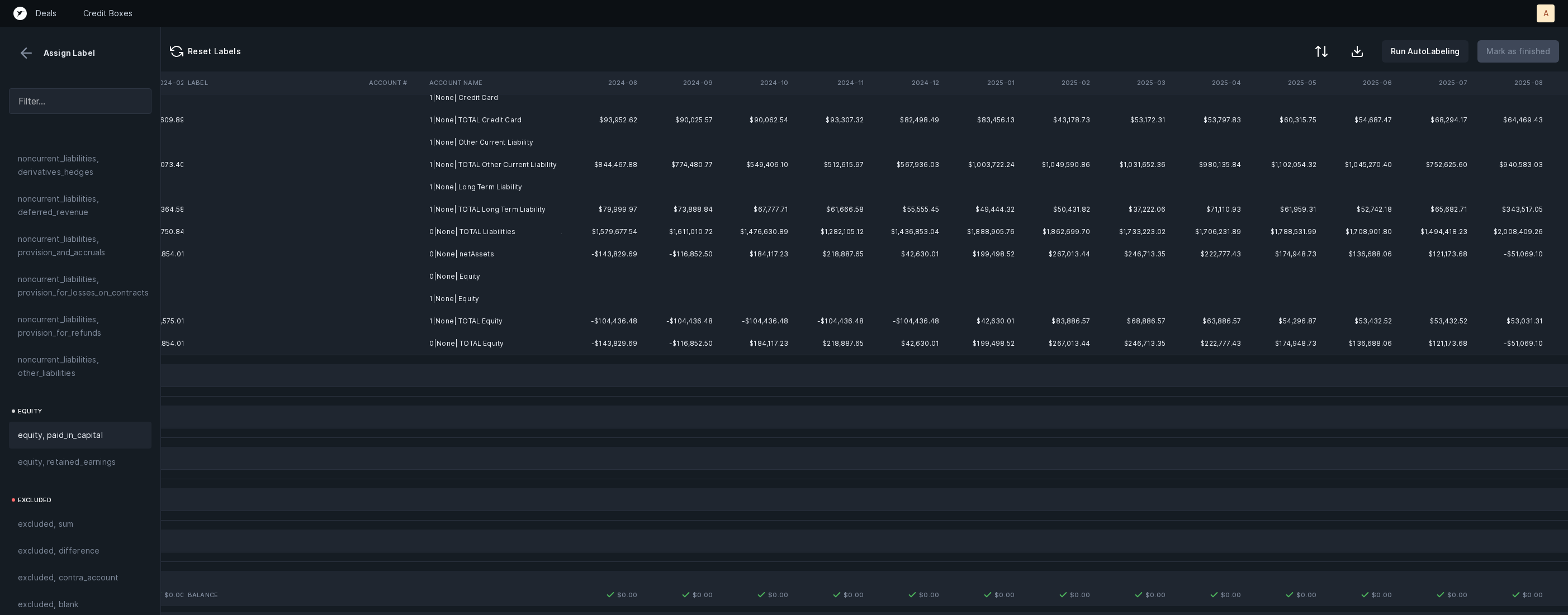
scroll to position [0, 2565]
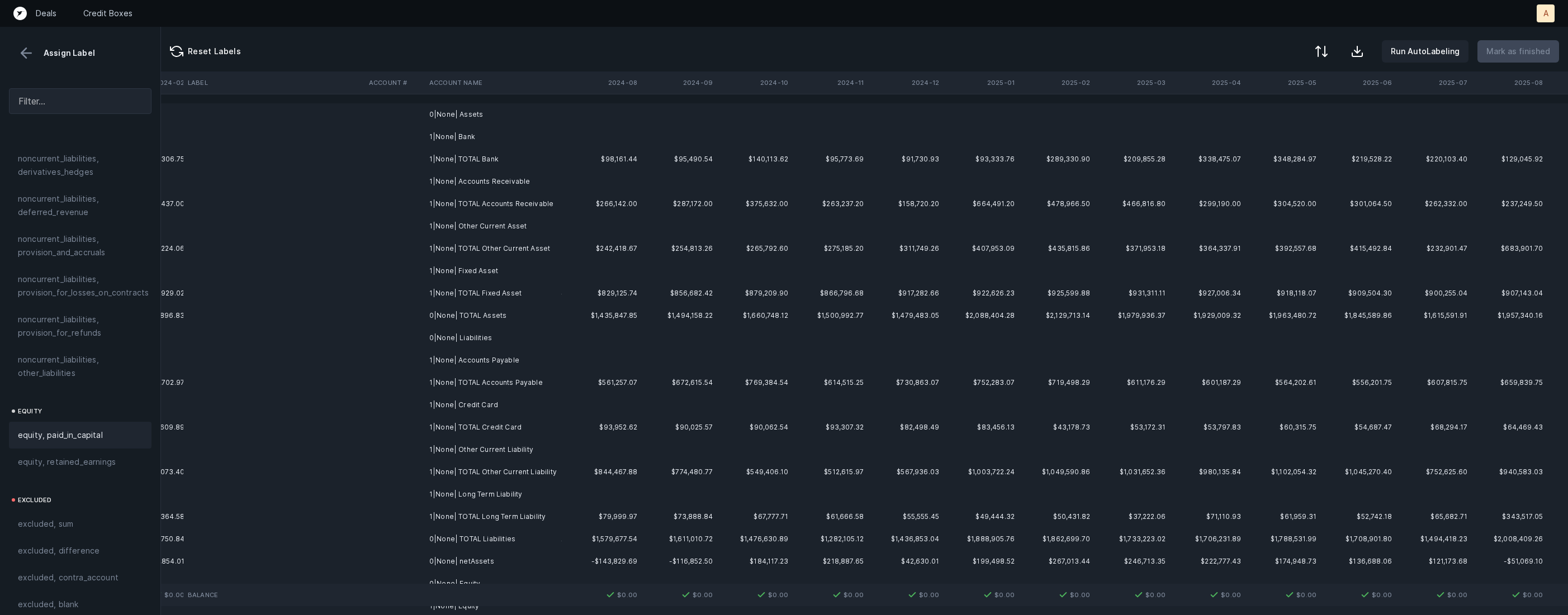
click at [503, 116] on td "0|None| Assets" at bounding box center [493, 114] width 136 height 22
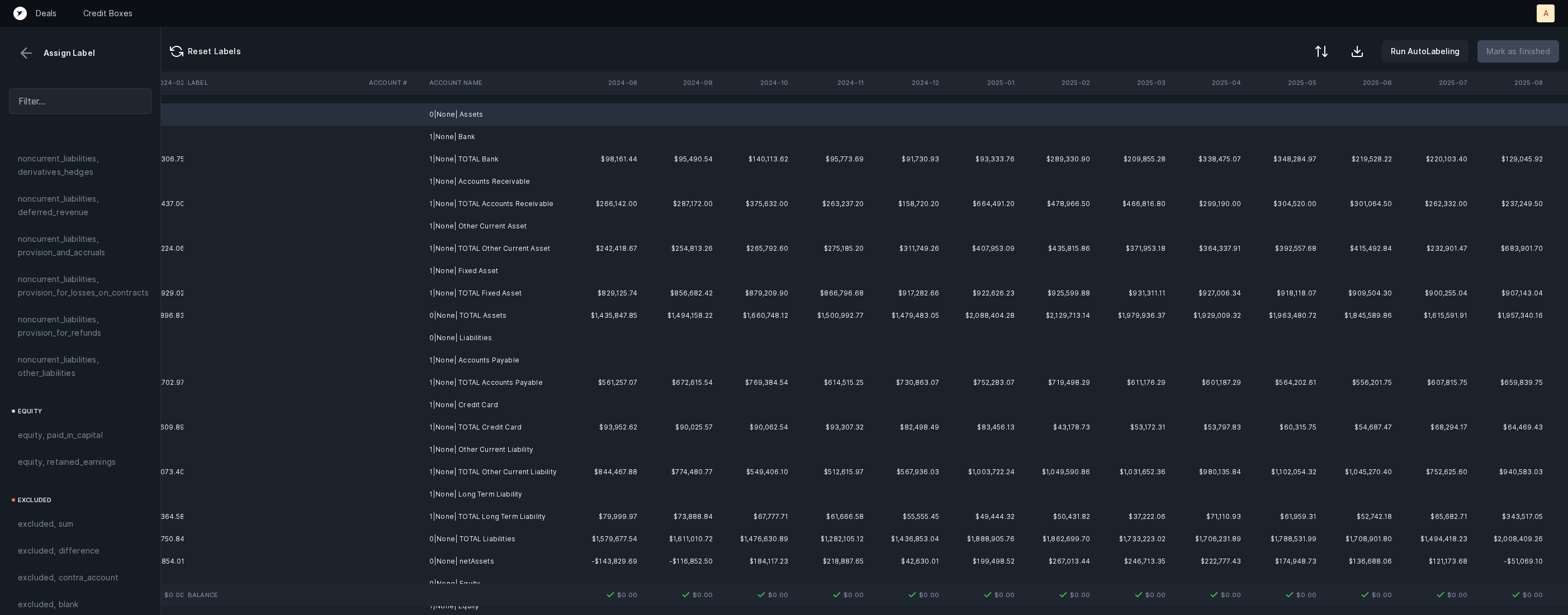
click at [486, 128] on td "1|None| Bank" at bounding box center [493, 136] width 136 height 22
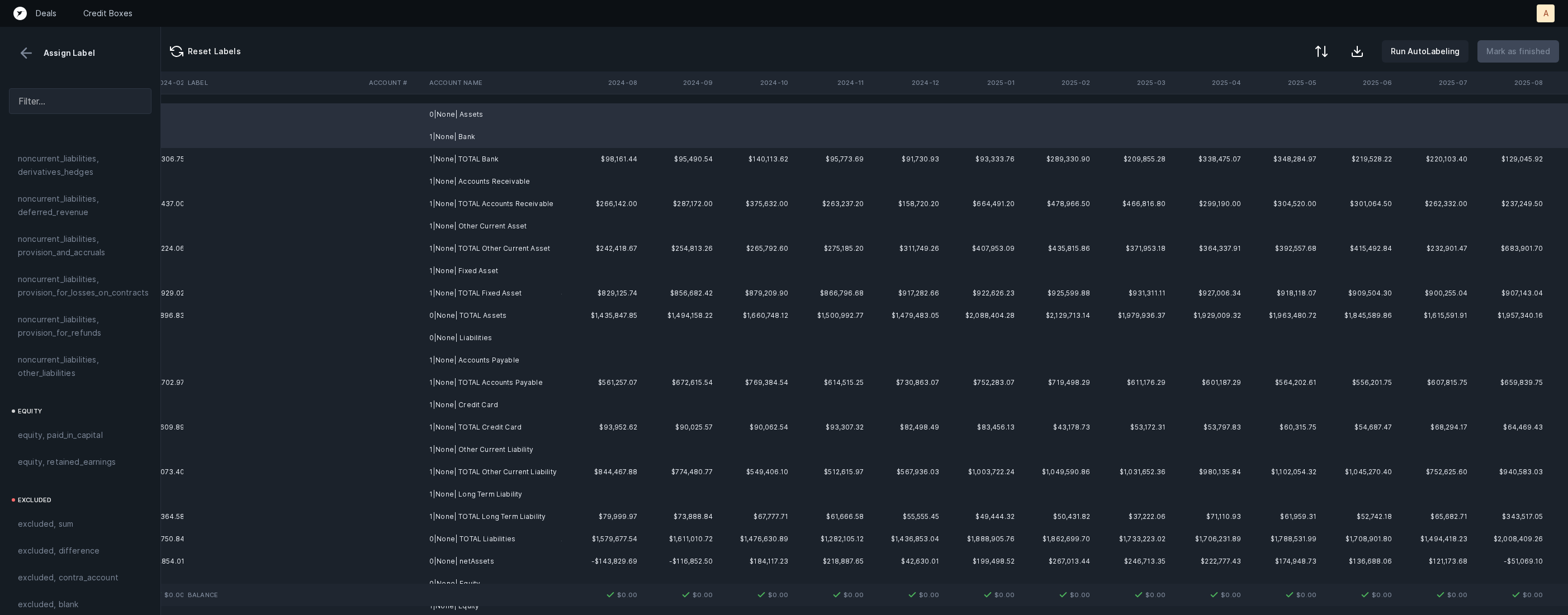
click at [501, 182] on td "1|None| Accounts Receivable" at bounding box center [493, 181] width 136 height 22
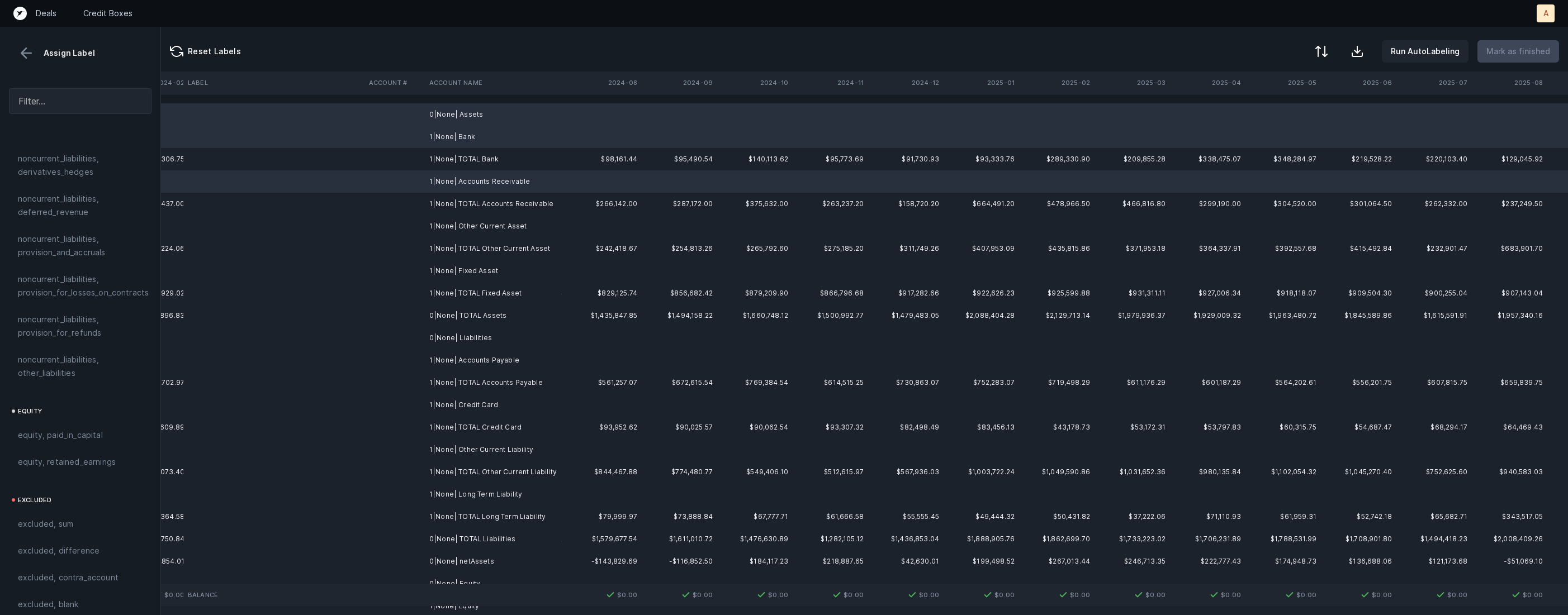
click at [507, 231] on td "1|None| Other Current Asset" at bounding box center [493, 226] width 136 height 22
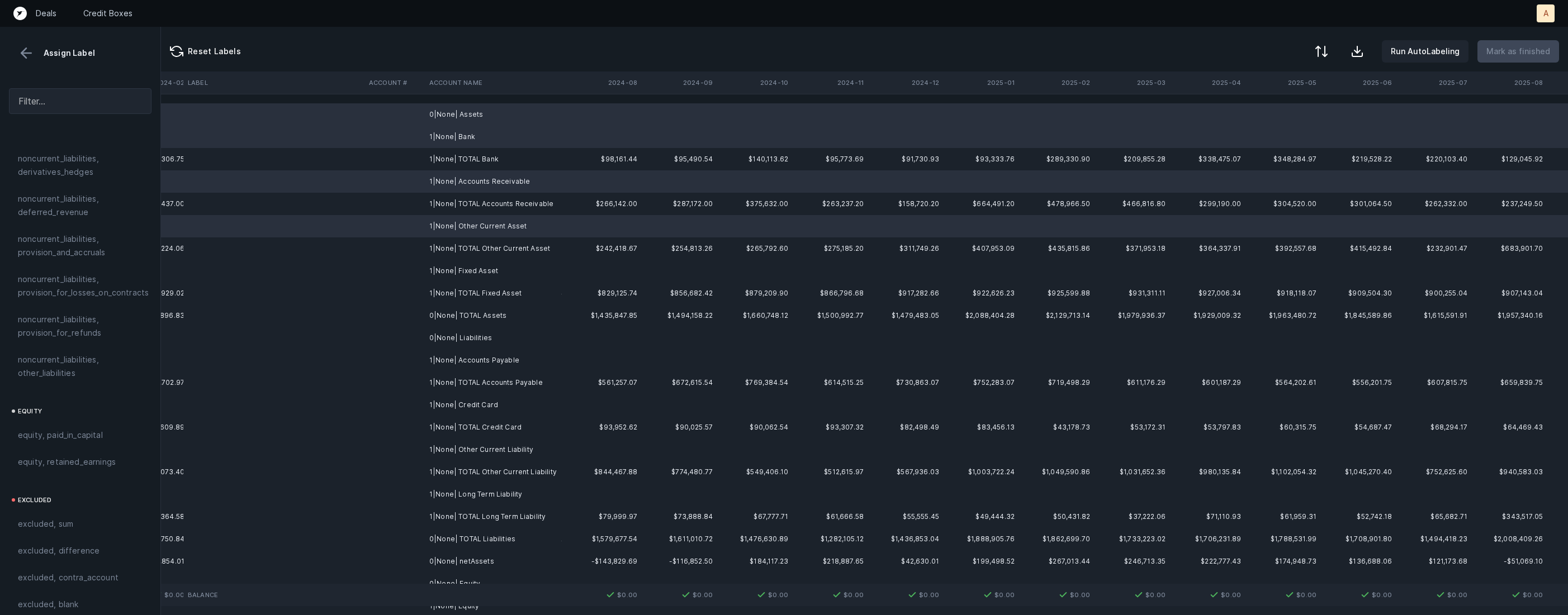
click at [498, 267] on td "1|None| Fixed Asset" at bounding box center [493, 271] width 136 height 22
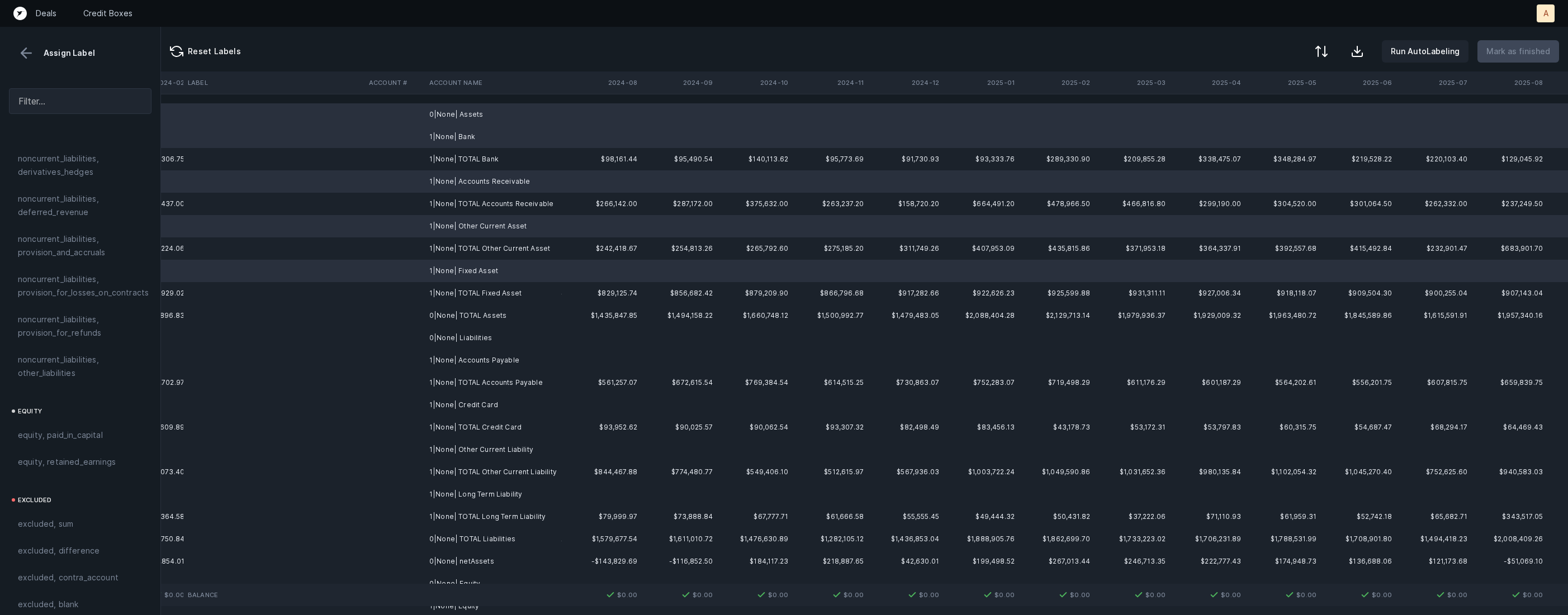
click at [492, 340] on td "0|None| Liabilities" at bounding box center [493, 338] width 136 height 22
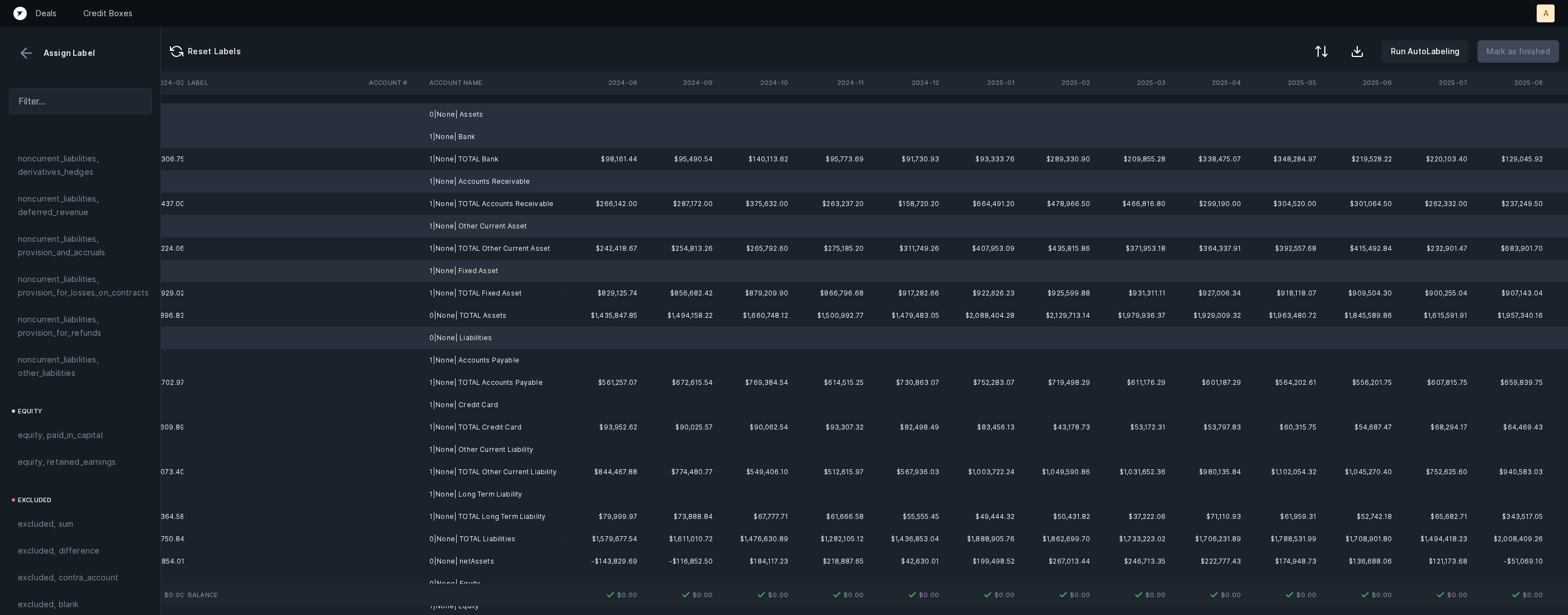
click at [488, 359] on td "1|None| Accounts Payable" at bounding box center [493, 360] width 136 height 22
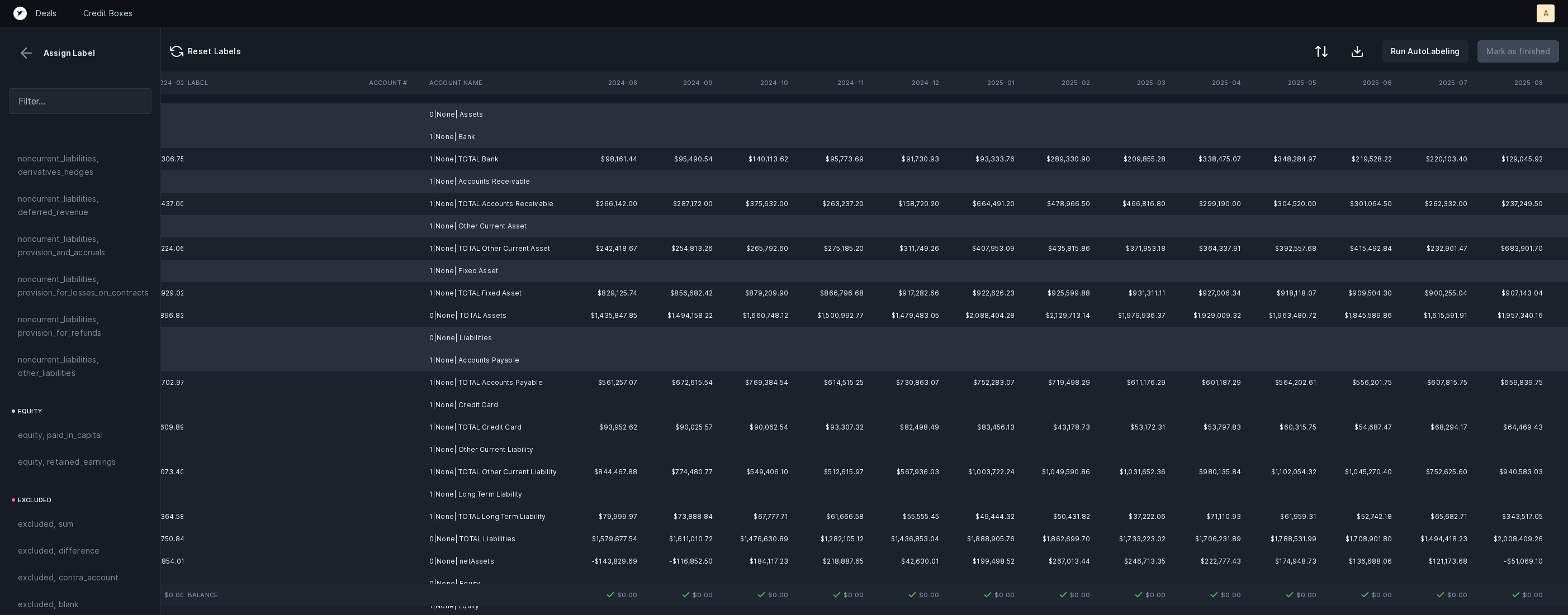
click at [479, 410] on td "1|None| Credit Card" at bounding box center [493, 404] width 136 height 22
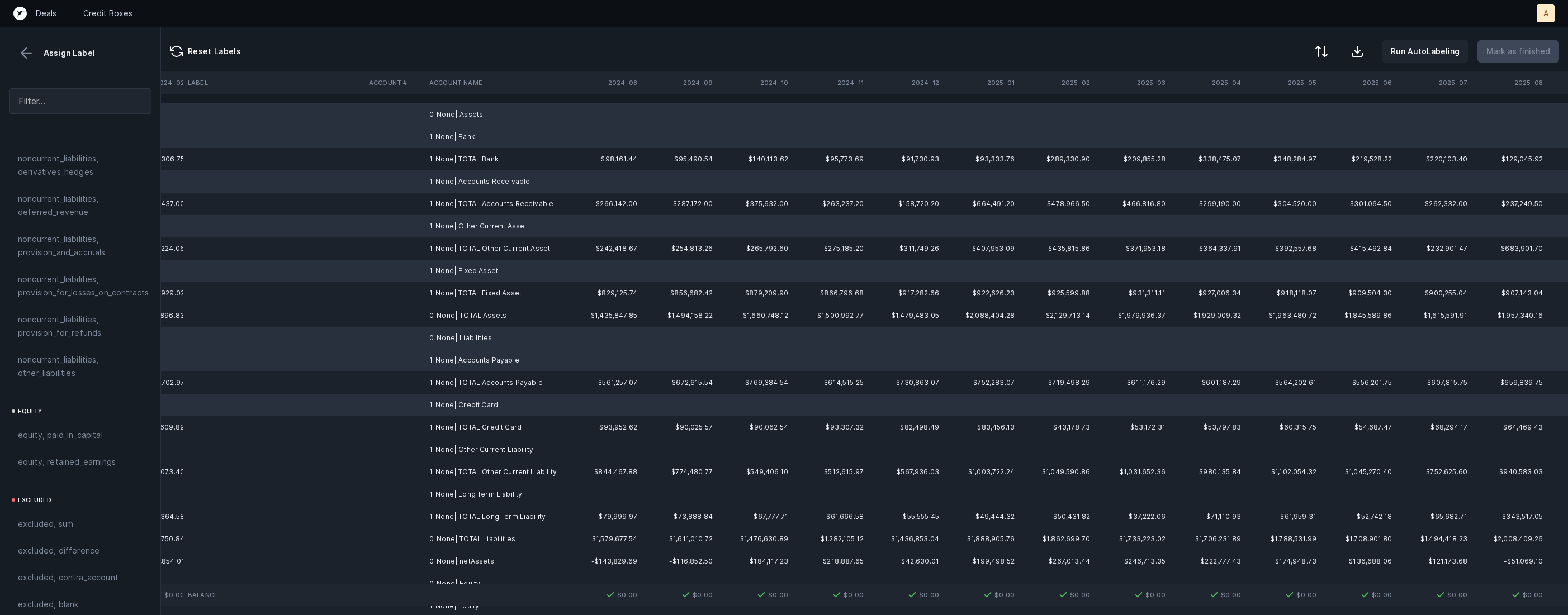
click at [479, 452] on td "1|None| Other Current Liability" at bounding box center [493, 449] width 136 height 22
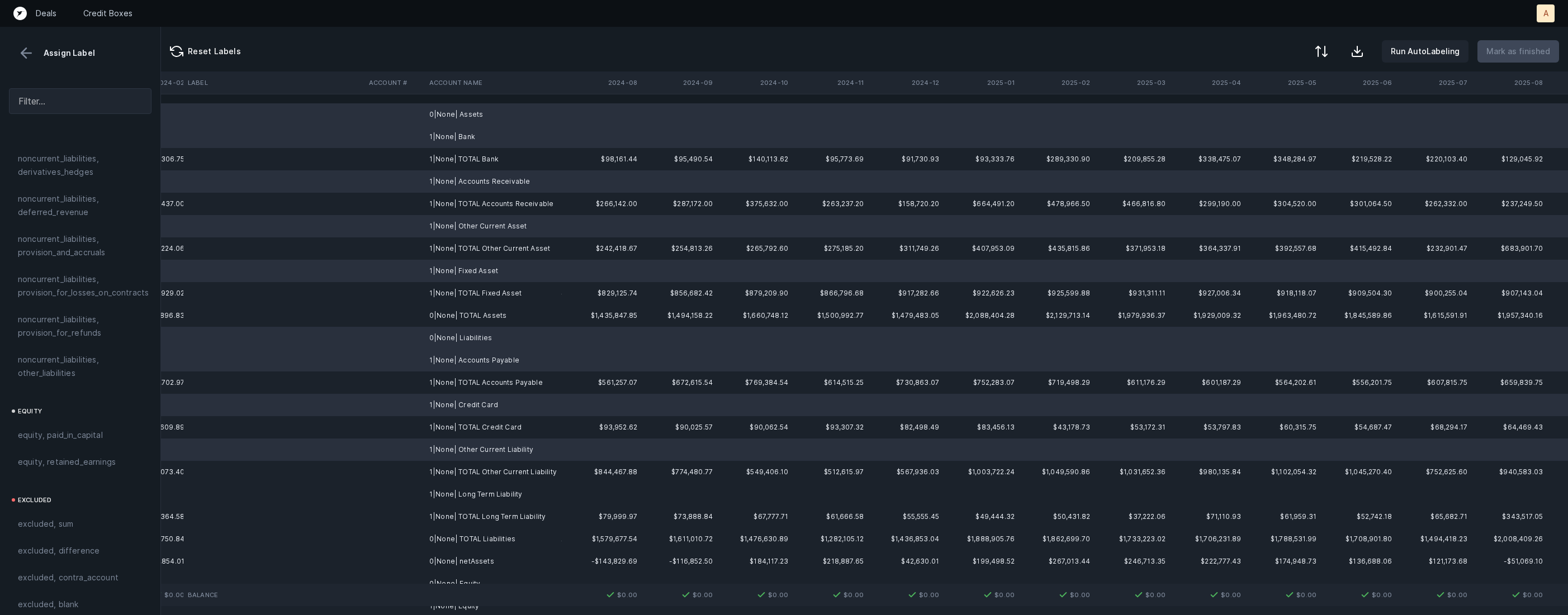
click at [475, 490] on td "1|None| Long Term Liability" at bounding box center [493, 494] width 136 height 22
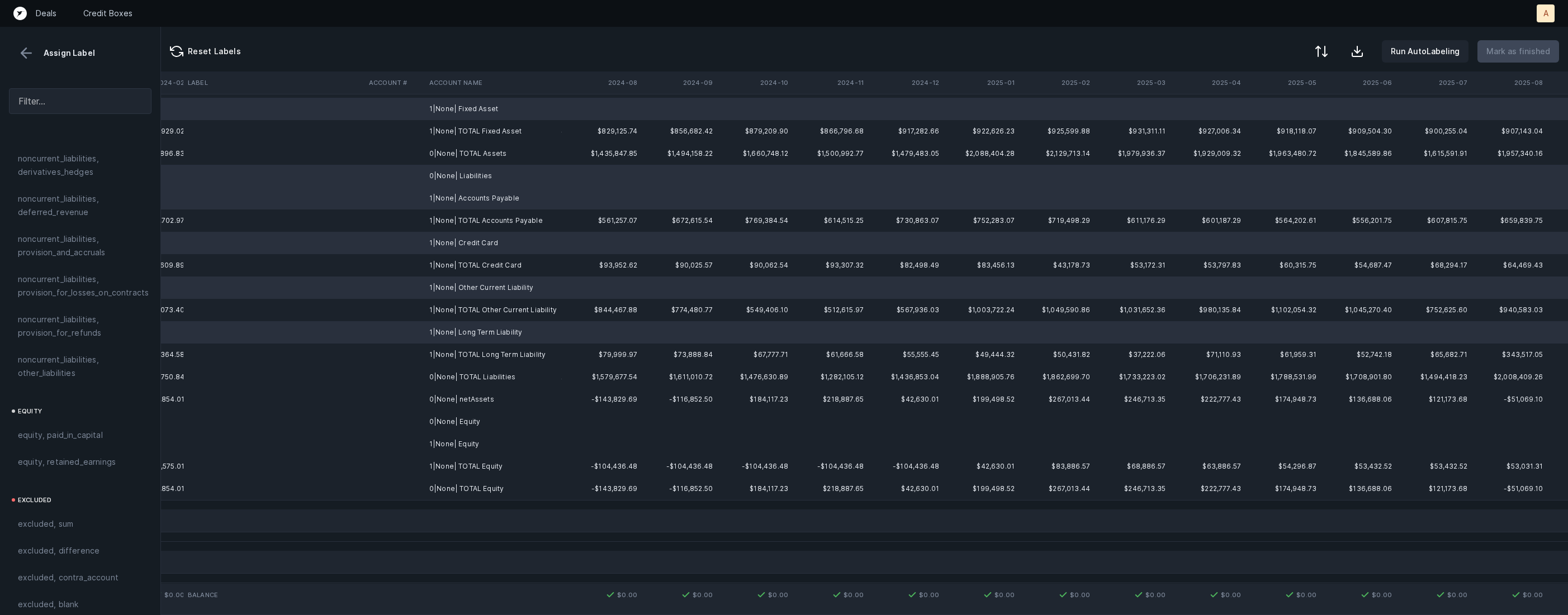
scroll to position [236, 2565]
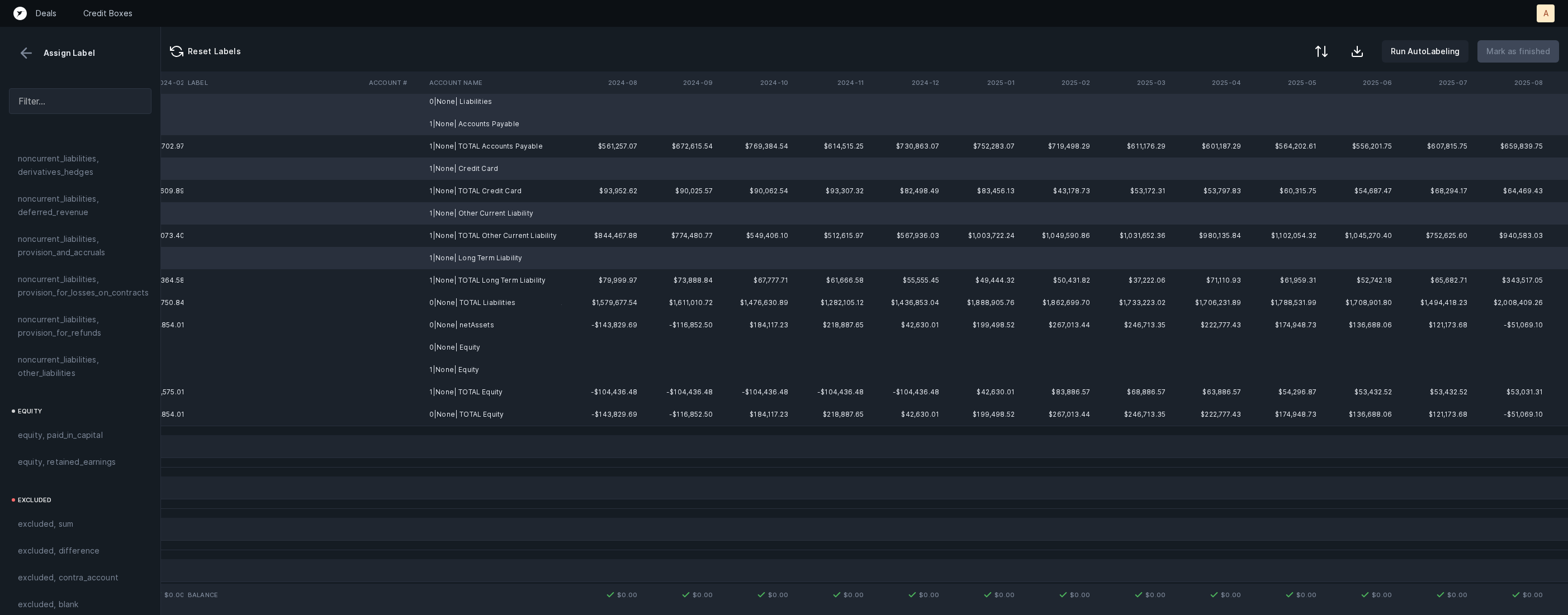
click at [485, 373] on td "1|None| Equity" at bounding box center [493, 370] width 136 height 22
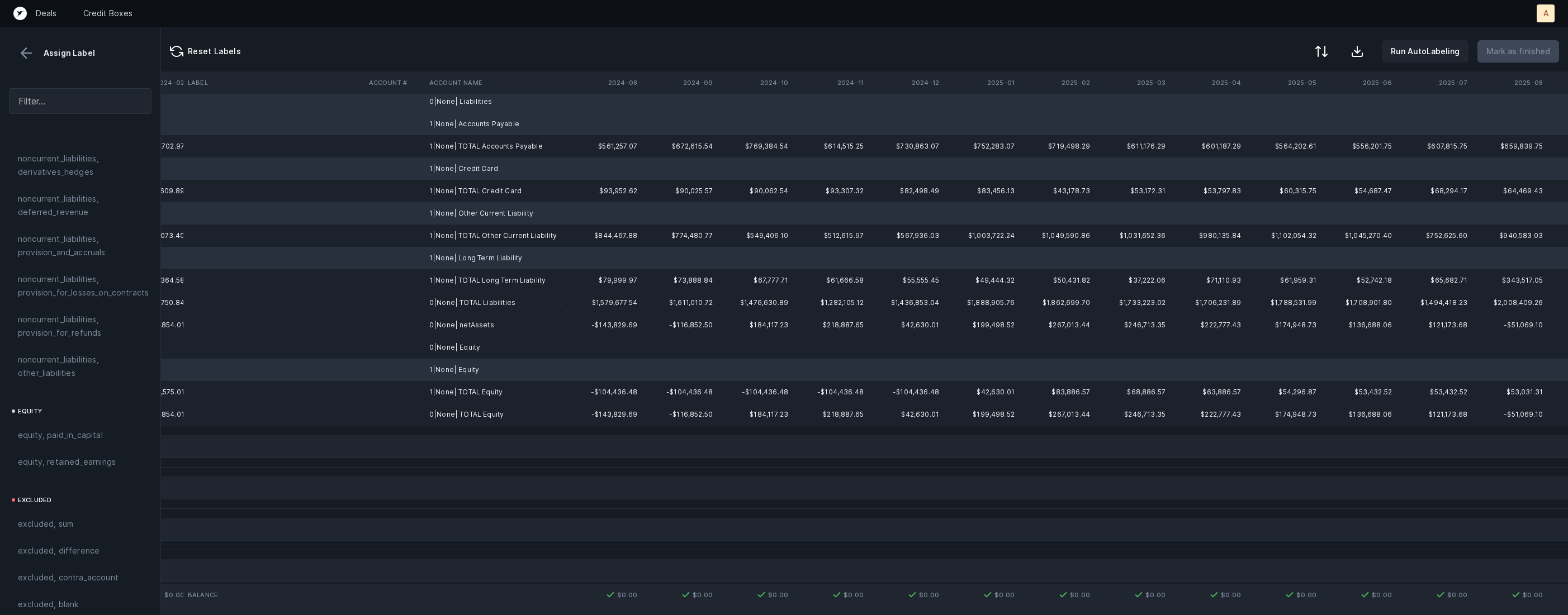
click at [481, 337] on td "0|None| Equity" at bounding box center [493, 348] width 136 height 22
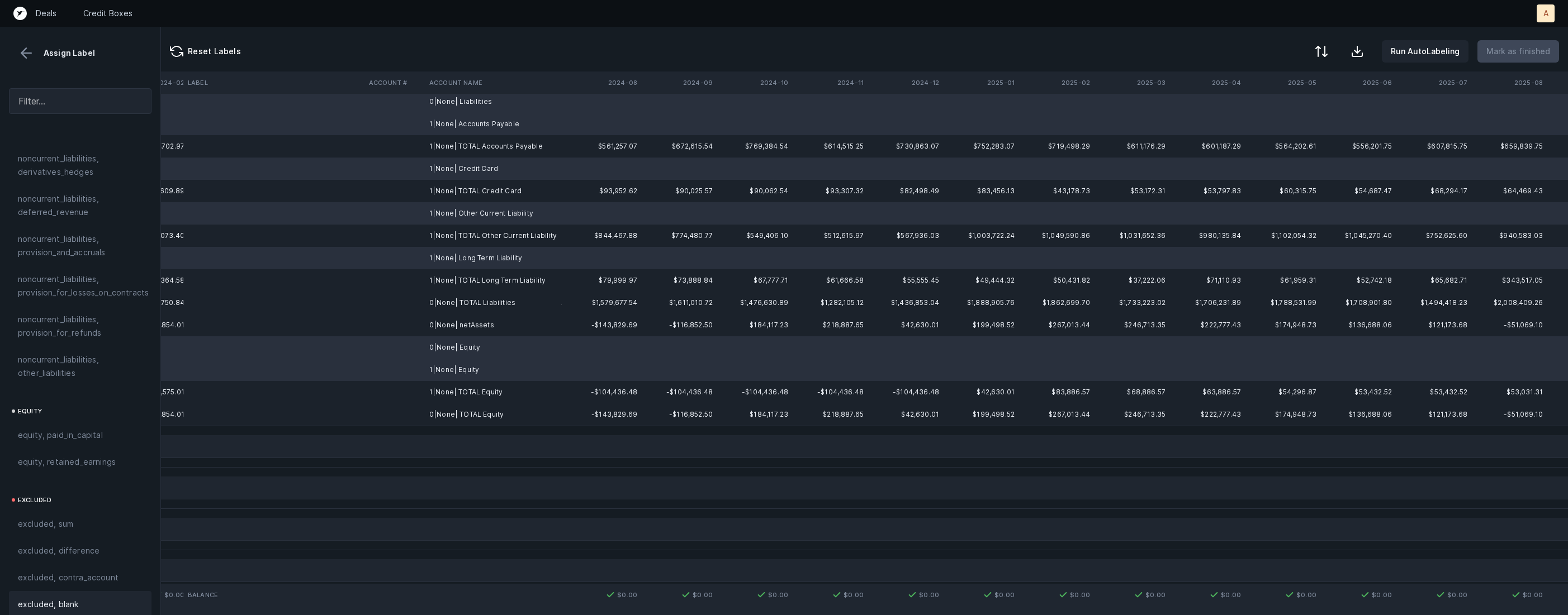
click at [59, 598] on span "excluded, blank" at bounding box center [48, 604] width 60 height 13
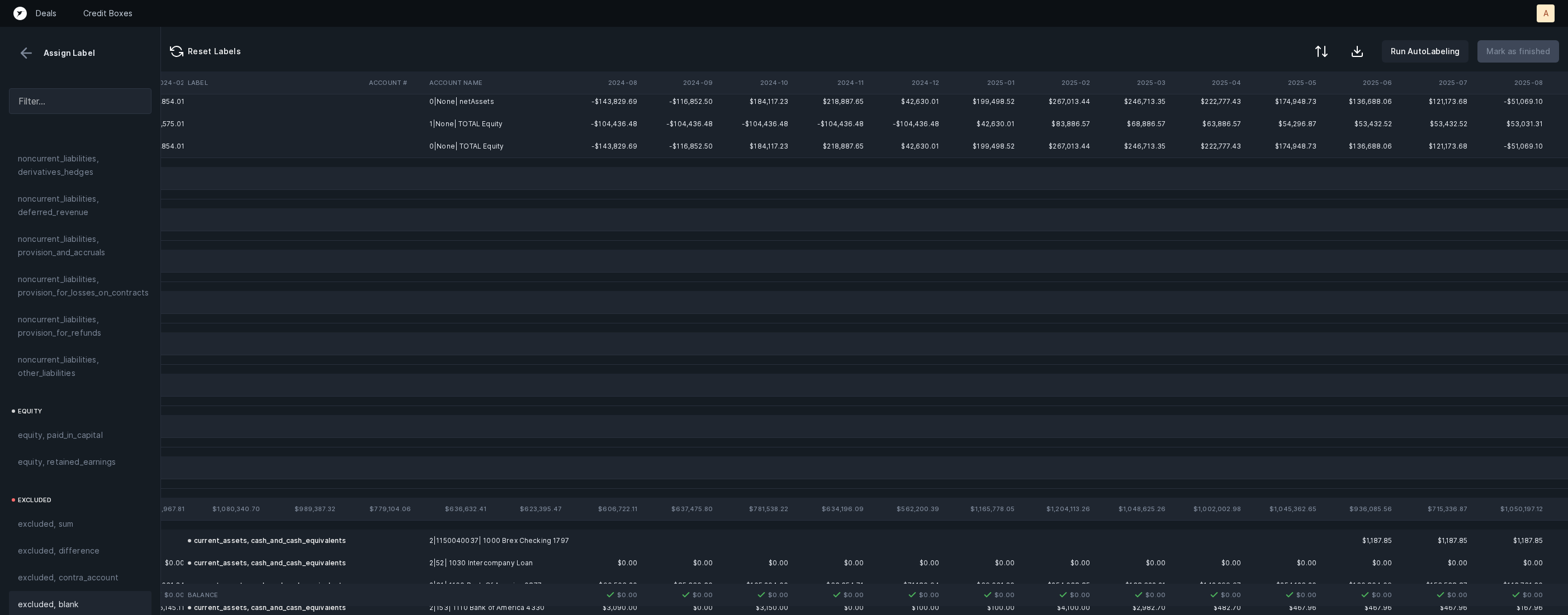
scroll to position [0, 2565]
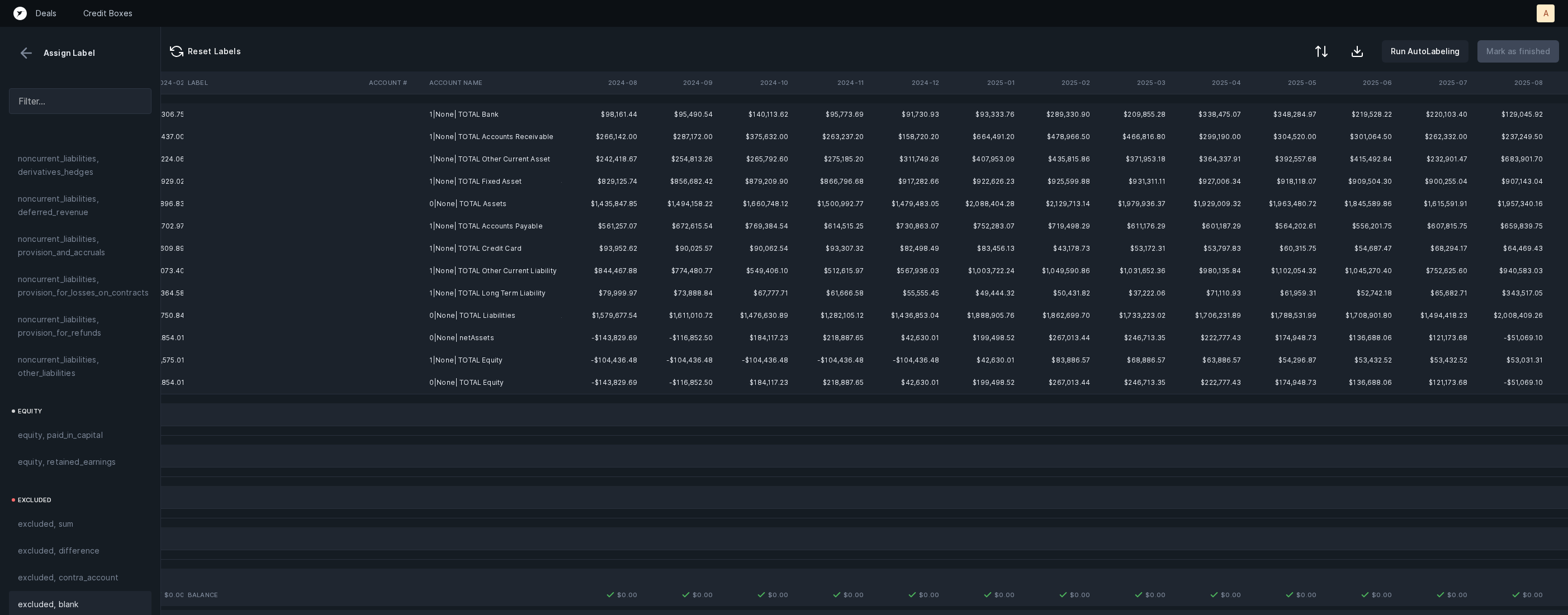
click at [481, 343] on td "0|None| netAssets" at bounding box center [493, 338] width 136 height 22
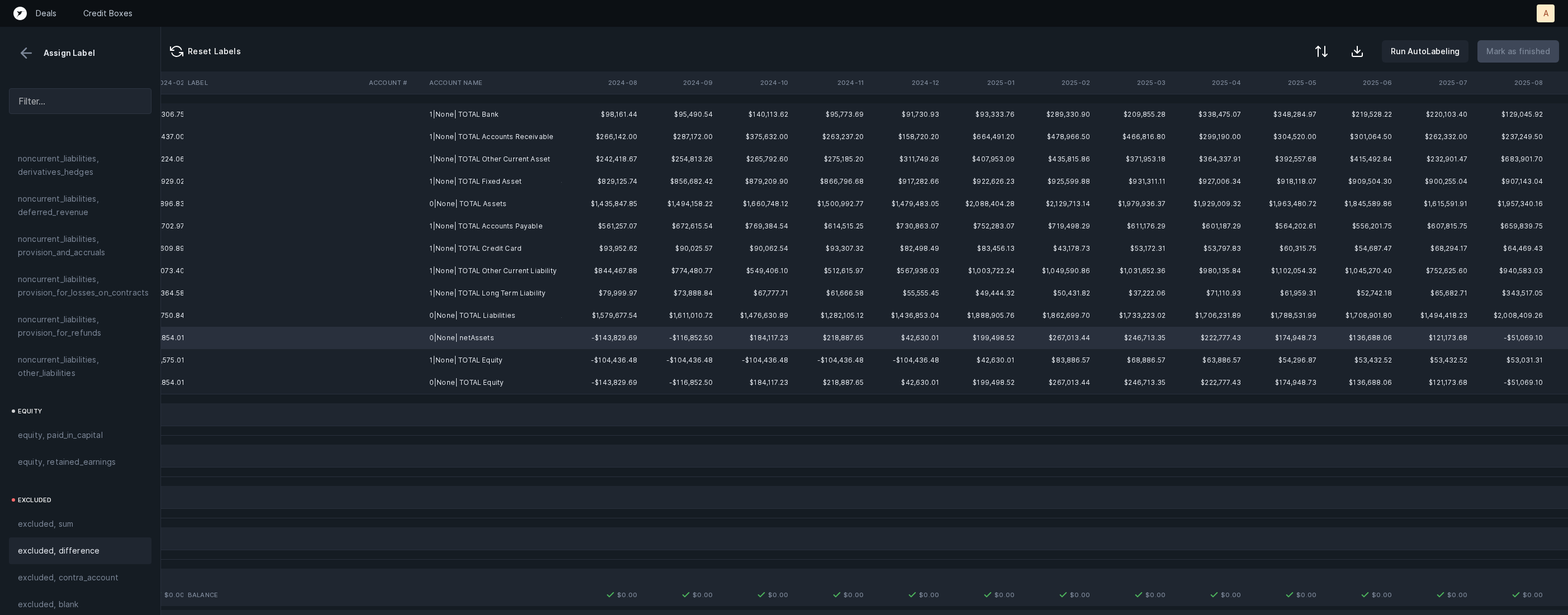
click at [101, 537] on div "excluded, difference" at bounding box center [80, 551] width 143 height 26
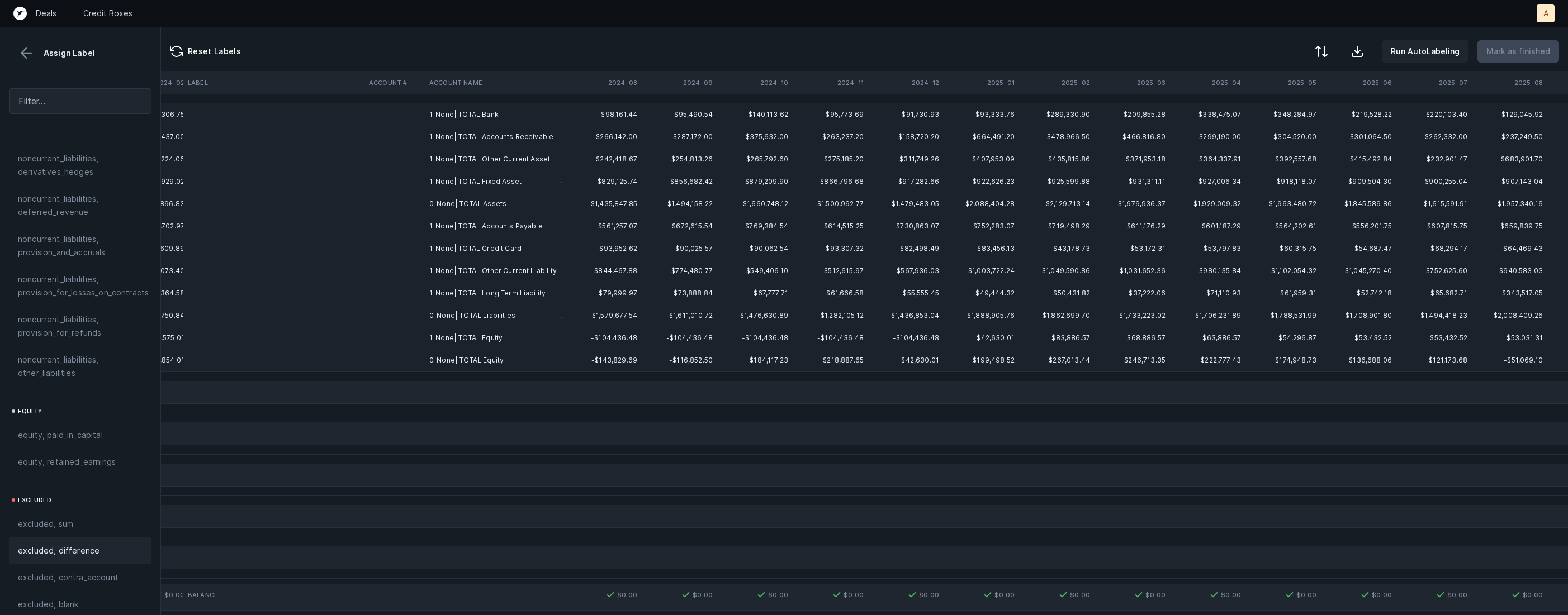
click at [468, 111] on td "1|None| TOTAL Bank" at bounding box center [493, 114] width 136 height 22
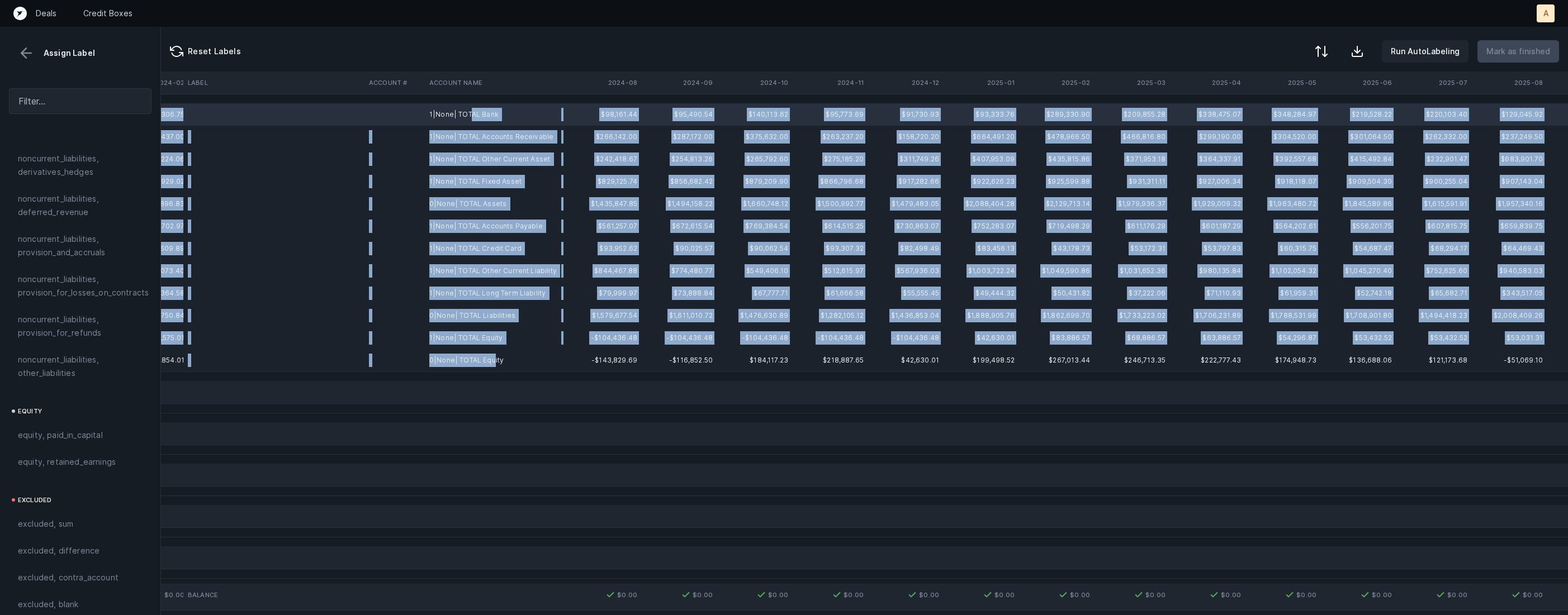
click at [491, 367] on td "0|None| TOTAL Equity" at bounding box center [493, 360] width 136 height 22
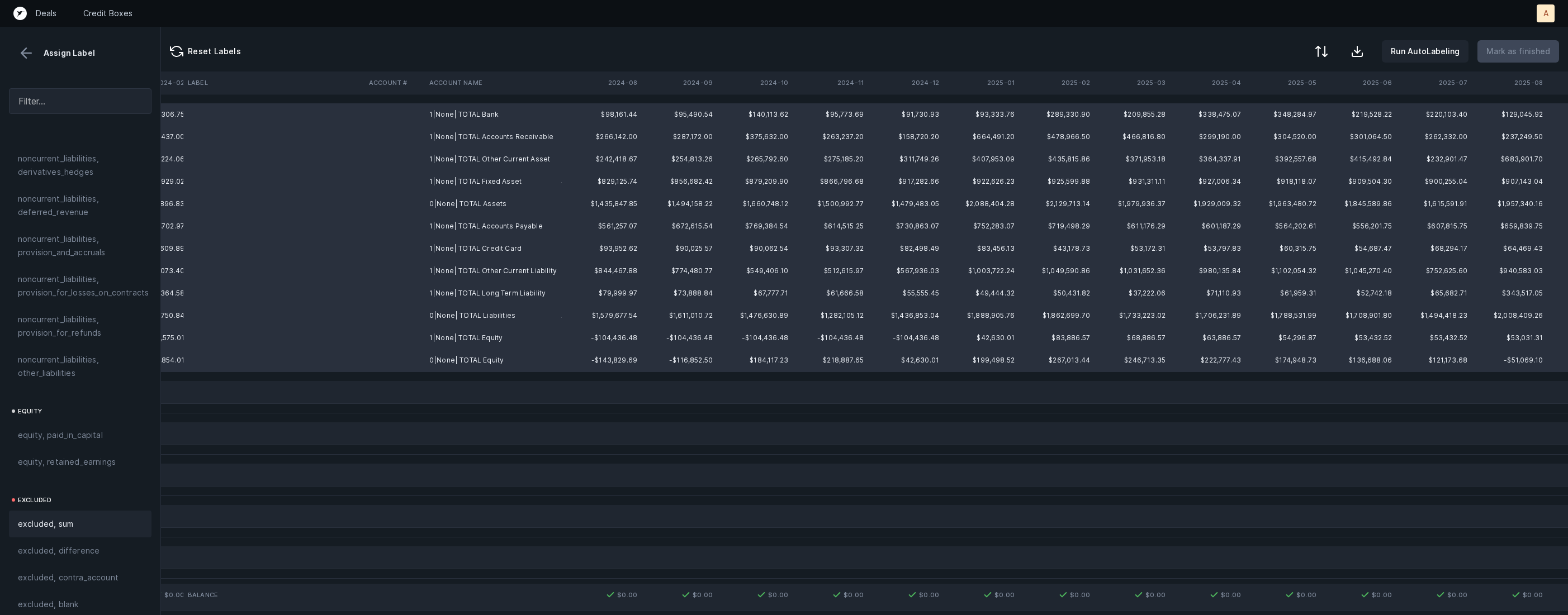
click at [46, 518] on span "excluded, sum" at bounding box center [45, 524] width 55 height 13
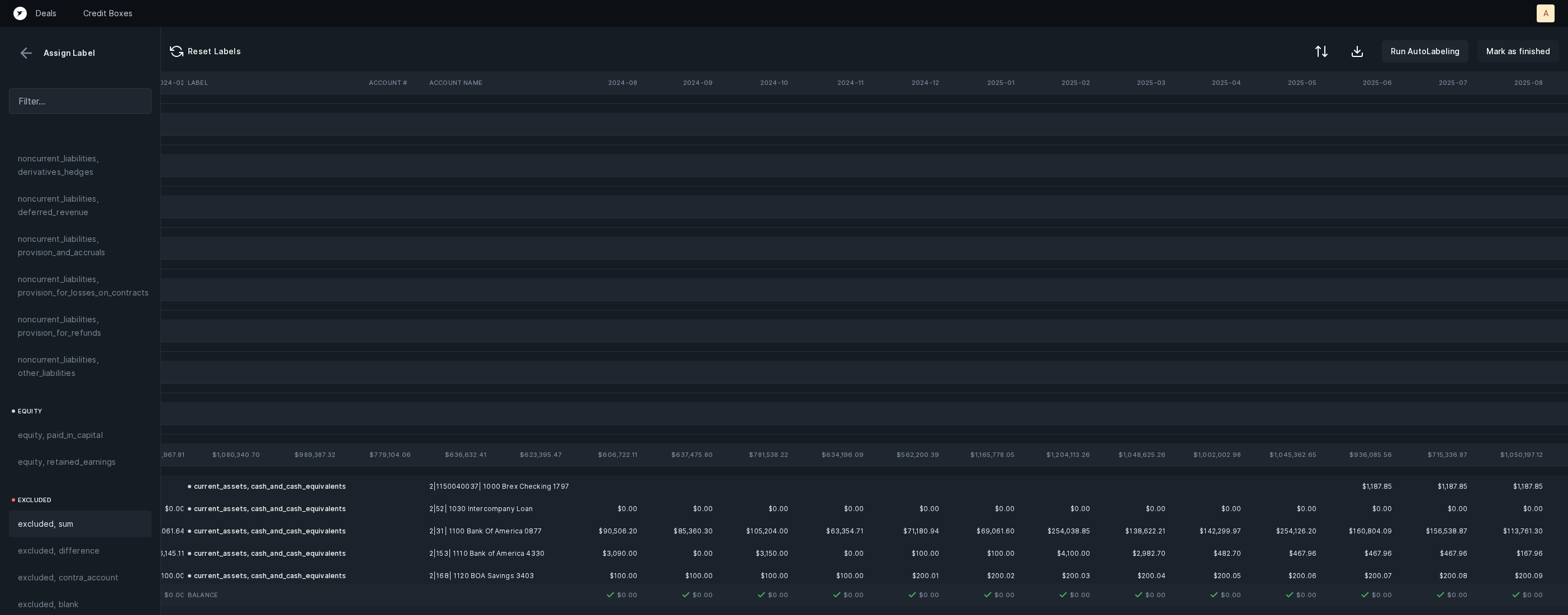
click at [1538, 56] on p "Mark as finished" at bounding box center [1518, 51] width 64 height 13
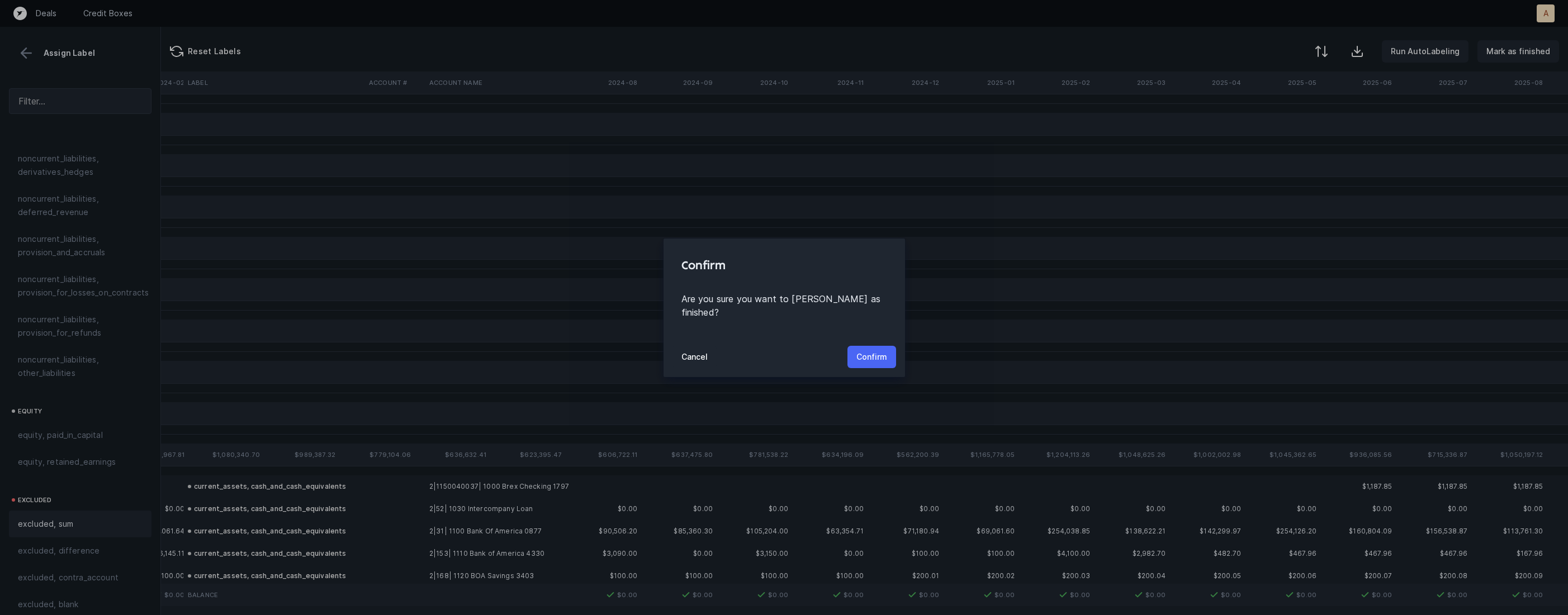
click at [880, 350] on p "Confirm" at bounding box center [871, 357] width 31 height 13
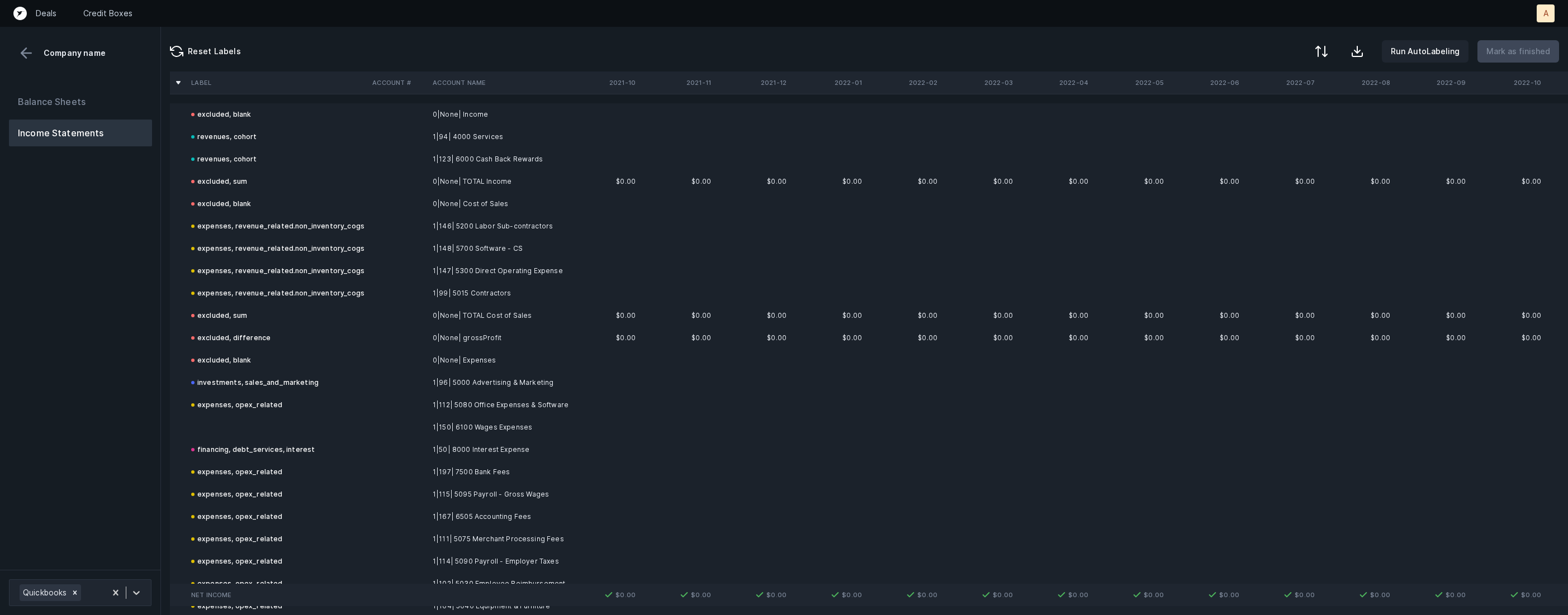
click at [271, 433] on td at bounding box center [277, 427] width 181 height 22
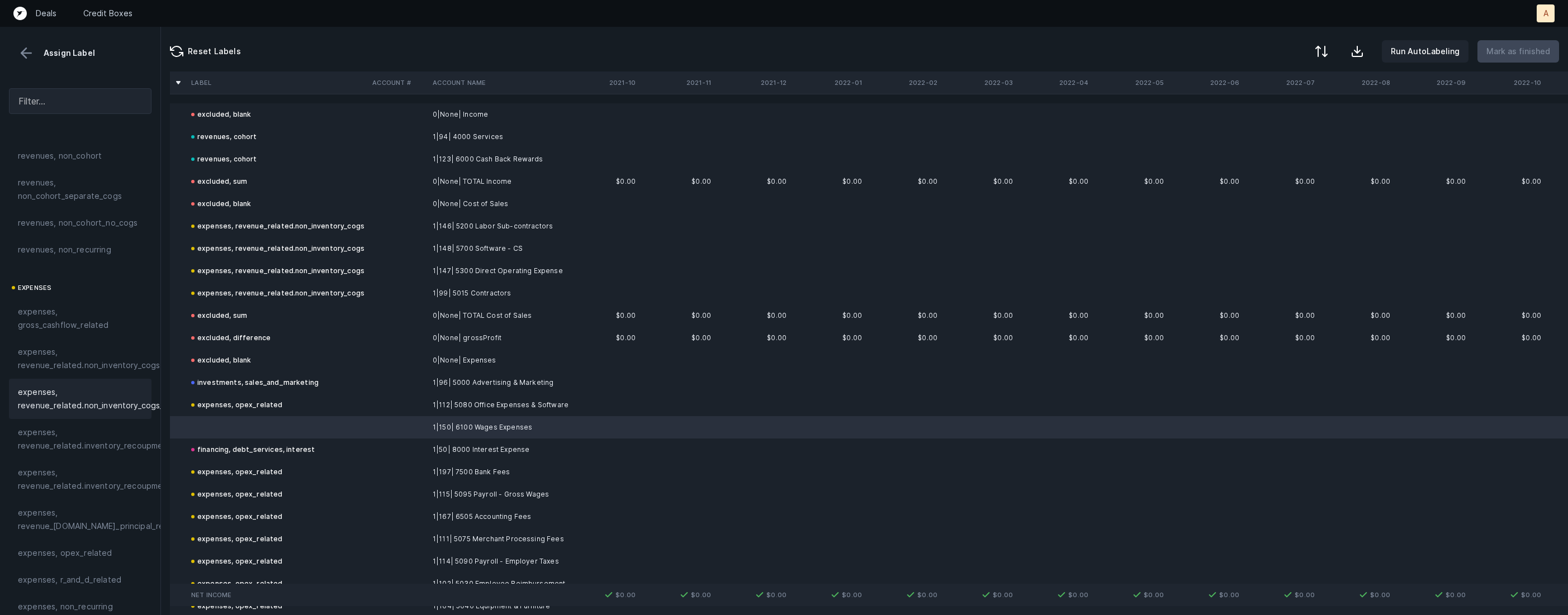
scroll to position [149, 0]
click at [89, 437] on div "expenses, opex_related" at bounding box center [80, 446] width 143 height 26
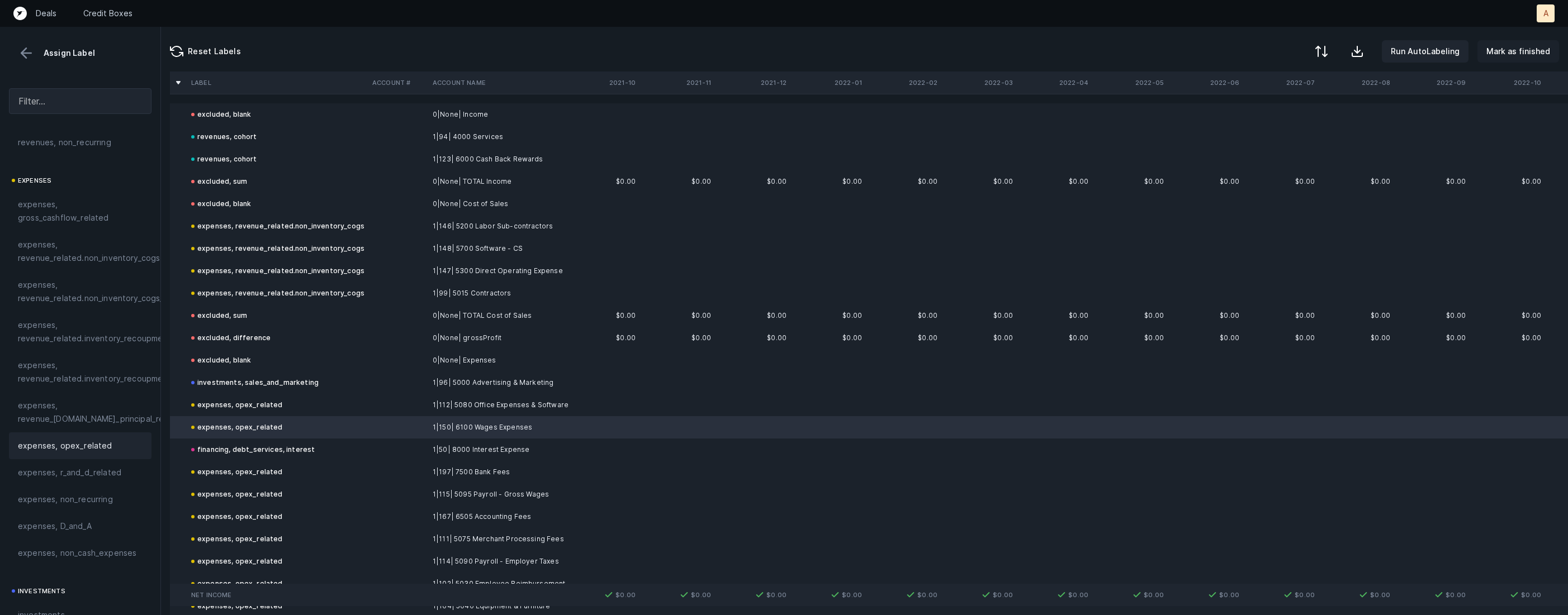
click at [1510, 45] on p "Mark as finished" at bounding box center [1518, 51] width 64 height 13
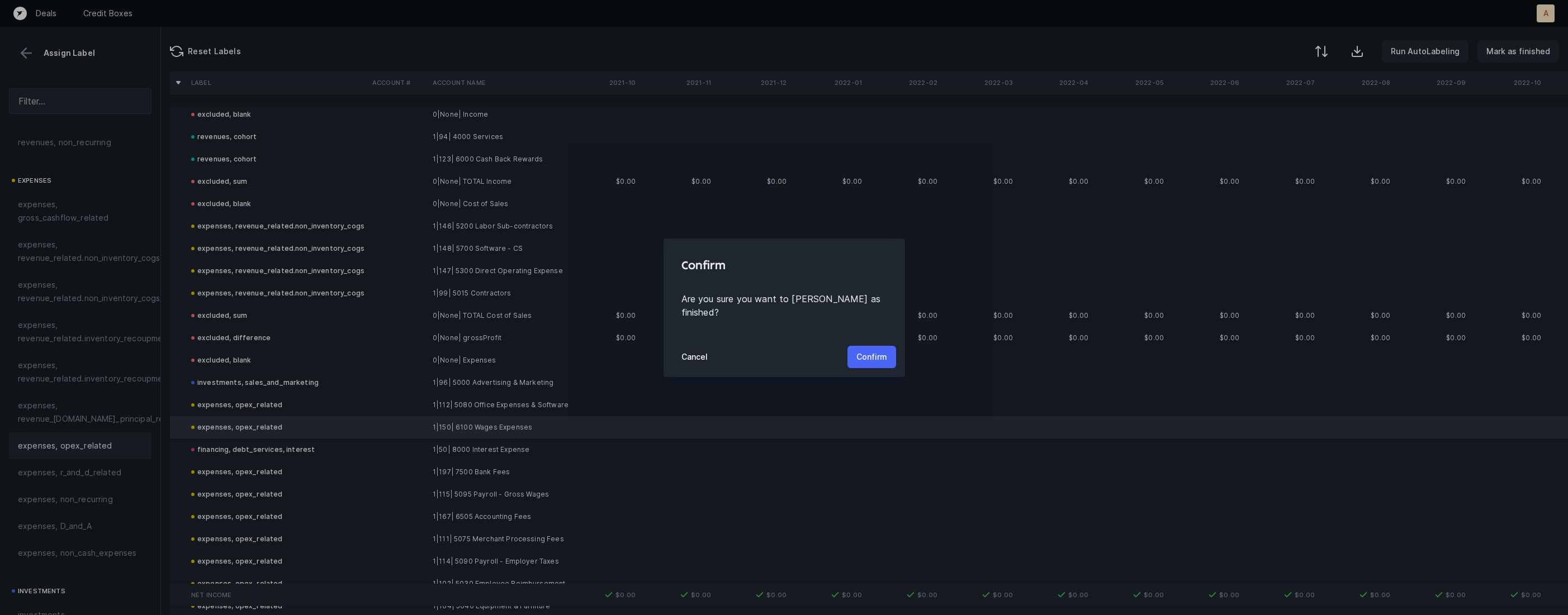
click at [868, 350] on p "Confirm" at bounding box center [871, 357] width 31 height 13
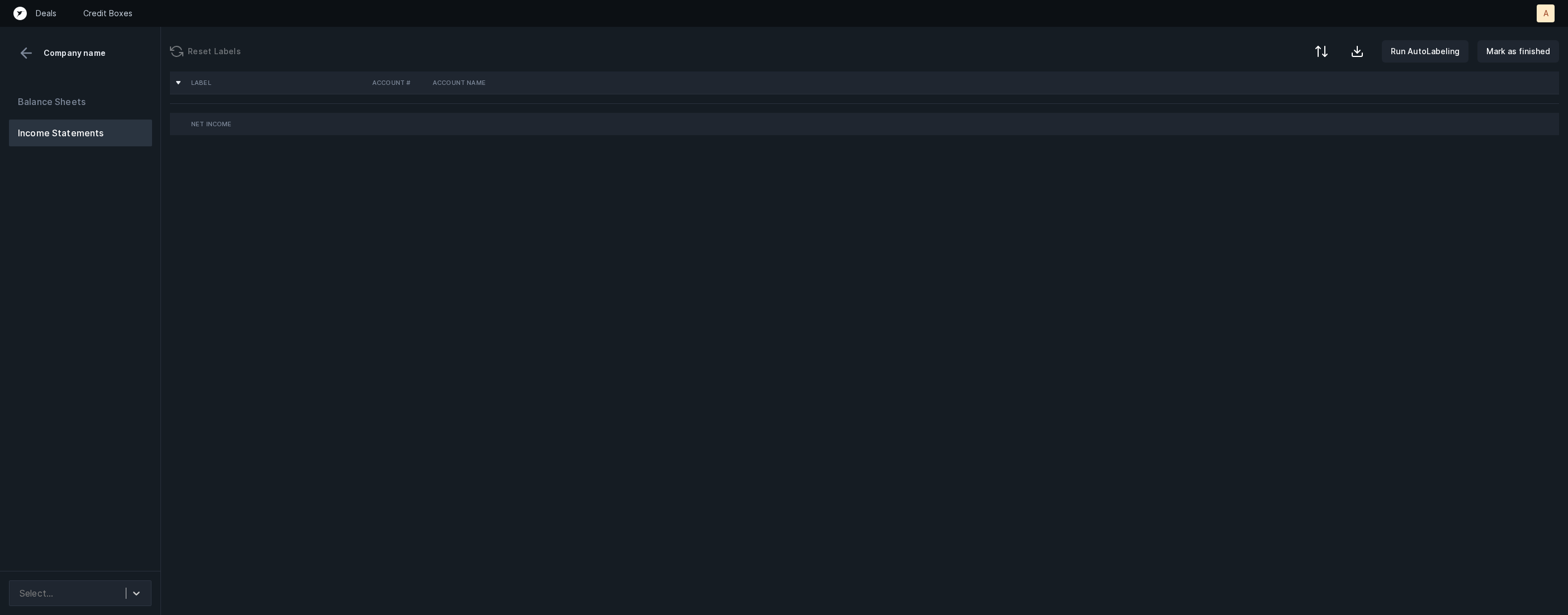
click at [68, 359] on div "Balance Sheets Income Statements" at bounding box center [80, 325] width 161 height 492
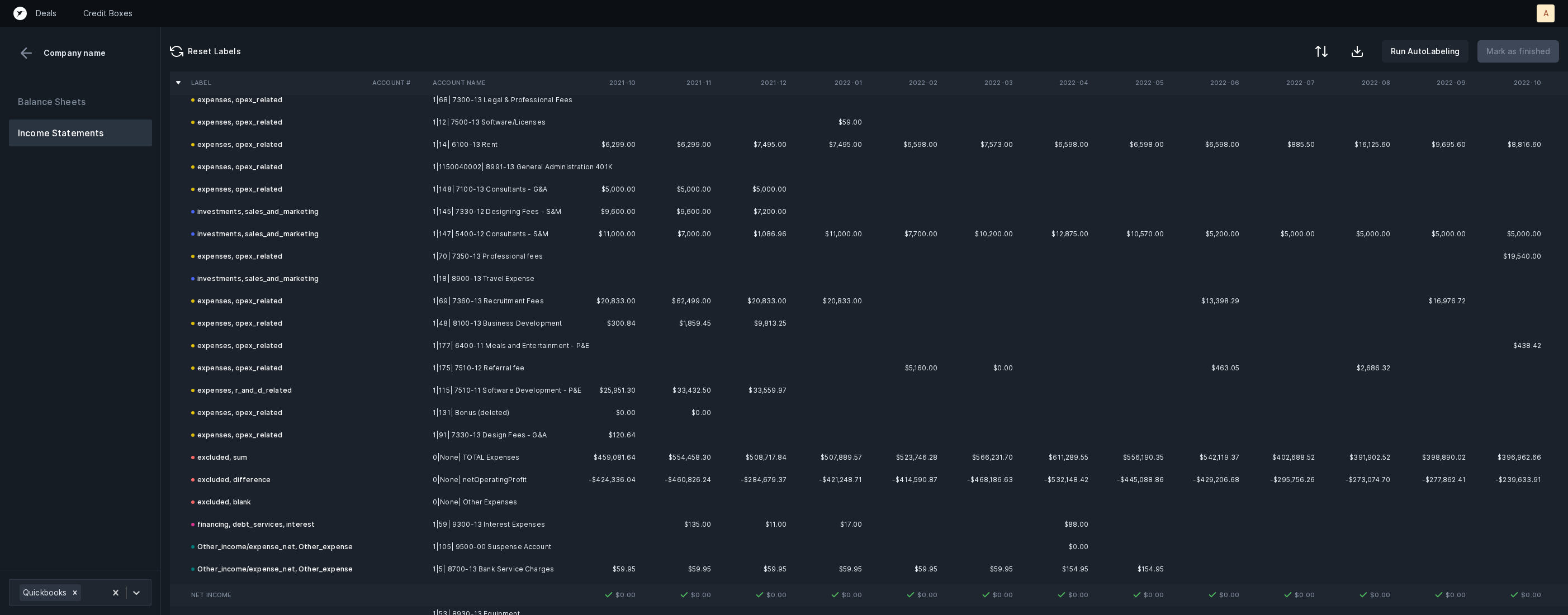
scroll to position [1584, 0]
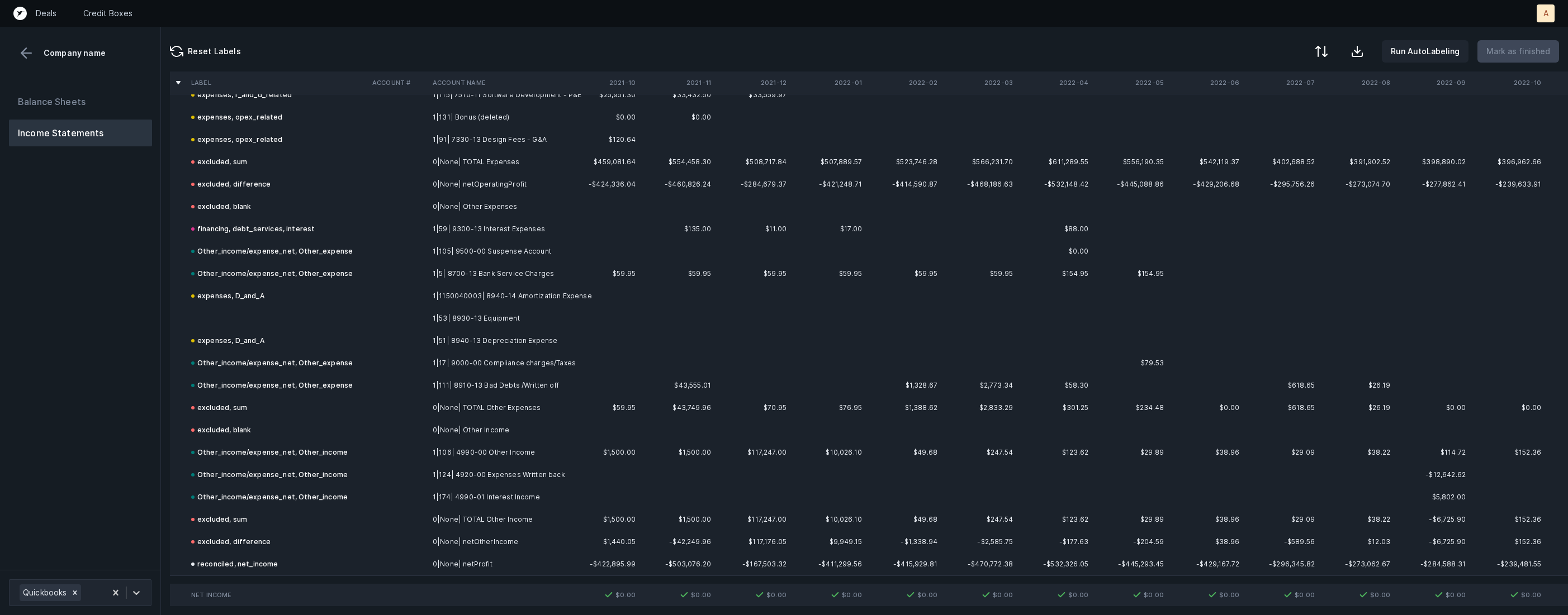
click at [276, 319] on td at bounding box center [277, 318] width 181 height 22
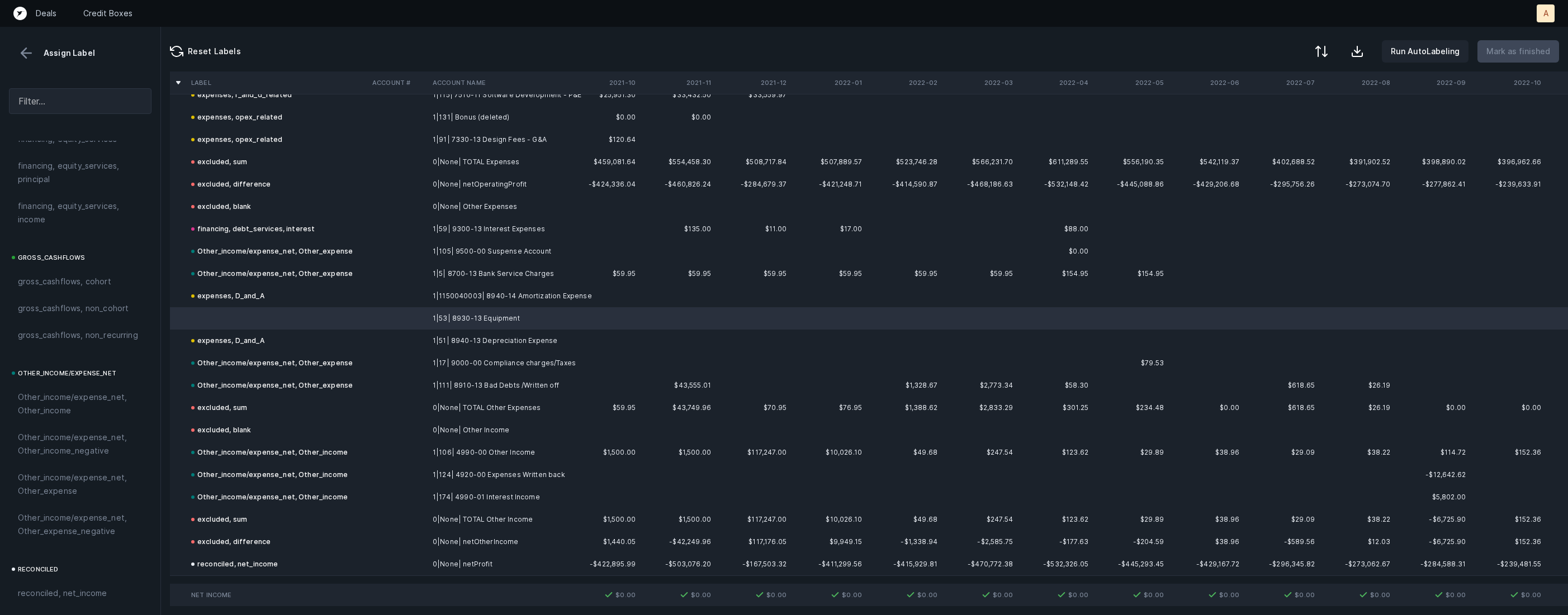
scroll to position [1231, 0]
click at [73, 330] on span "Other_income/expense_net, Other_expense" at bounding box center [80, 341] width 125 height 26
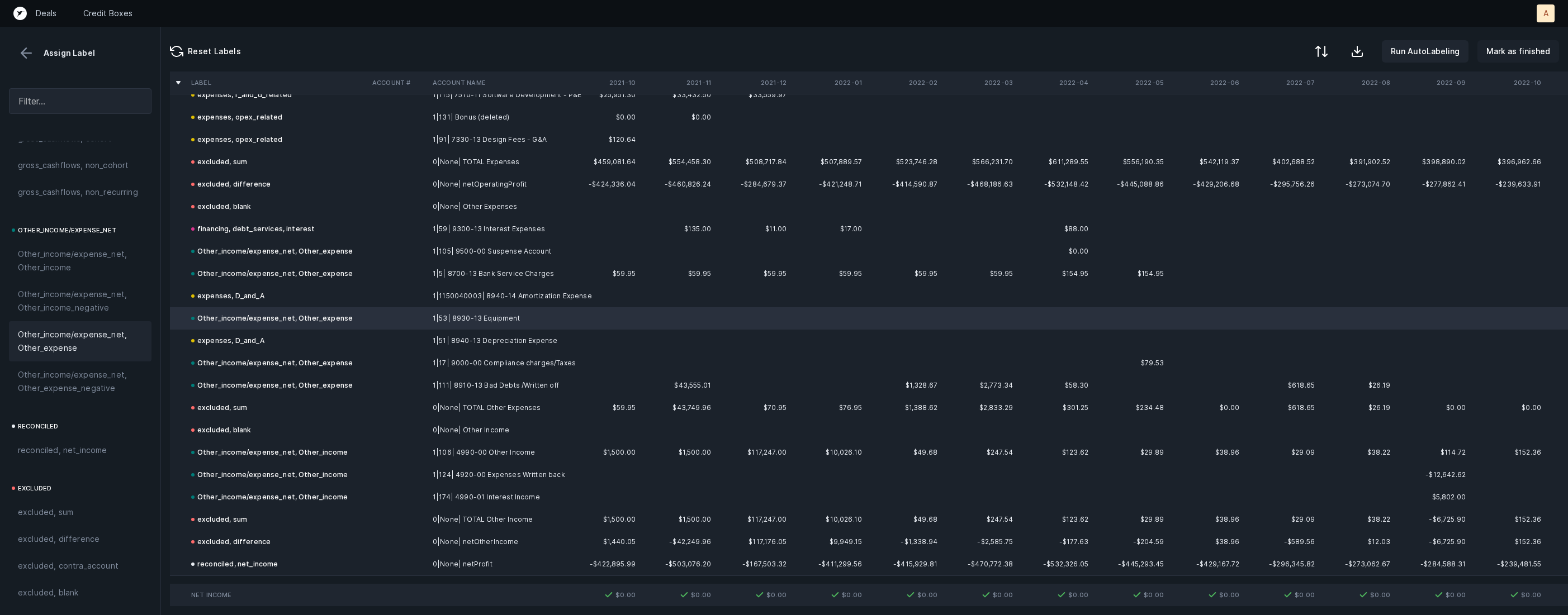
click at [1515, 56] on p "Mark as finished" at bounding box center [1518, 51] width 64 height 13
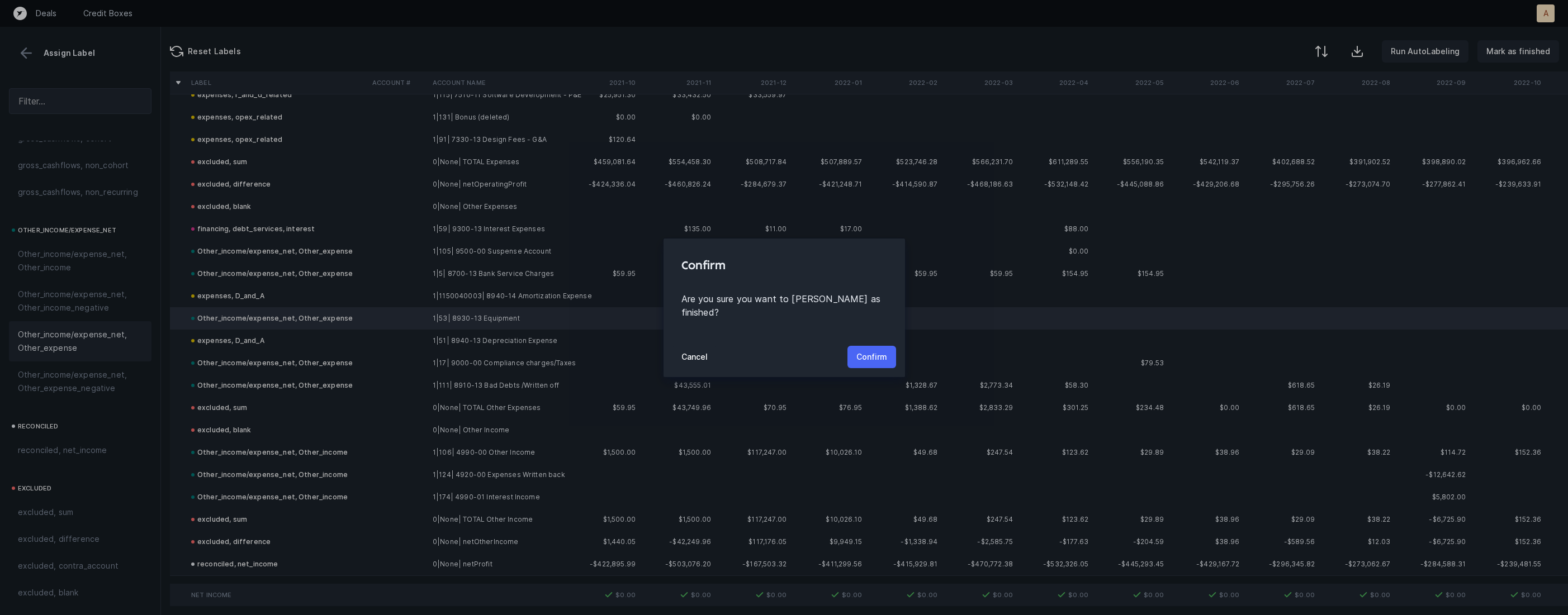
click at [865, 352] on p "Confirm" at bounding box center [871, 357] width 31 height 13
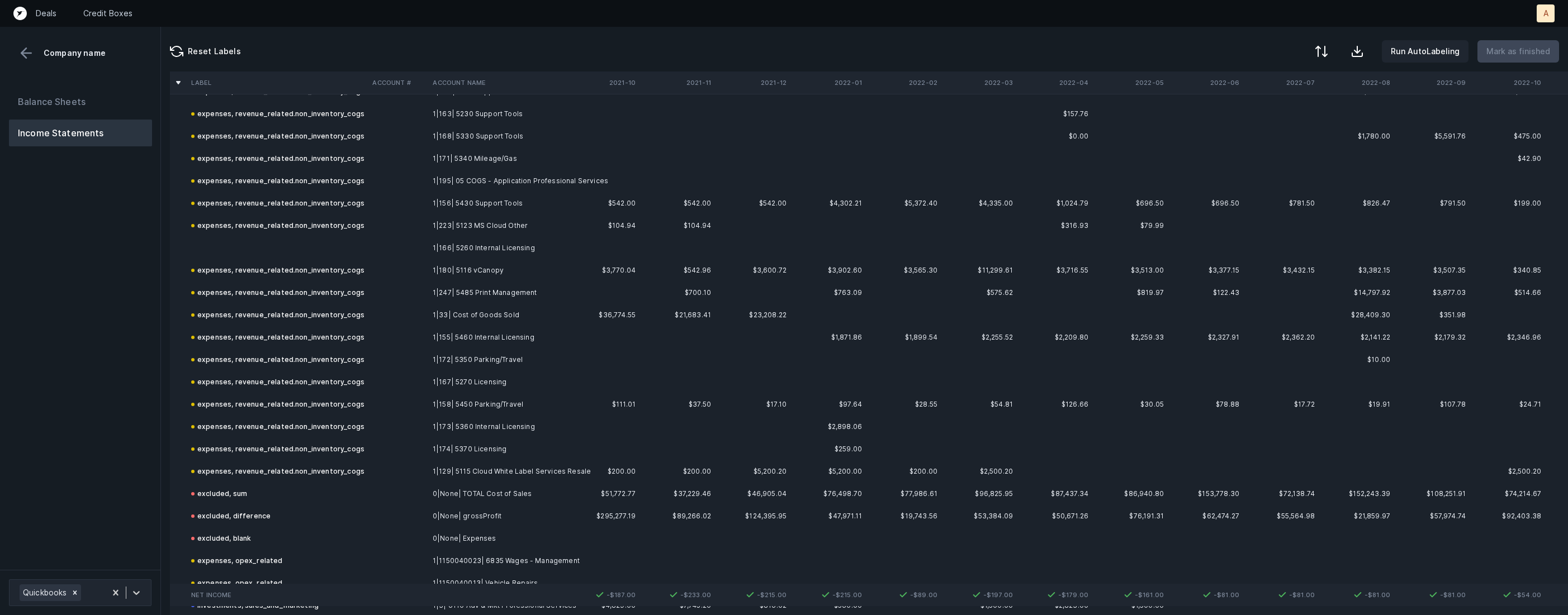
scroll to position [1098, 0]
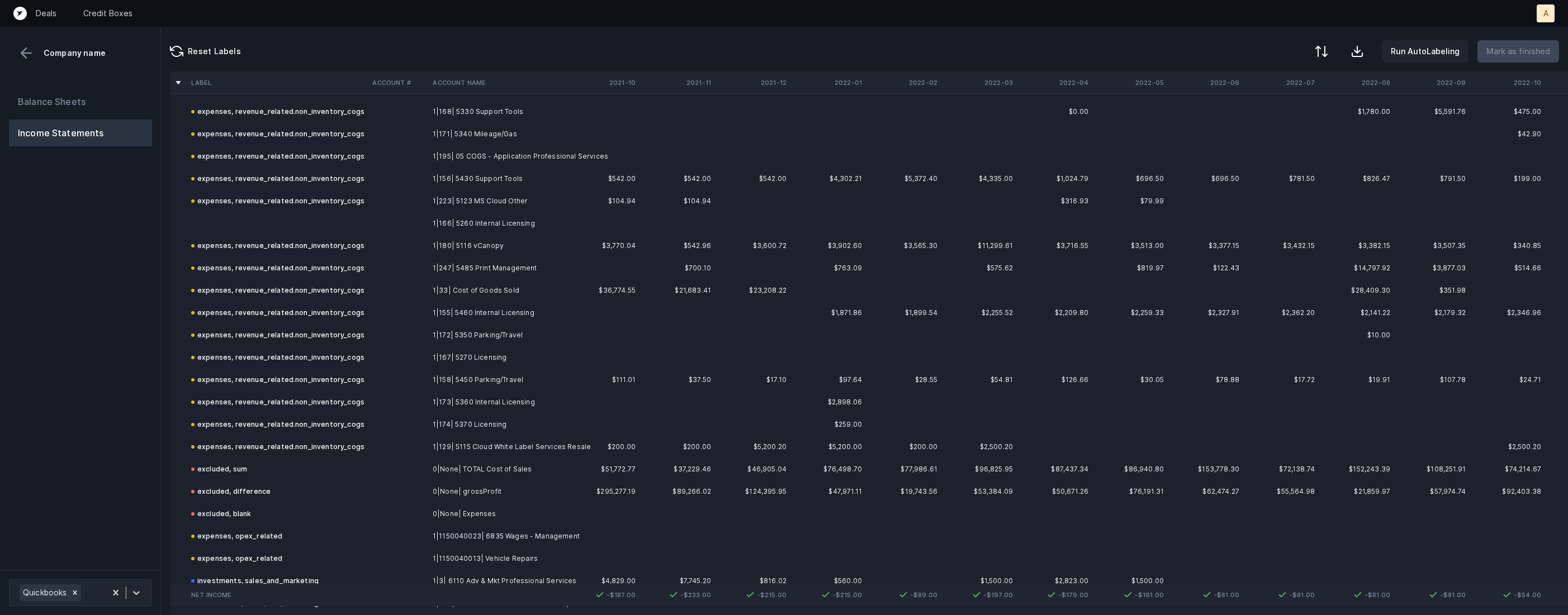
click at [490, 218] on td "1|166| 5260 Internal Licensing" at bounding box center [496, 223] width 136 height 22
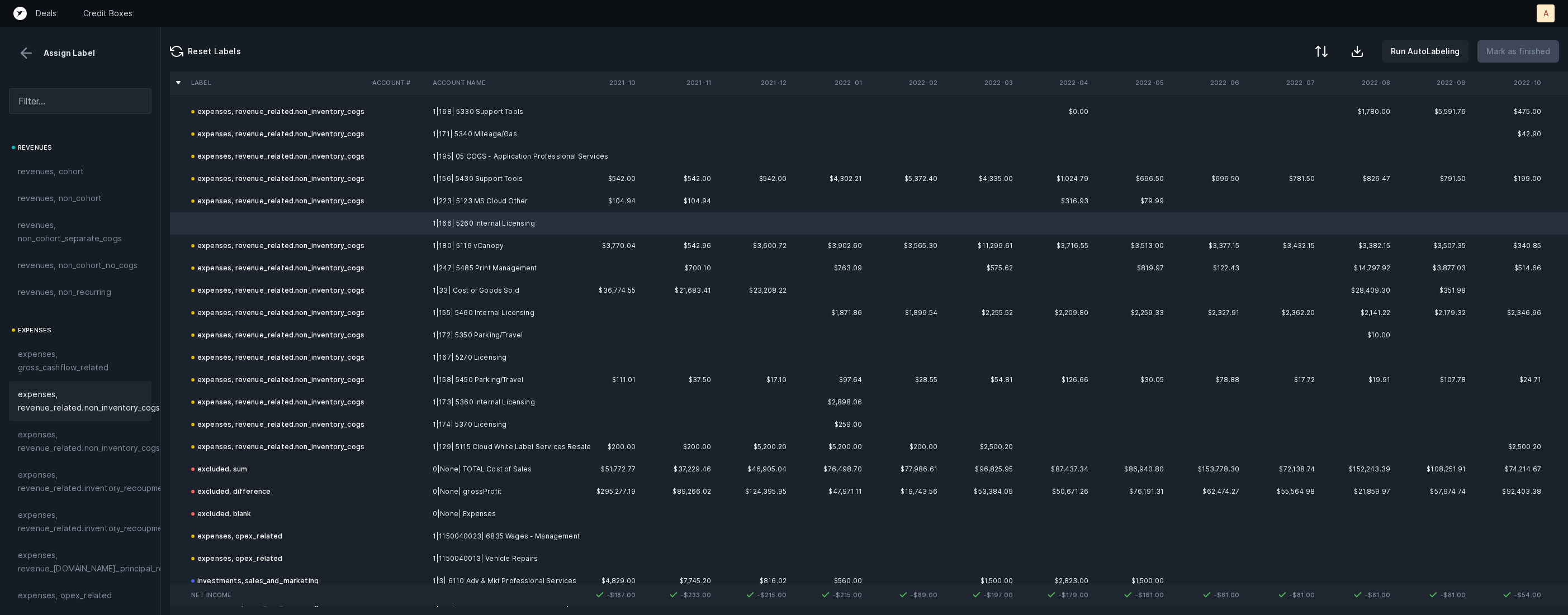
click at [130, 414] on div "expenses, revenue_related.non_inventory_cogs" at bounding box center [80, 401] width 143 height 40
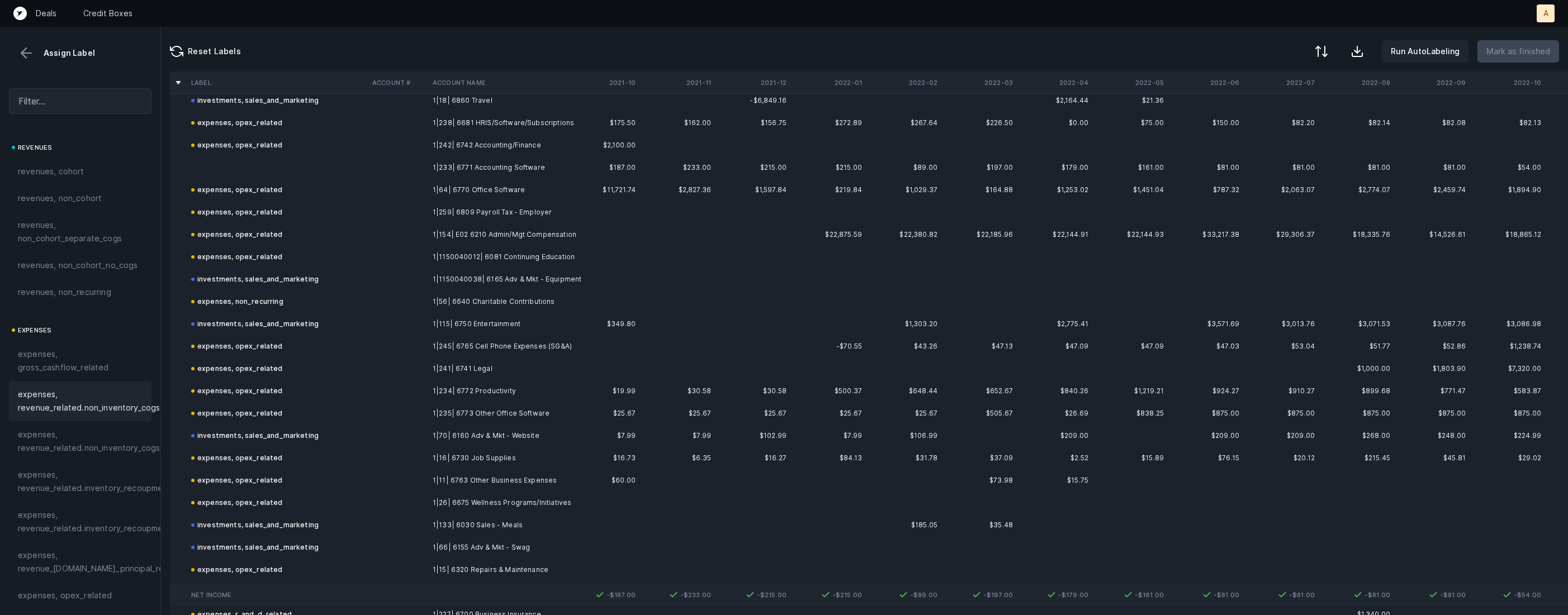
scroll to position [1713, 0]
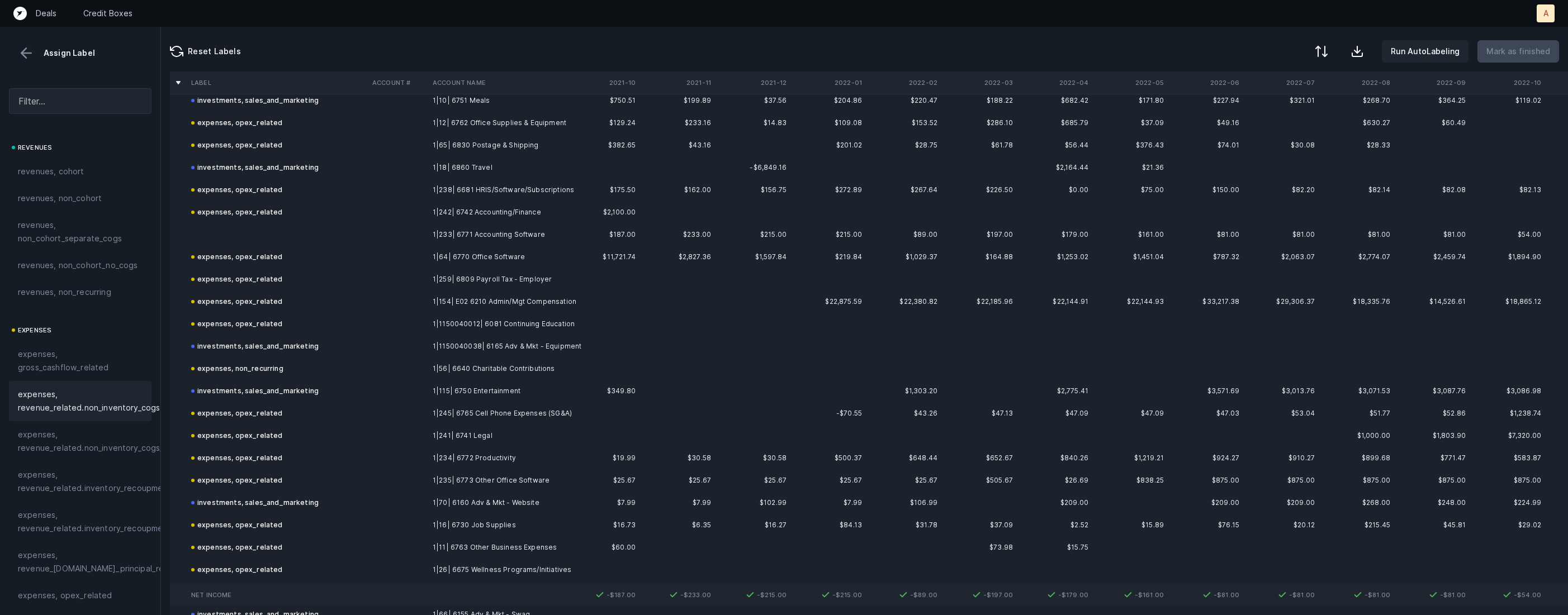
click at [462, 234] on td "1|233| 6771 Accounting Software" at bounding box center [496, 234] width 136 height 22
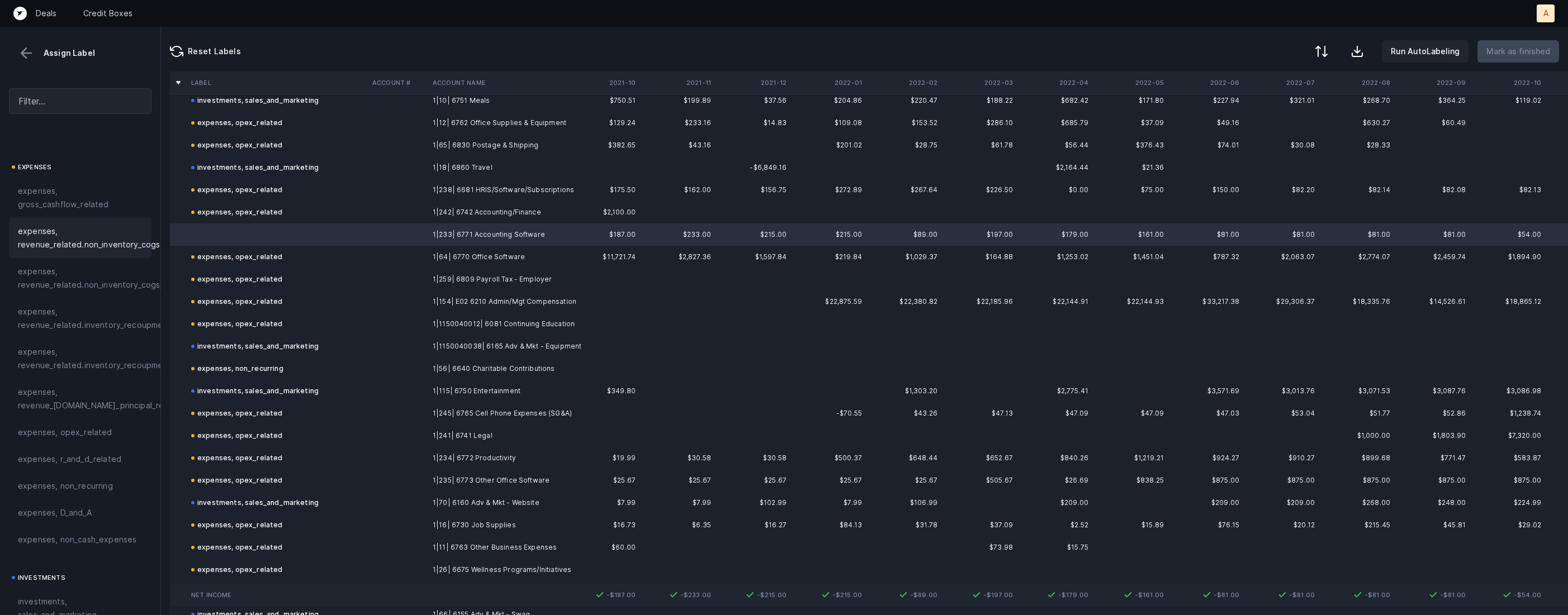
scroll to position [191, 0]
click at [73, 408] on span "expenses, opex_related" at bounding box center [65, 405] width 94 height 13
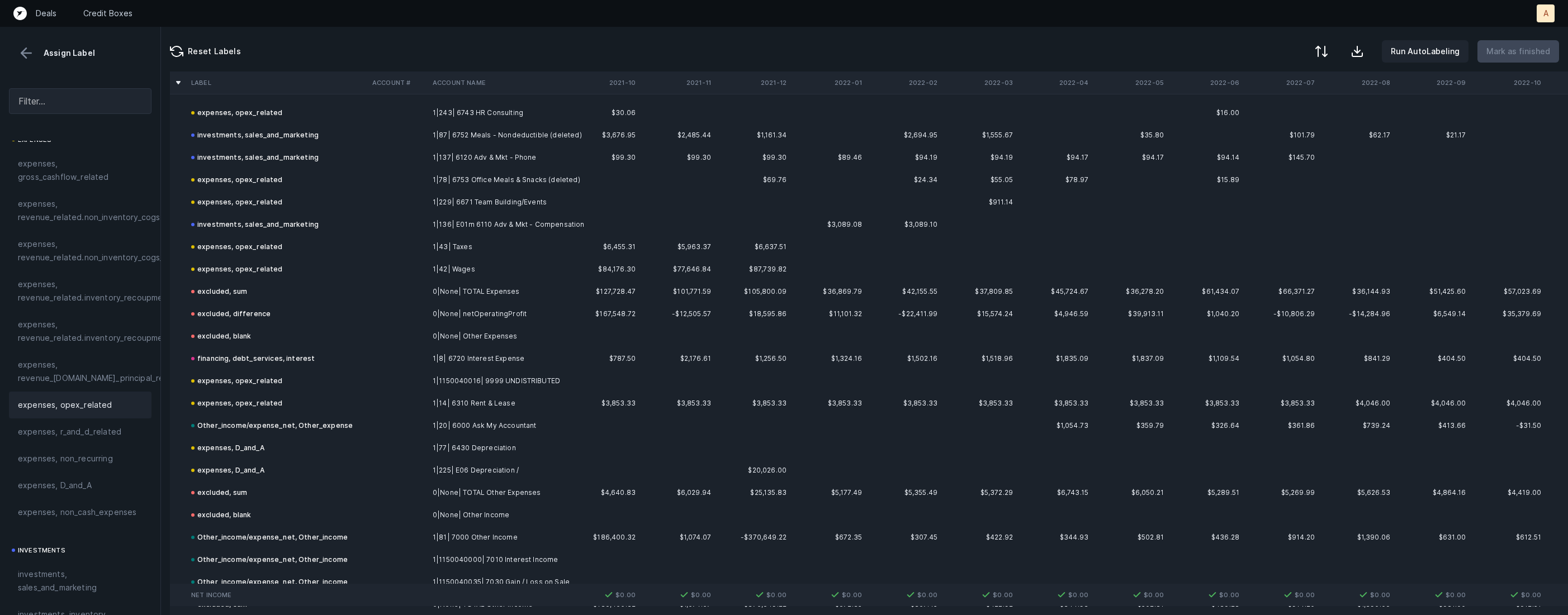
scroll to position [3081, 0]
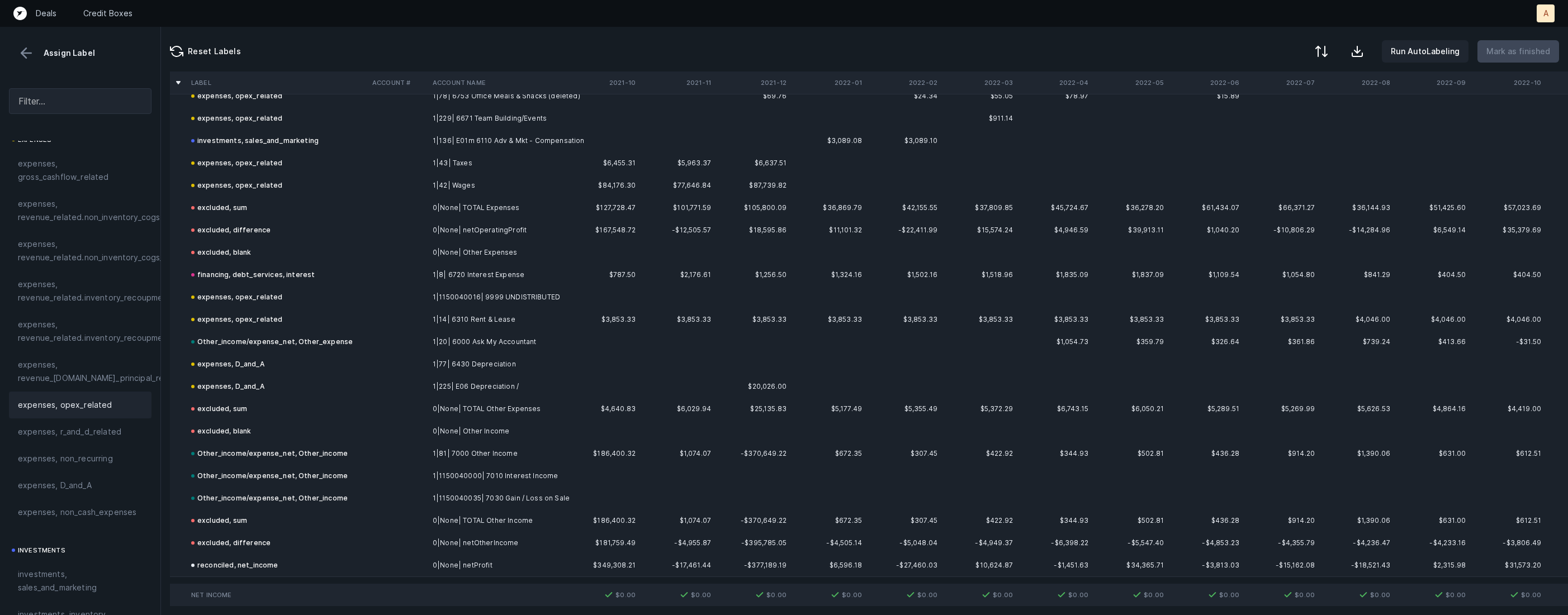
click at [26, 54] on button at bounding box center [26, 53] width 17 height 17
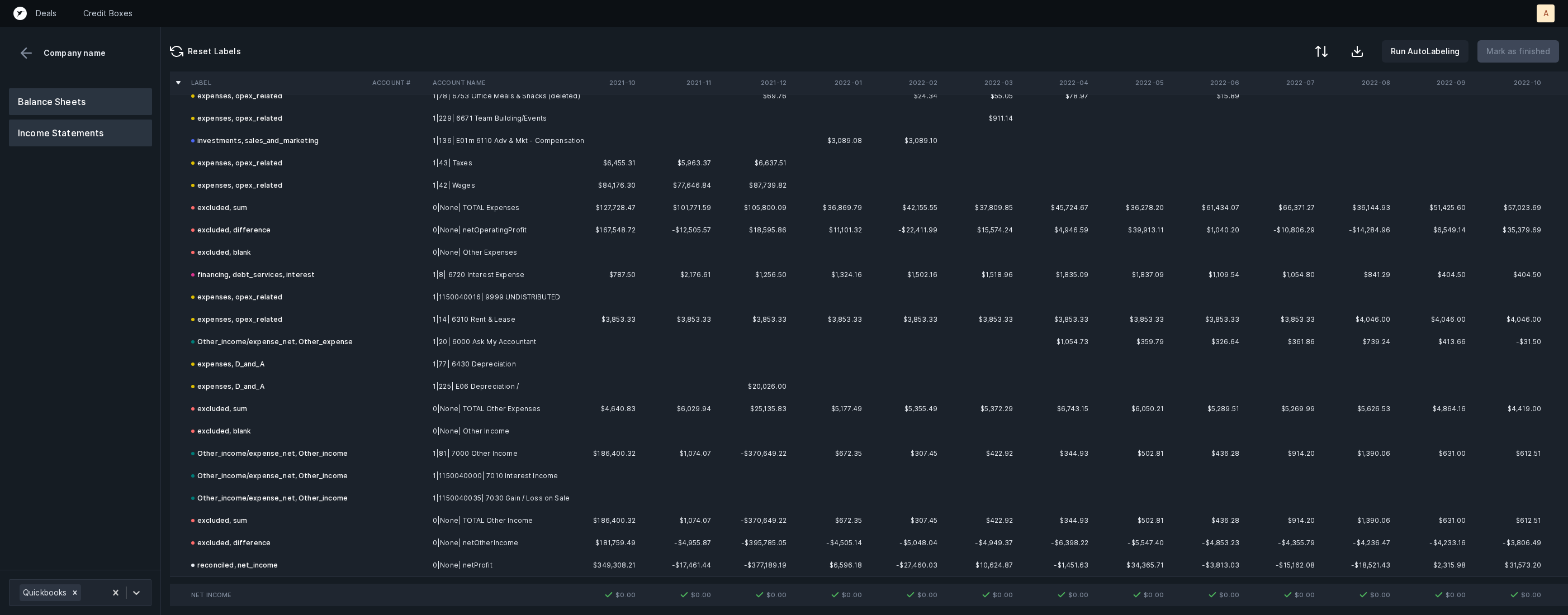
click at [53, 111] on button "Balance Sheets" at bounding box center [80, 102] width 143 height 26
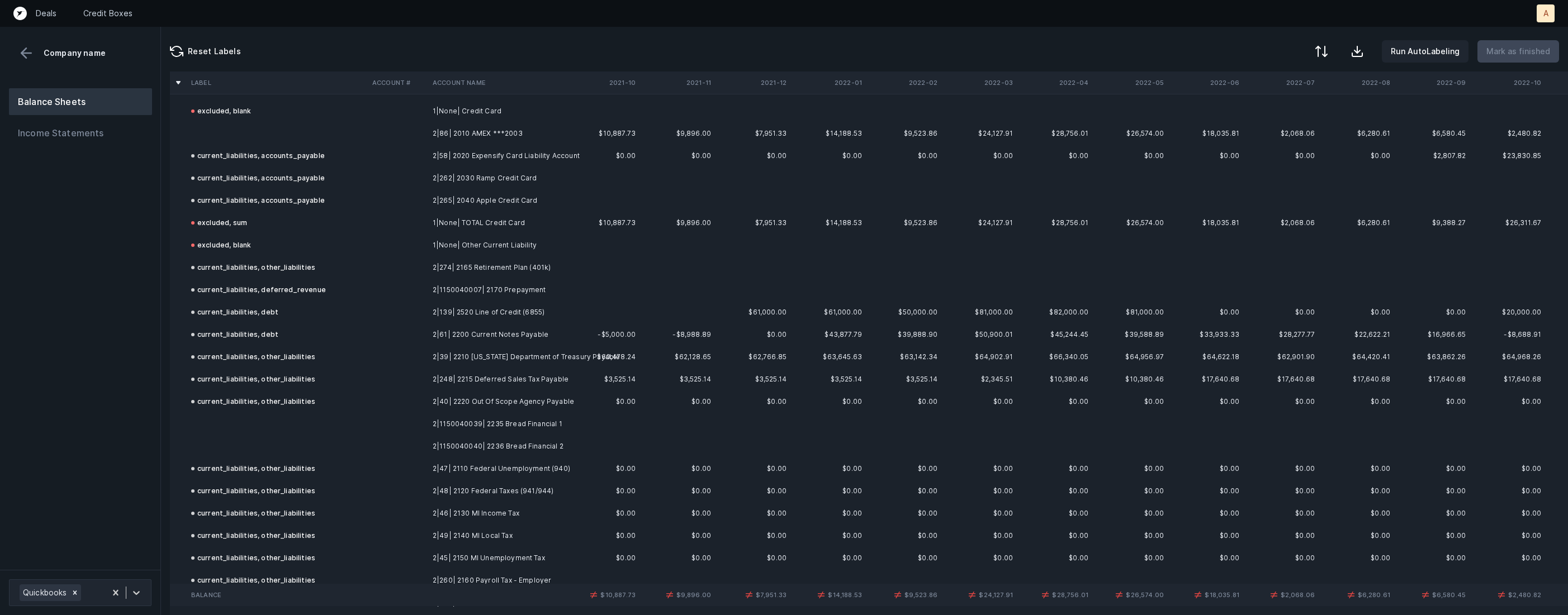
scroll to position [959, 0]
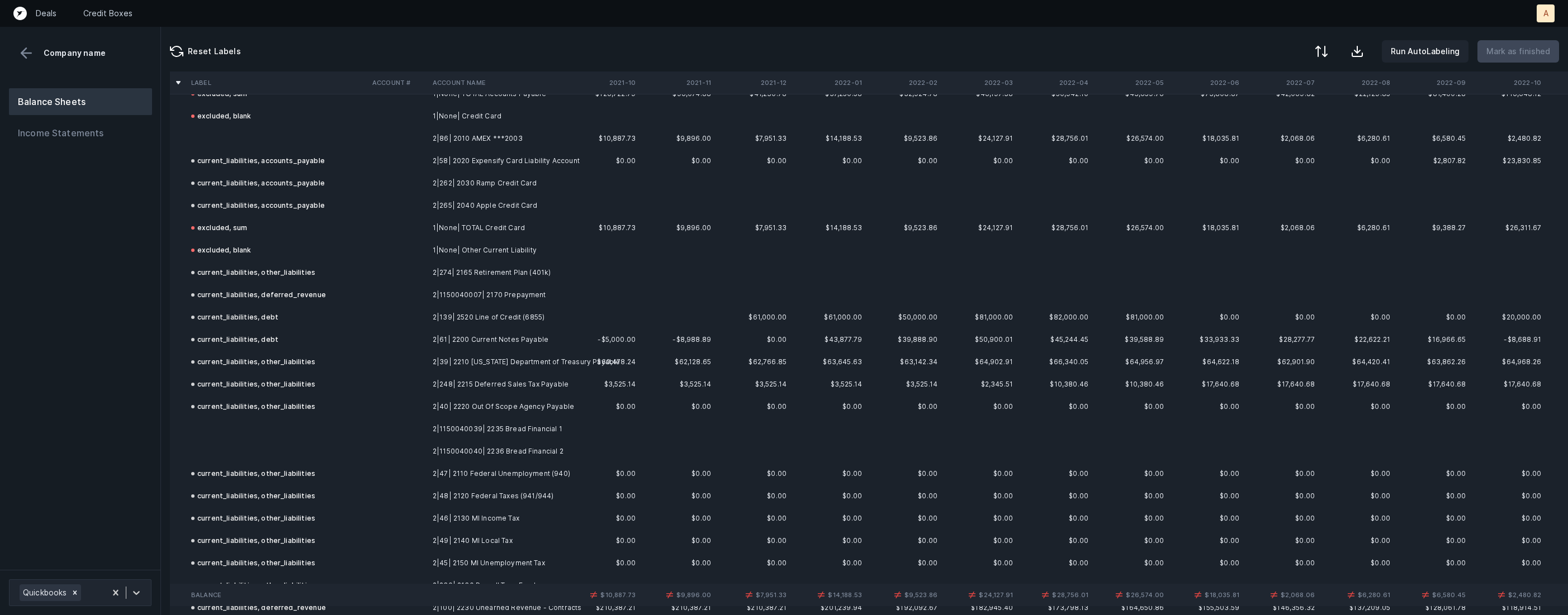
click at [486, 436] on td "2|1150040039| 2235 Bread Financial 1" at bounding box center [496, 428] width 136 height 22
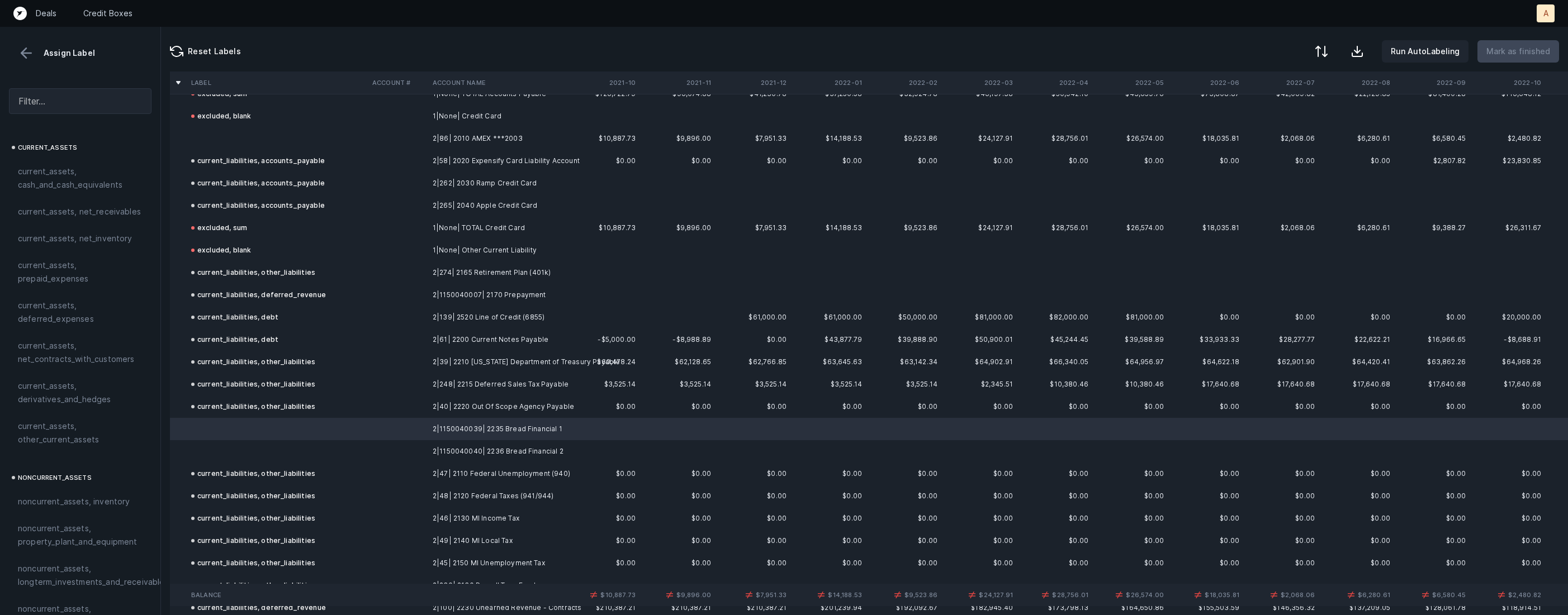
click at [457, 456] on td "2|1150040040| 2236 Bread Financial 2" at bounding box center [496, 452] width 136 height 22
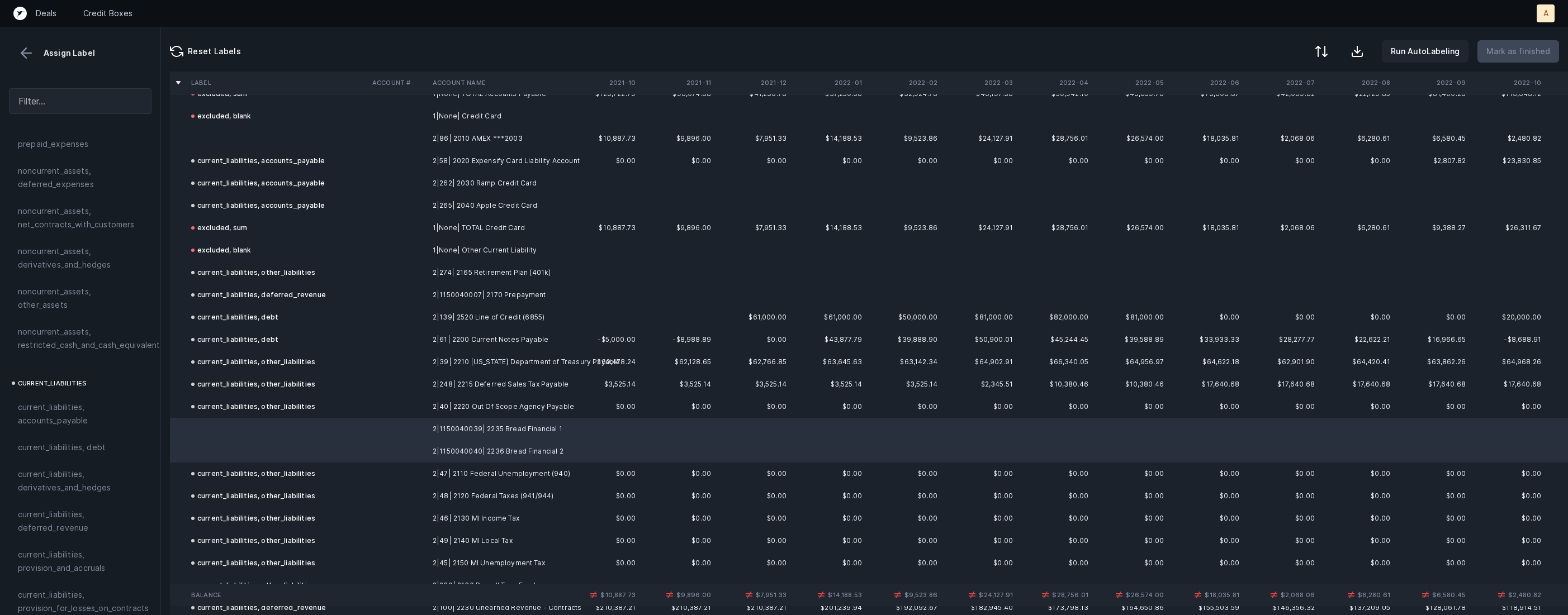
scroll to position [544, 0]
click at [91, 416] on span "current_liabilities, debt" at bounding box center [62, 423] width 88 height 13
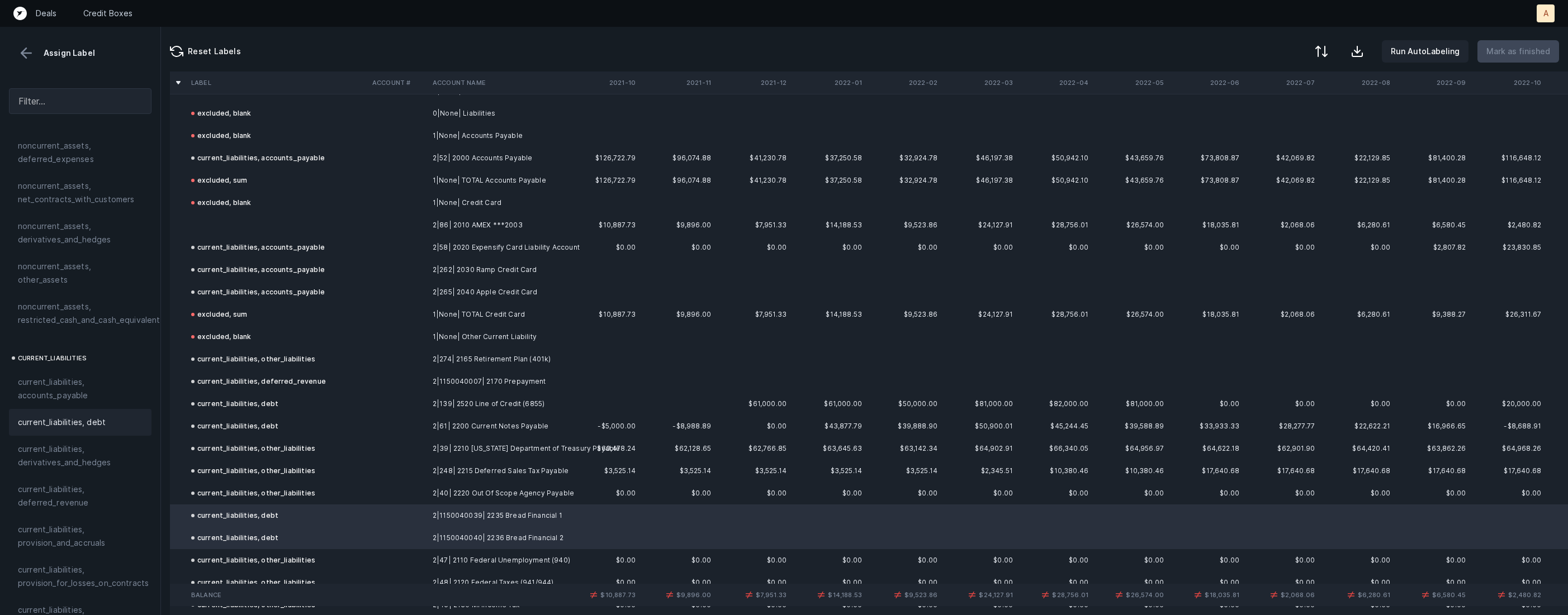
scroll to position [897, 0]
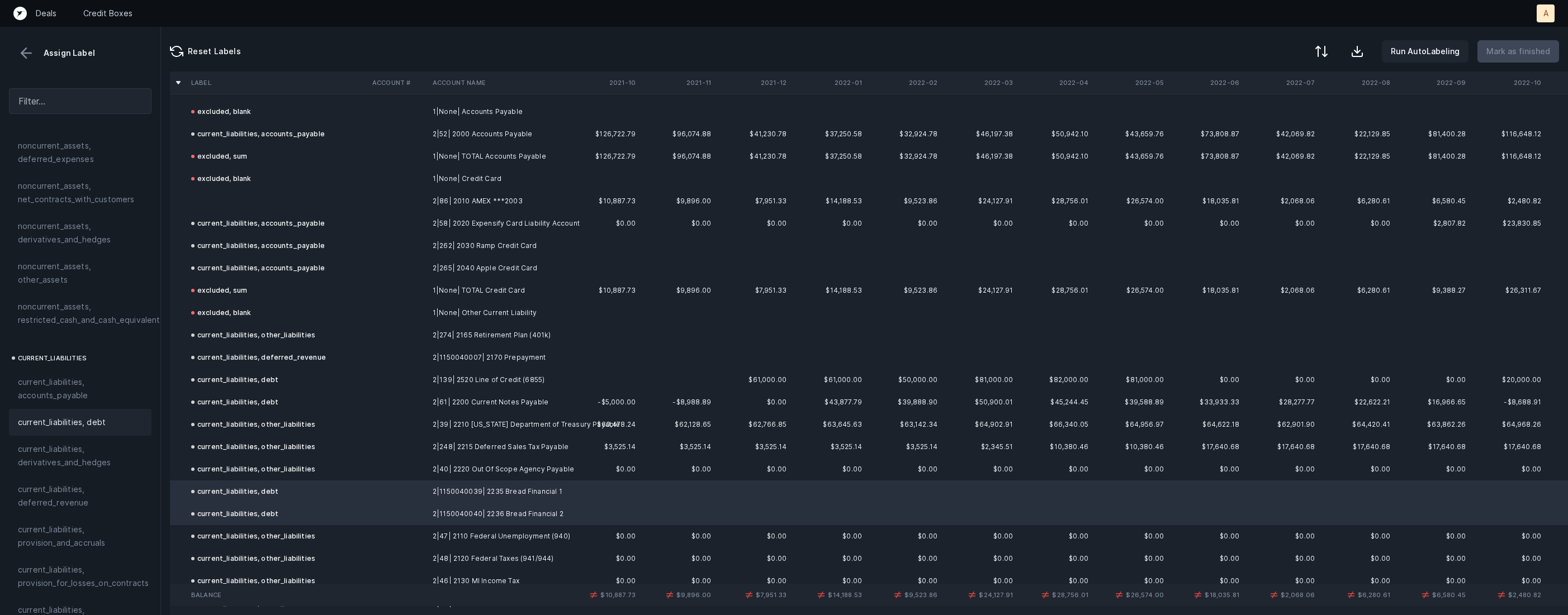
click at [280, 198] on td at bounding box center [277, 201] width 181 height 22
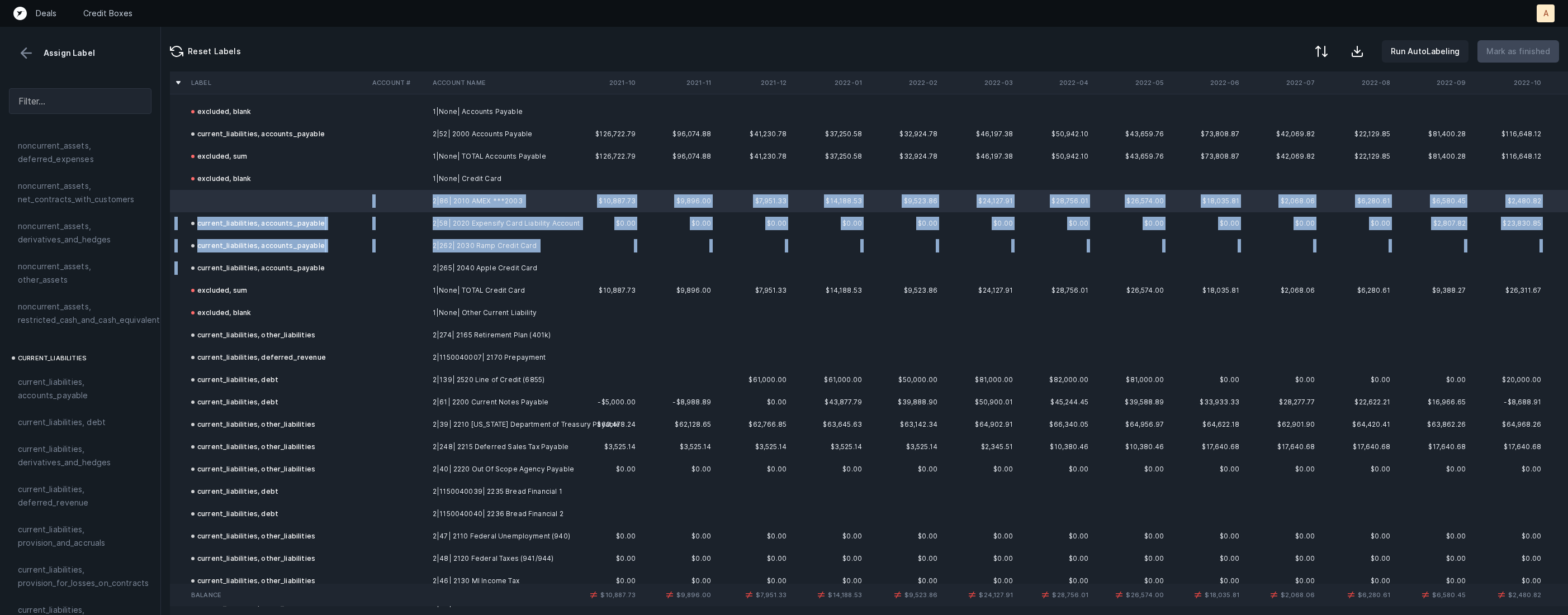
click at [358, 269] on td "current_liabilities, accounts_payable" at bounding box center [277, 267] width 181 height 22
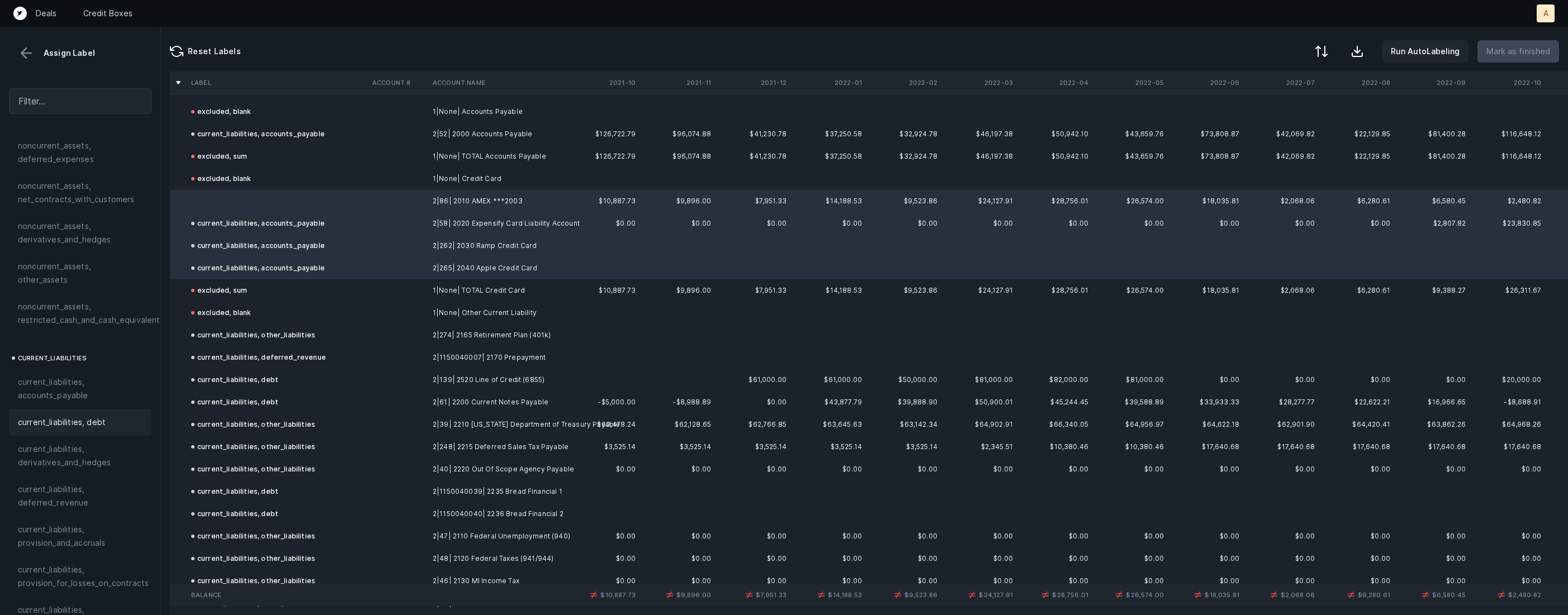
click at [63, 416] on div "current_liabilities, debt" at bounding box center [80, 423] width 143 height 26
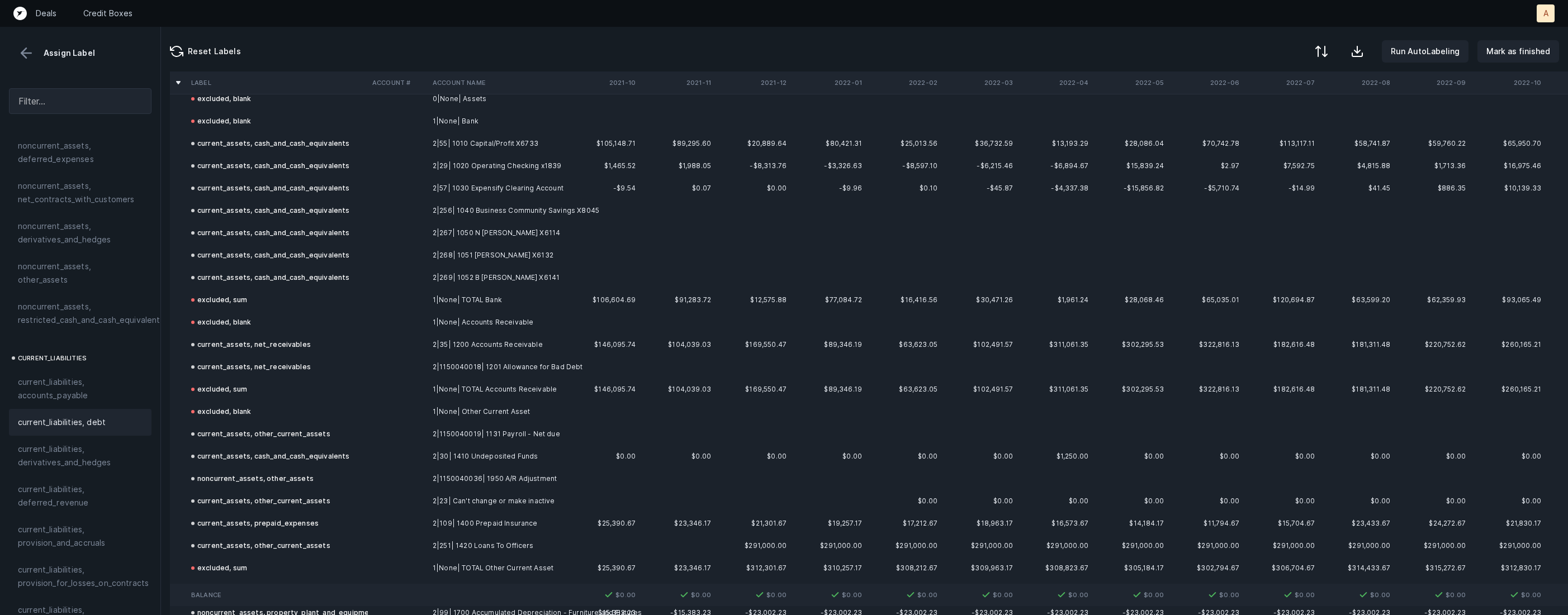
scroll to position [0, 0]
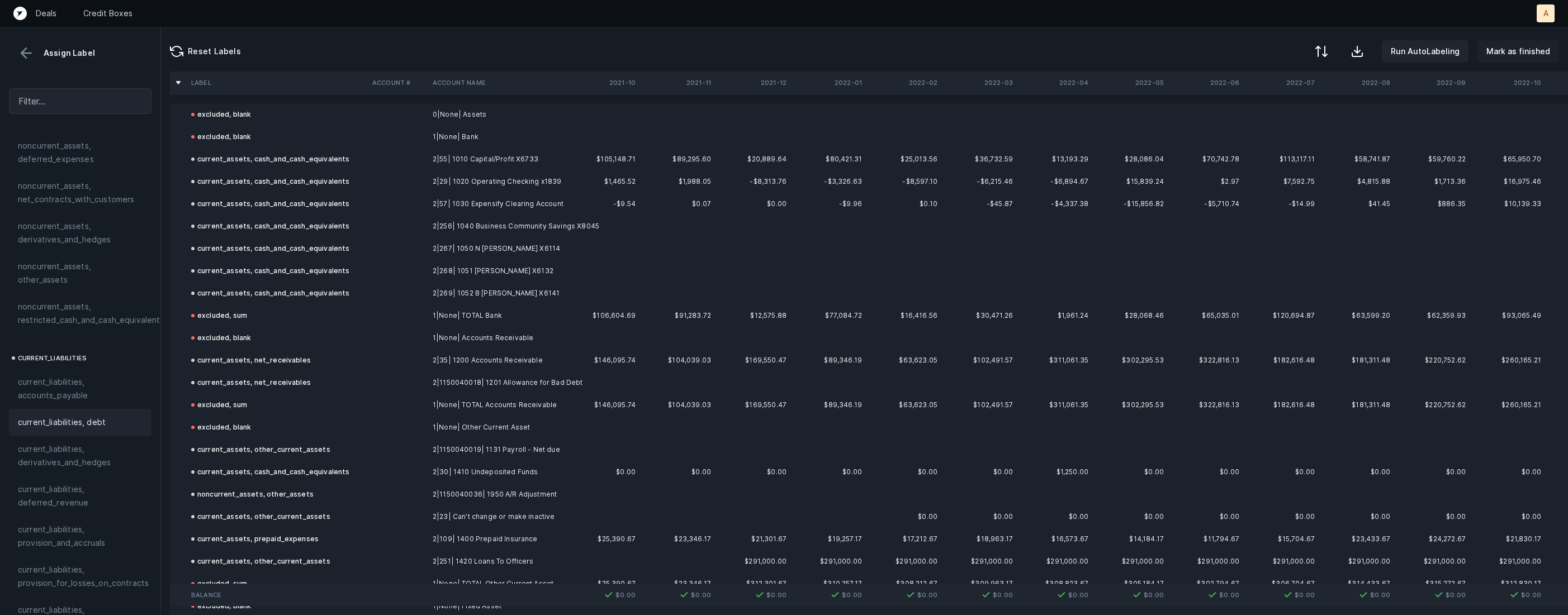
click at [1518, 56] on p "Mark as finished" at bounding box center [1518, 51] width 64 height 13
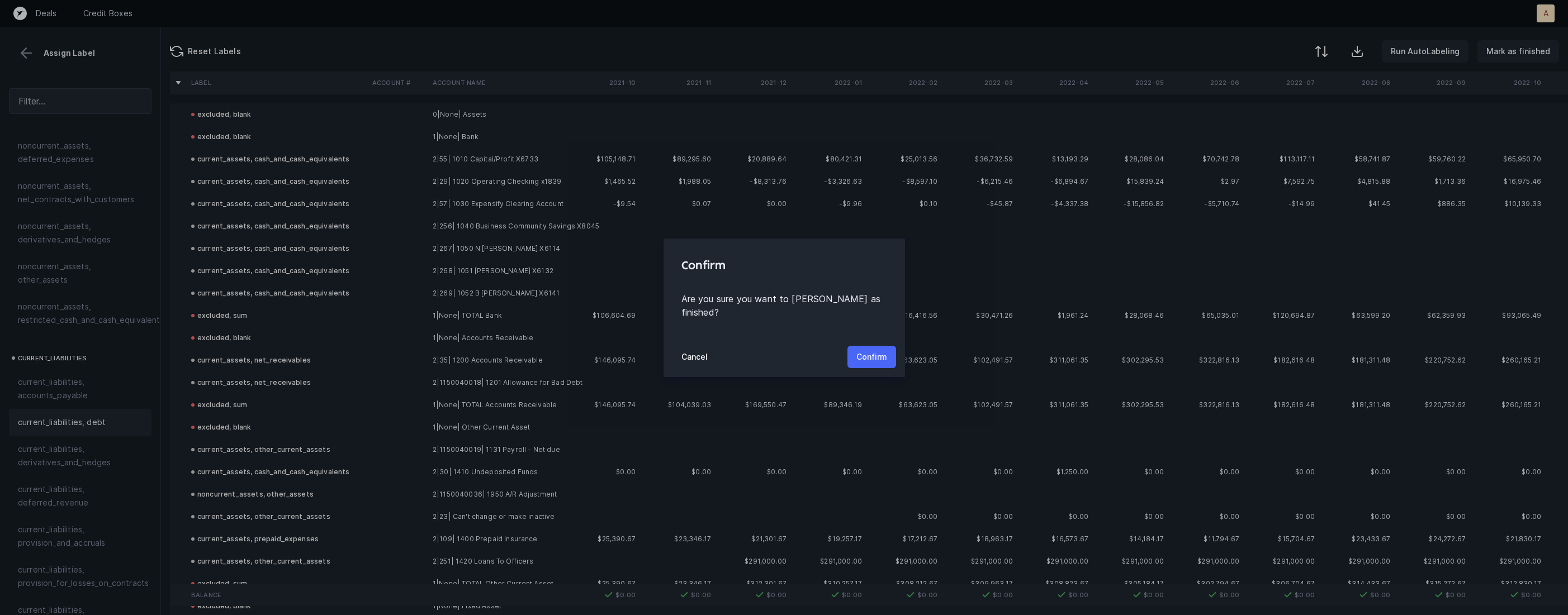
click at [865, 350] on p "Confirm" at bounding box center [871, 357] width 31 height 13
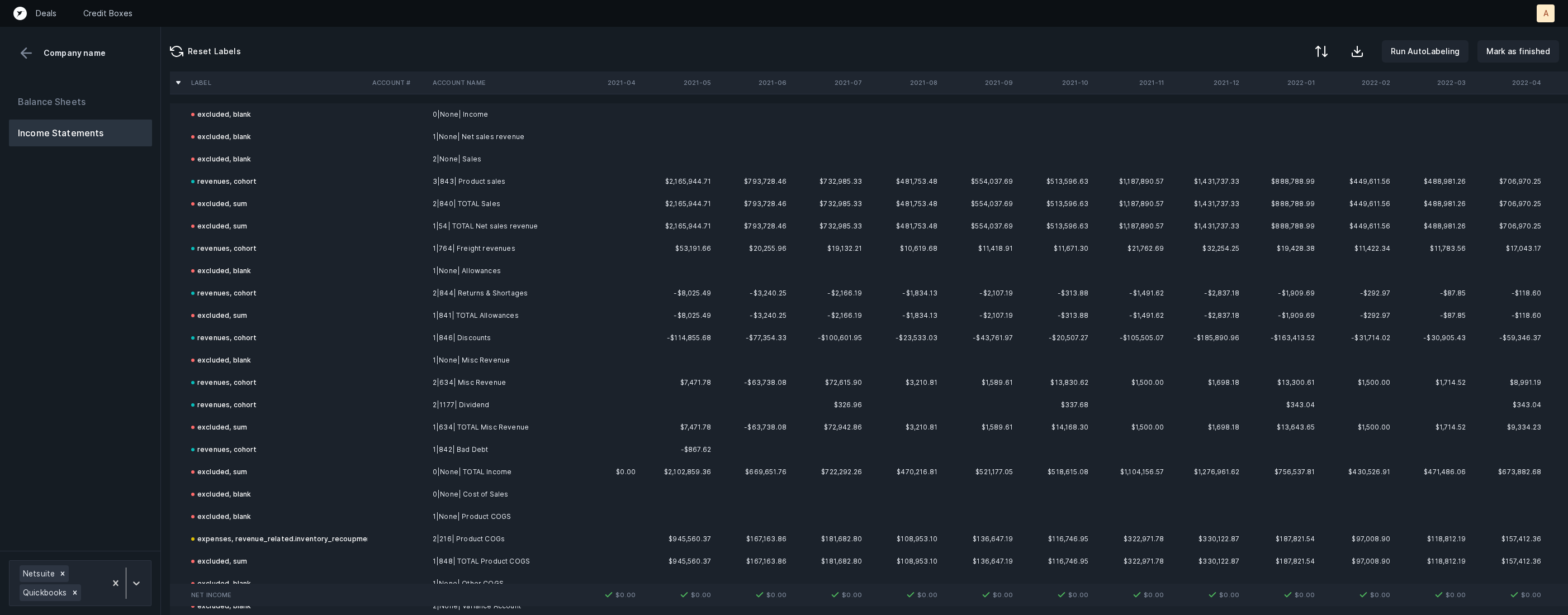
click at [101, 348] on div "Balance Sheets Income Statements" at bounding box center [80, 315] width 161 height 471
click at [464, 184] on td "3|843| Product sales" at bounding box center [496, 181] width 136 height 22
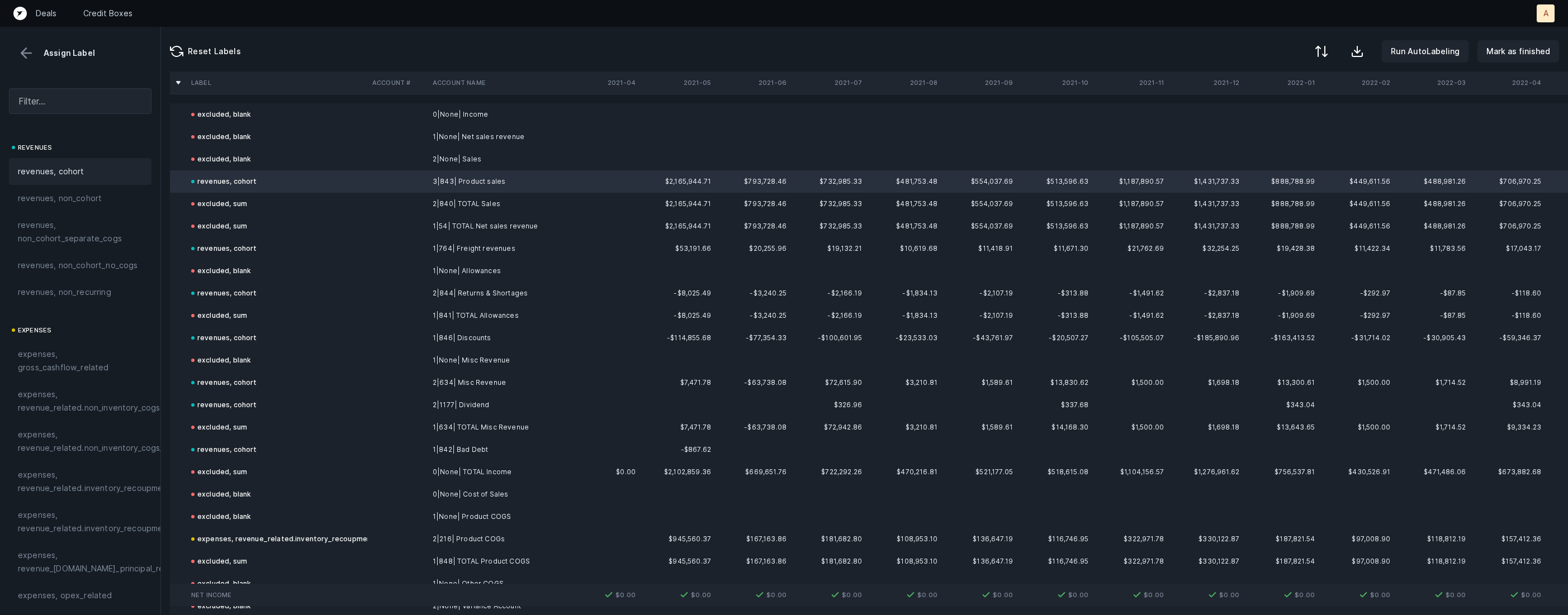
click at [73, 174] on span "revenues, cohort" at bounding box center [51, 172] width 67 height 13
click at [83, 176] on div "revenues, cohort" at bounding box center [80, 172] width 125 height 13
click at [509, 137] on td "1|None| Net sales revenue" at bounding box center [496, 136] width 136 height 22
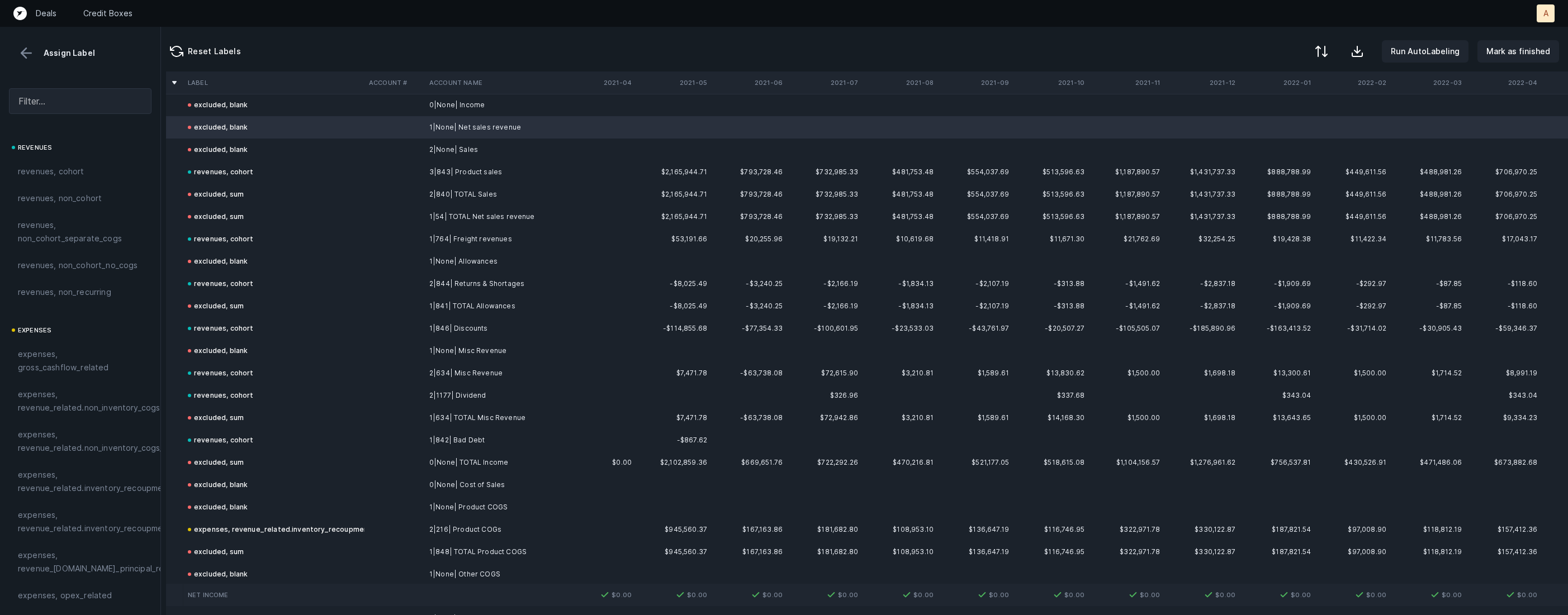
scroll to position [10, 0]
click at [248, 170] on div "revenues, cohort" at bounding box center [225, 172] width 66 height 13
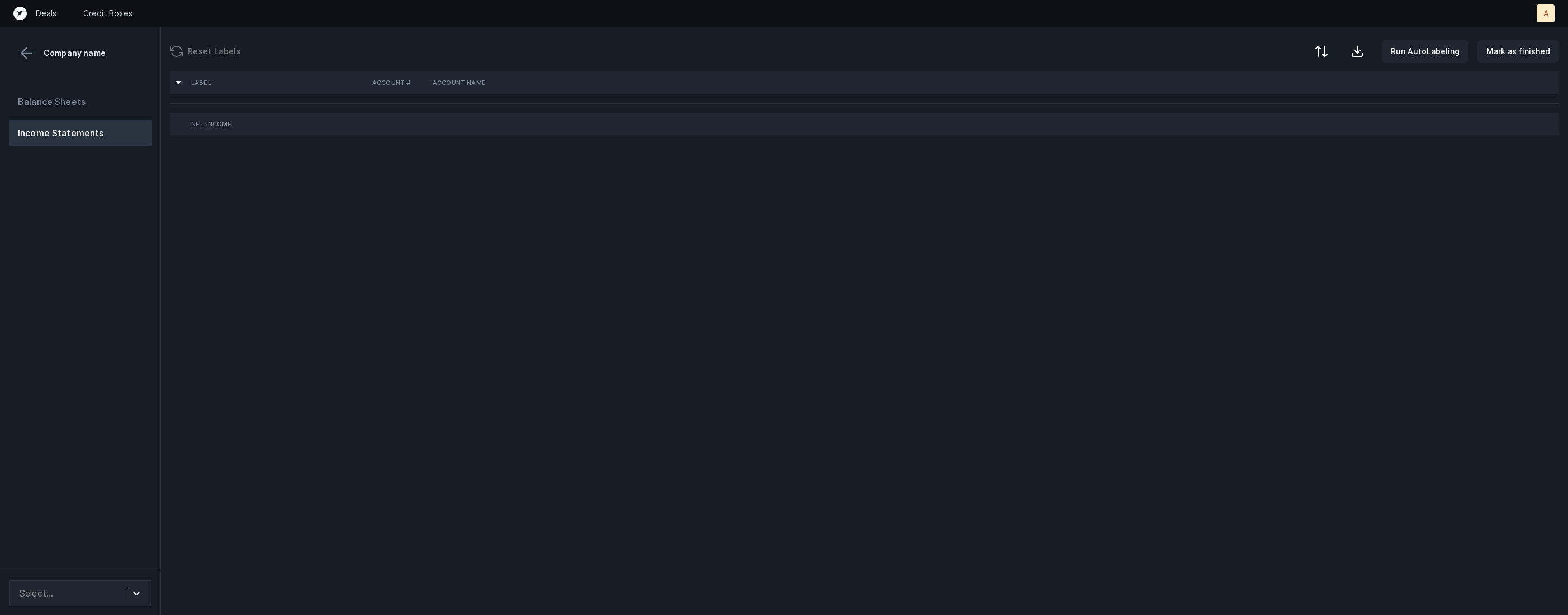
scroll to position [0, 0]
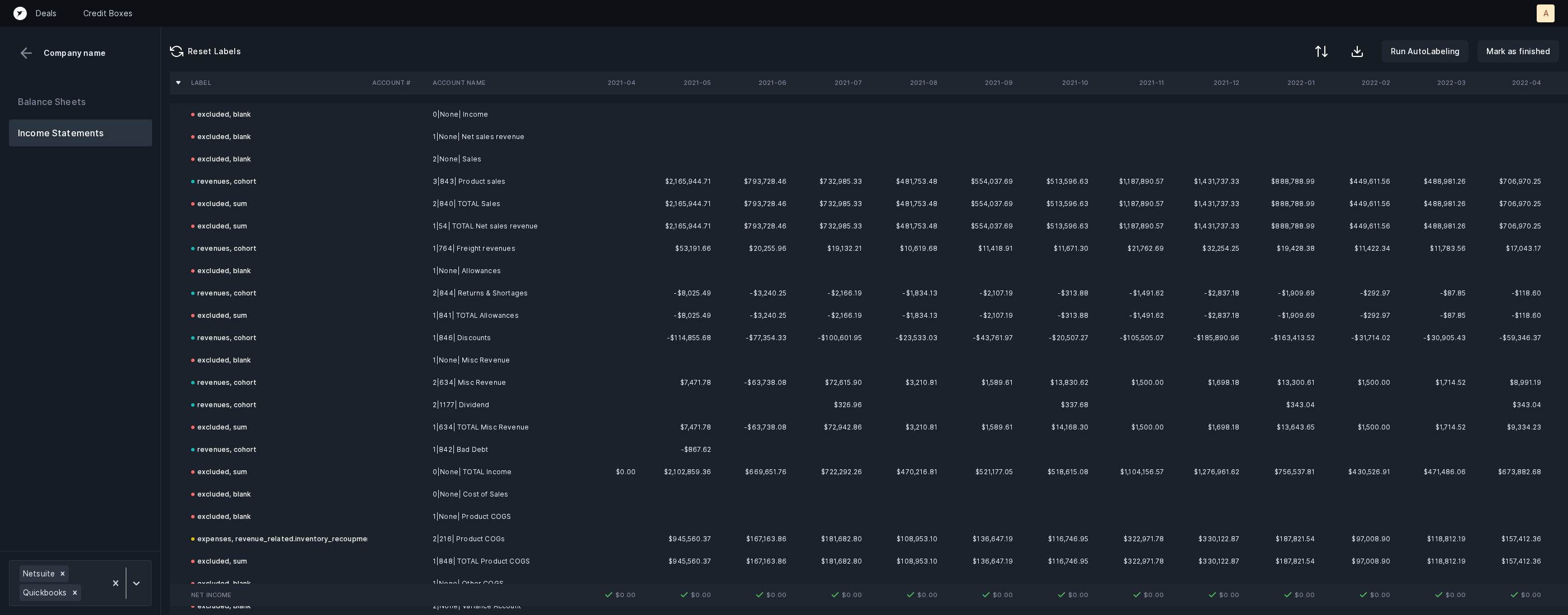
click at [293, 253] on td "revenues, cohort" at bounding box center [277, 248] width 181 height 22
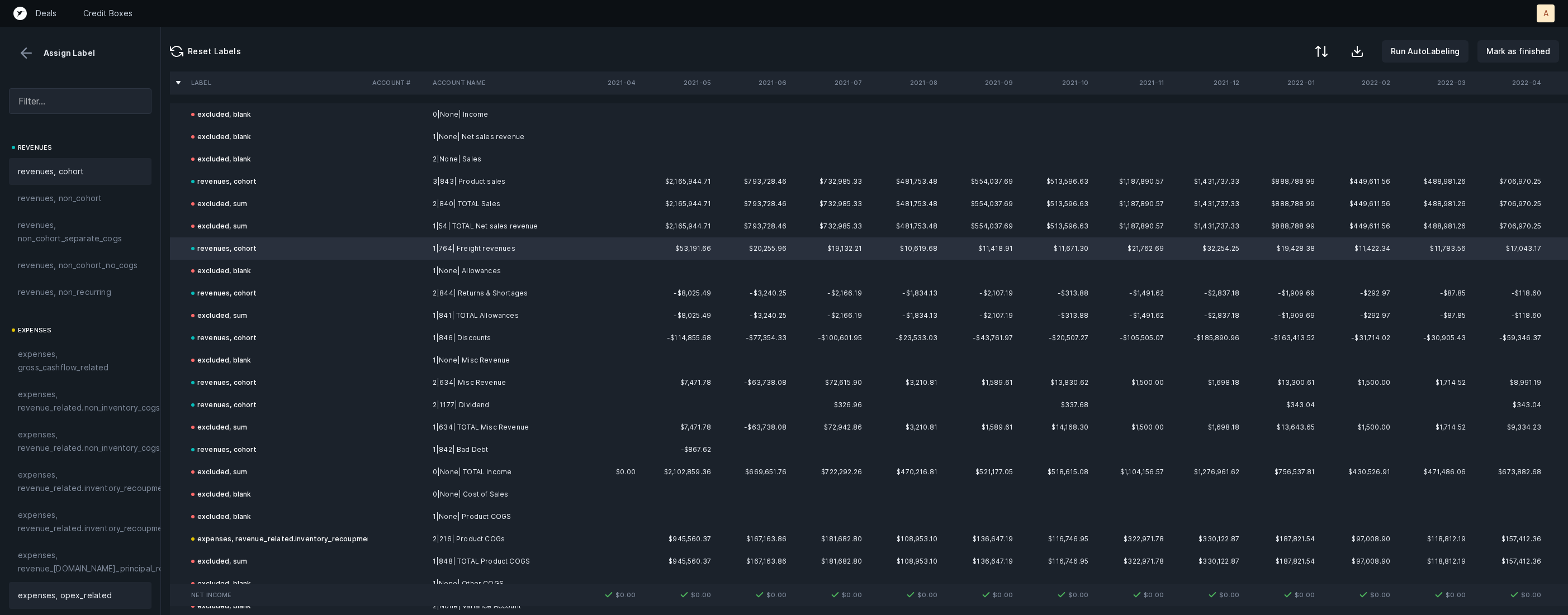
click at [64, 583] on div "expenses, opex_related" at bounding box center [80, 595] width 143 height 26
click at [92, 167] on div "revenues, cohort" at bounding box center [80, 172] width 125 height 13
